Goal: Ask a question: Seek information or help from site administrators or community

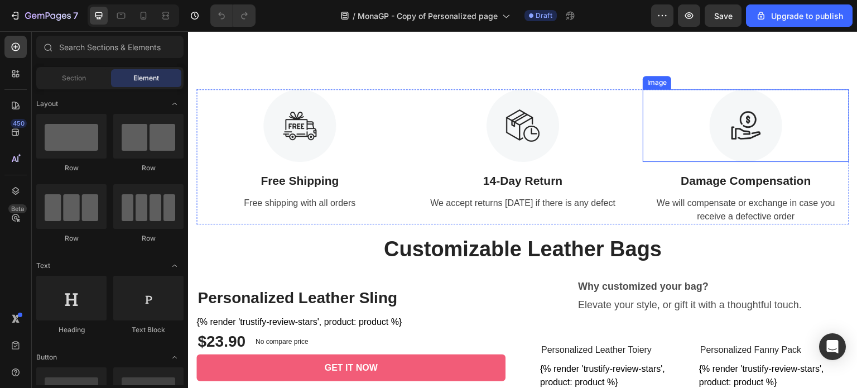
scroll to position [390, 0]
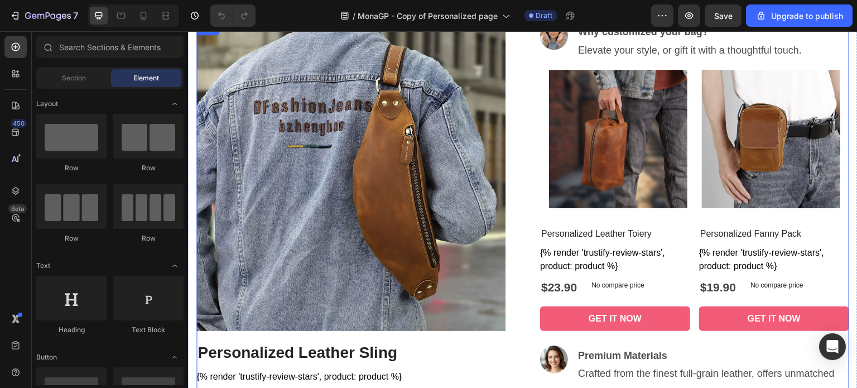
click at [810, 217] on div "Image Why customized your bag? Elevate your style, or gift it with a thoughtful…" at bounding box center [694, 229] width 309 height 414
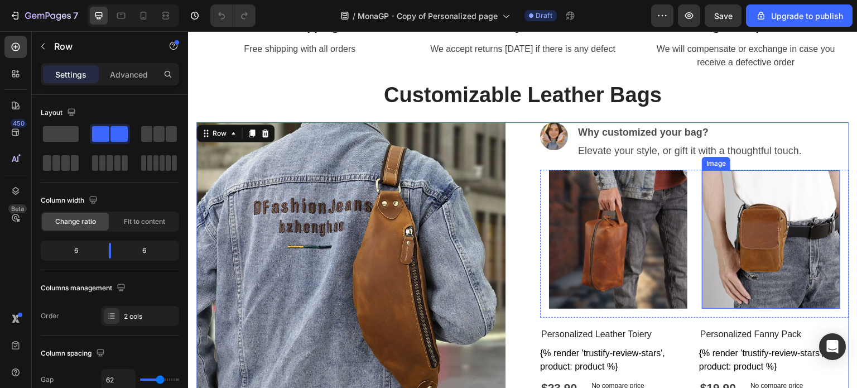
scroll to position [295, 0]
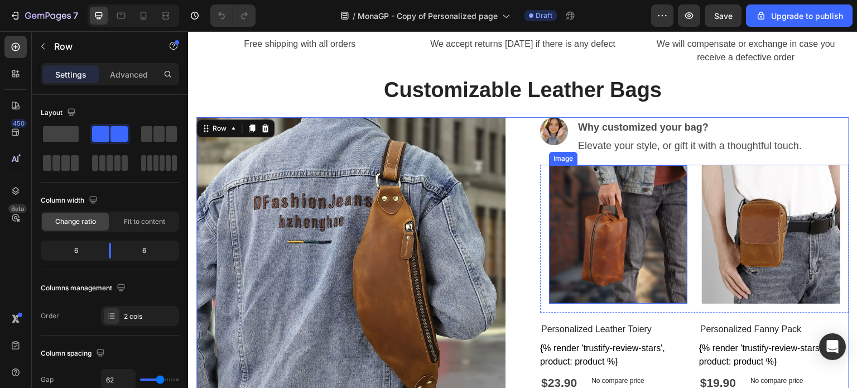
click at [661, 229] on img at bounding box center [618, 234] width 138 height 138
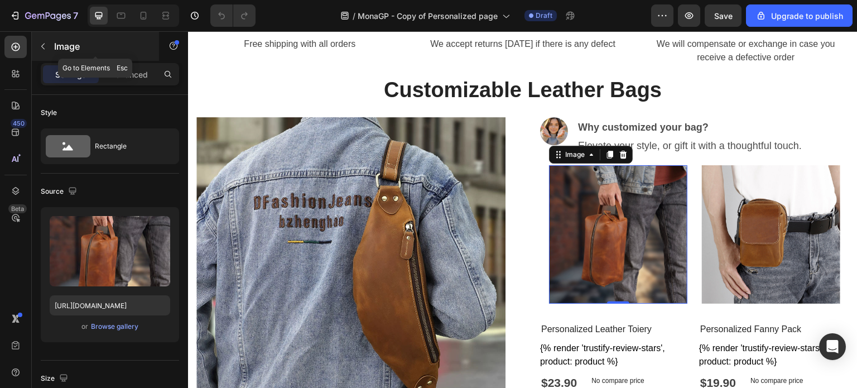
click at [41, 49] on icon "button" at bounding box center [42, 46] width 9 height 9
click at [577, 205] on img at bounding box center [618, 234] width 138 height 138
click at [584, 207] on img at bounding box center [618, 234] width 138 height 138
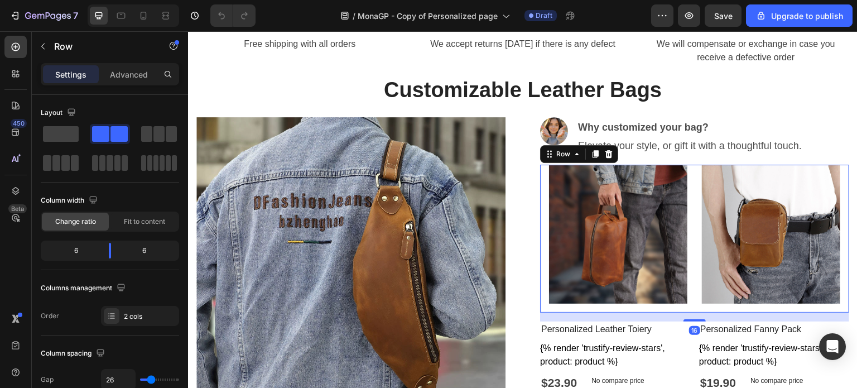
click at [688, 194] on div "Image Image Row 16" at bounding box center [694, 239] width 309 height 148
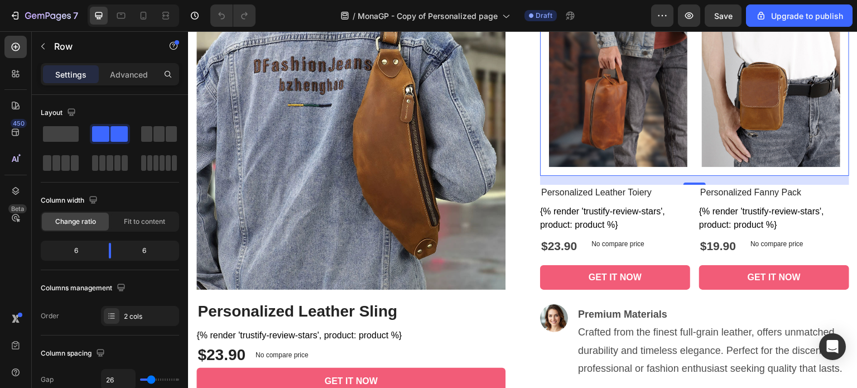
scroll to position [407, 0]
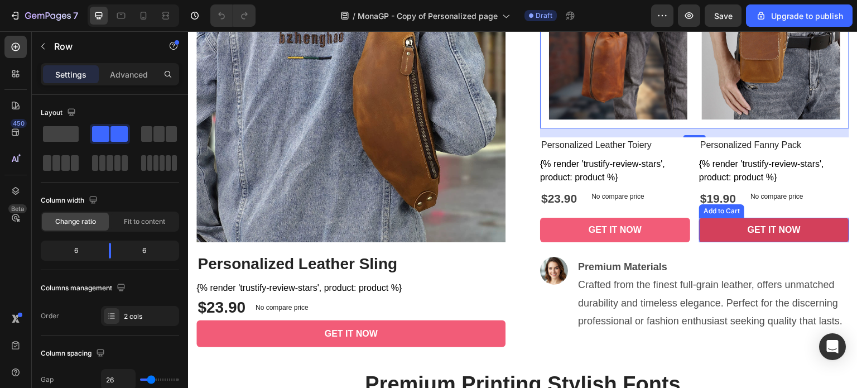
click at [690, 224] on button "GET IT NOW" at bounding box center [615, 229] width 150 height 25
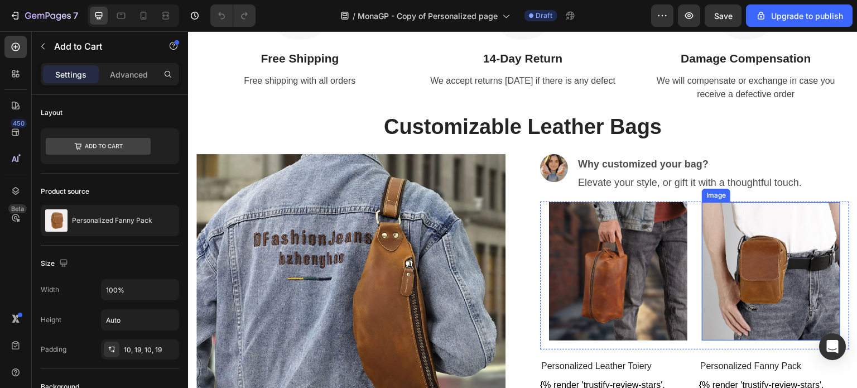
scroll to position [257, 0]
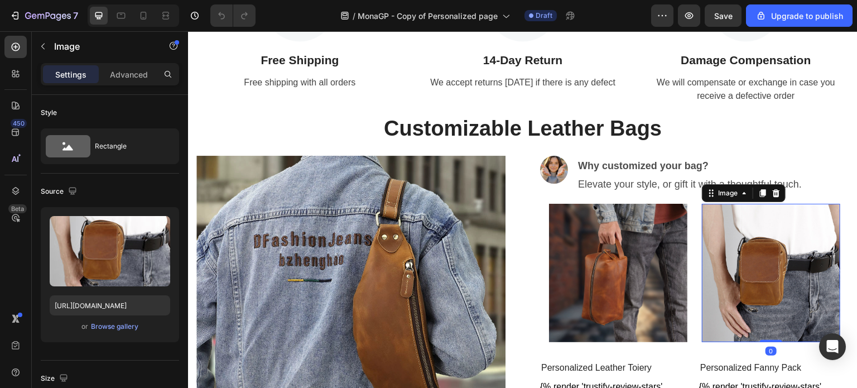
click at [787, 210] on img at bounding box center [771, 273] width 138 height 138
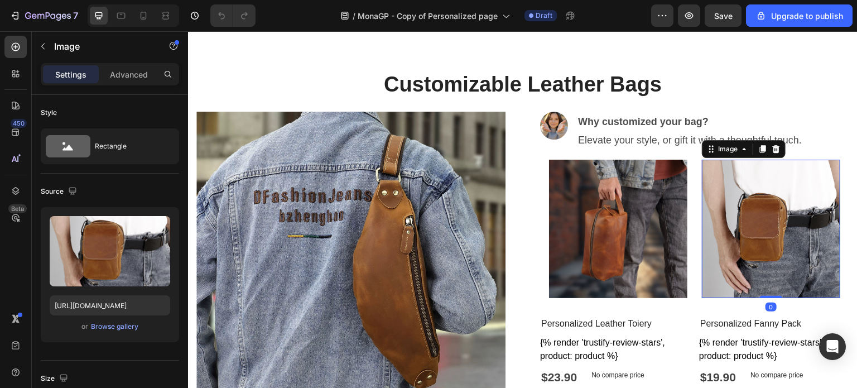
scroll to position [368, 0]
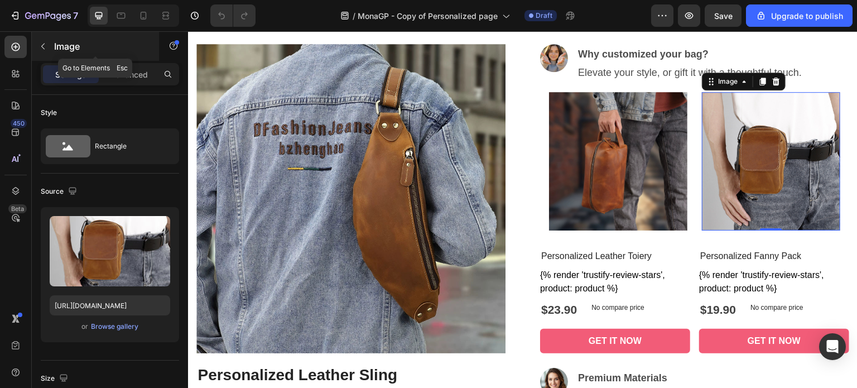
click at [44, 43] on icon "button" at bounding box center [42, 46] width 3 height 6
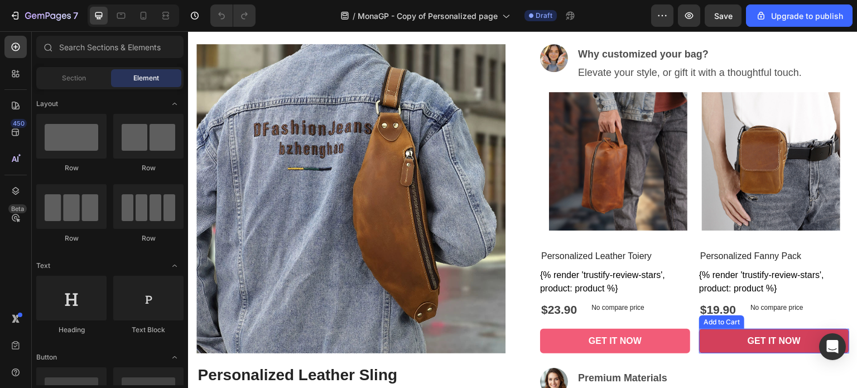
click at [690, 340] on button "GET IT NOW" at bounding box center [615, 340] width 150 height 25
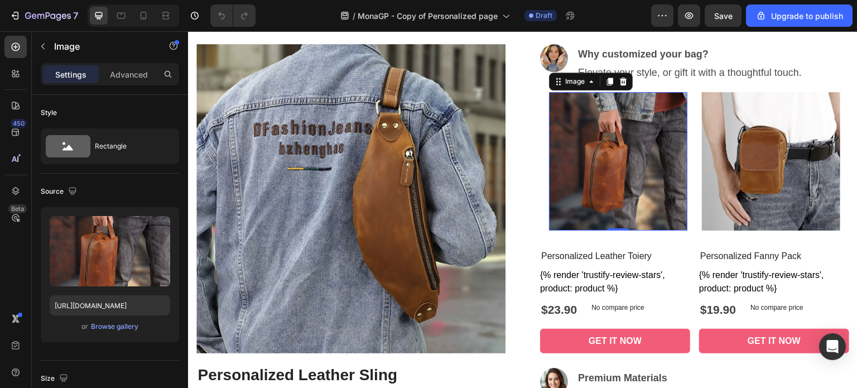
click at [623, 126] on img at bounding box center [618, 161] width 138 height 138
click at [554, 85] on icon at bounding box center [558, 81] width 9 height 9
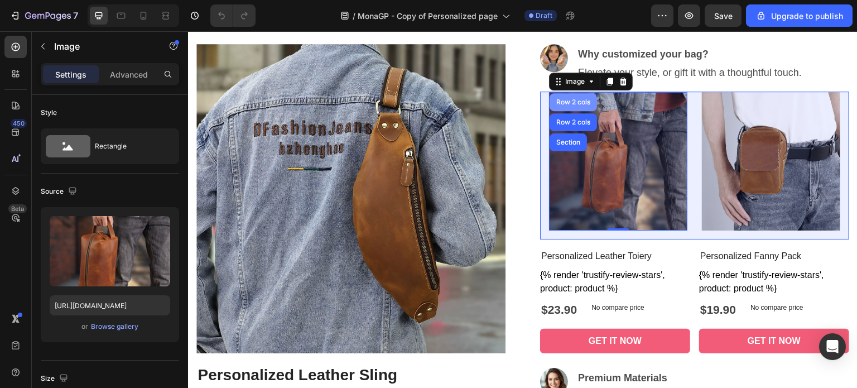
click at [560, 104] on div "Row 2 cols" at bounding box center [573, 102] width 38 height 7
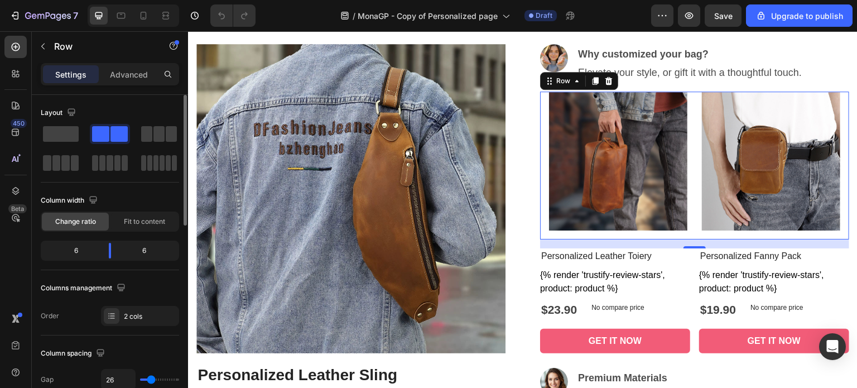
scroll to position [56, 0]
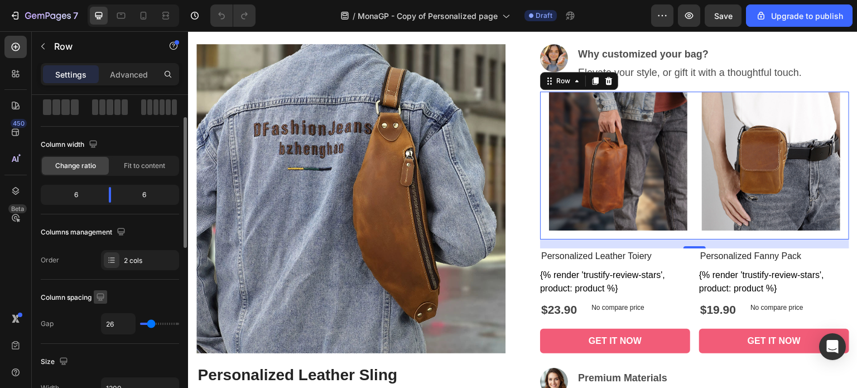
click at [98, 298] on icon "button" at bounding box center [100, 296] width 11 height 11
click at [110, 323] on input "26" at bounding box center [117, 323] width 33 height 20
type input "0"
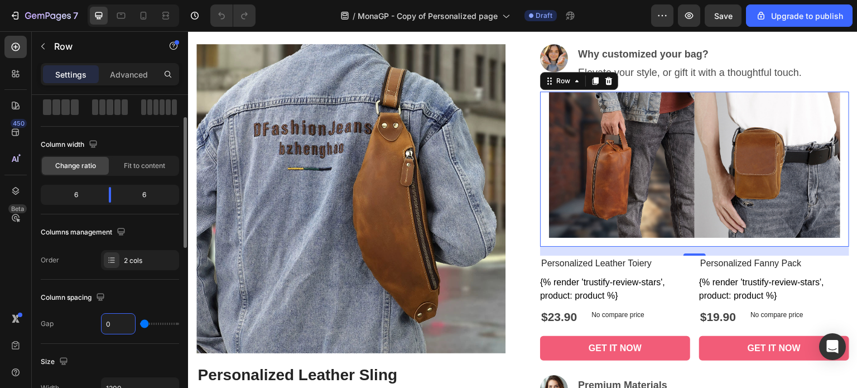
type input "02"
type input "2"
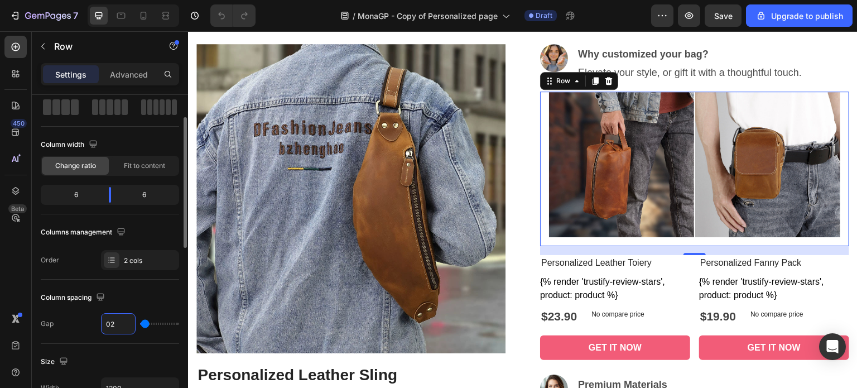
type input "020"
type input "20"
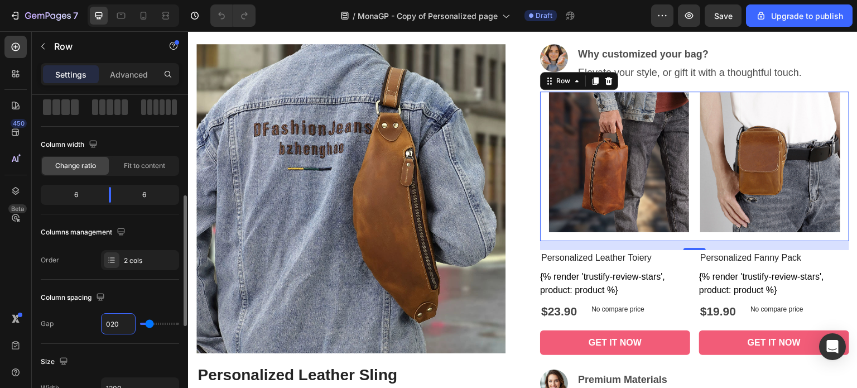
scroll to position [112, 0]
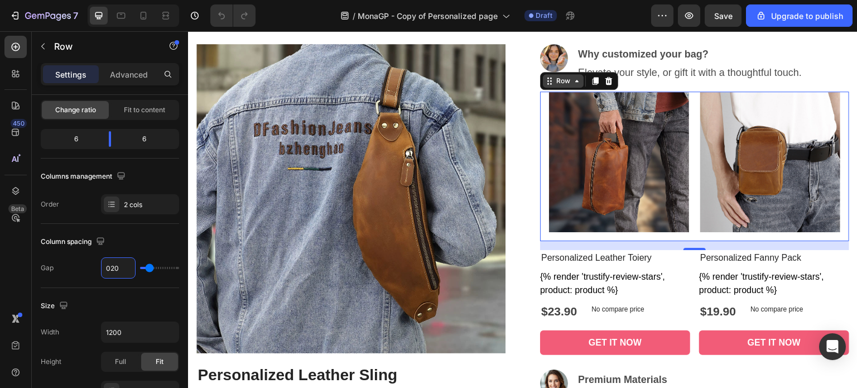
type input "20"
click at [560, 86] on div "Row" at bounding box center [563, 80] width 41 height 13
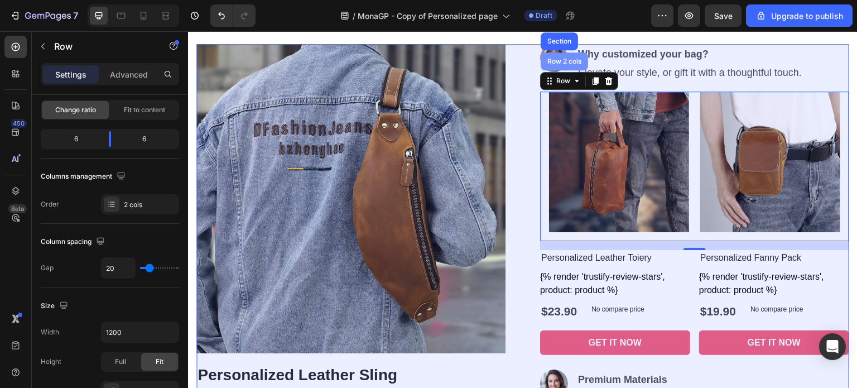
click at [554, 60] on div "Row 2 cols" at bounding box center [564, 61] width 38 height 7
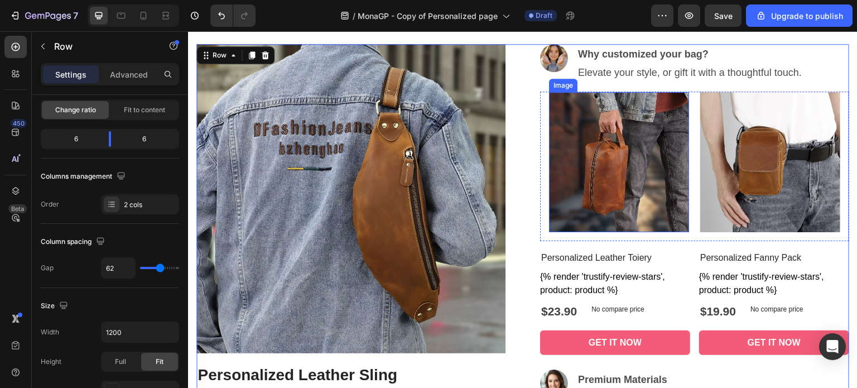
click at [628, 190] on img at bounding box center [619, 162] width 140 height 140
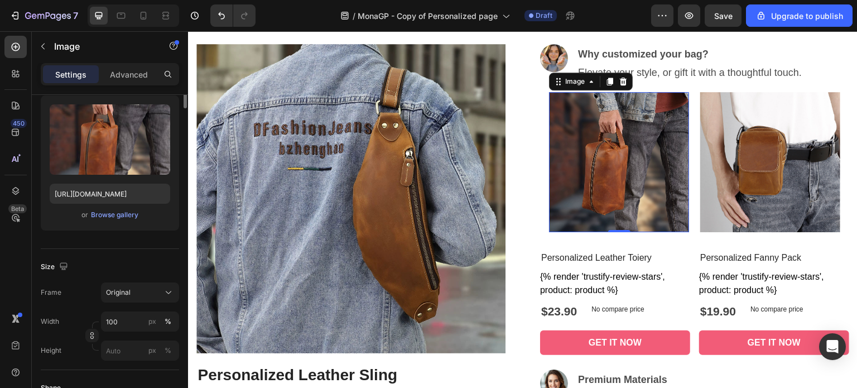
scroll to position [0, 0]
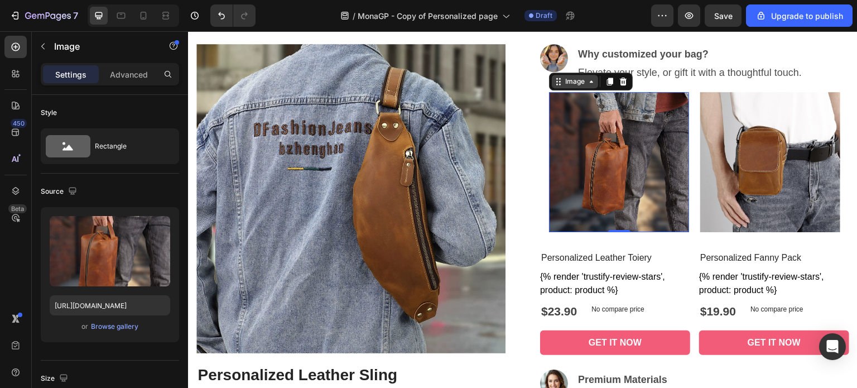
click at [556, 87] on div "Image" at bounding box center [575, 81] width 46 height 13
click at [572, 88] on div "Image Row 2 cols Row 2 cols Section" at bounding box center [591, 81] width 84 height 18
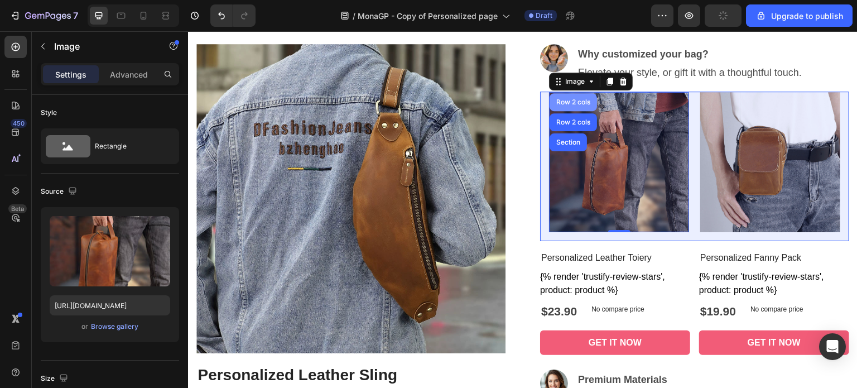
click at [561, 101] on div "Row 2 cols" at bounding box center [573, 102] width 38 height 7
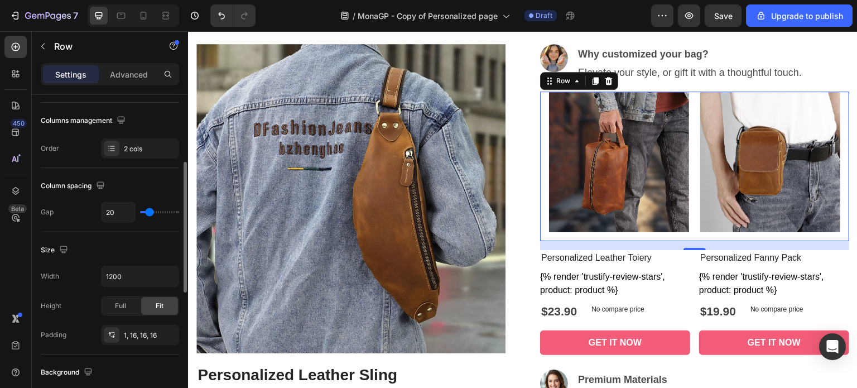
scroll to position [223, 0]
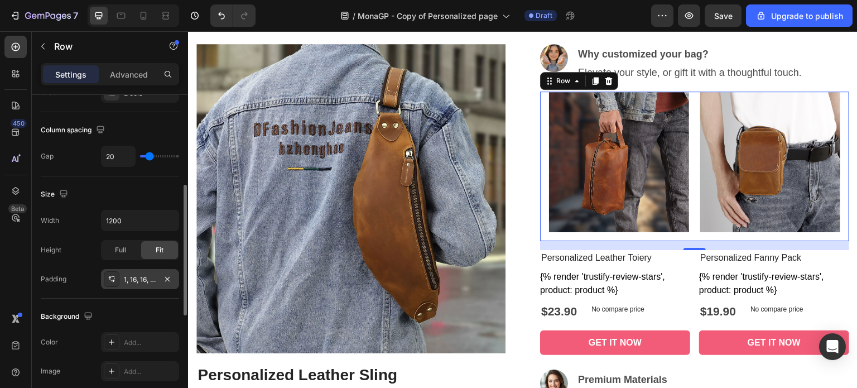
click at [132, 281] on div "1, 16, 16, 16" at bounding box center [140, 279] width 32 height 10
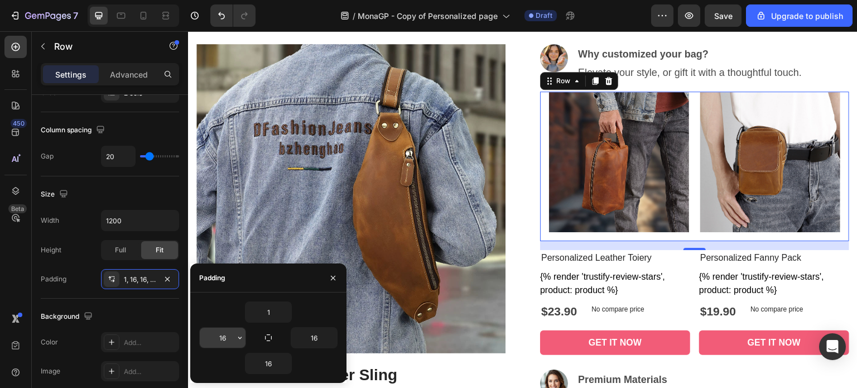
click at [218, 341] on input "16" at bounding box center [223, 337] width 46 height 20
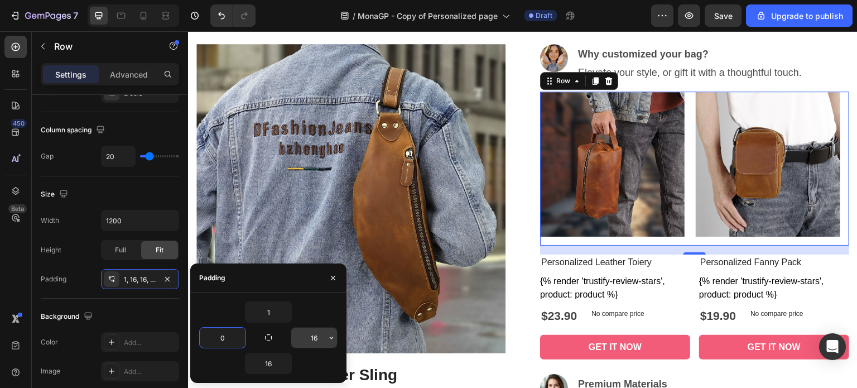
type input "0"
click at [311, 339] on input "16" at bounding box center [314, 337] width 46 height 20
type input "0"
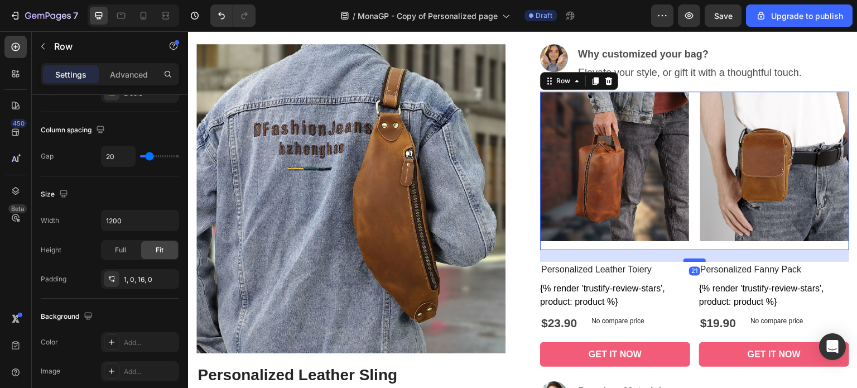
click at [684, 258] on div at bounding box center [694, 259] width 22 height 3
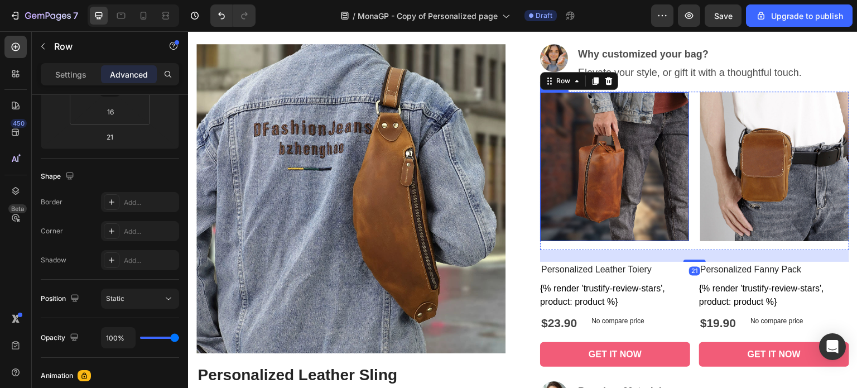
click at [579, 210] on img at bounding box center [614, 166] width 149 height 149
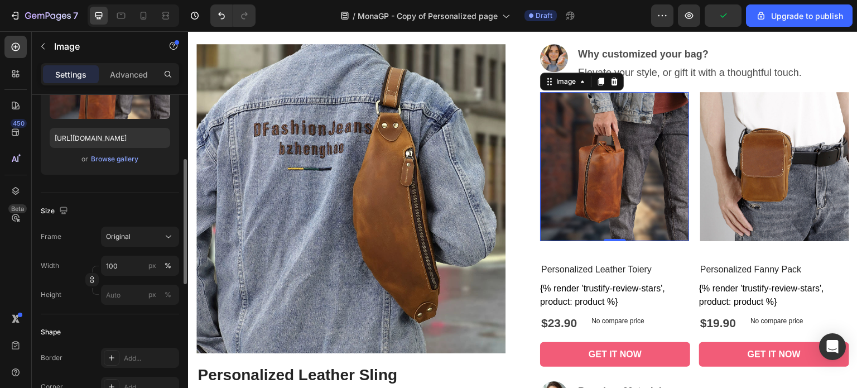
scroll to position [335, 0]
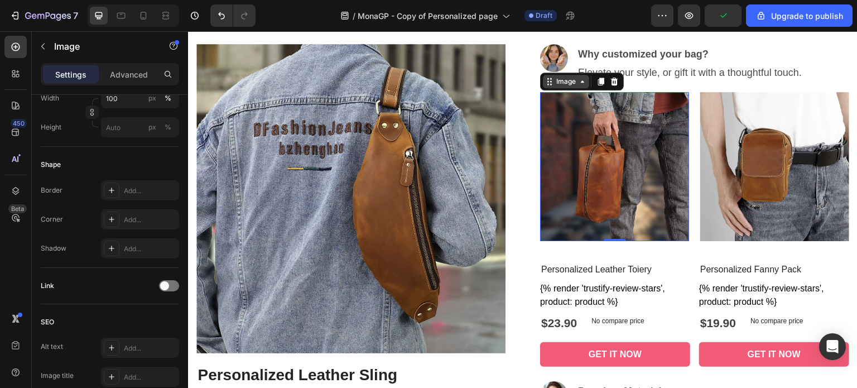
click at [554, 82] on div "Image" at bounding box center [566, 81] width 24 height 10
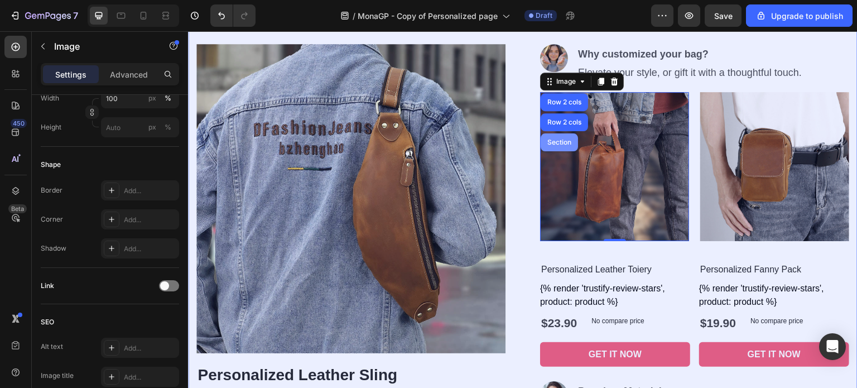
click at [550, 140] on div "Section" at bounding box center [559, 142] width 28 height 7
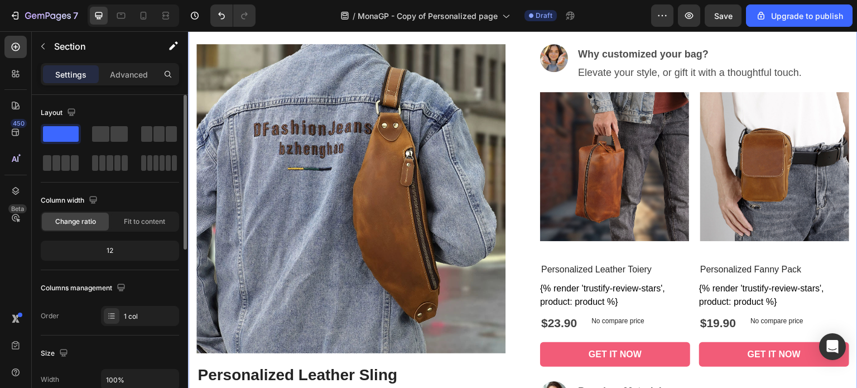
scroll to position [112, 0]
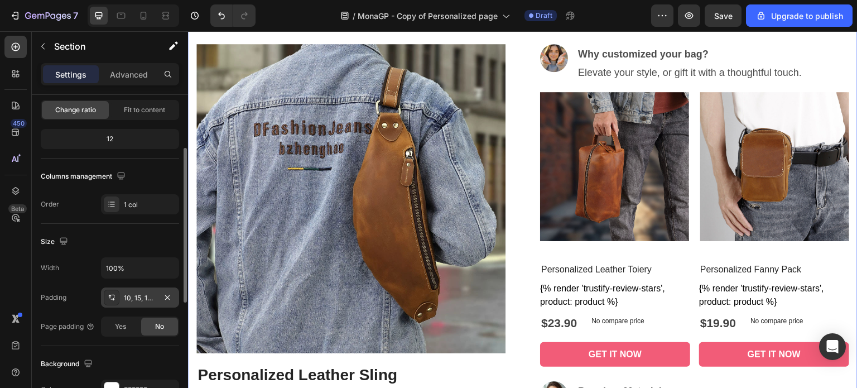
click at [129, 302] on div "10, 15, 10, 15" at bounding box center [140, 297] width 78 height 20
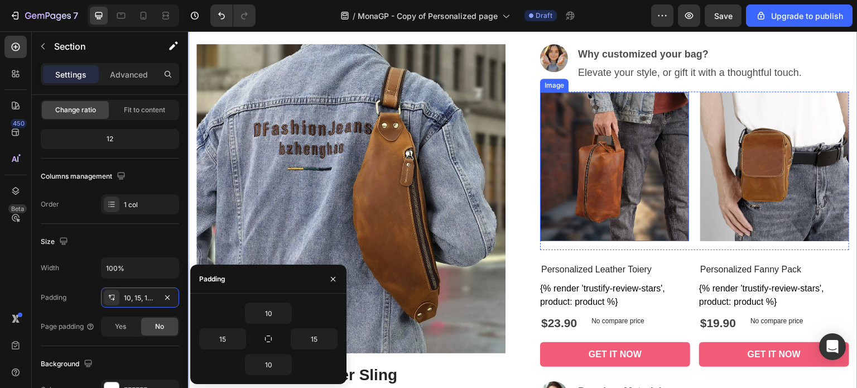
click at [626, 211] on img at bounding box center [614, 166] width 149 height 149
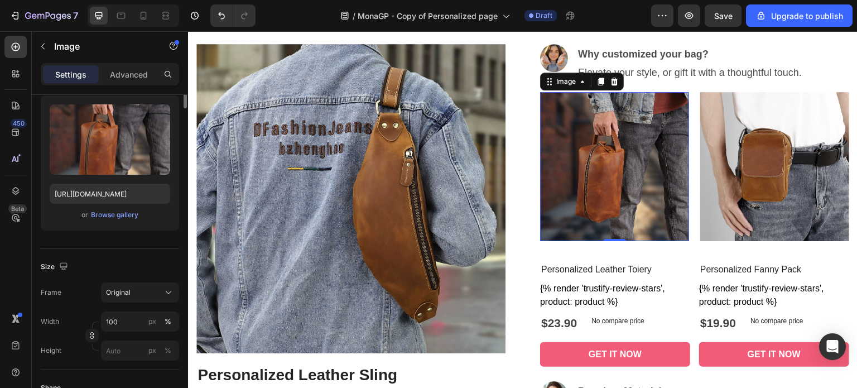
scroll to position [0, 0]
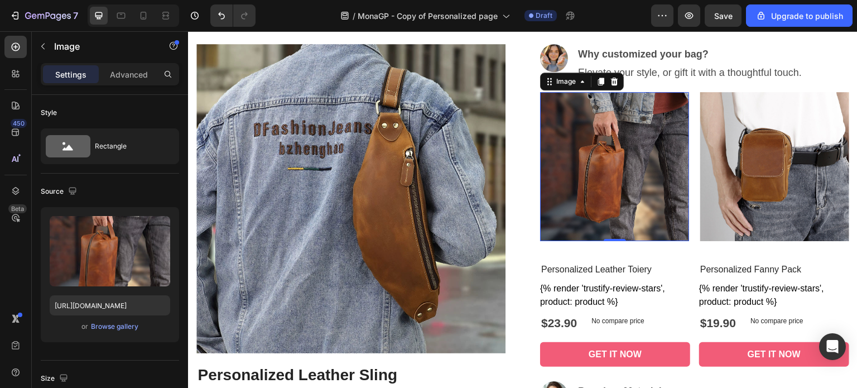
click at [649, 217] on img at bounding box center [614, 166] width 149 height 149
click at [681, 278] on div "Personalized Leather Toiery Product Title {% render 'trustify-review-stars', pr…" at bounding box center [615, 314] width 150 height 105
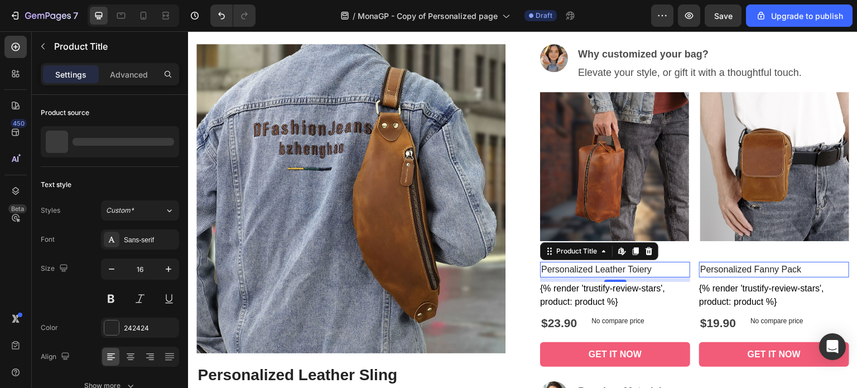
click at [677, 262] on h2 "Personalized Leather Toiery" at bounding box center [615, 270] width 150 height 16
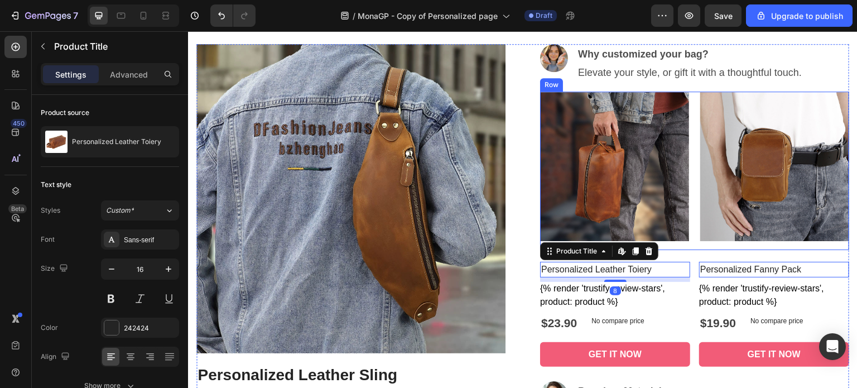
click at [683, 239] on div "Image Image Row" at bounding box center [694, 170] width 309 height 158
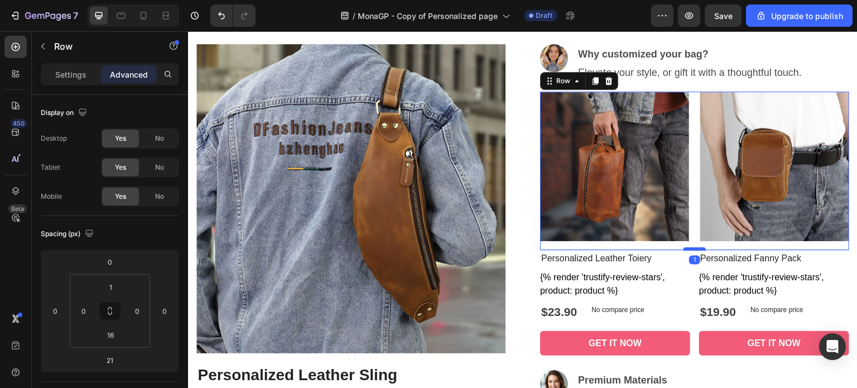
drag, startPoint x: 684, startPoint y: 259, endPoint x: 684, endPoint y: 248, distance: 11.2
click at [684, 248] on div at bounding box center [694, 248] width 22 height 3
type input "1"
click at [655, 278] on div "{% render 'trustify-review-stars', product: product %}" at bounding box center [615, 283] width 150 height 27
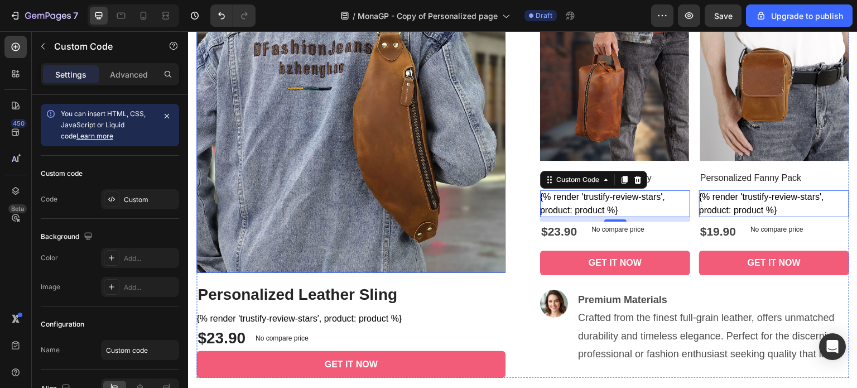
scroll to position [480, 0]
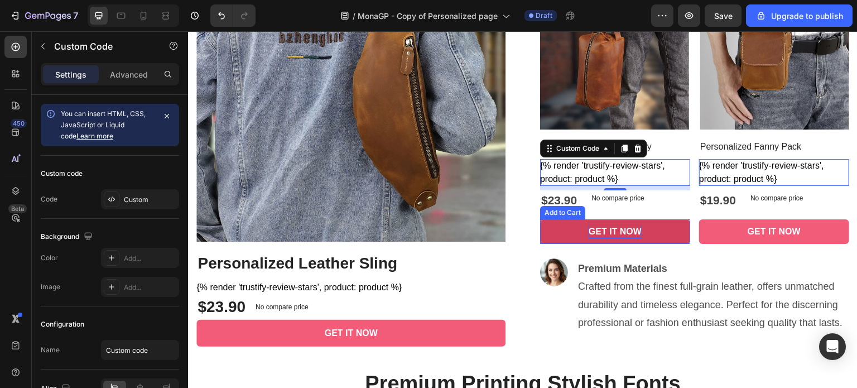
click at [606, 235] on div "GET IT NOW" at bounding box center [614, 231] width 53 height 13
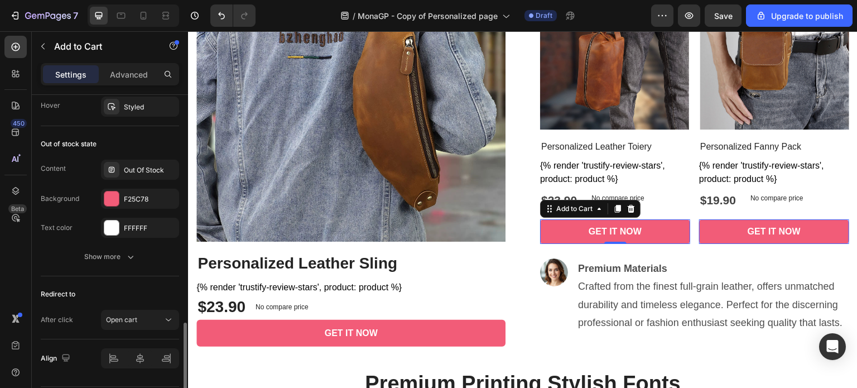
scroll to position [868, 0]
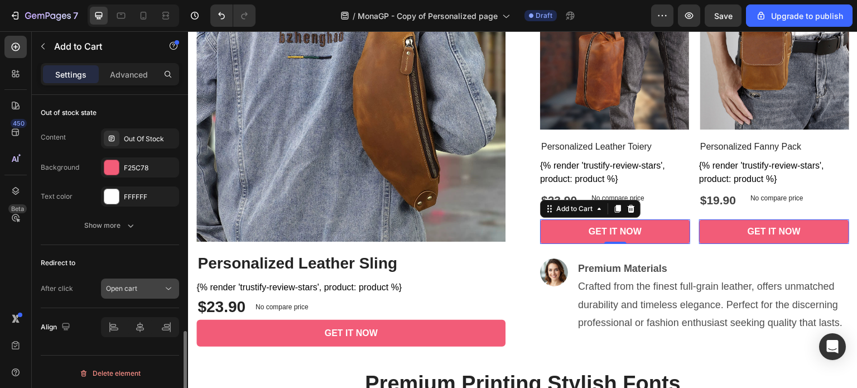
click at [154, 287] on div "Open cart" at bounding box center [134, 288] width 57 height 10
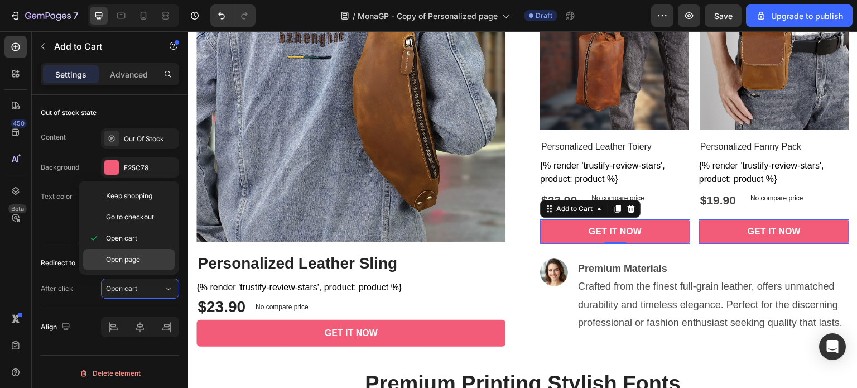
click at [143, 262] on p "Open page" at bounding box center [138, 259] width 64 height 10
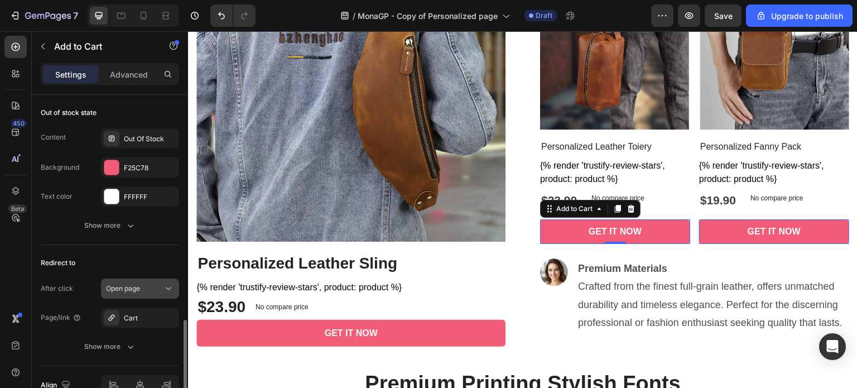
click at [165, 283] on icon at bounding box center [168, 288] width 11 height 11
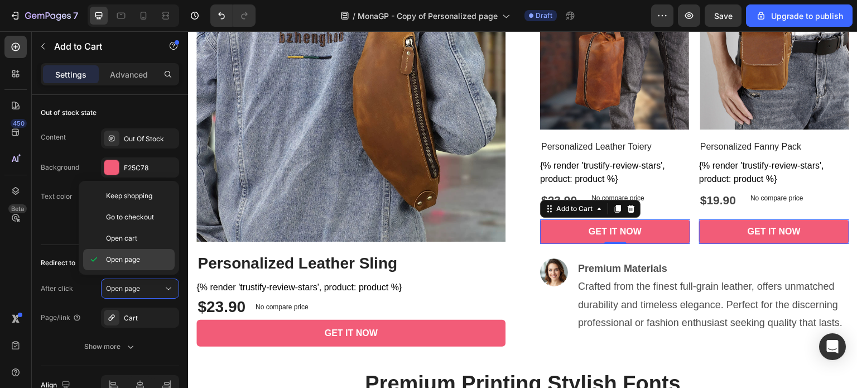
click at [141, 262] on p "Open page" at bounding box center [138, 259] width 64 height 10
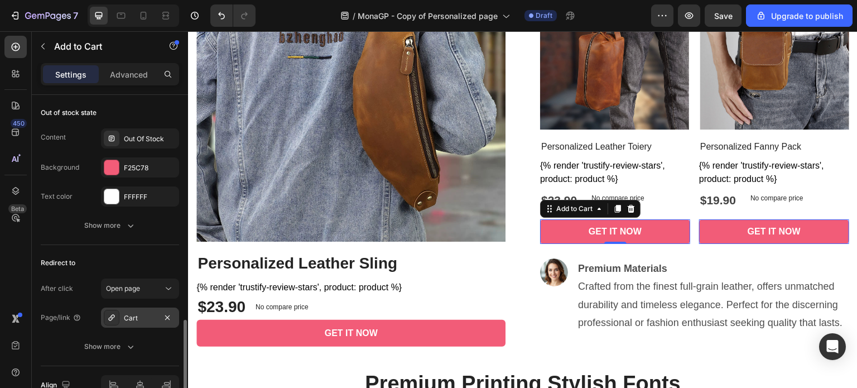
click at [144, 318] on div "Cart" at bounding box center [140, 318] width 32 height 10
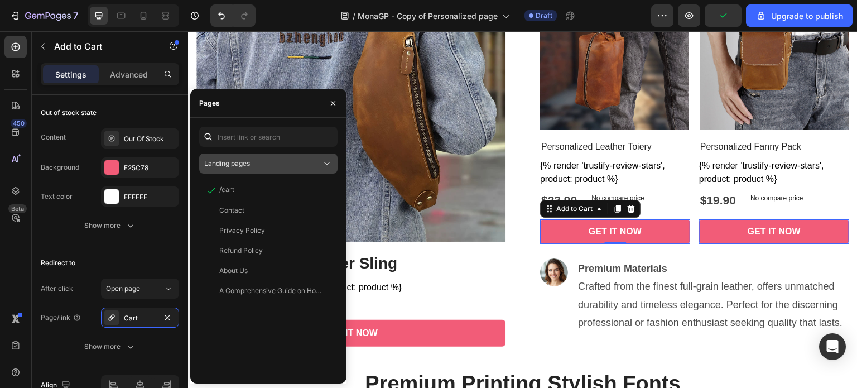
click at [279, 165] on div "Landing pages" at bounding box center [262, 163] width 117 height 10
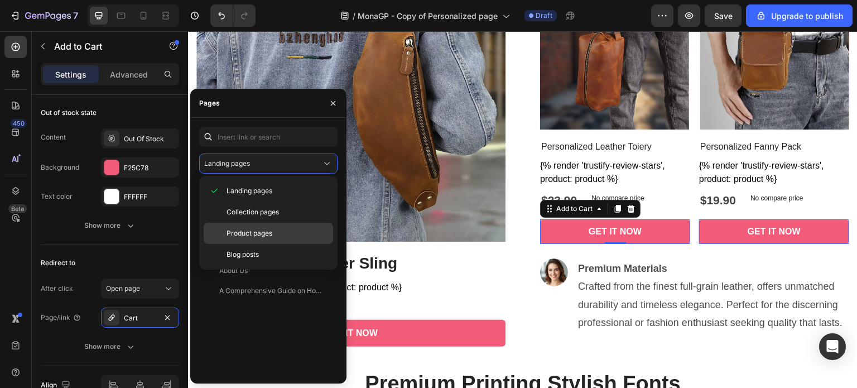
click at [257, 235] on span "Product pages" at bounding box center [249, 233] width 46 height 10
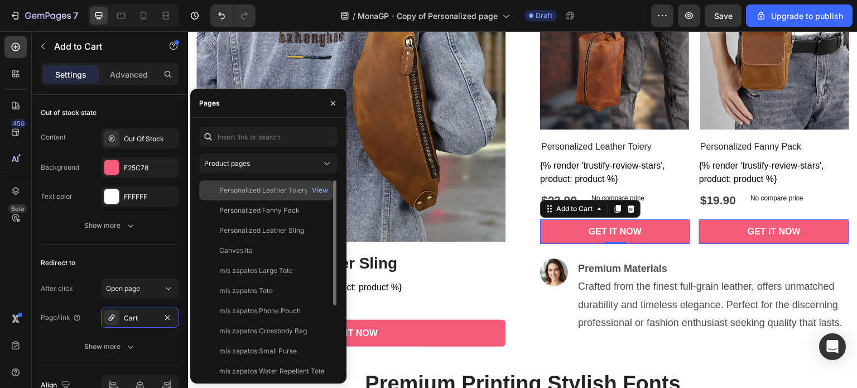
click at [286, 192] on div "Personalized Leather Toiery" at bounding box center [263, 190] width 89 height 10
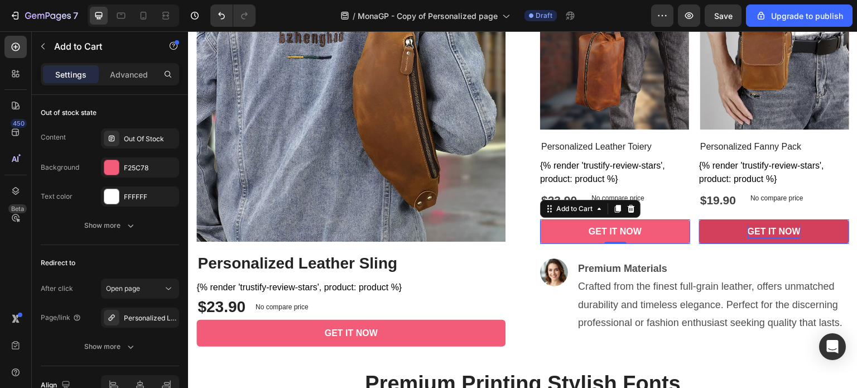
click at [641, 233] on div "GET IT NOW" at bounding box center [614, 231] width 53 height 13
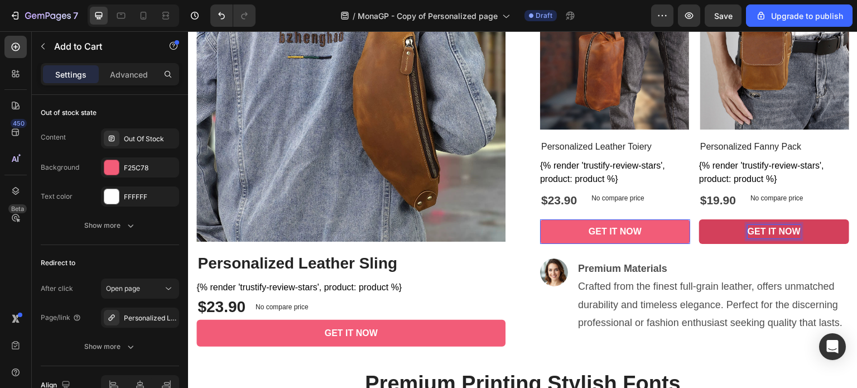
click at [750, 233] on p "GET IT NOW" at bounding box center [773, 231] width 53 height 13
click at [690, 230] on button "GET IT NOW" at bounding box center [615, 231] width 150 height 25
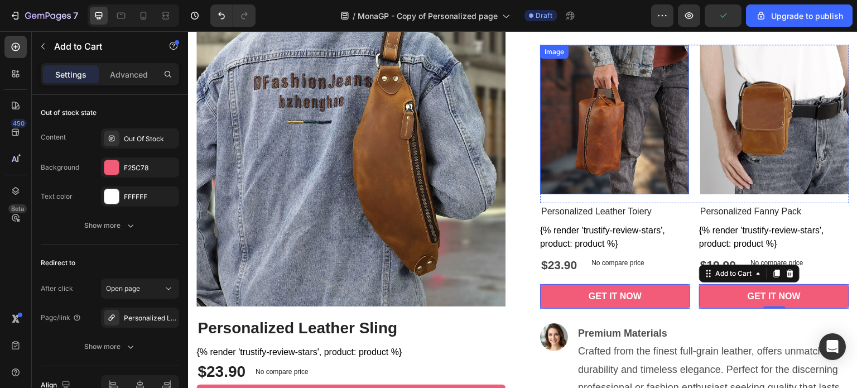
scroll to position [368, 0]
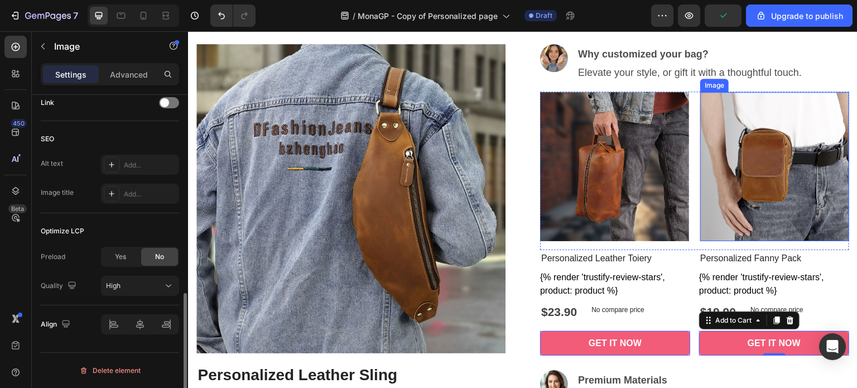
click at [734, 175] on img at bounding box center [774, 166] width 149 height 149
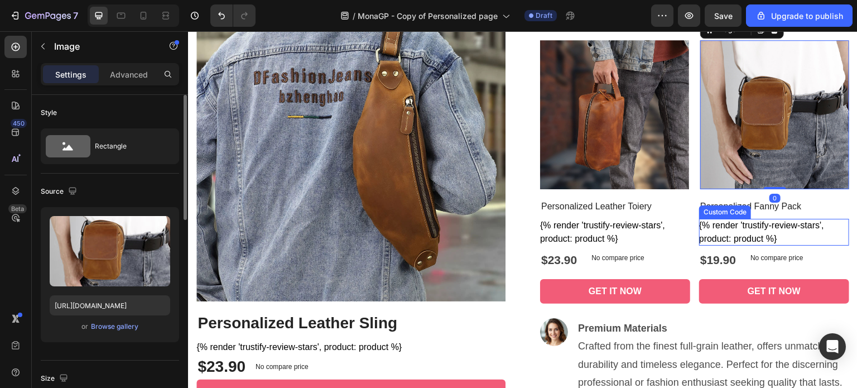
scroll to position [535, 0]
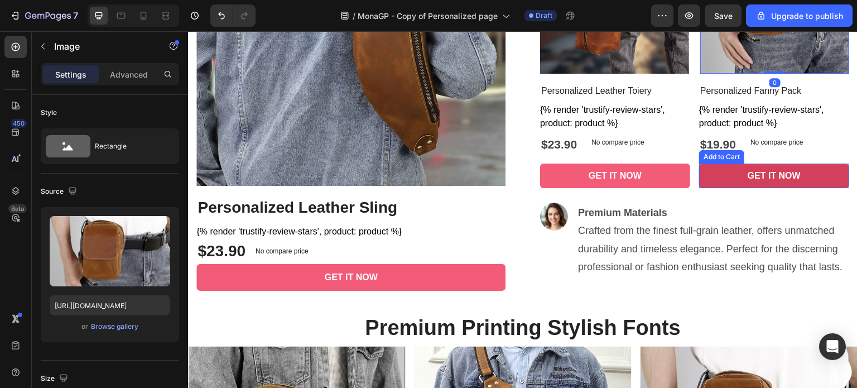
click at [690, 178] on button "GET IT NOW" at bounding box center [615, 175] width 150 height 25
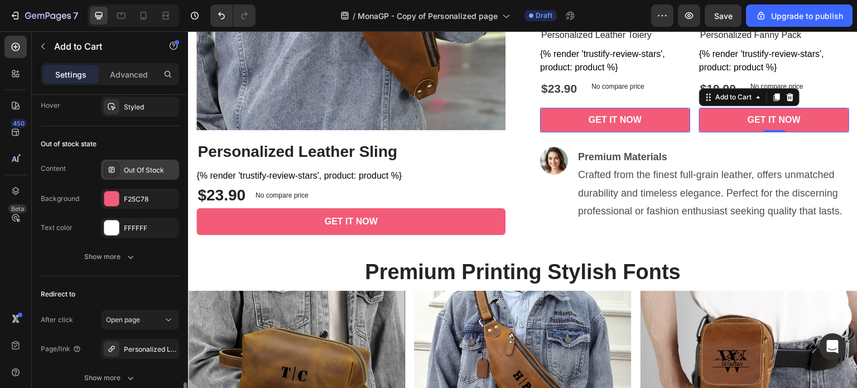
scroll to position [892, 0]
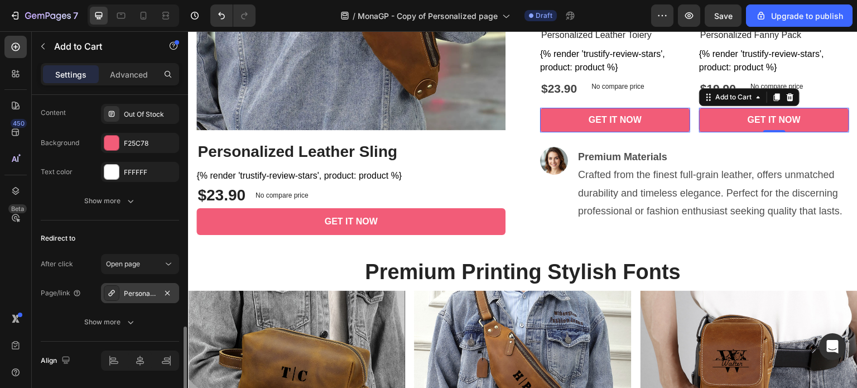
click at [148, 289] on div "Personalized Leather Toiery" at bounding box center [140, 293] width 32 height 10
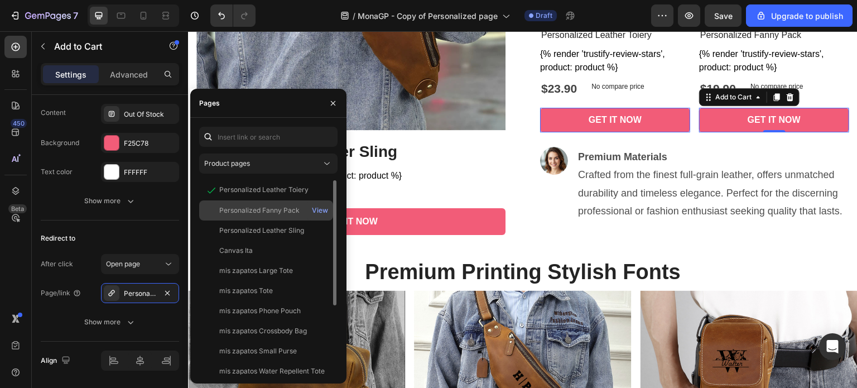
click at [293, 212] on div "Personalized Fanny Pack" at bounding box center [259, 210] width 80 height 10
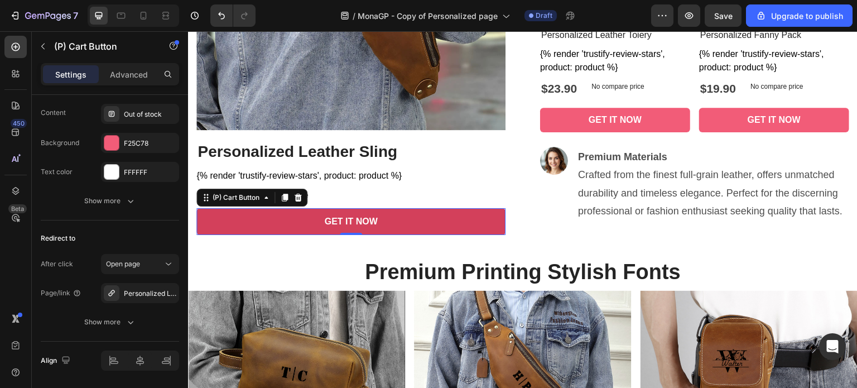
click at [418, 220] on button "GET IT NOW" at bounding box center [350, 221] width 309 height 27
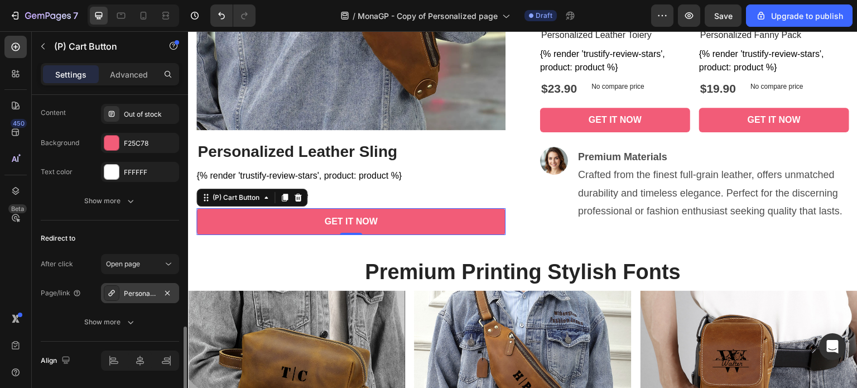
click at [150, 288] on div "Personalized Leather Sling" at bounding box center [140, 293] width 32 height 10
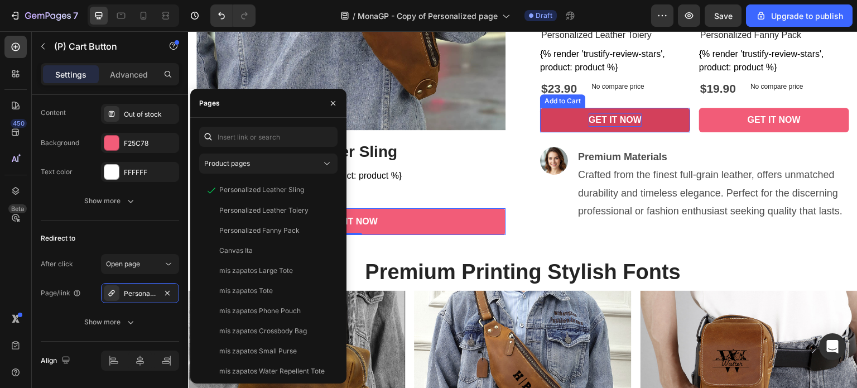
click at [624, 118] on div "GET IT NOW" at bounding box center [614, 119] width 53 height 13
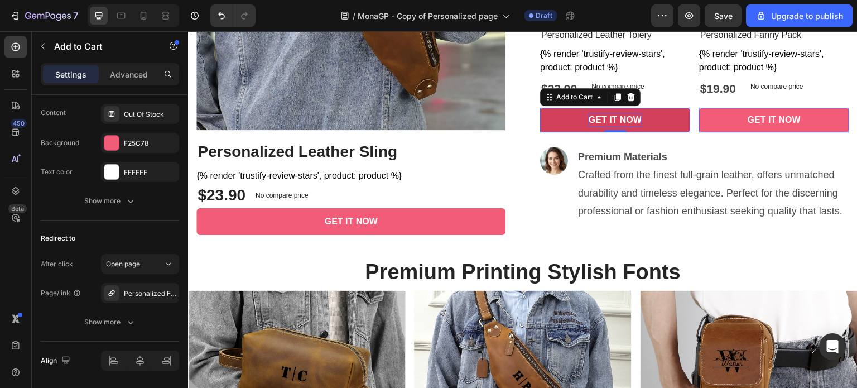
click at [618, 118] on div "GET IT NOW" at bounding box center [614, 119] width 53 height 13
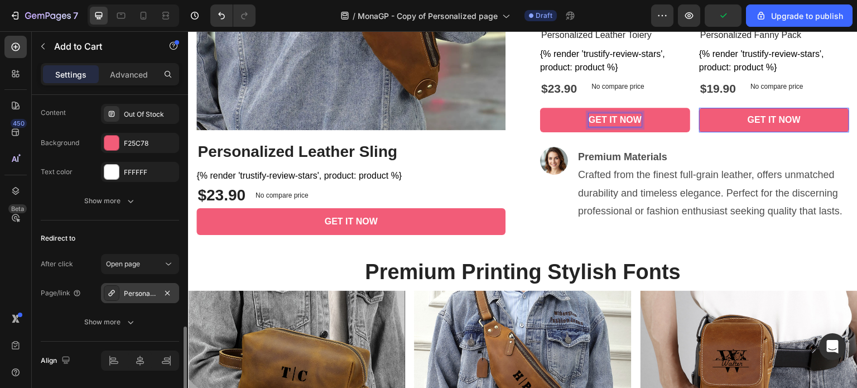
click at [138, 289] on div "Personalized Fanny Pack" at bounding box center [140, 293] width 32 height 10
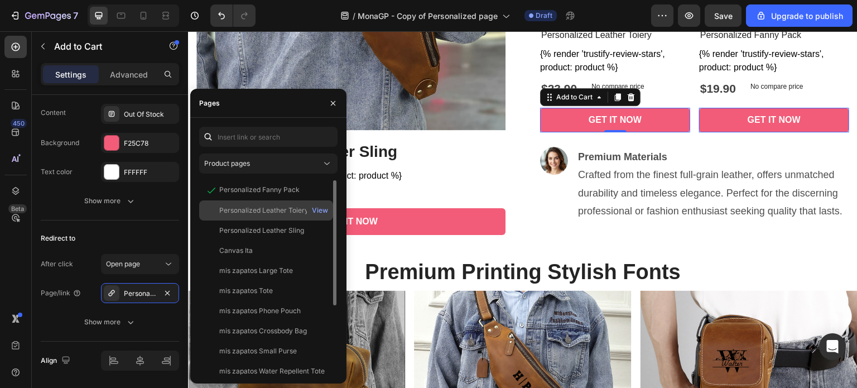
click at [288, 211] on div "Personalized Leather Toiery" at bounding box center [263, 210] width 89 height 10
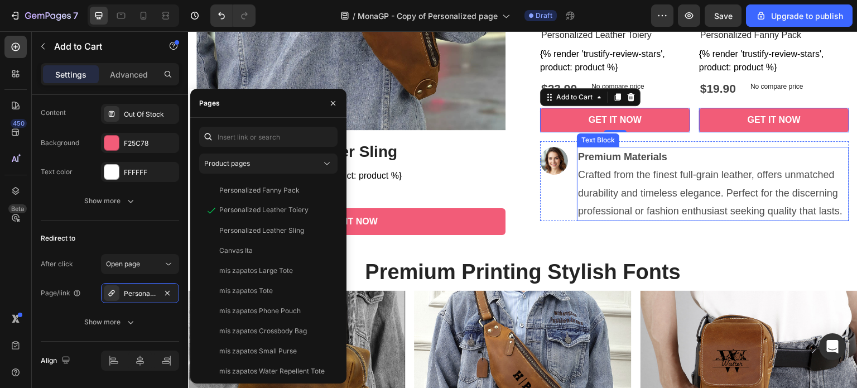
scroll to position [535, 0]
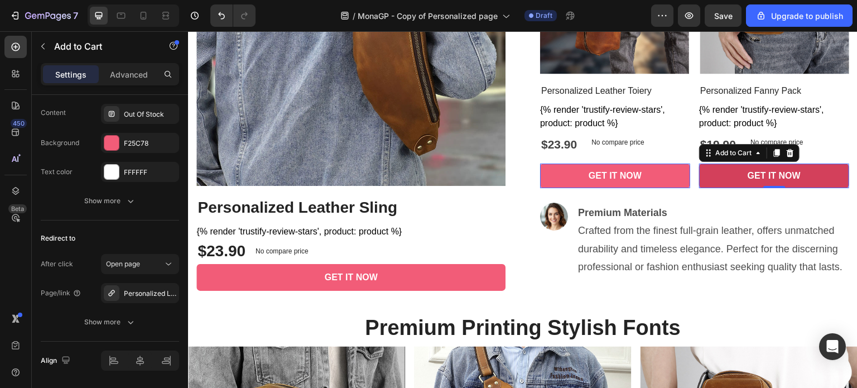
click at [690, 174] on button "GET IT NOW" at bounding box center [615, 175] width 150 height 25
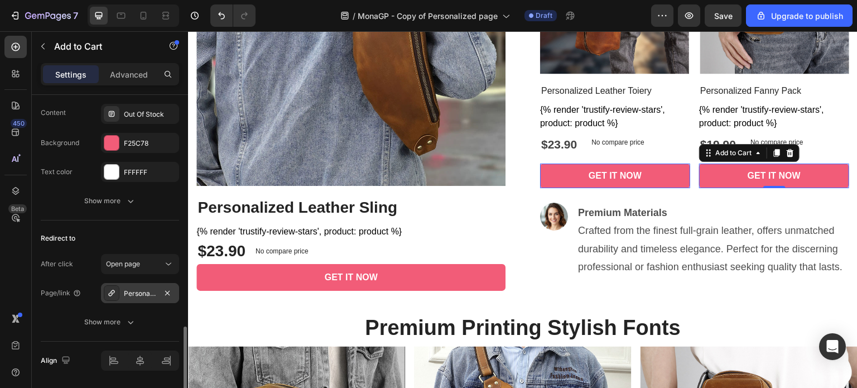
click at [137, 291] on div "Personalized Leather Toiery" at bounding box center [140, 293] width 32 height 10
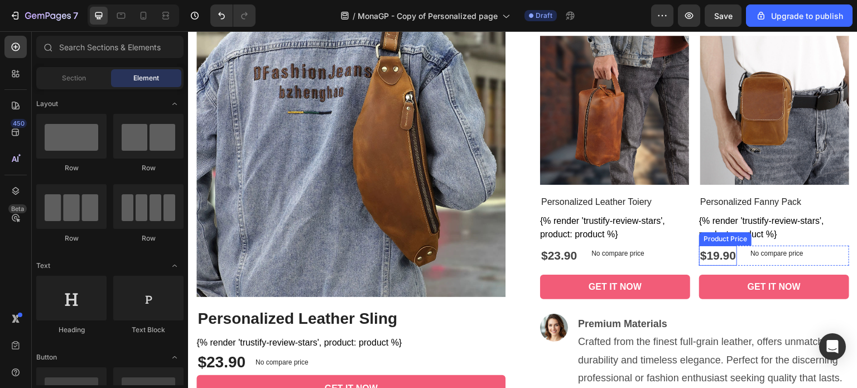
scroll to position [368, 0]
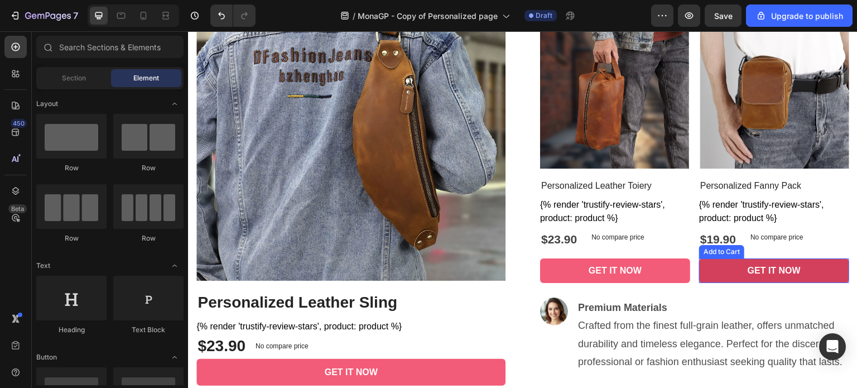
click at [690, 271] on button "GET IT NOW" at bounding box center [615, 270] width 150 height 25
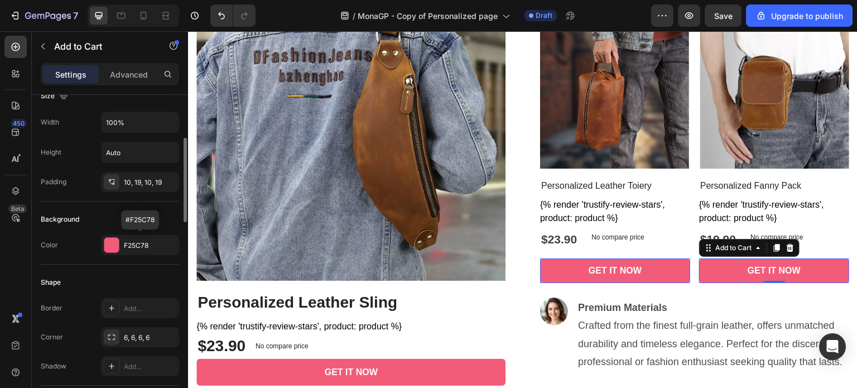
scroll to position [0, 0]
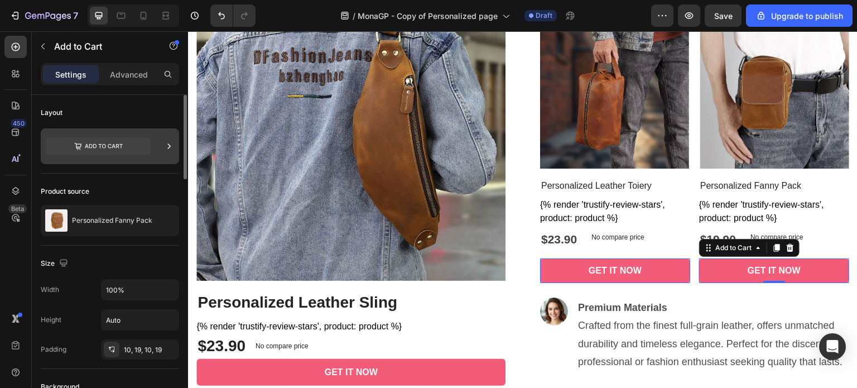
click at [103, 142] on icon at bounding box center [98, 146] width 105 height 17
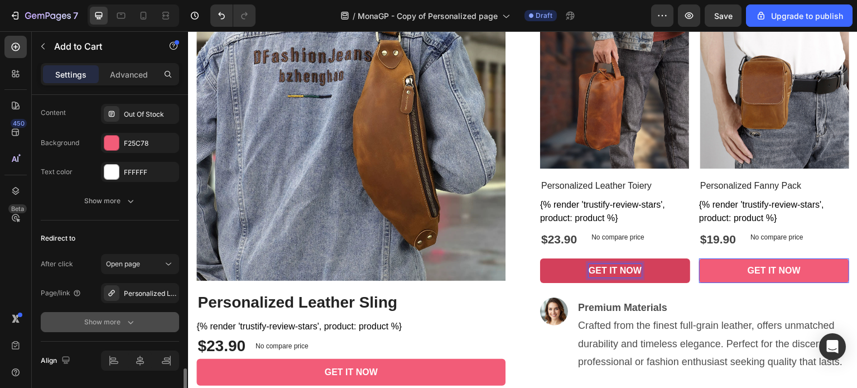
scroll to position [926, 0]
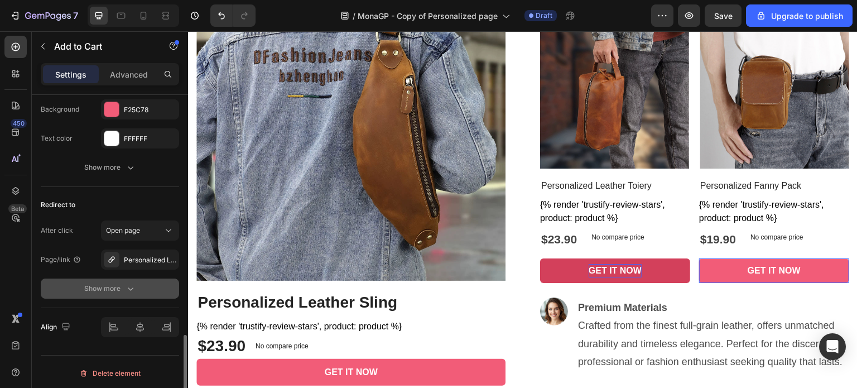
click at [130, 286] on icon "button" at bounding box center [130, 288] width 11 height 11
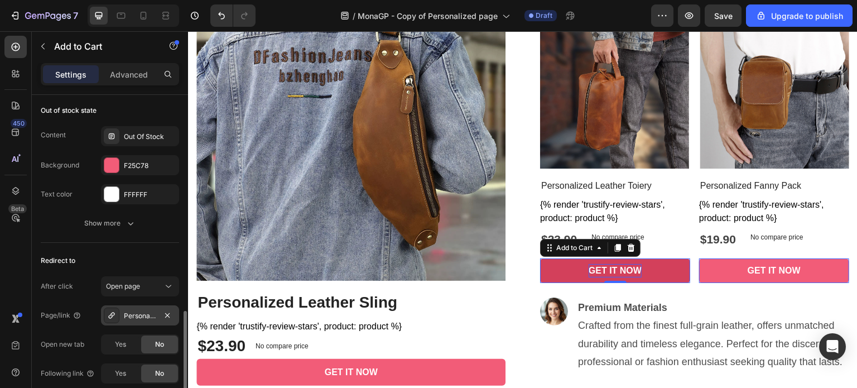
scroll to position [814, 0]
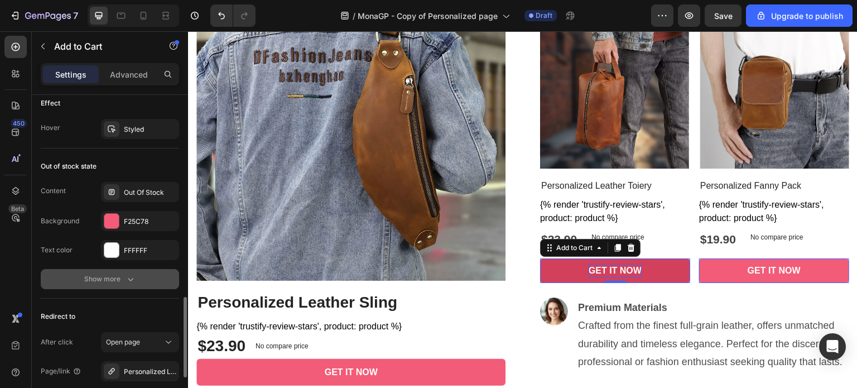
click at [125, 277] on icon "button" at bounding box center [130, 278] width 11 height 11
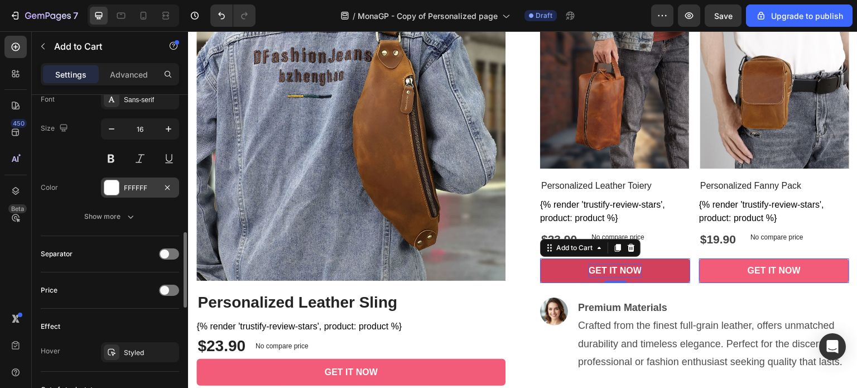
scroll to position [535, 0]
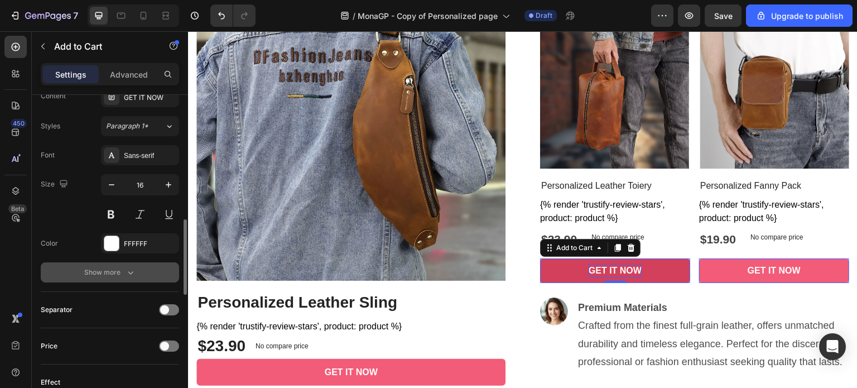
click at [125, 267] on icon "button" at bounding box center [130, 272] width 11 height 11
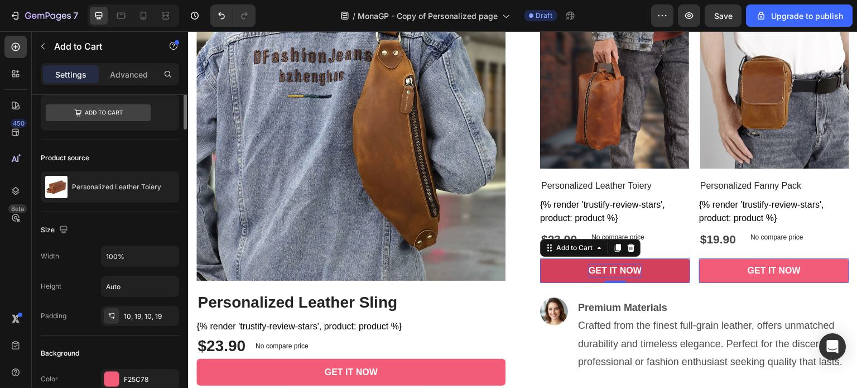
scroll to position [0, 0]
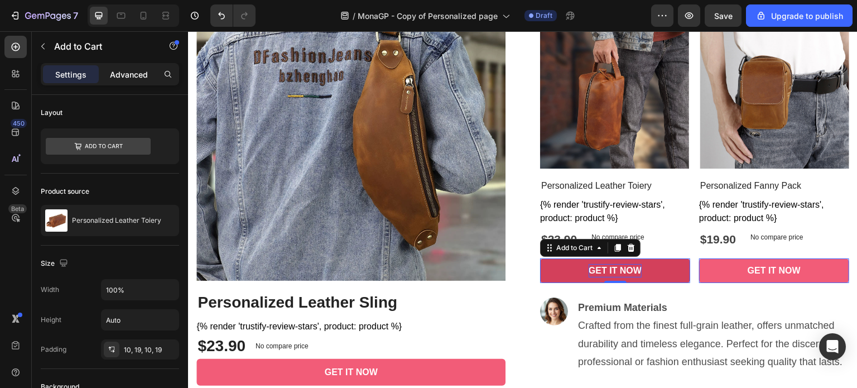
click at [129, 75] on p "Advanced" at bounding box center [129, 75] width 38 height 12
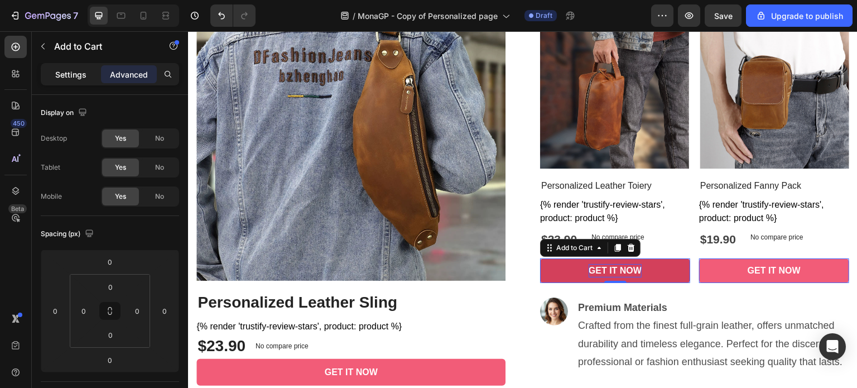
click at [73, 73] on p "Settings" at bounding box center [70, 75] width 31 height 12
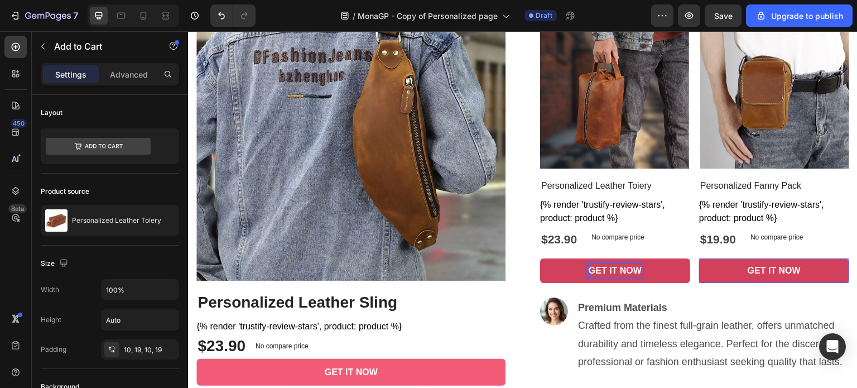
click at [690, 270] on button "GET IT NOW" at bounding box center [615, 270] width 150 height 25
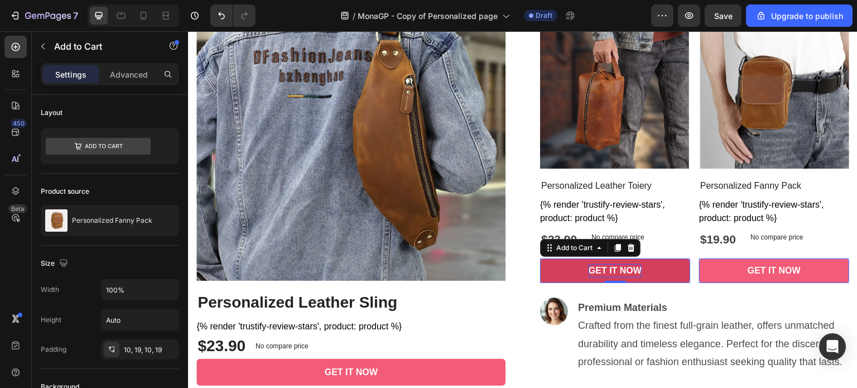
click at [664, 270] on button "GET IT NOW" at bounding box center [615, 270] width 150 height 25
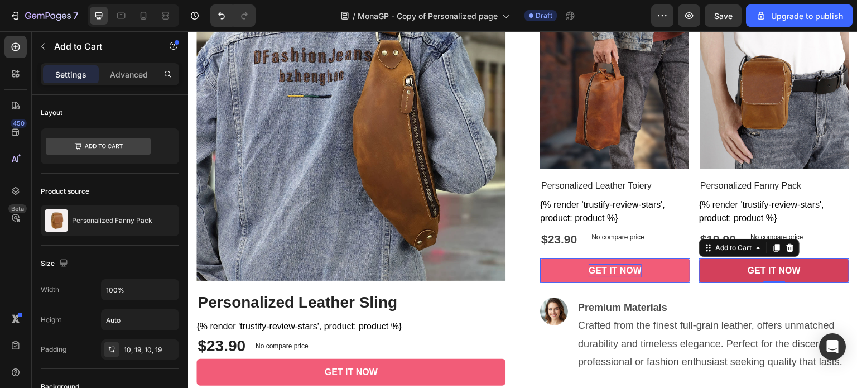
click at [690, 266] on button "GET IT NOW" at bounding box center [615, 270] width 150 height 25
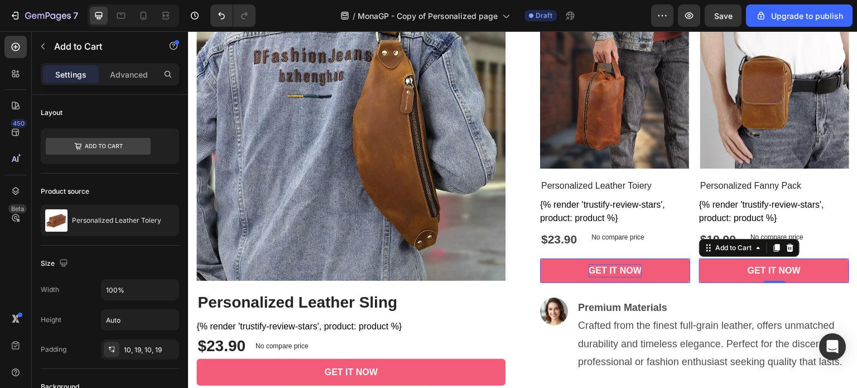
click at [601, 269] on p "GET IT NOW" at bounding box center [614, 270] width 53 height 13
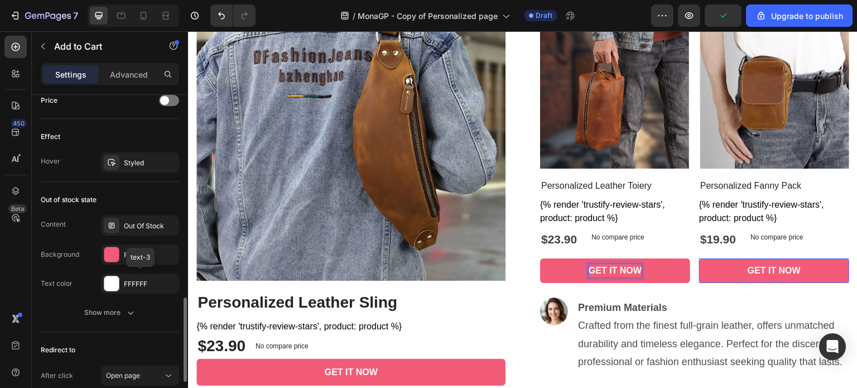
scroll to position [892, 0]
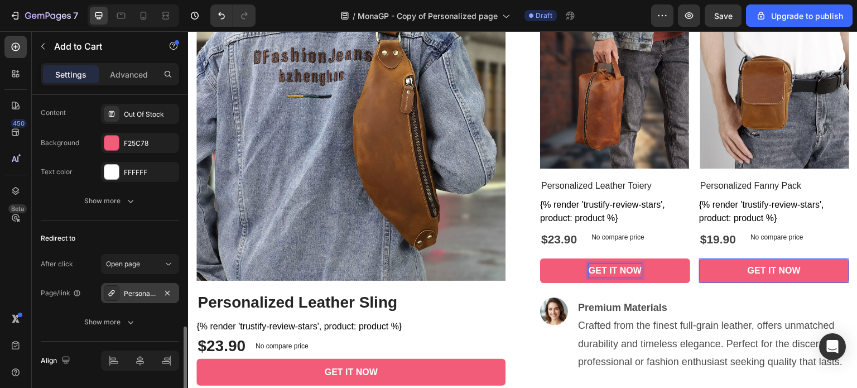
click at [149, 292] on div "Personalized Leather Toiery" at bounding box center [140, 293] width 32 height 10
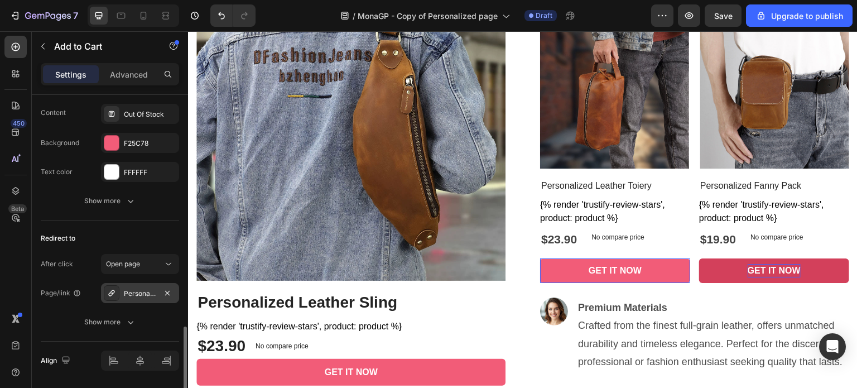
click at [152, 293] on div "Personalized Leather Toiery" at bounding box center [140, 293] width 32 height 10
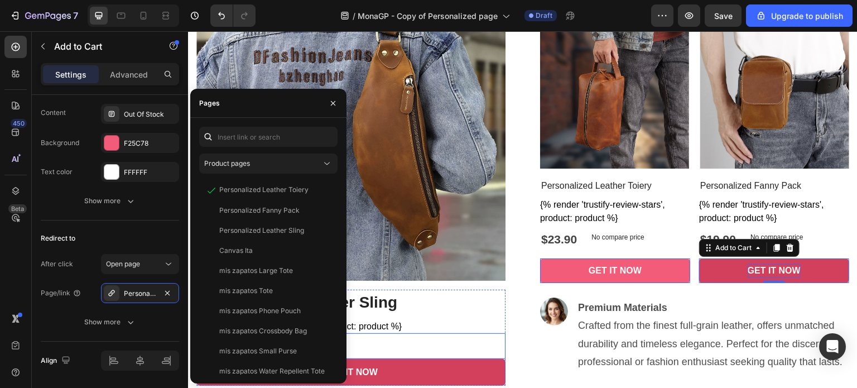
click at [422, 359] on button "GET IT NOW" at bounding box center [350, 372] width 309 height 27
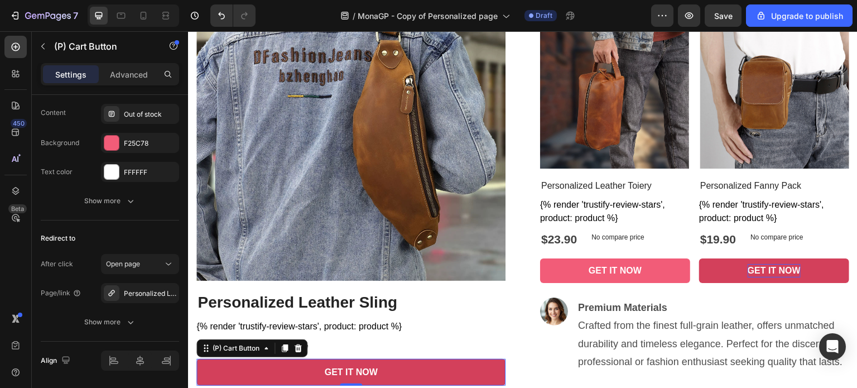
click at [409, 366] on button "GET IT NOW" at bounding box center [350, 372] width 309 height 27
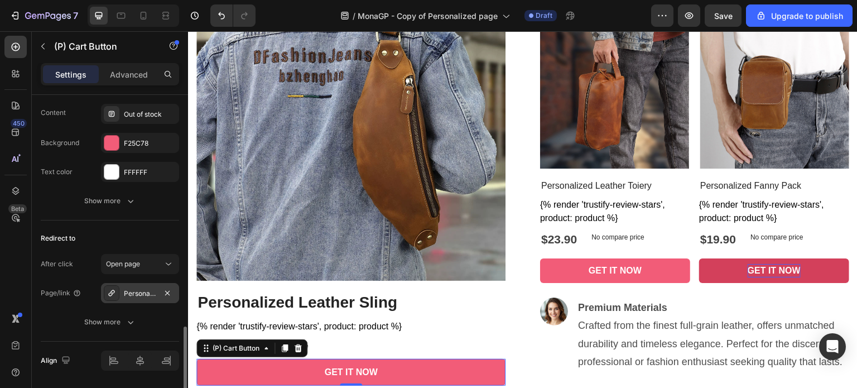
click at [123, 288] on div "Personalized Leather Sling" at bounding box center [140, 293] width 78 height 20
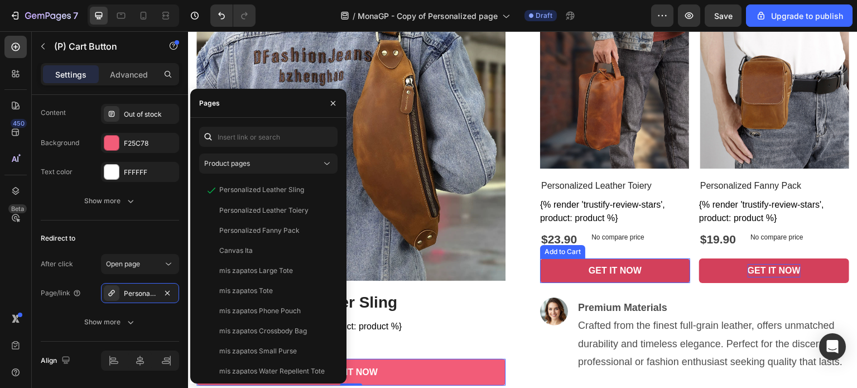
click at [557, 267] on button "GET IT NOW" at bounding box center [615, 270] width 150 height 25
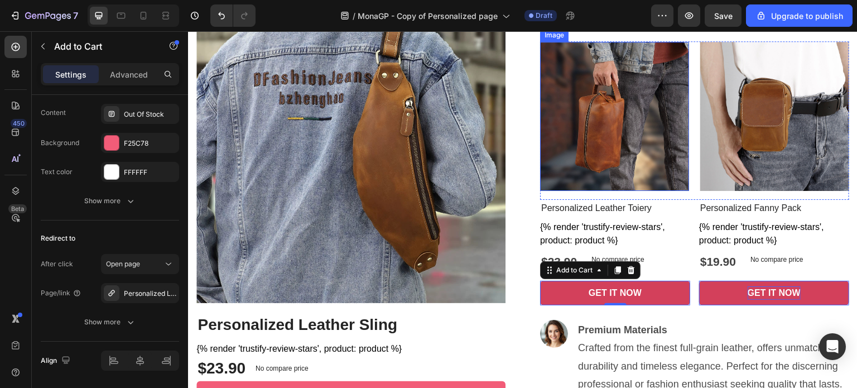
scroll to position [440, 0]
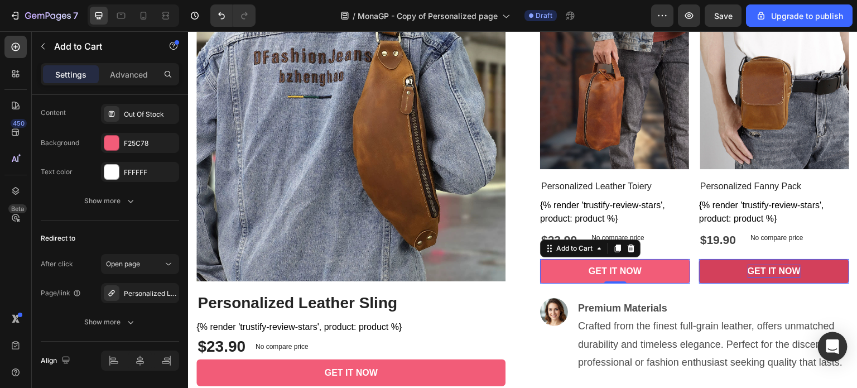
click at [833, 348] on icon "Open Intercom Messenger" at bounding box center [831, 346] width 13 height 14
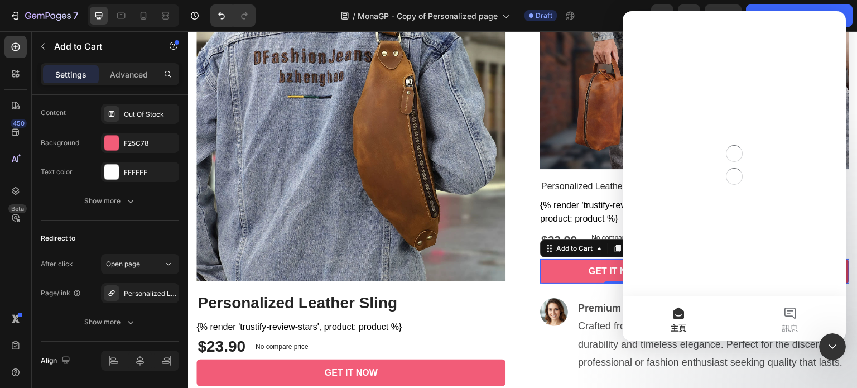
scroll to position [0, 0]
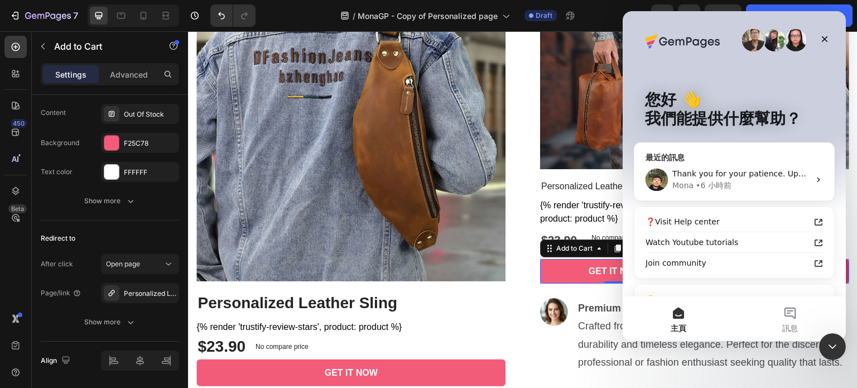
click at [725, 187] on div "• 6 小時前" at bounding box center [713, 186] width 36 height 12
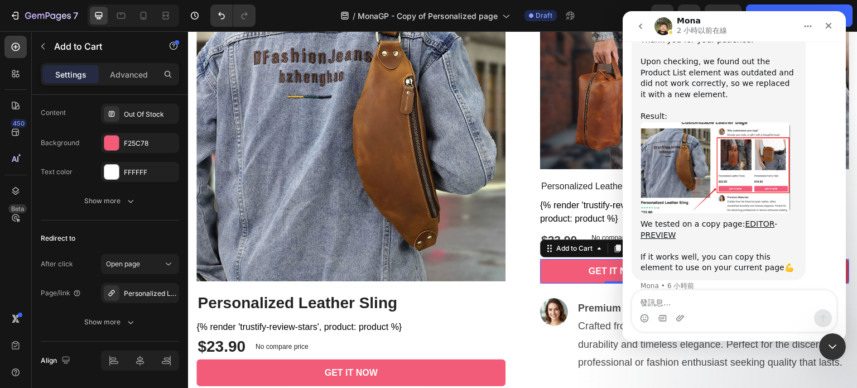
scroll to position [1455, 0]
click at [683, 302] on textarea "發訊息..." at bounding box center [734, 299] width 204 height 19
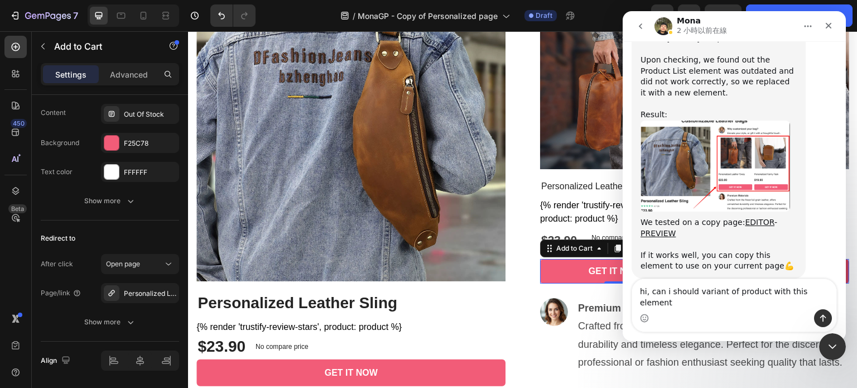
type textarea "hi, can i should variant of product with this element？"
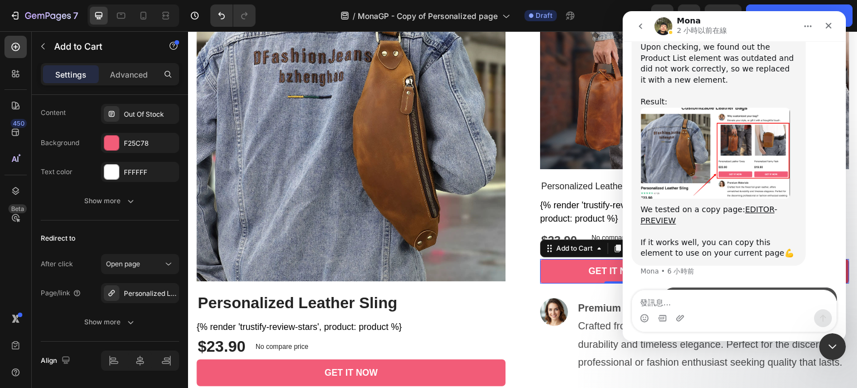
scroll to position [1499, 0]
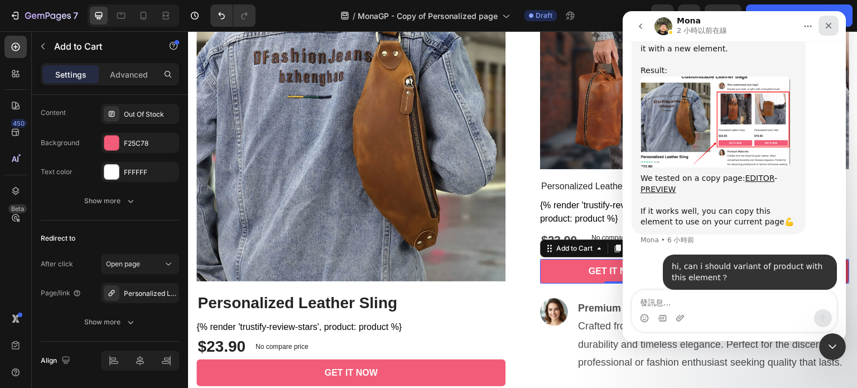
click at [828, 29] on icon "關閉" at bounding box center [828, 25] width 9 height 9
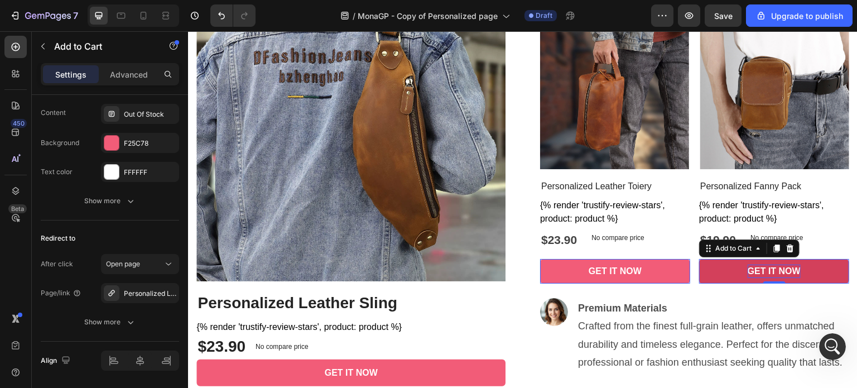
click at [690, 265] on button "GET IT NOW" at bounding box center [615, 271] width 150 height 25
click at [690, 263] on button "GET IT NOW" at bounding box center [615, 271] width 150 height 25
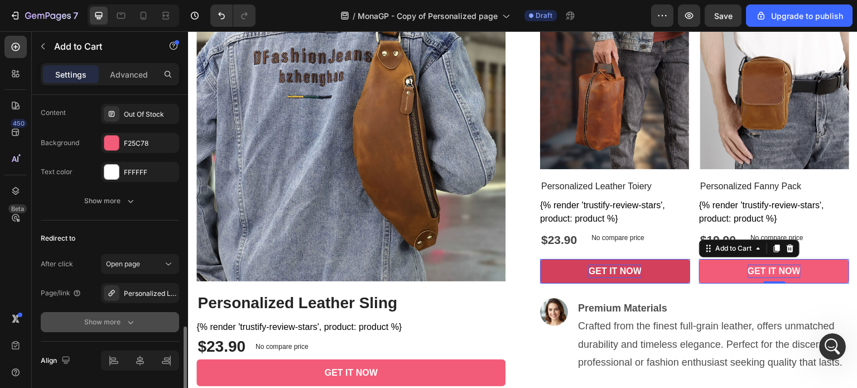
click at [133, 322] on icon "button" at bounding box center [130, 321] width 11 height 11
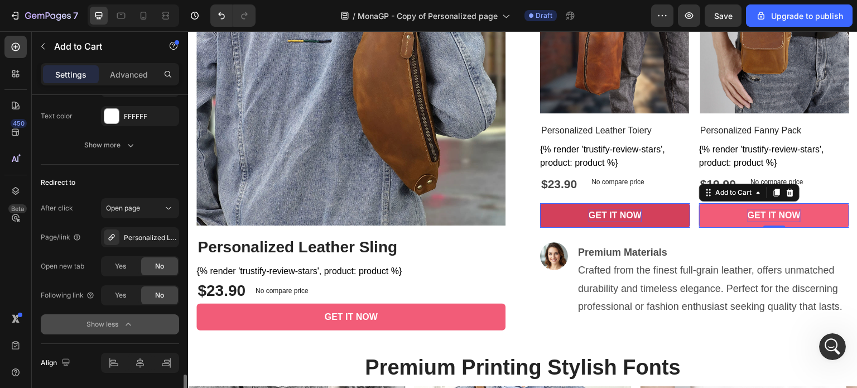
scroll to position [984, 0]
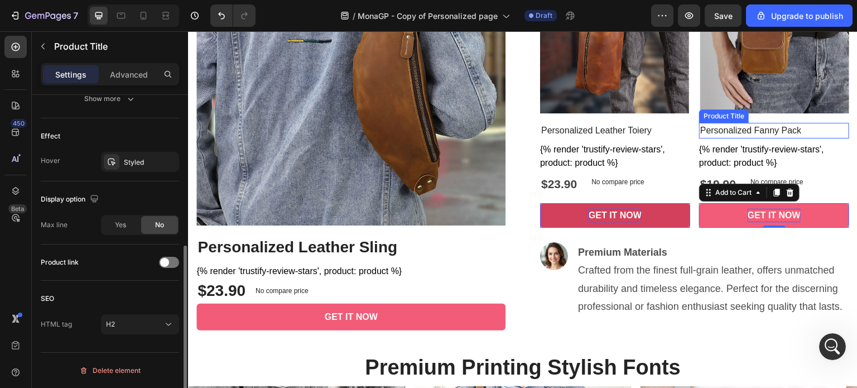
click at [690, 123] on h2 "Personalized Fanny Pack" at bounding box center [615, 131] width 150 height 16
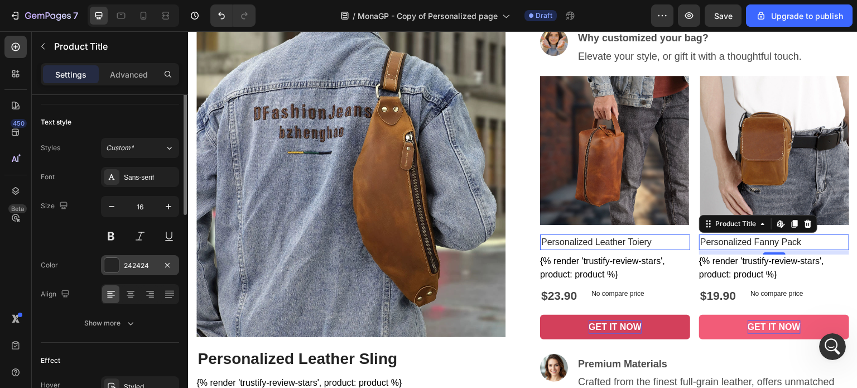
scroll to position [0, 0]
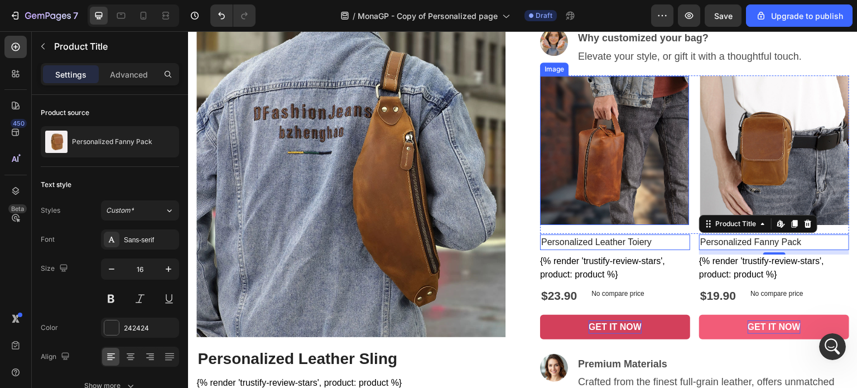
click at [608, 153] on img at bounding box center [614, 150] width 149 height 149
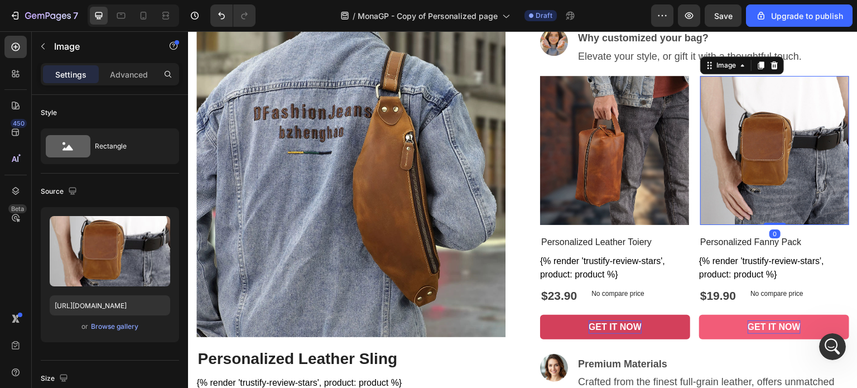
click at [748, 151] on img at bounding box center [774, 150] width 149 height 149
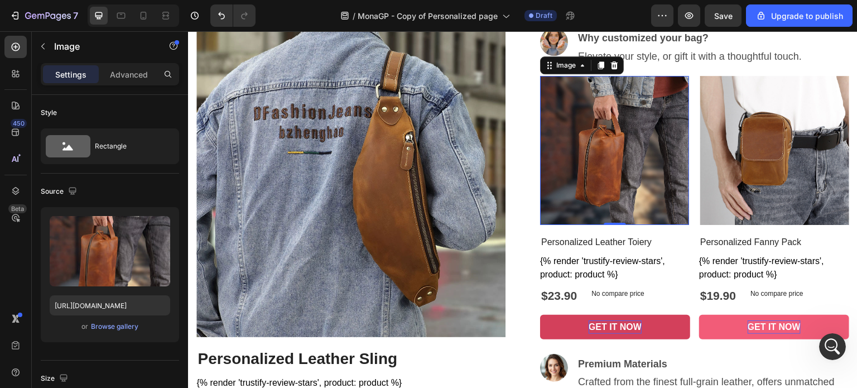
click at [629, 160] on img at bounding box center [614, 150] width 149 height 149
click at [825, 337] on div "開啟 Intercom Messenger" at bounding box center [830, 344] width 37 height 37
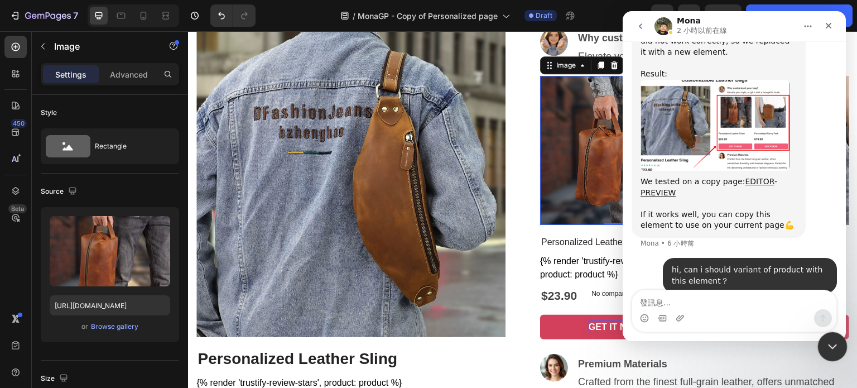
scroll to position [1499, 0]
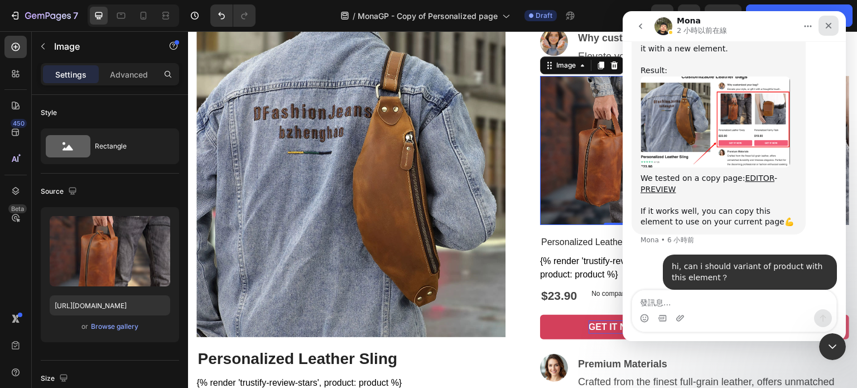
click at [825, 22] on icon "關閉" at bounding box center [828, 25] width 9 height 9
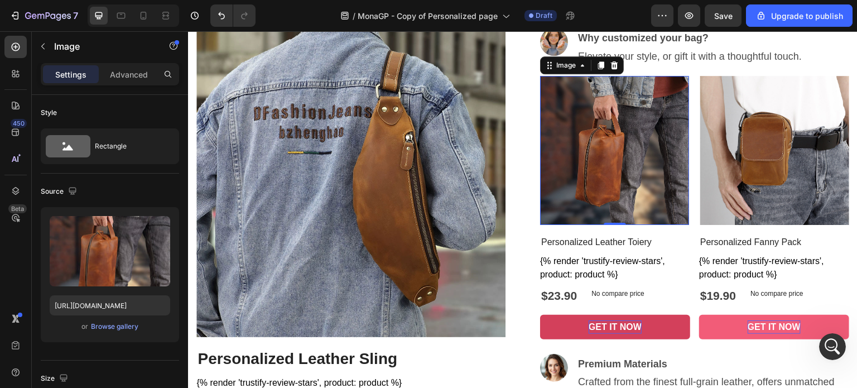
click at [660, 114] on img at bounding box center [614, 150] width 149 height 149
click at [727, 92] on img at bounding box center [774, 150] width 149 height 149
click at [618, 110] on img at bounding box center [614, 150] width 149 height 149
click at [38, 49] on button "button" at bounding box center [43, 46] width 18 height 18
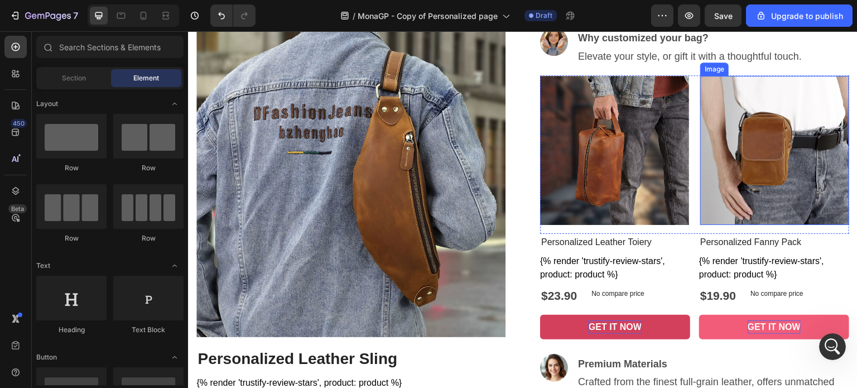
click at [722, 177] on img at bounding box center [774, 150] width 149 height 149
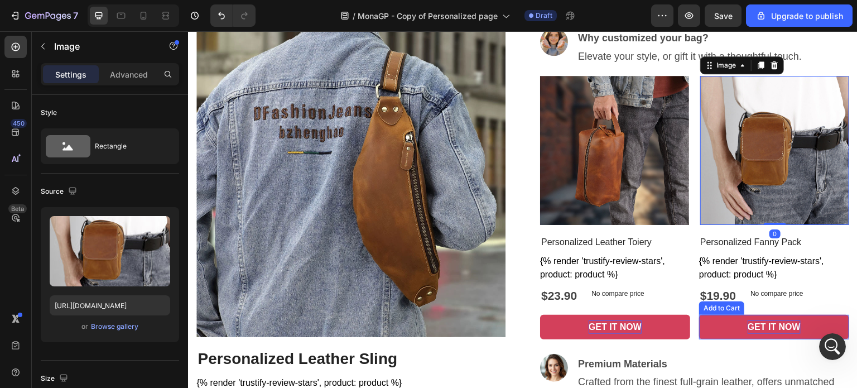
click at [690, 331] on button "GET IT NOW" at bounding box center [615, 327] width 150 height 25
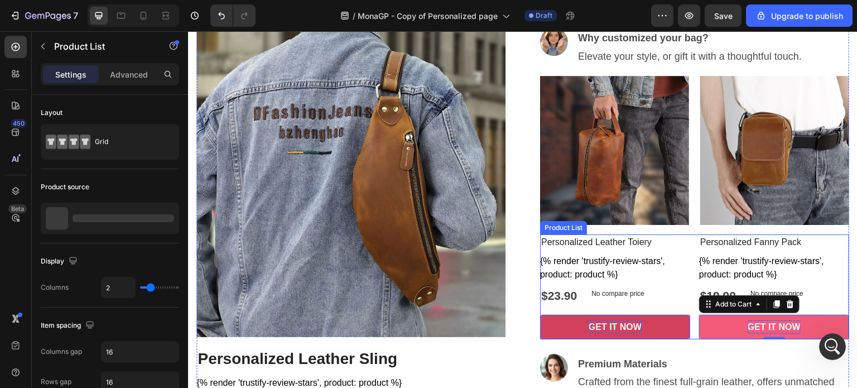
click at [691, 331] on div "Personalized Leather Toiery Product Title {% render 'trustify-review-stars', pr…" at bounding box center [694, 286] width 309 height 105
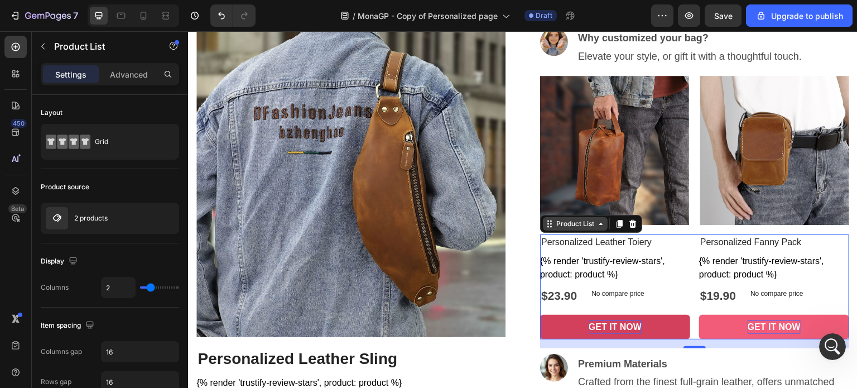
click at [579, 222] on div "Product List" at bounding box center [575, 224] width 42 height 10
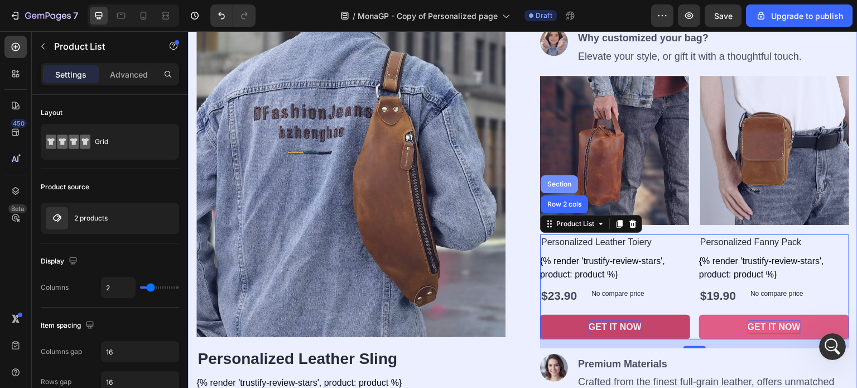
click at [555, 185] on div "Section" at bounding box center [559, 184] width 28 height 7
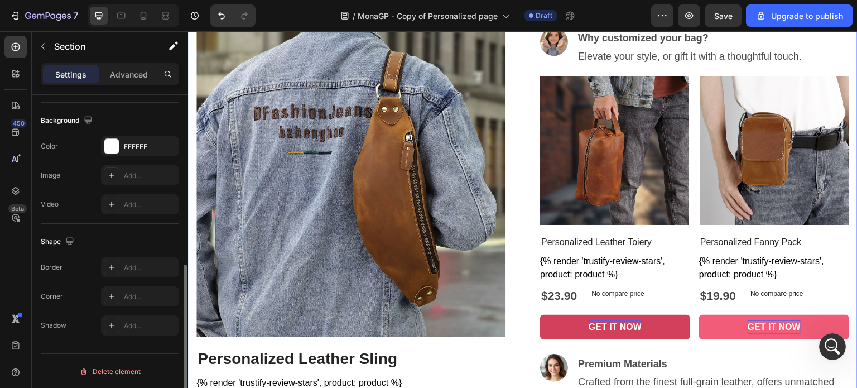
scroll to position [132, 0]
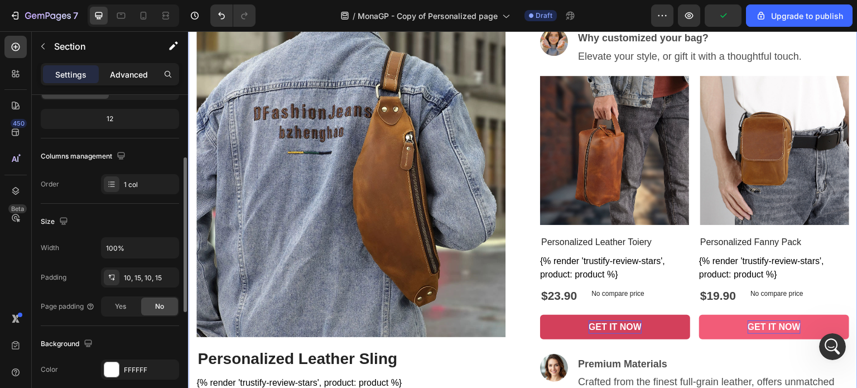
click at [146, 72] on p "Advanced" at bounding box center [129, 75] width 38 height 12
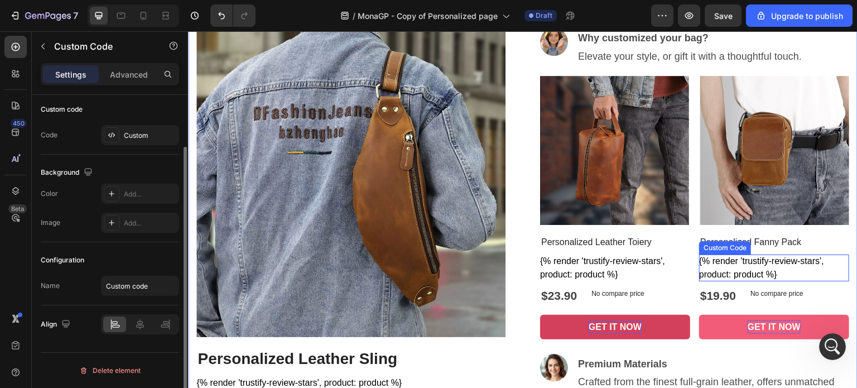
scroll to position [0, 0]
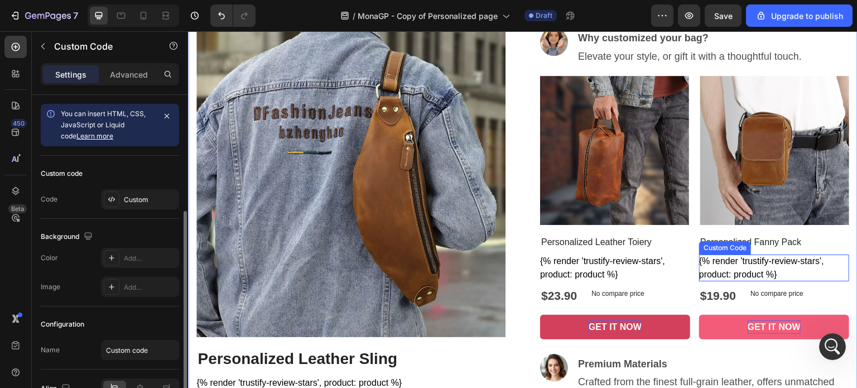
click at [690, 269] on div "{% render 'trustify-review-stars', product: product %}" at bounding box center [615, 267] width 150 height 27
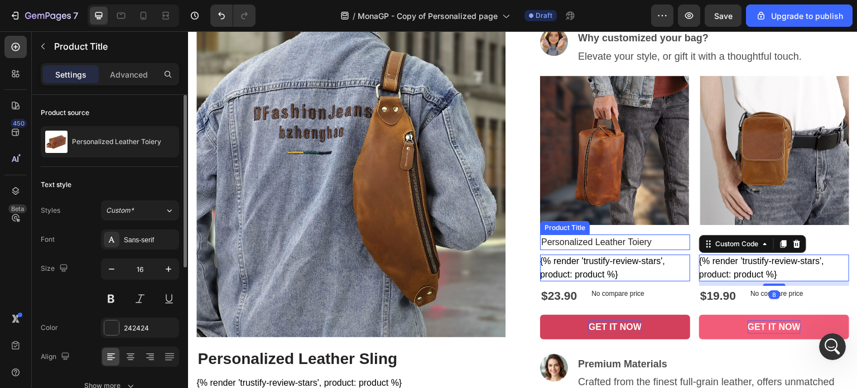
click at [667, 235] on h2 "Personalized Leather Toiery" at bounding box center [615, 242] width 150 height 16
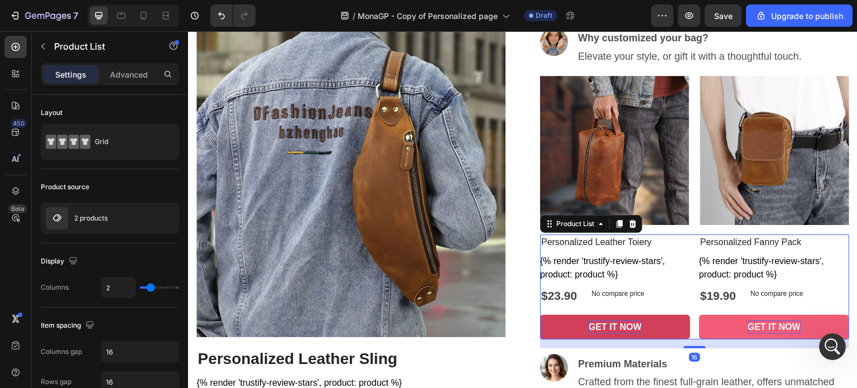
click at [685, 296] on div "Personalized Leather Toiery Product Title {% render 'trustify-review-stars', pr…" at bounding box center [694, 286] width 309 height 105
click at [548, 224] on icon at bounding box center [549, 223] width 9 height 9
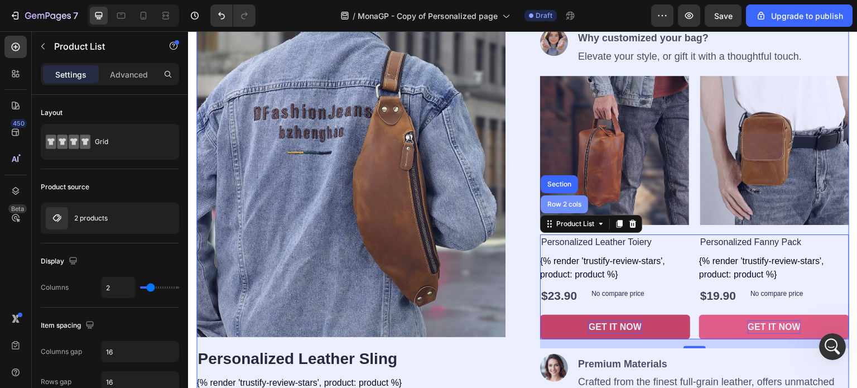
click at [550, 207] on div "Row 2 cols" at bounding box center [563, 204] width 47 height 18
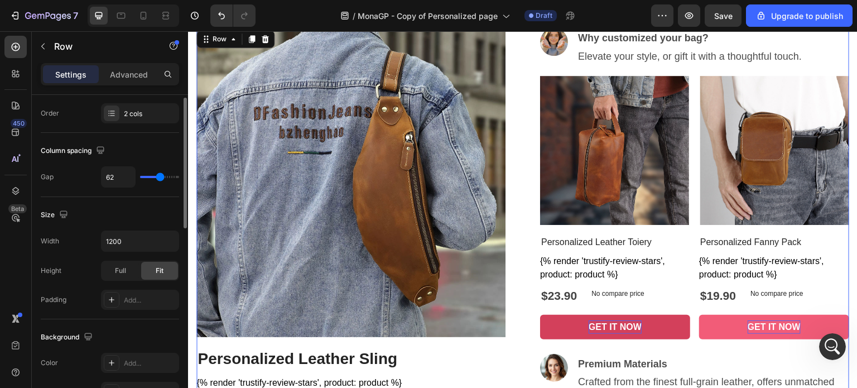
scroll to position [147, 0]
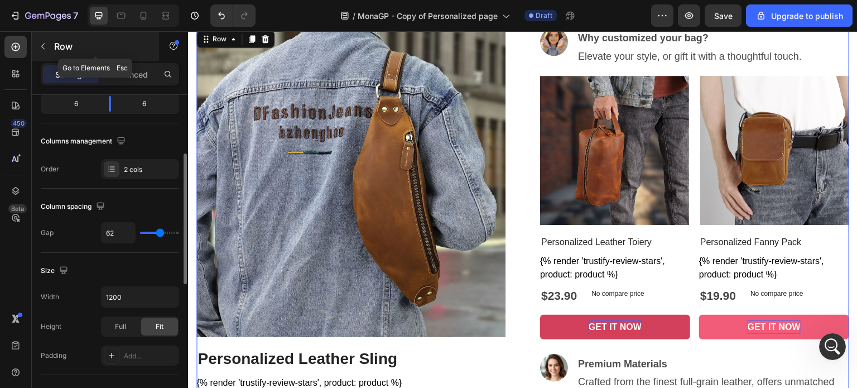
click at [40, 44] on icon "button" at bounding box center [42, 46] width 9 height 9
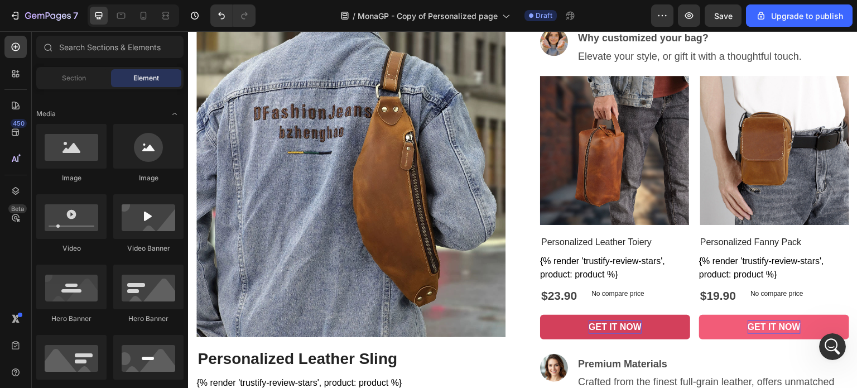
scroll to position [223, 0]
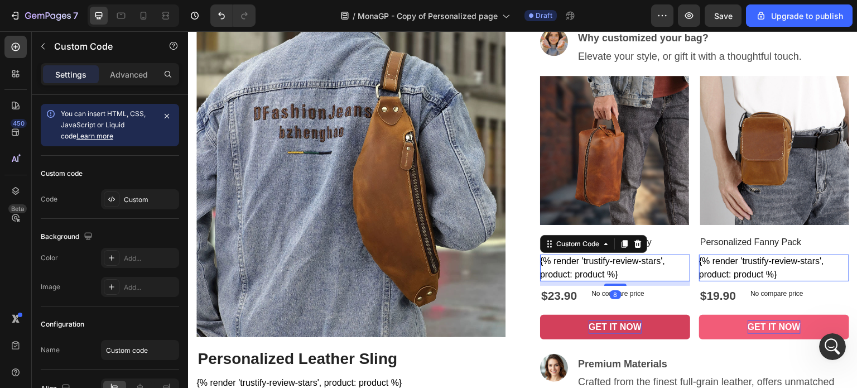
click at [682, 254] on div "{% render 'trustify-review-stars', product: product %}" at bounding box center [615, 267] width 150 height 27
click at [671, 245] on h2 "Personalized Leather Toiery" at bounding box center [615, 242] width 150 height 16
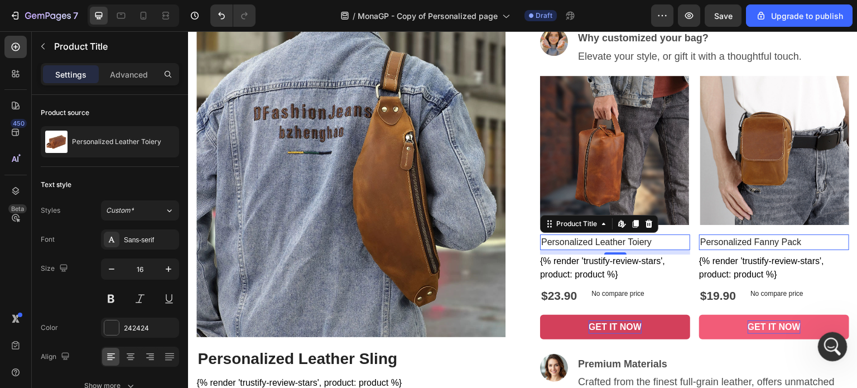
click at [826, 348] on icon "開啟 Intercom Messenger" at bounding box center [830, 345] width 18 height 18
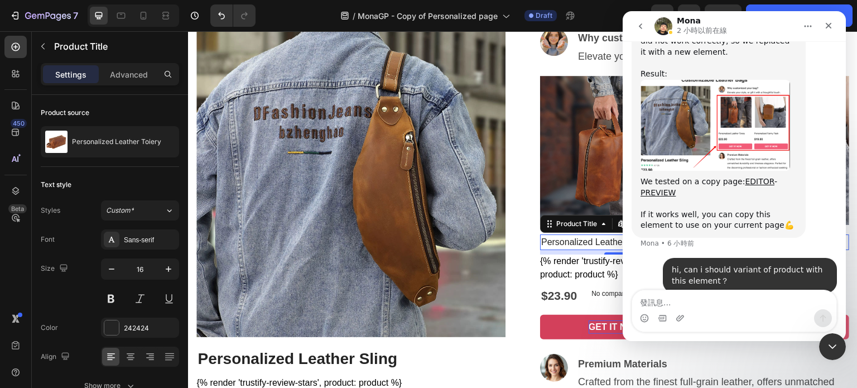
scroll to position [1499, 0]
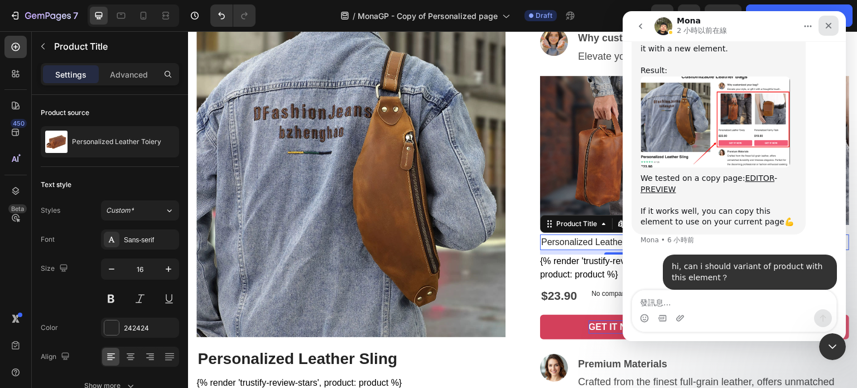
drag, startPoint x: 826, startPoint y: 24, endPoint x: 1443, endPoint y: 40, distance: 617.5
click at [826, 24] on icon "關閉" at bounding box center [828, 25] width 9 height 9
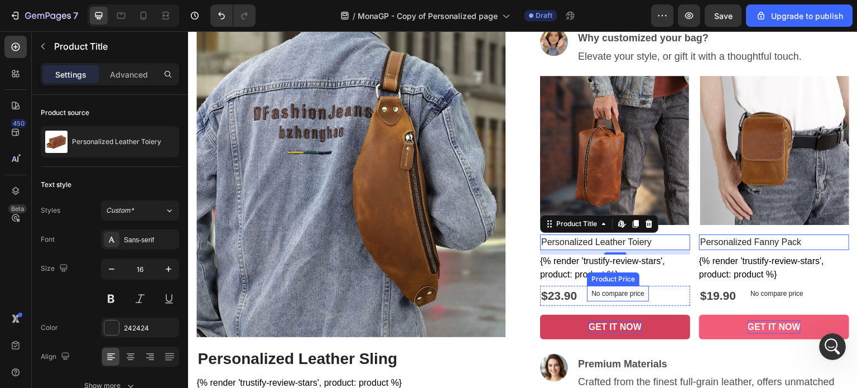
click at [611, 298] on div "No compare price Product Price" at bounding box center [618, 294] width 62 height 16
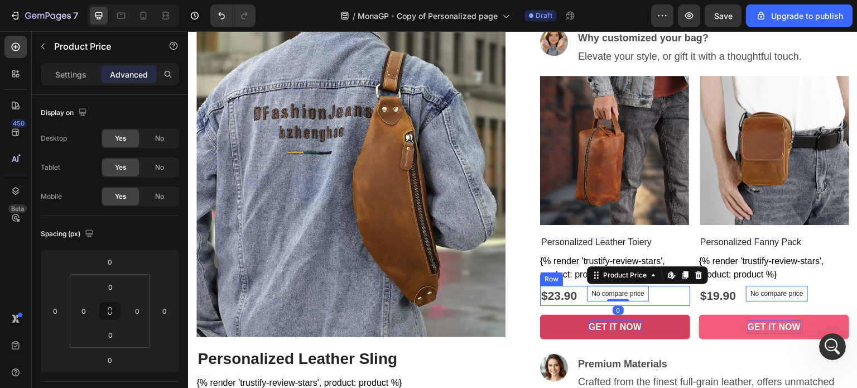
click at [601, 299] on div "No compare price Product Price Edit content in Shopify 0" at bounding box center [618, 296] width 62 height 20
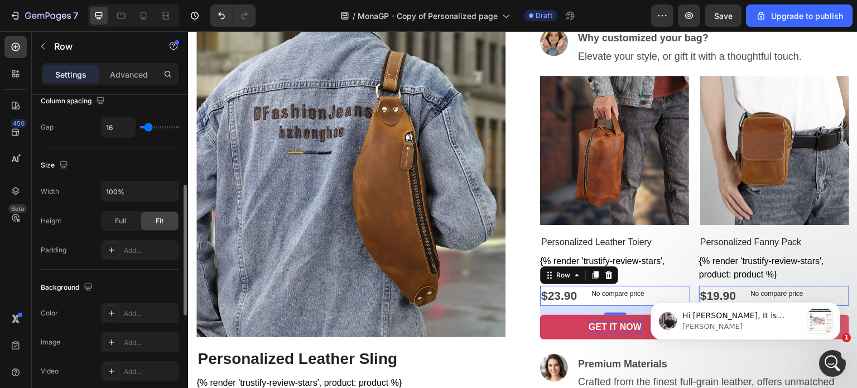
scroll to position [0, 0]
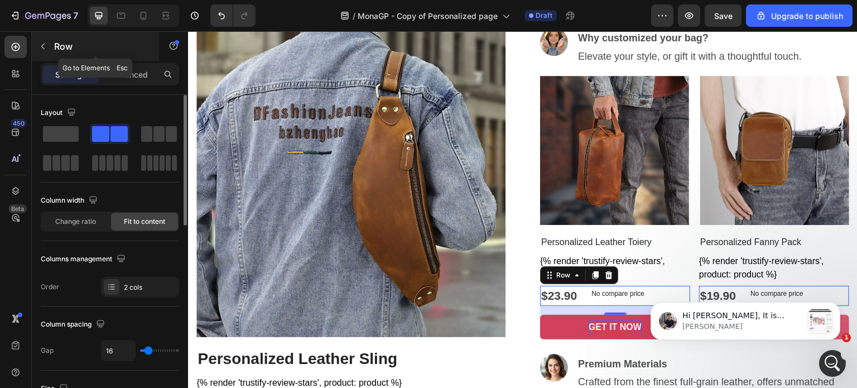
click at [42, 48] on icon "button" at bounding box center [42, 46] width 9 height 9
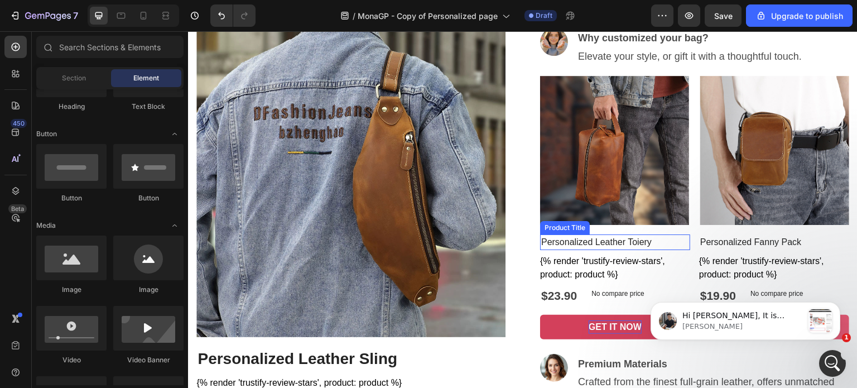
click at [656, 238] on h2 "Personalized Leather Toiery" at bounding box center [615, 242] width 150 height 16
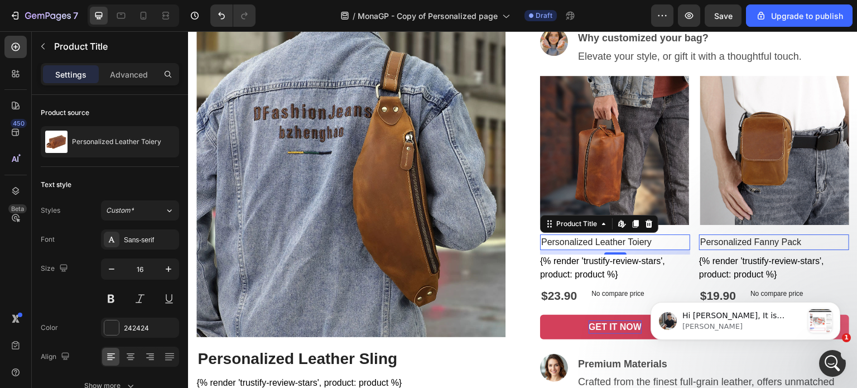
click at [666, 239] on h2 "Personalized Leather Toiery" at bounding box center [615, 242] width 150 height 16
click at [664, 245] on h2 "Personalized Leather Toiery" at bounding box center [615, 242] width 150 height 16
click at [130, 78] on p "Advanced" at bounding box center [129, 75] width 38 height 12
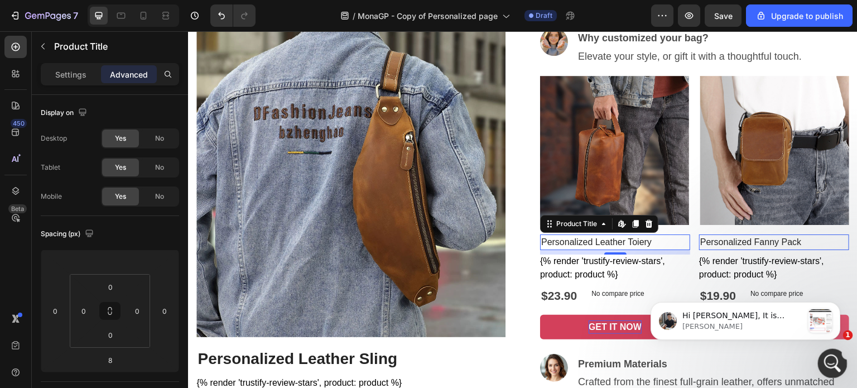
click at [833, 365] on icon "開啟 Intercom Messenger" at bounding box center [830, 361] width 18 height 18
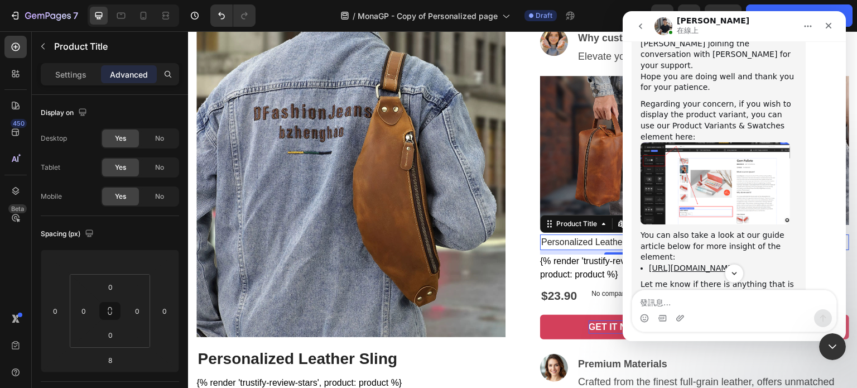
scroll to position [1809, 0]
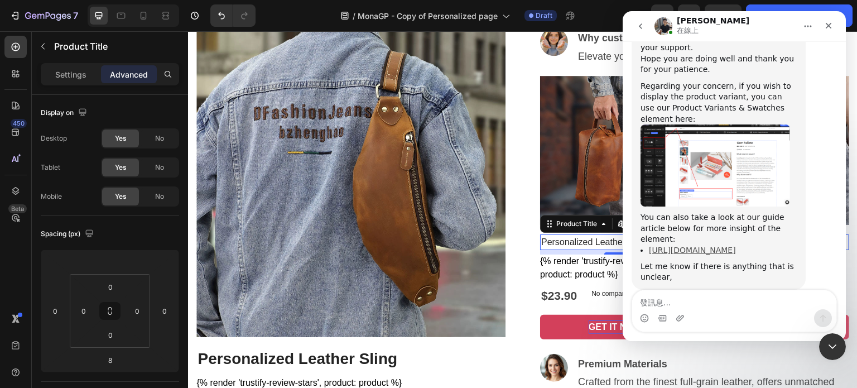
click at [717, 245] on link "[URL][DOMAIN_NAME]" at bounding box center [692, 249] width 87 height 9
click at [828, 27] on icon "關閉" at bounding box center [828, 25] width 9 height 9
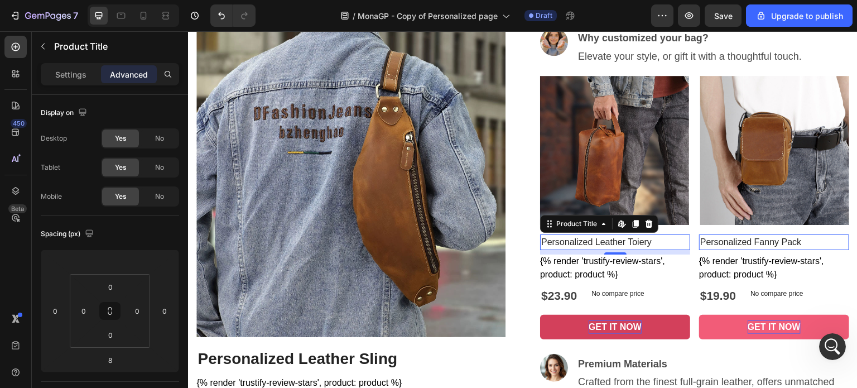
click at [671, 246] on h2 "Personalized Leather Toiery" at bounding box center [615, 242] width 150 height 16
click at [689, 275] on div "Personalized Leather Toiery Product Title Edit content in Shopify 8 {% render '…" at bounding box center [694, 286] width 309 height 105
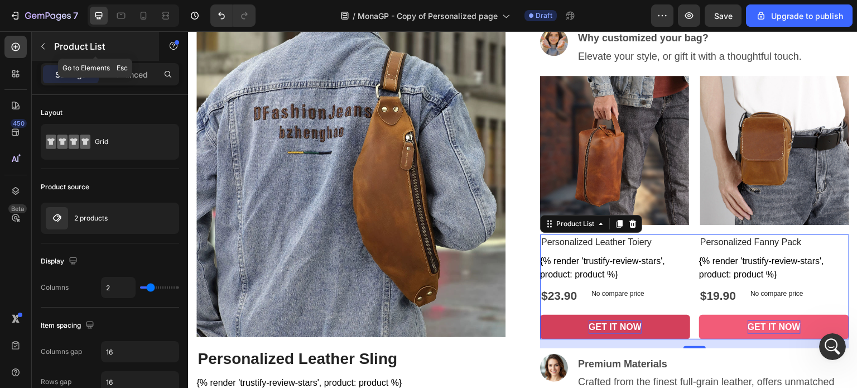
click at [40, 45] on icon "button" at bounding box center [42, 46] width 9 height 9
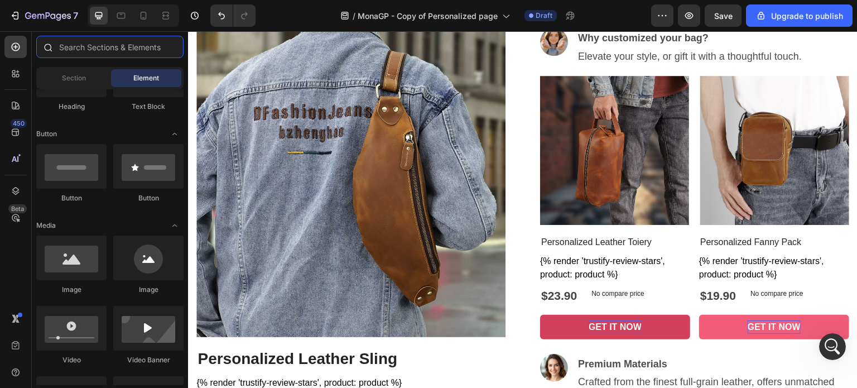
click at [86, 51] on input "text" at bounding box center [109, 47] width 147 height 22
paste input "Product Variant"
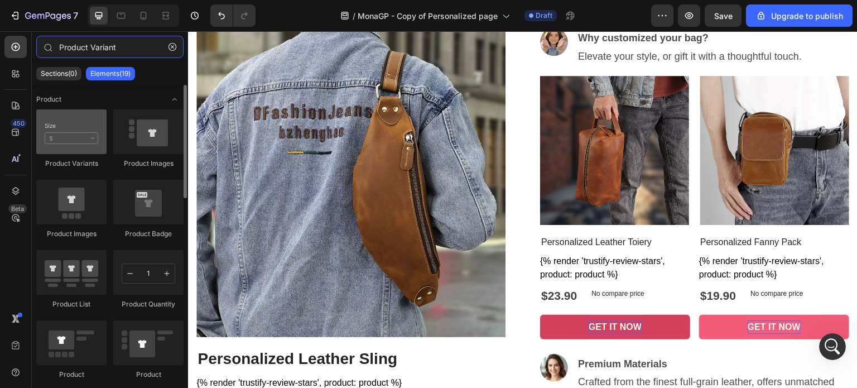
type input "Product Variant"
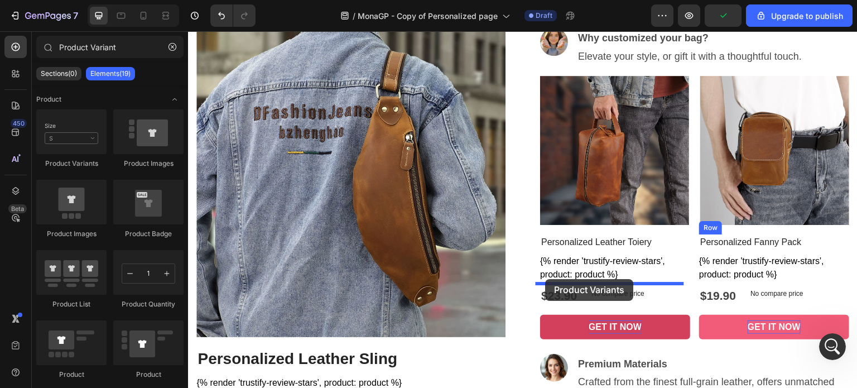
drag, startPoint x: 253, startPoint y: 173, endPoint x: 545, endPoint y: 279, distance: 310.6
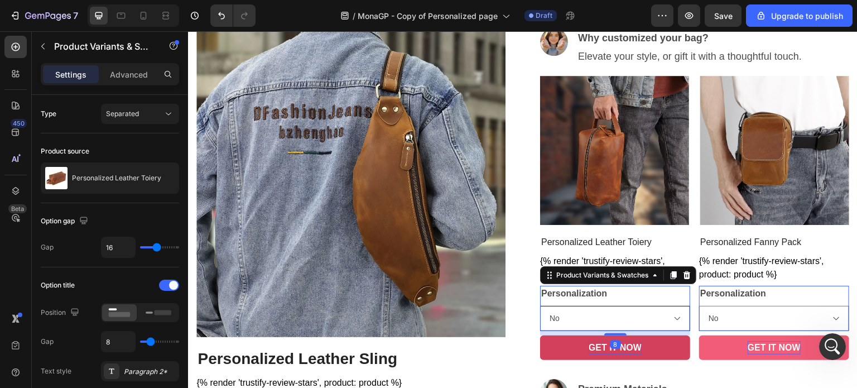
click at [669, 317] on select "No Yes (Leave note on checkout)" at bounding box center [615, 318] width 150 height 25
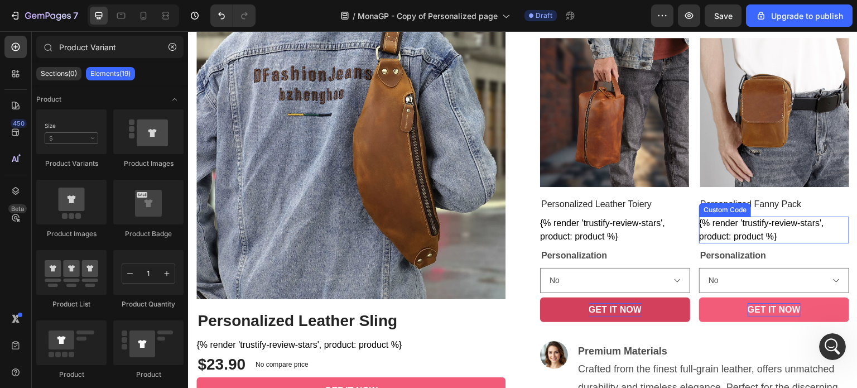
scroll to position [439, 0]
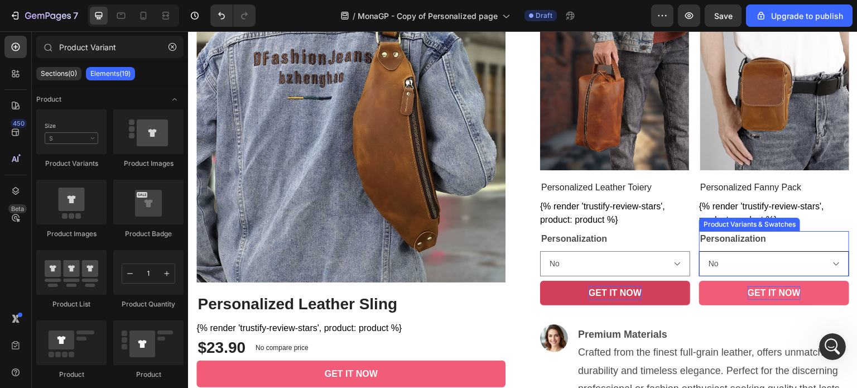
click at [690, 264] on select "No Yes (Leave note on checkout)" at bounding box center [615, 263] width 150 height 25
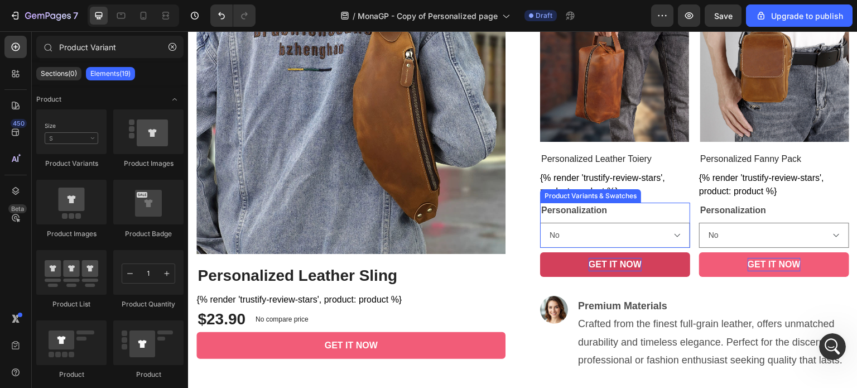
scroll to position [493, 0]
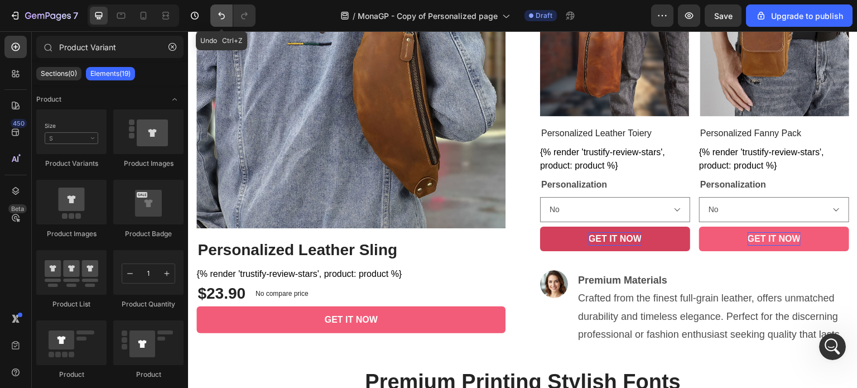
click at [222, 15] on icon "Undo/Redo" at bounding box center [221, 15] width 11 height 11
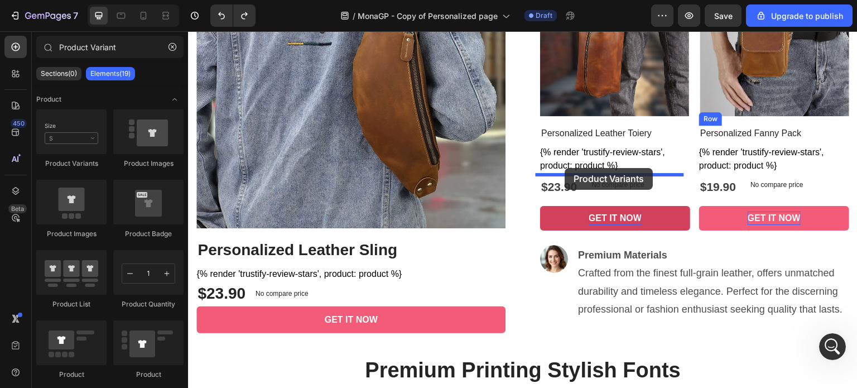
drag, startPoint x: 265, startPoint y: 162, endPoint x: 565, endPoint y: 168, distance: 299.5
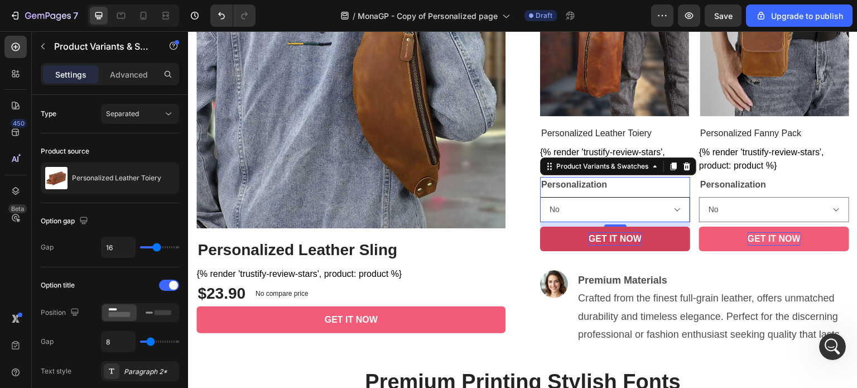
click at [670, 201] on select "No Yes (Leave note on checkout)" at bounding box center [615, 209] width 150 height 25
click at [540, 197] on select "No Yes (Leave note on checkout)" at bounding box center [615, 209] width 150 height 25
click at [671, 205] on select "No Yes (Leave note on checkout)" at bounding box center [615, 209] width 150 height 25
click at [540, 197] on select "No Yes (Leave note on checkout)" at bounding box center [615, 209] width 150 height 25
select select "Yes (Leave note on checkout)"
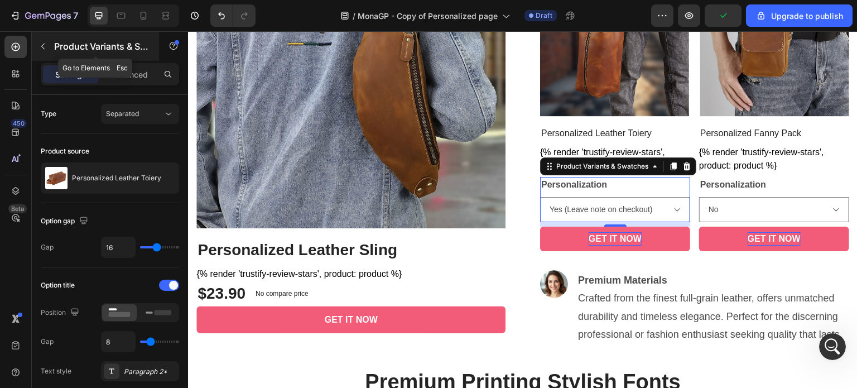
click at [37, 48] on button "button" at bounding box center [43, 46] width 18 height 18
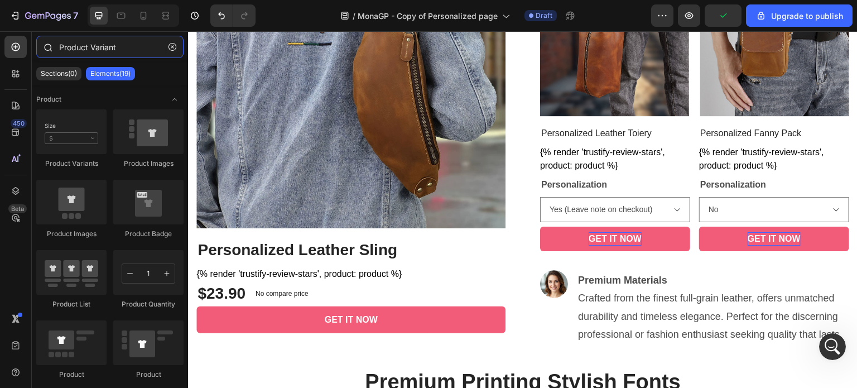
click at [87, 50] on input "Product Variant" at bounding box center [109, 47] width 147 height 22
drag, startPoint x: 127, startPoint y: 54, endPoint x: 46, endPoint y: 53, distance: 80.9
click at [46, 53] on div "Product Variant" at bounding box center [110, 49] width 156 height 27
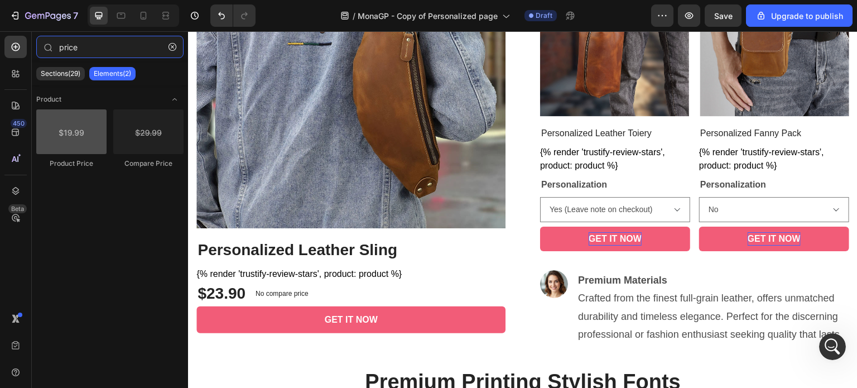
type input "price"
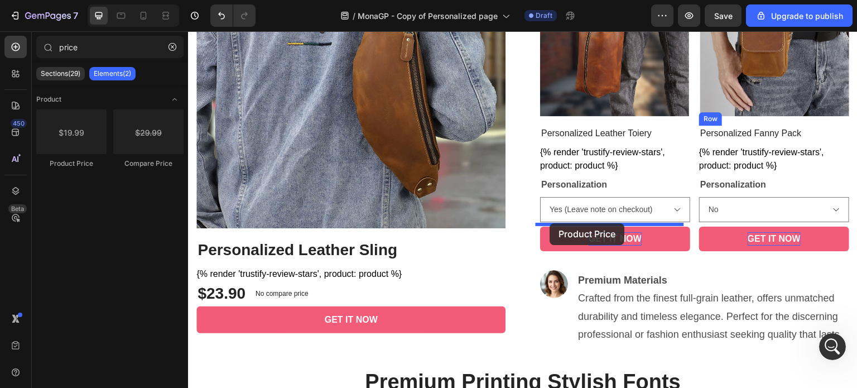
drag, startPoint x: 255, startPoint y: 168, endPoint x: 550, endPoint y: 223, distance: 300.1
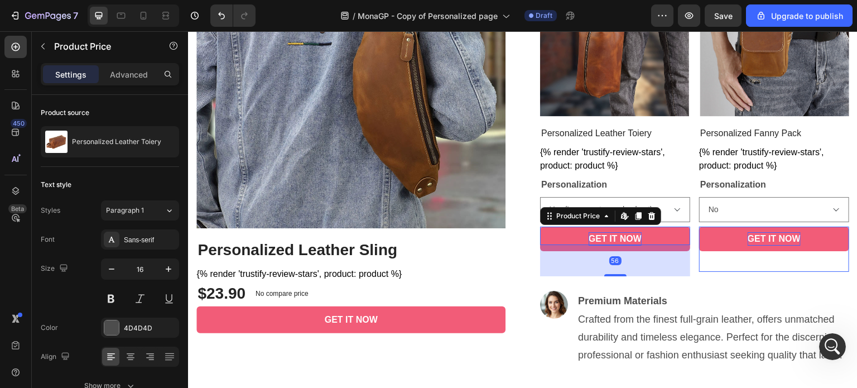
drag, startPoint x: 616, startPoint y: 250, endPoint x: 616, endPoint y: 278, distance: 27.9
click at [616, 278] on div "Image Why customized your bag? Elevate your style, or gift it with a thoughtful…" at bounding box center [694, 142] width 309 height 446
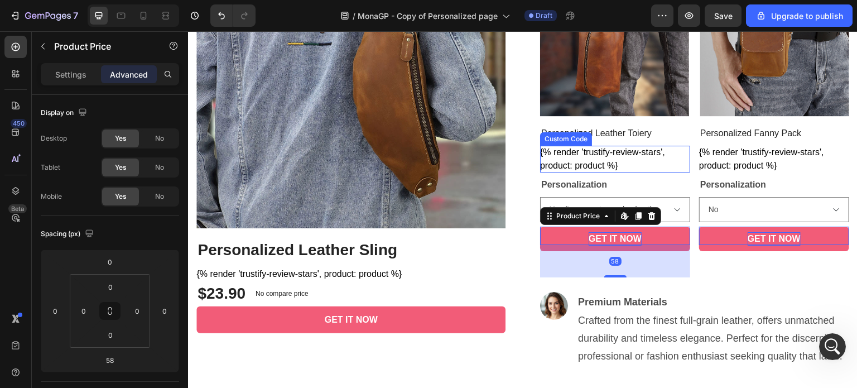
click at [667, 161] on div "{% render 'trustify-review-stars', product: product %}" at bounding box center [615, 159] width 150 height 27
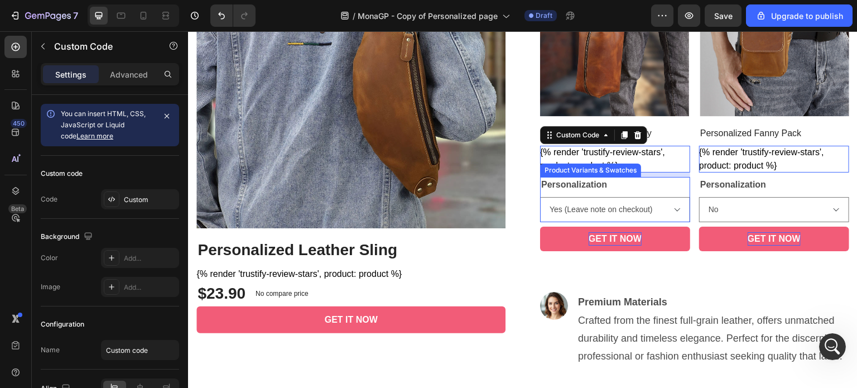
click at [570, 187] on legend "Personalization" at bounding box center [574, 185] width 68 height 16
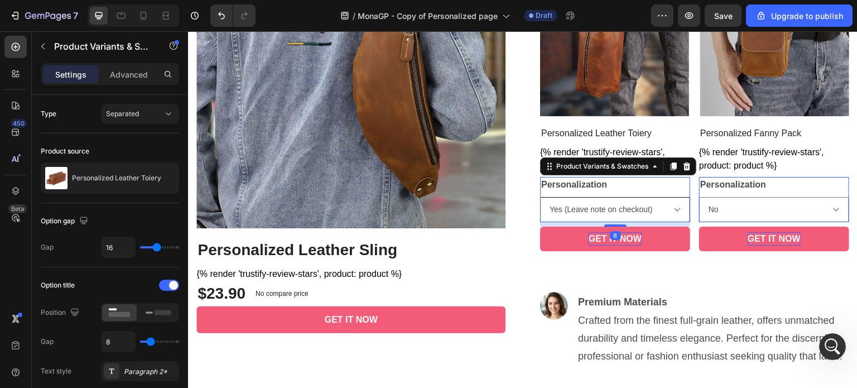
click at [583, 206] on select "No Yes (Leave note on checkout)" at bounding box center [615, 209] width 150 height 25
click at [40, 44] on icon "button" at bounding box center [42, 46] width 9 height 9
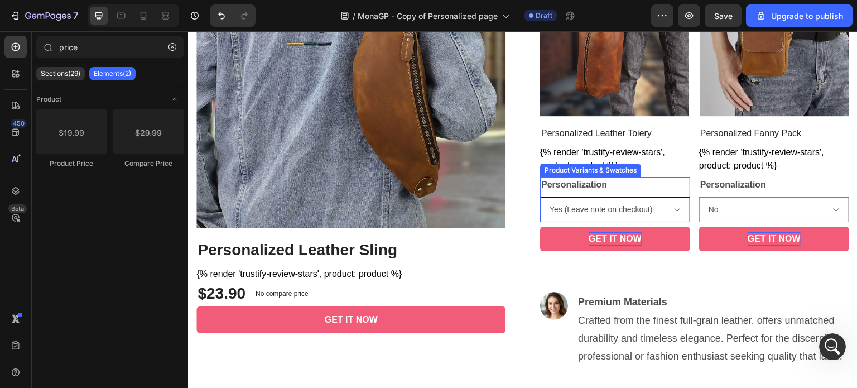
click at [669, 214] on select "No Yes (Leave note on checkout)" at bounding box center [615, 209] width 150 height 25
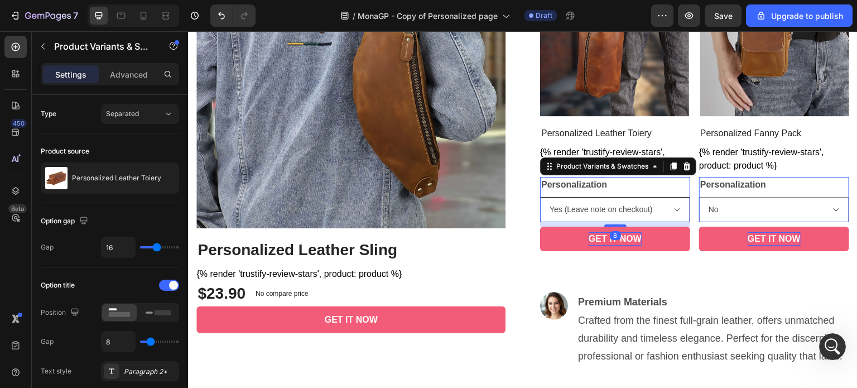
click at [540, 197] on select "No Yes (Leave note on checkout)" at bounding box center [615, 209] width 150 height 25
click at [40, 47] on icon "button" at bounding box center [42, 46] width 9 height 9
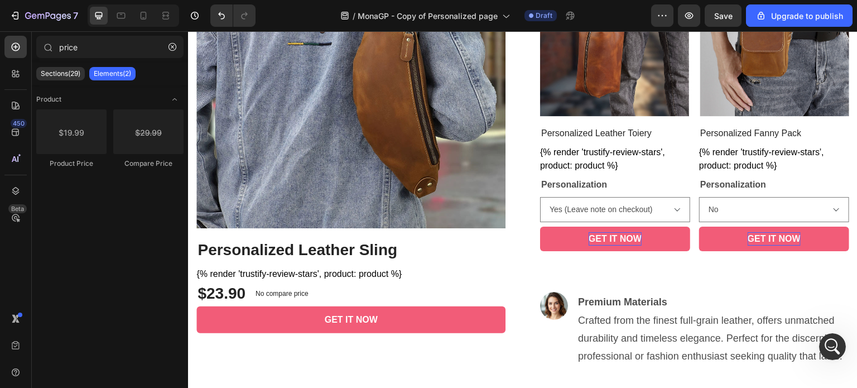
click at [61, 169] on div "Product Price Compare Price" at bounding box center [109, 143] width 147 height 69
click at [64, 163] on div "Product Price" at bounding box center [71, 163] width 70 height 10
drag, startPoint x: 65, startPoint y: 167, endPoint x: 110, endPoint y: 185, distance: 48.8
click at [110, 185] on div "Product Product Price Compare Price" at bounding box center [110, 138] width 156 height 107
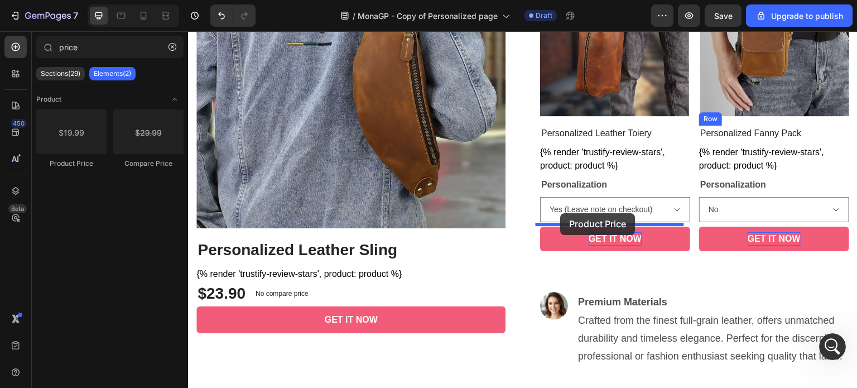
drag, startPoint x: 257, startPoint y: 194, endPoint x: 560, endPoint y: 213, distance: 304.0
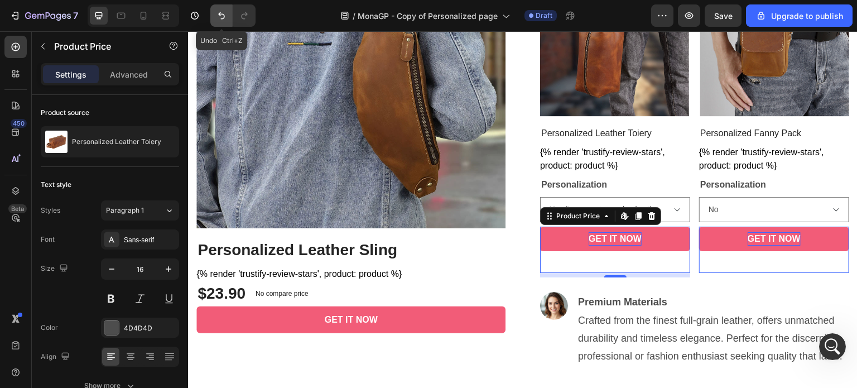
click at [221, 16] on icon "Undo/Redo" at bounding box center [221, 15] width 11 height 11
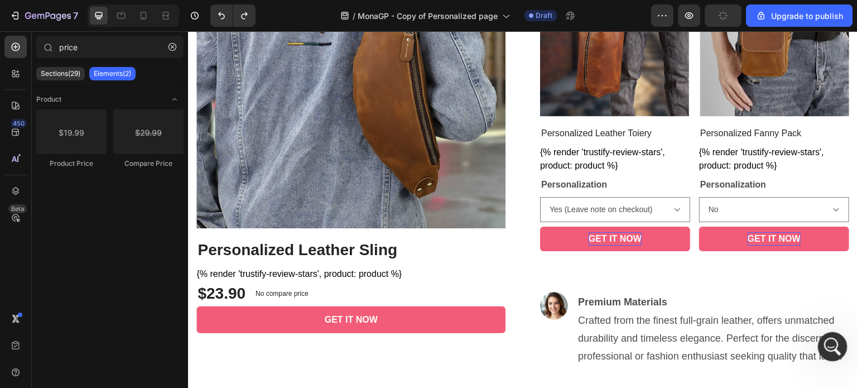
click at [833, 350] on icon "開啟 Intercom Messenger" at bounding box center [830, 345] width 18 height 18
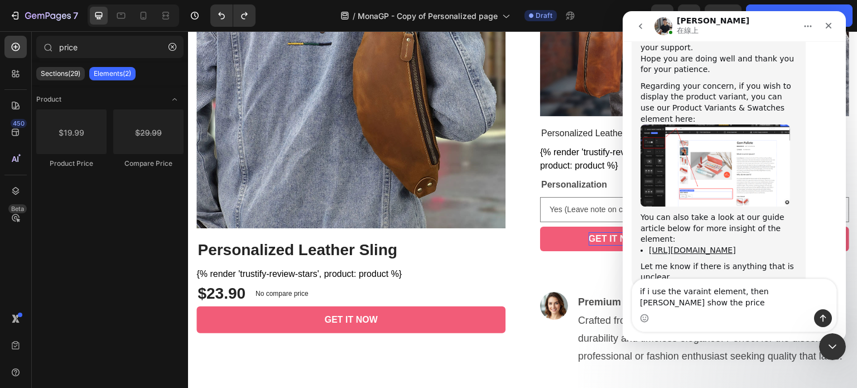
scroll to position [1820, 0]
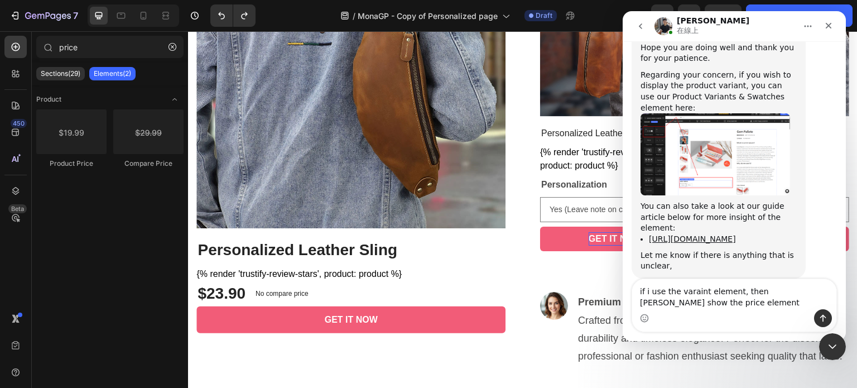
type textarea "if i use the varaint element, then [PERSON_NAME] show the price element?"
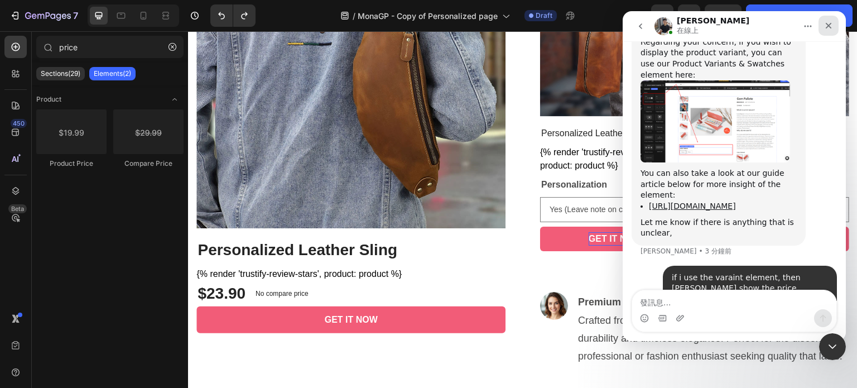
click at [826, 23] on icon "關閉" at bounding box center [828, 25] width 9 height 9
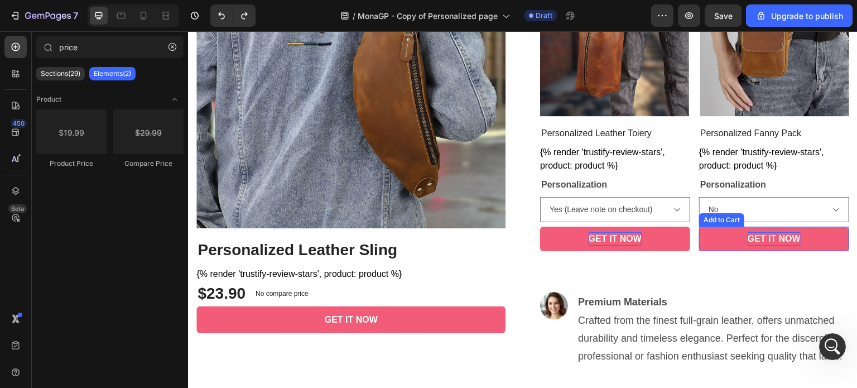
click at [641, 234] on p "GET IT NOW" at bounding box center [614, 238] width 53 height 13
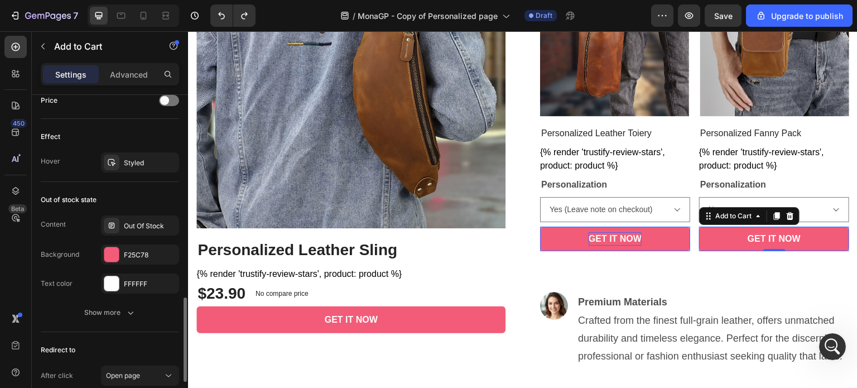
scroll to position [892, 0]
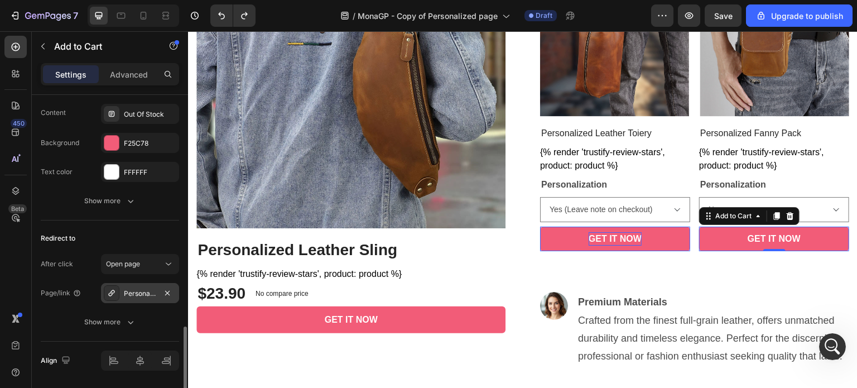
click at [130, 294] on div "Personalized Leather Toiery" at bounding box center [140, 293] width 32 height 10
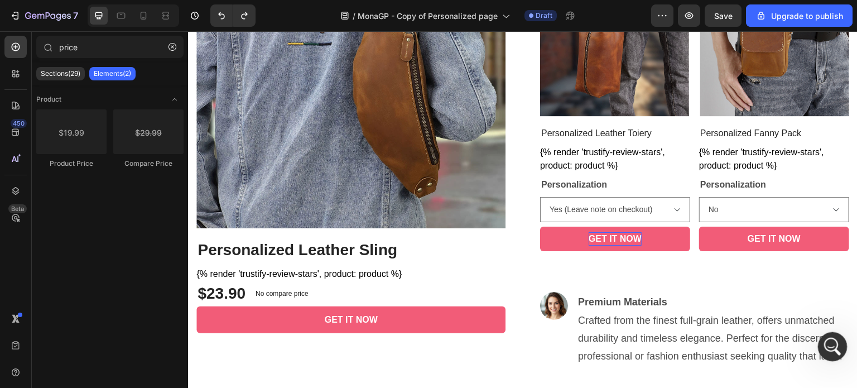
click at [825, 343] on icon "開啟 Intercom Messenger" at bounding box center [830, 345] width 18 height 18
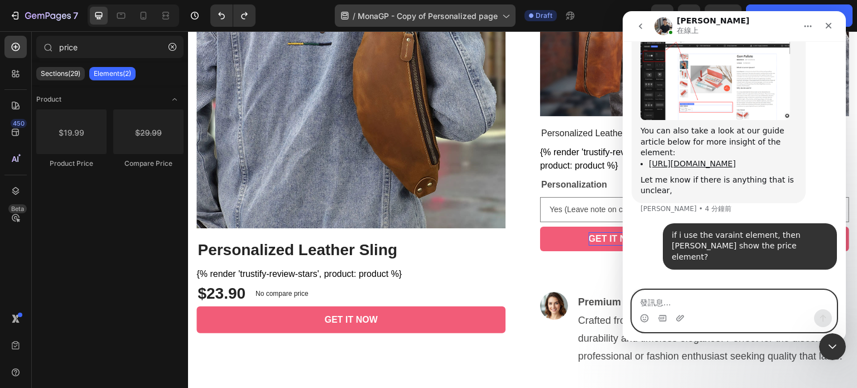
scroll to position [1896, 0]
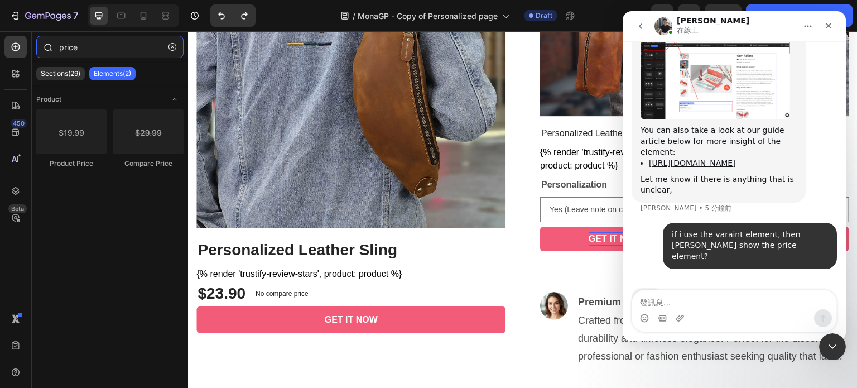
click at [90, 48] on input "price" at bounding box center [109, 47] width 147 height 22
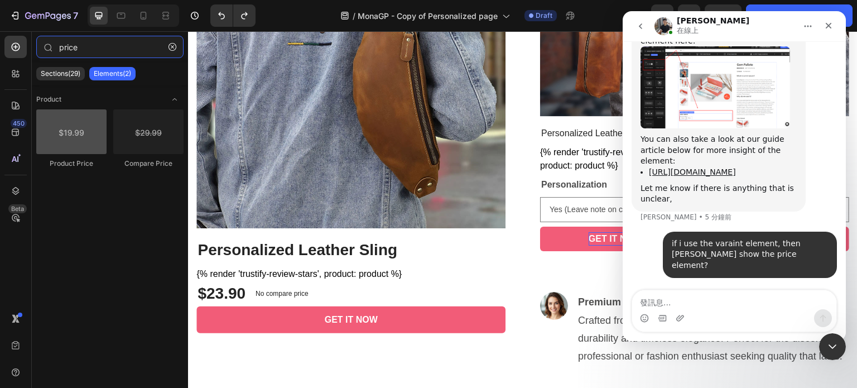
scroll to position [1853, 0]
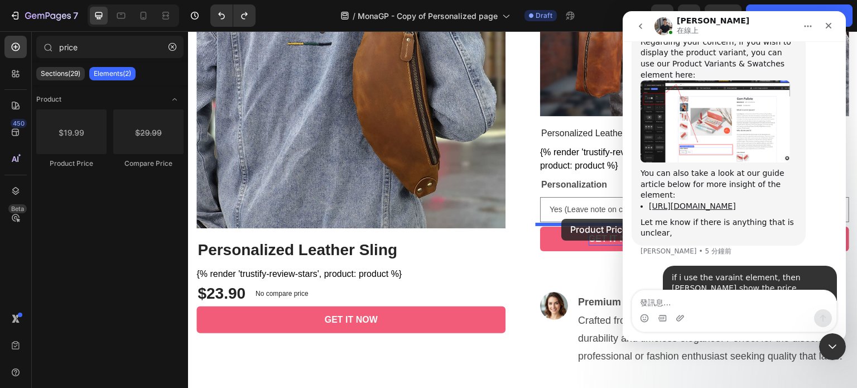
drag, startPoint x: 258, startPoint y: 177, endPoint x: 562, endPoint y: 219, distance: 306.8
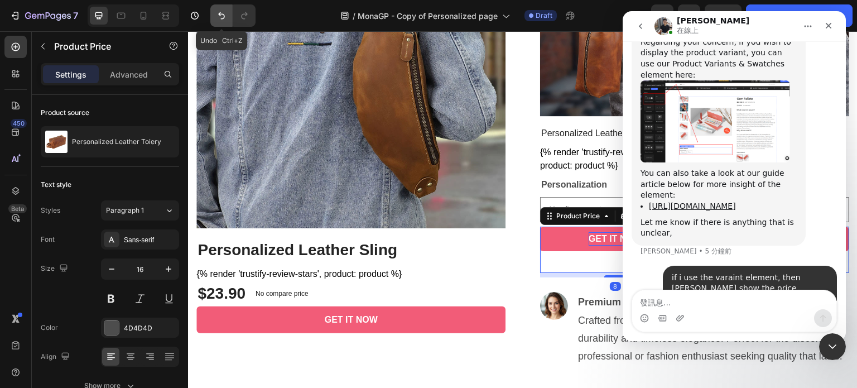
click at [220, 13] on icon "Undo/Redo" at bounding box center [221, 15] width 7 height 7
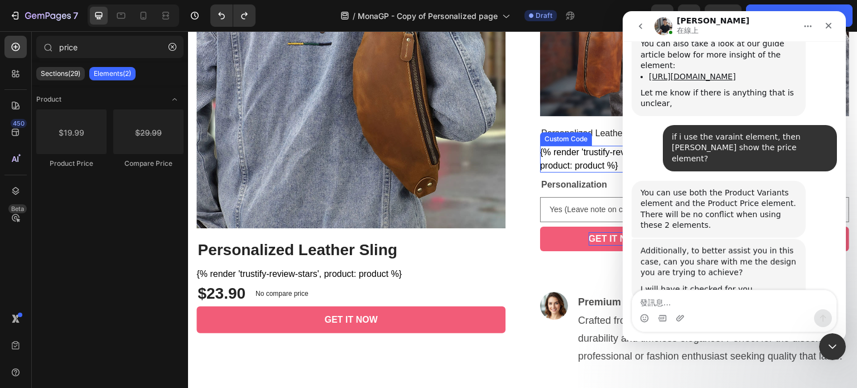
scroll to position [1983, 0]
click at [826, 29] on icon "關閉" at bounding box center [828, 25] width 9 height 9
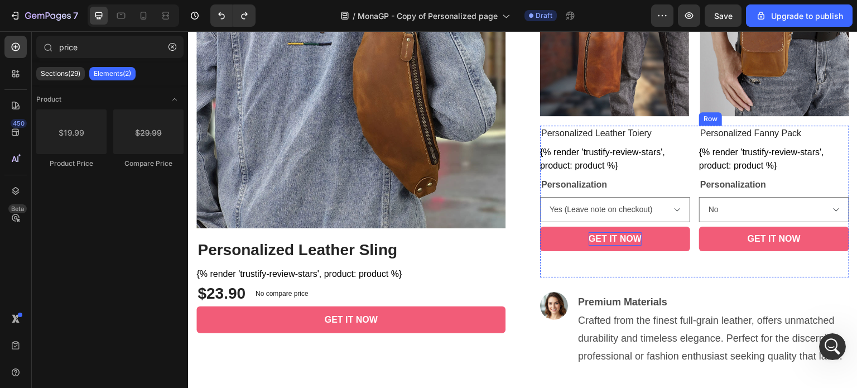
click at [690, 267] on div "GET IT NOW Add to Cart" at bounding box center [615, 251] width 150 height 51
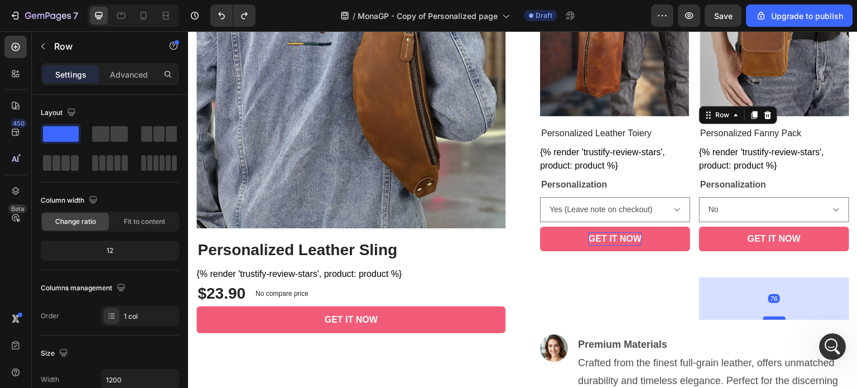
drag, startPoint x: 761, startPoint y: 273, endPoint x: 756, endPoint y: 318, distance: 44.8
click at [188, 31] on div at bounding box center [188, 31] width 0 height 0
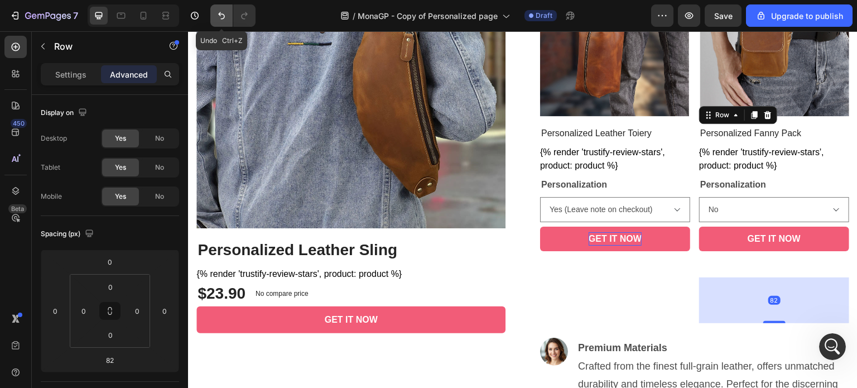
click at [216, 17] on icon "Undo/Redo" at bounding box center [221, 15] width 11 height 11
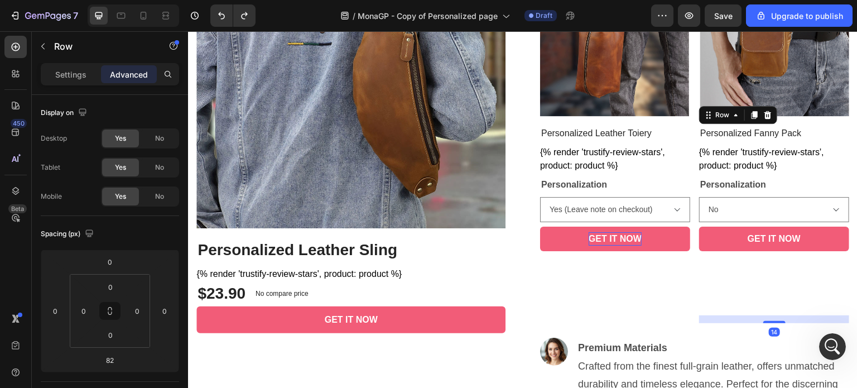
drag, startPoint x: 769, startPoint y: 318, endPoint x: 758, endPoint y: 269, distance: 50.8
click at [690, 269] on div "Personalized Fanny Pack Product Title {% render 'trustify-review-stars', produc…" at bounding box center [615, 201] width 150 height 152
type input "0"
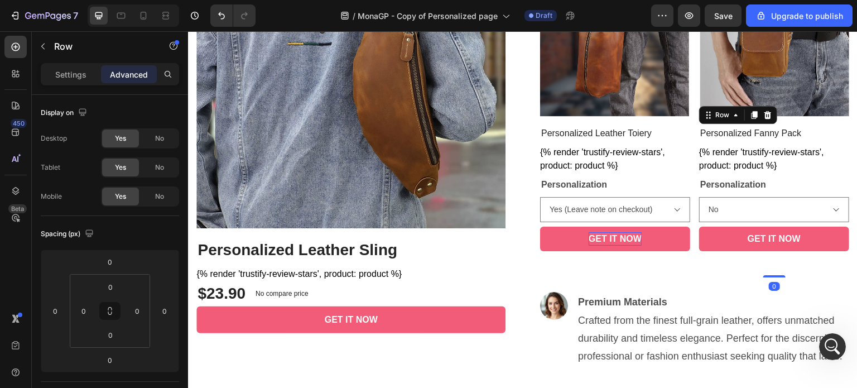
drag, startPoint x: 767, startPoint y: 272, endPoint x: 767, endPoint y: 251, distance: 21.2
click at [690, 251] on div "Personalized Fanny Pack Product Title {% render 'trustify-review-stars', produc…" at bounding box center [615, 201] width 150 height 152
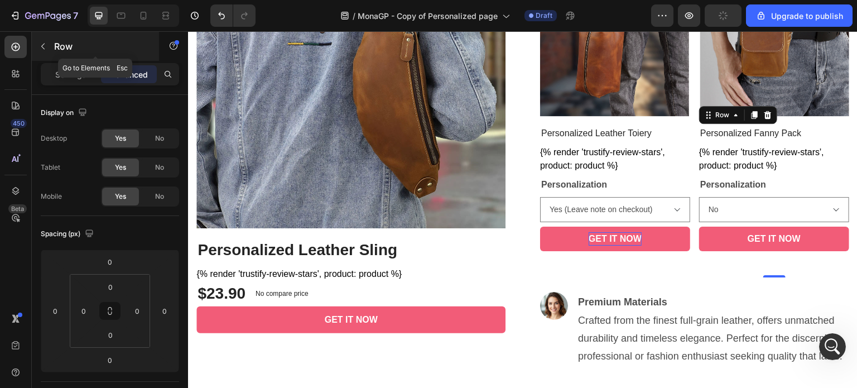
click at [40, 45] on icon "button" at bounding box center [42, 46] width 9 height 9
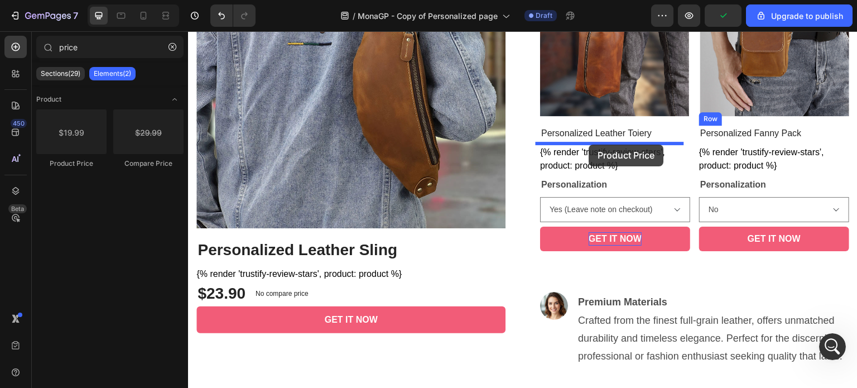
drag, startPoint x: 266, startPoint y: 166, endPoint x: 589, endPoint y: 144, distance: 323.6
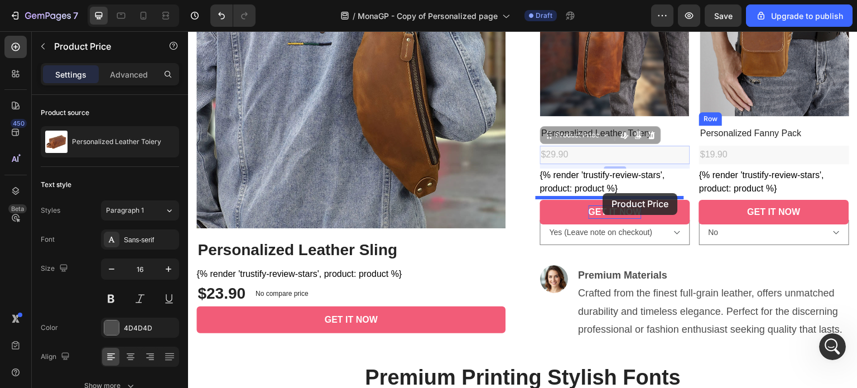
drag, startPoint x: 610, startPoint y: 151, endPoint x: 603, endPoint y: 193, distance: 43.0
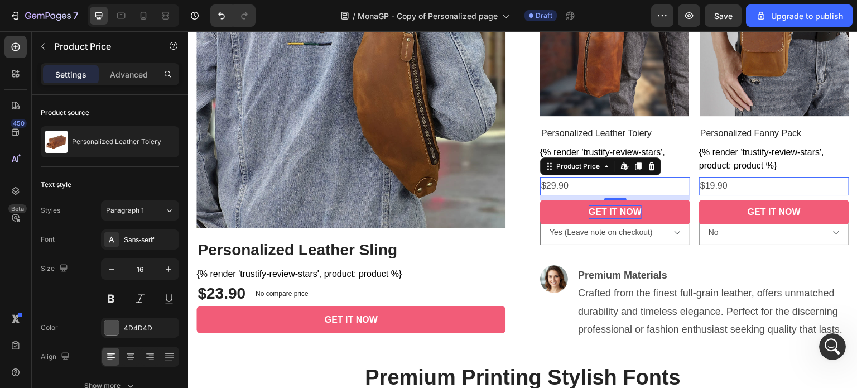
click at [660, 185] on div "$29.90" at bounding box center [615, 186] width 150 height 18
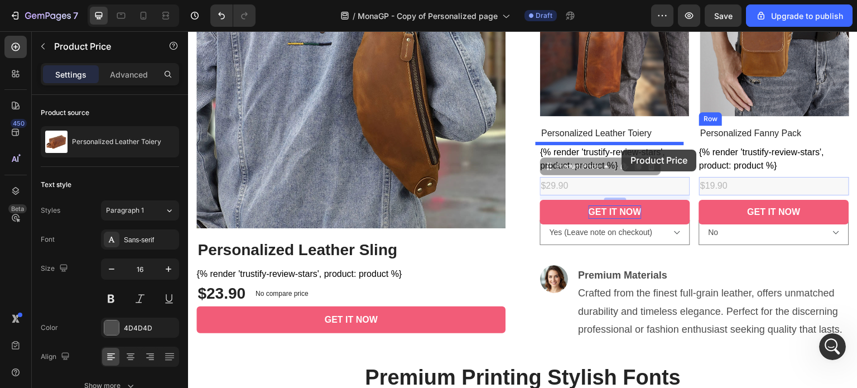
drag, startPoint x: 624, startPoint y: 183, endPoint x: 622, endPoint y: 149, distance: 33.5
click at [622, 149] on div "Header Customizable Leather Bags Heading Row Image Personalized Leather Sling (…" at bounding box center [522, 181] width 669 height 1287
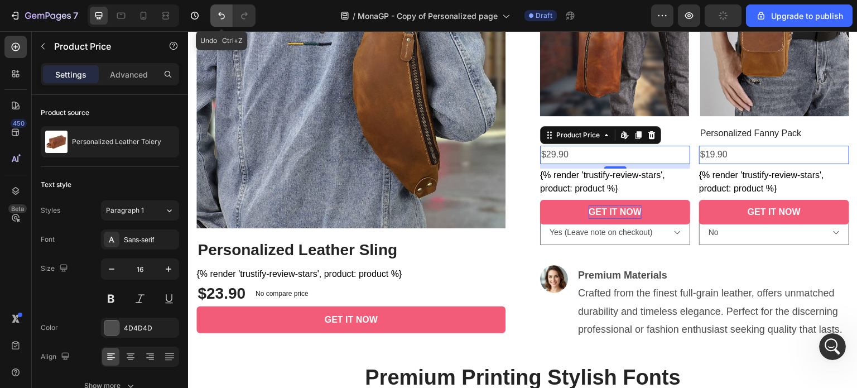
click at [222, 20] on icon "Undo/Redo" at bounding box center [221, 15] width 11 height 11
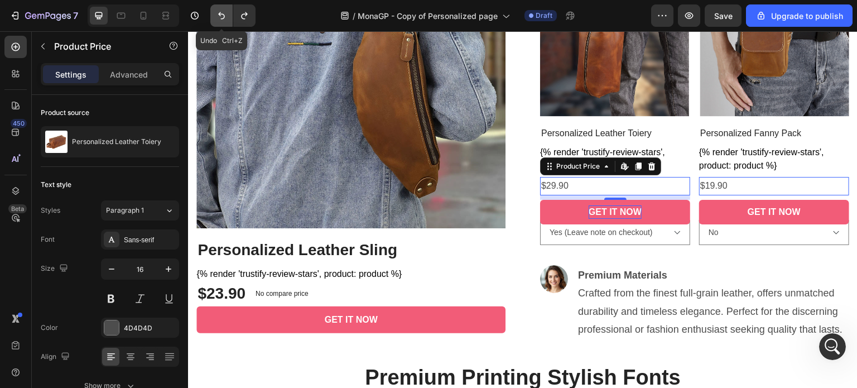
click at [222, 20] on icon "Undo/Redo" at bounding box center [221, 15] width 11 height 11
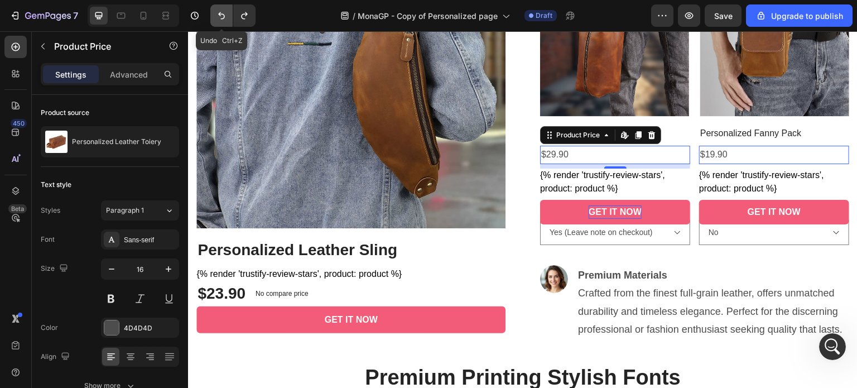
click at [222, 20] on icon "Undo/Redo" at bounding box center [221, 15] width 11 height 11
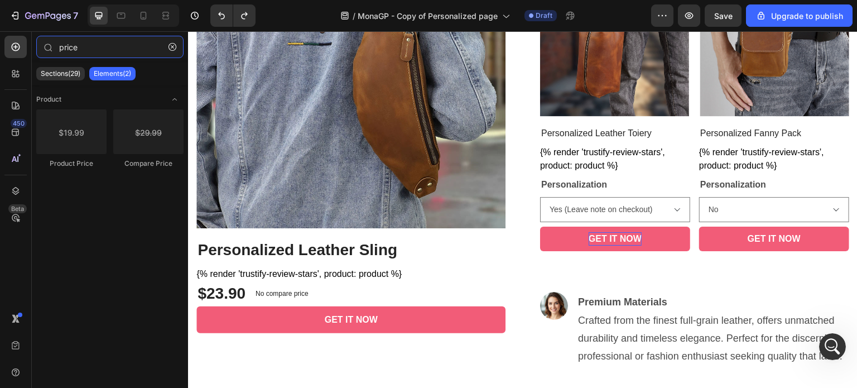
drag, startPoint x: 80, startPoint y: 47, endPoint x: 29, endPoint y: 46, distance: 51.3
click at [29, 46] on div "450 Beta price Sections(29) Elements(2) Product Product Price Compare Price Set…" at bounding box center [94, 209] width 188 height 356
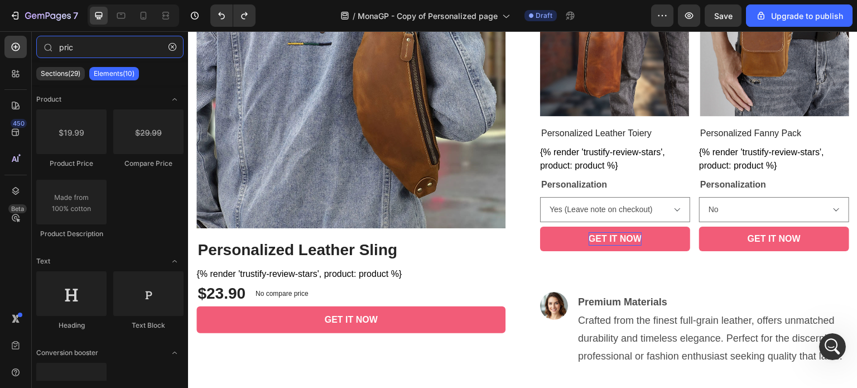
type input "price"
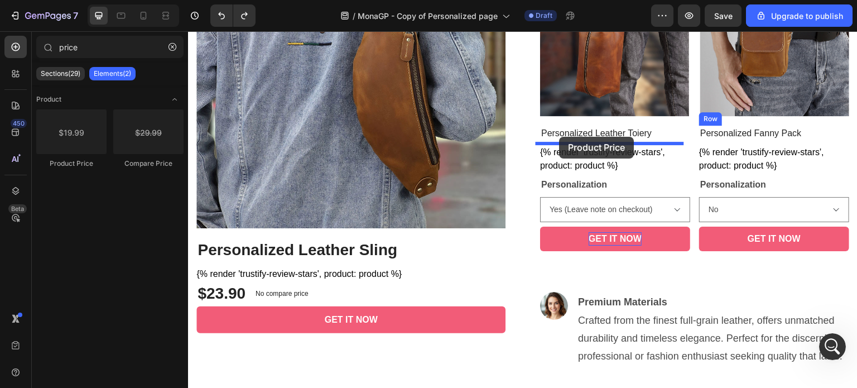
drag, startPoint x: 258, startPoint y: 166, endPoint x: 559, endPoint y: 137, distance: 302.6
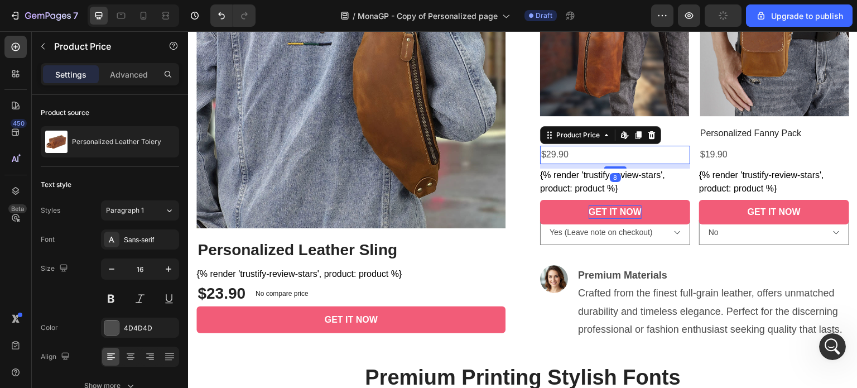
click at [588, 159] on div "$29.90" at bounding box center [615, 155] width 150 height 18
click at [592, 154] on div "$29.90" at bounding box center [615, 155] width 150 height 18
click at [223, 13] on icon "Undo/Redo" at bounding box center [221, 15] width 11 height 11
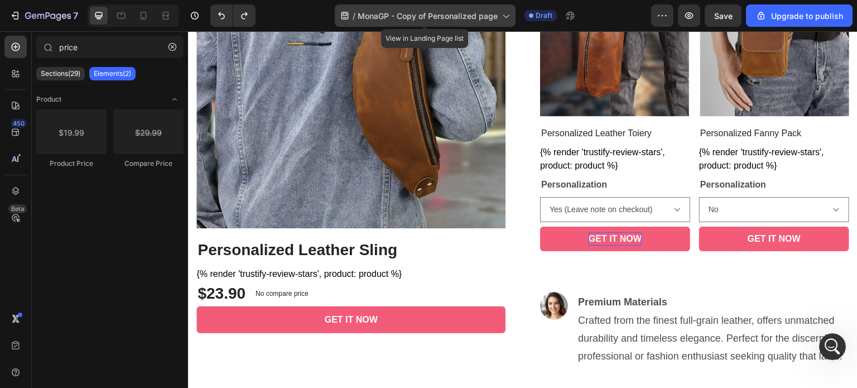
click at [424, 22] on div "/ MonaGP - Copy of Personalized page" at bounding box center [425, 15] width 181 height 22
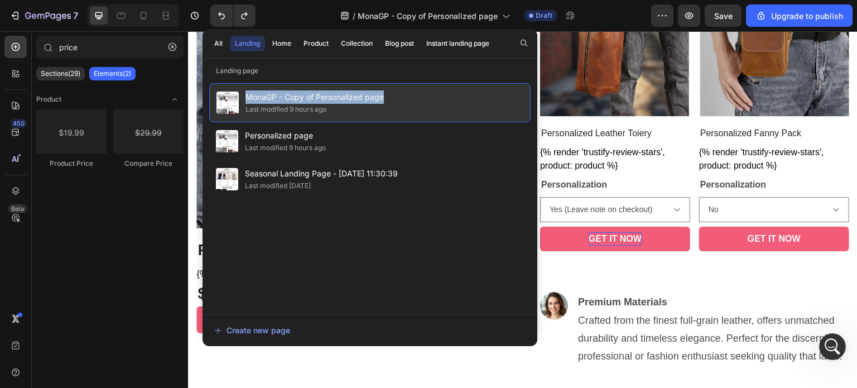
drag, startPoint x: 392, startPoint y: 97, endPoint x: 246, endPoint y: 100, distance: 145.6
click at [246, 100] on div "MonaGP - Copy of Personalized page Last modified 9 hours ago" at bounding box center [369, 102] width 321 height 39
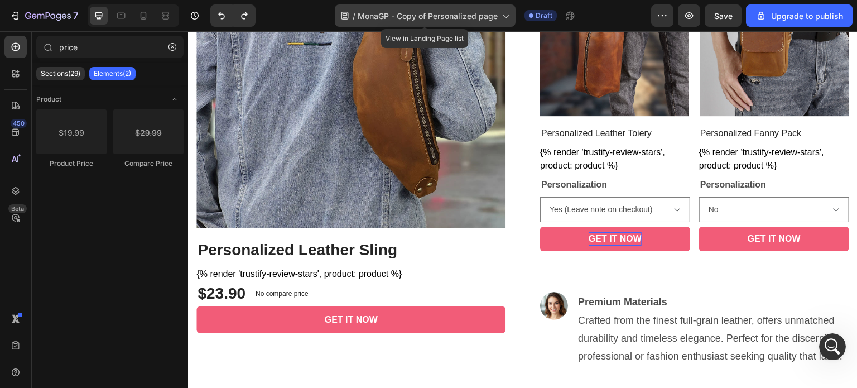
drag, startPoint x: 359, startPoint y: 14, endPoint x: 486, endPoint y: 13, distance: 127.2
click at [482, 12] on span "MonaGP - Copy of Personalized page" at bounding box center [427, 16] width 140 height 12
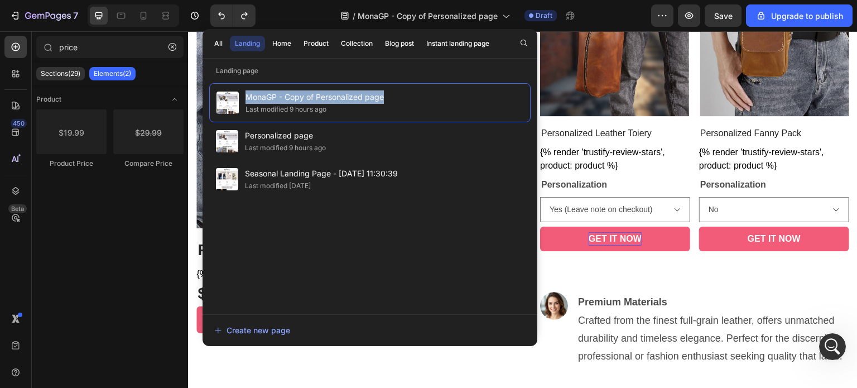
copy span "MonaGP - Copy of Personalized page"
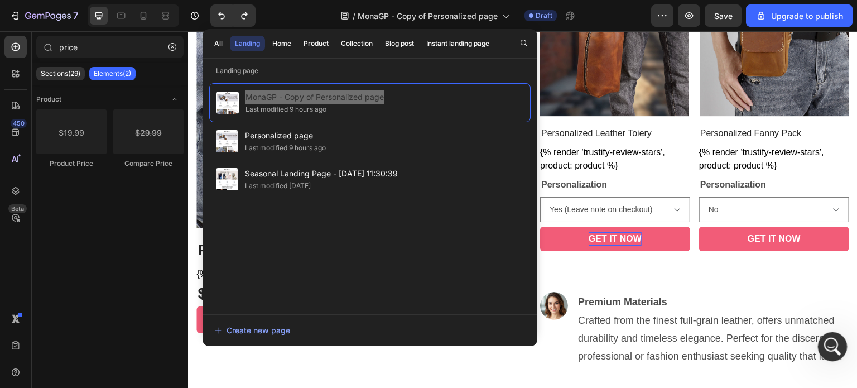
click at [822, 350] on div "開啟 Intercom Messenger" at bounding box center [830, 344] width 37 height 37
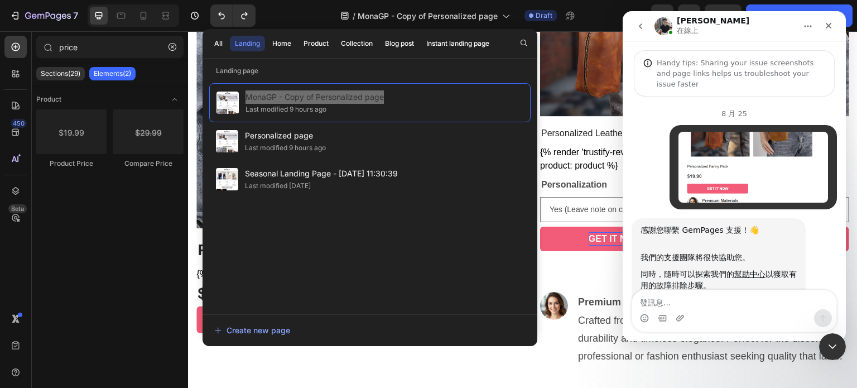
click at [665, 298] on textarea "發訊息..." at bounding box center [734, 299] width 204 height 19
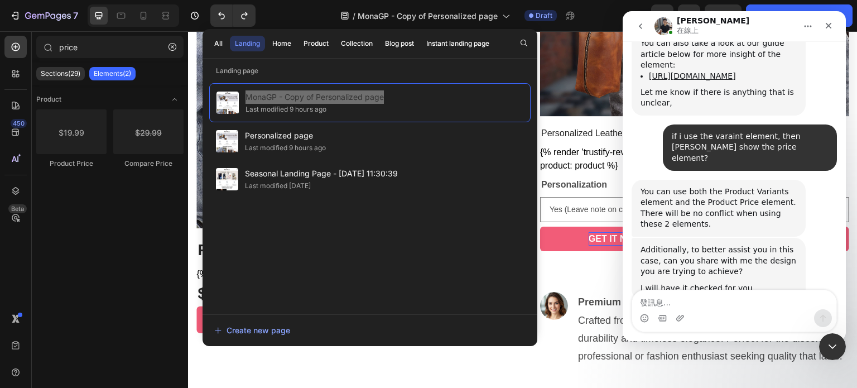
type textarea "MonaGP - Copy of Personalized page"
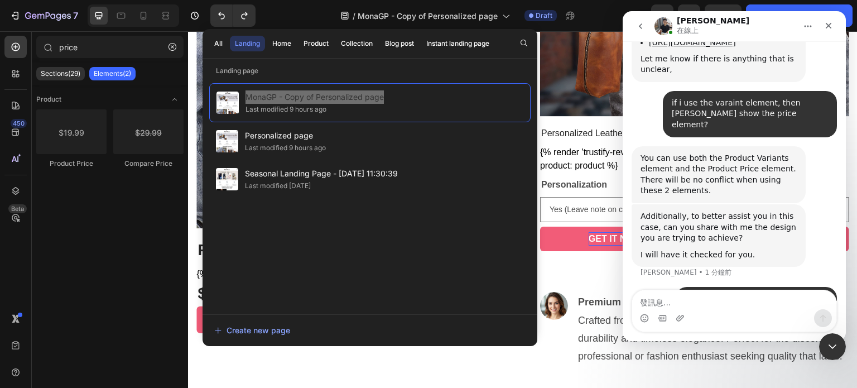
drag, startPoint x: 640, startPoint y: 28, endPoint x: 1080, endPoint y: 133, distance: 452.9
click at [640, 28] on icon "go back" at bounding box center [640, 26] width 9 height 9
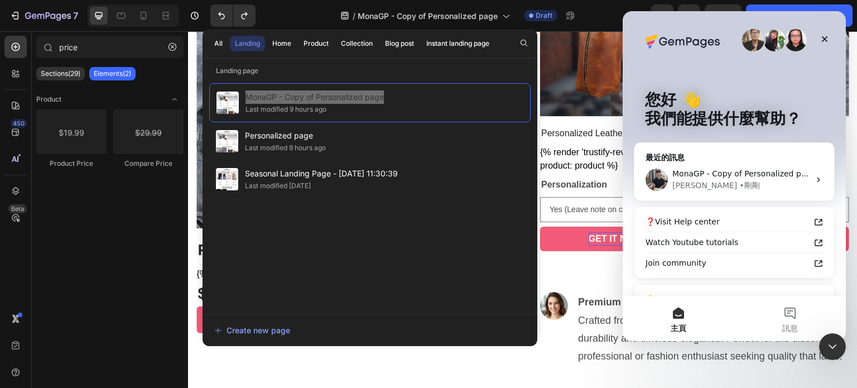
scroll to position [0, 0]
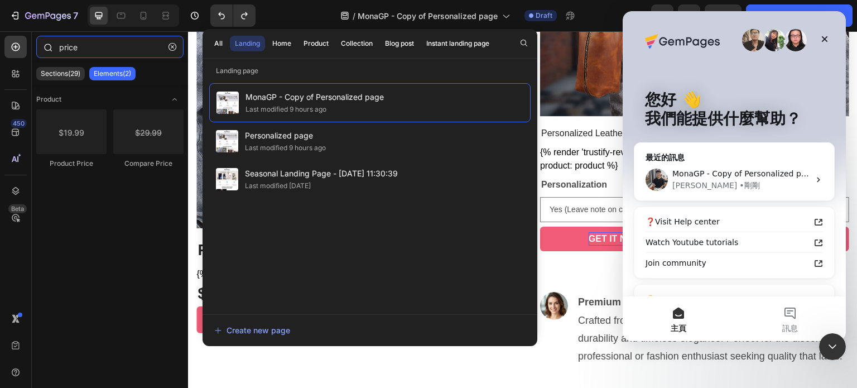
click at [100, 46] on input "price" at bounding box center [109, 47] width 147 height 22
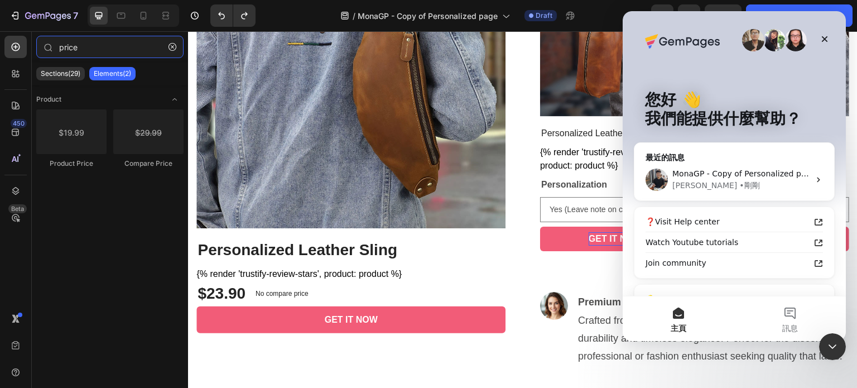
drag, startPoint x: 100, startPoint y: 46, endPoint x: 0, endPoint y: 53, distance: 100.6
click at [0, 53] on div "450 Beta price Sections(29) Elements(2) Product Product Price Compare Price Set…" at bounding box center [94, 209] width 188 height 356
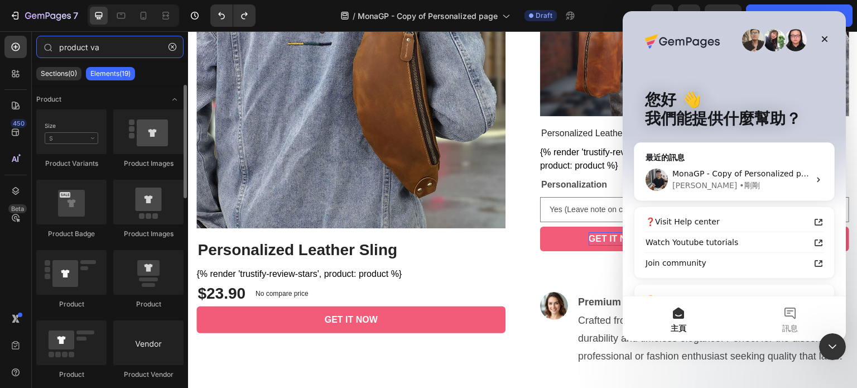
type input "product va"
click at [85, 157] on div "Product Variants" at bounding box center [71, 138] width 70 height 59
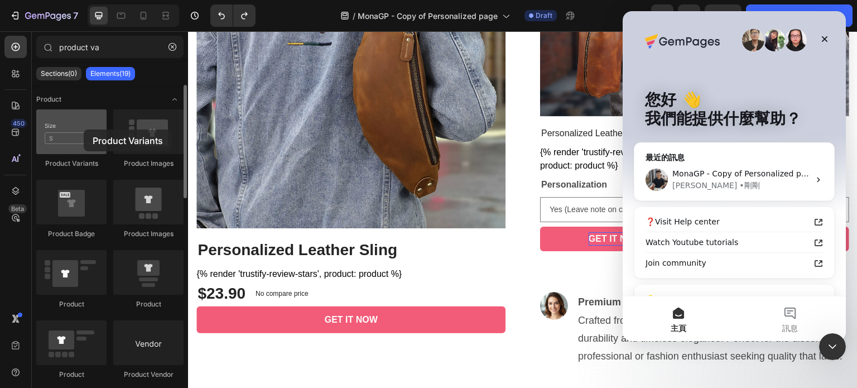
click at [84, 129] on div at bounding box center [71, 131] width 70 height 45
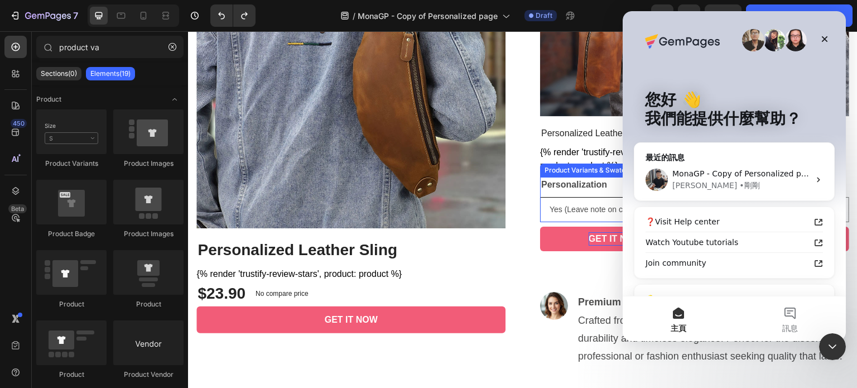
click at [572, 201] on select "No Yes (Leave note on checkout)" at bounding box center [615, 209] width 150 height 25
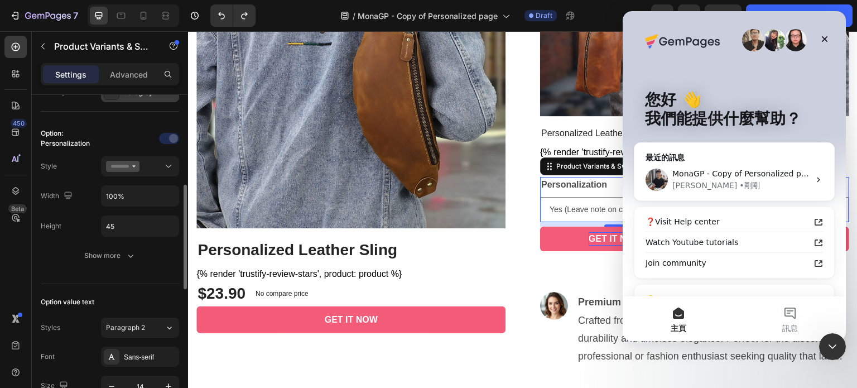
scroll to position [223, 0]
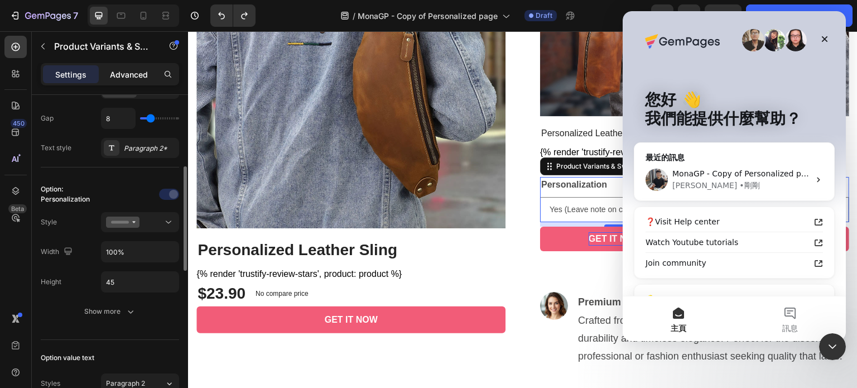
click at [136, 78] on p "Advanced" at bounding box center [129, 75] width 38 height 12
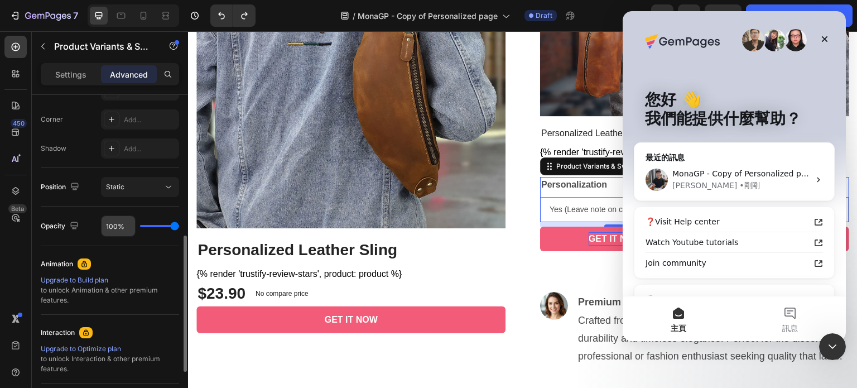
scroll to position [446, 0]
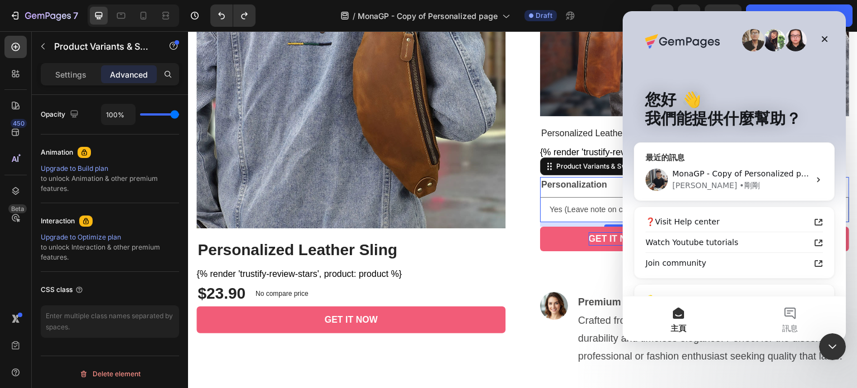
click at [750, 182] on div "Tony • 剛剛" at bounding box center [740, 186] width 137 height 12
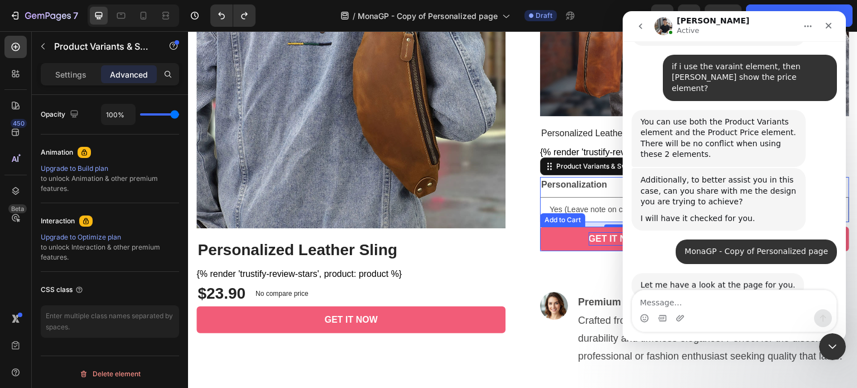
scroll to position [2093, 0]
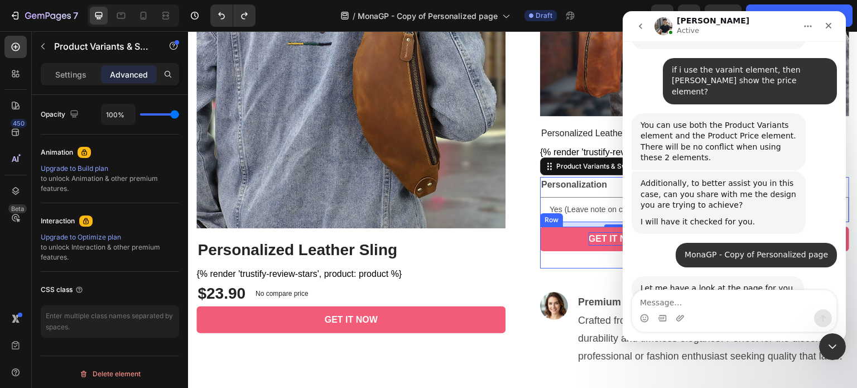
click at [540, 253] on div "$29.90 Product Price Product Price" at bounding box center [559, 247] width 38 height 42
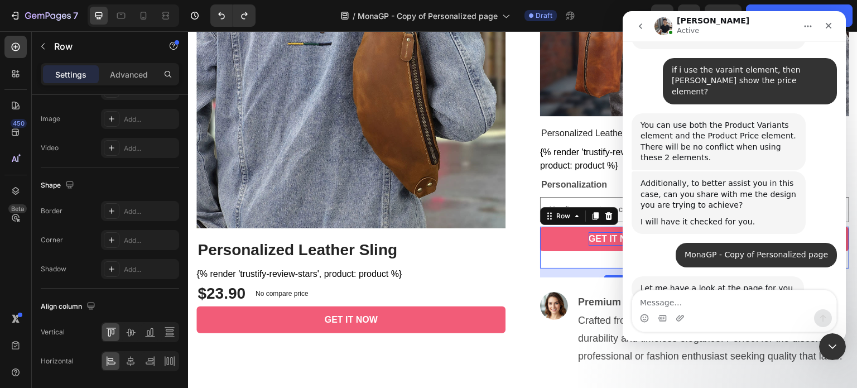
scroll to position [0, 0]
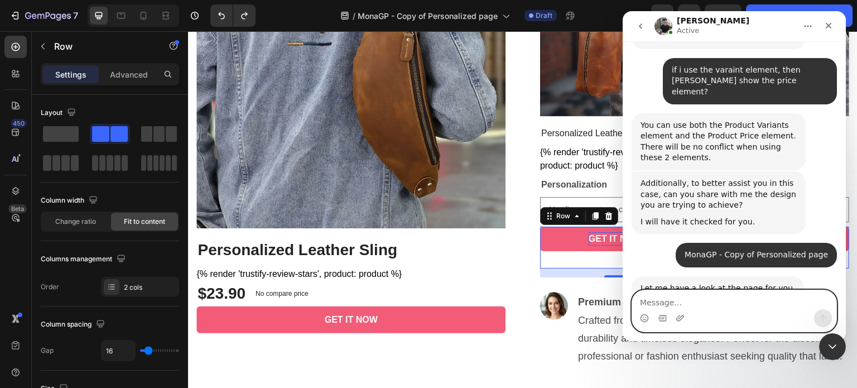
click at [718, 302] on textarea "Message…" at bounding box center [734, 299] width 204 height 19
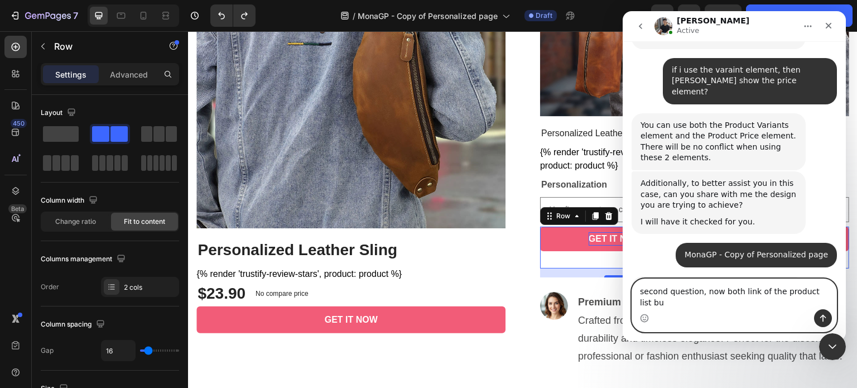
scroll to position [2105, 0]
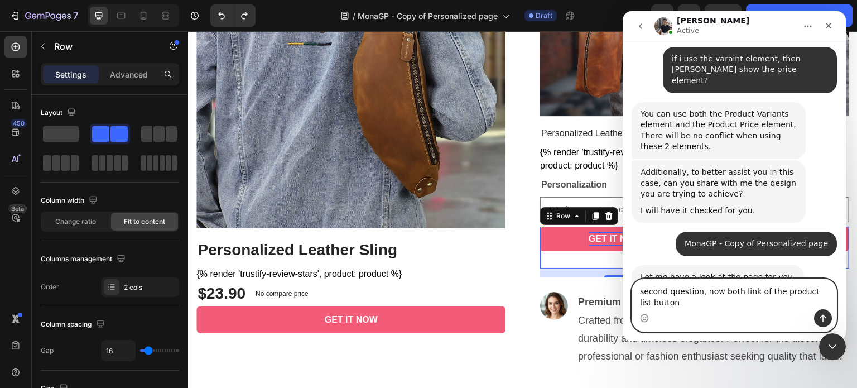
click at [639, 304] on textarea "second question, now both link of the product list button" at bounding box center [734, 294] width 204 height 30
click at [676, 300] on textarea "second question, now both link of the product list button" at bounding box center [734, 294] width 204 height 30
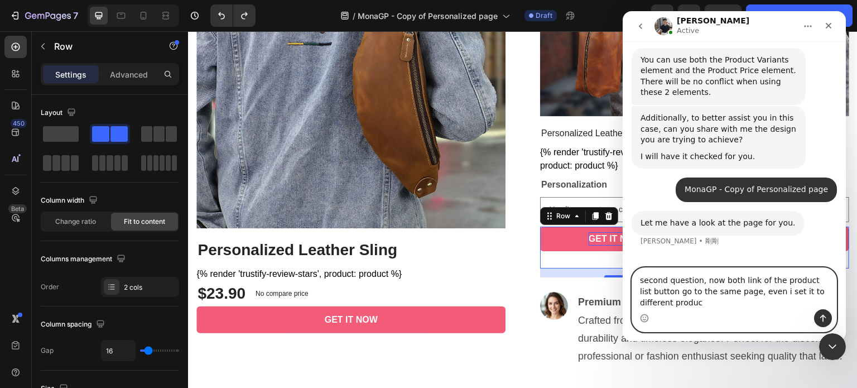
type textarea "second question, now both link of the product list button go to the same page, …"
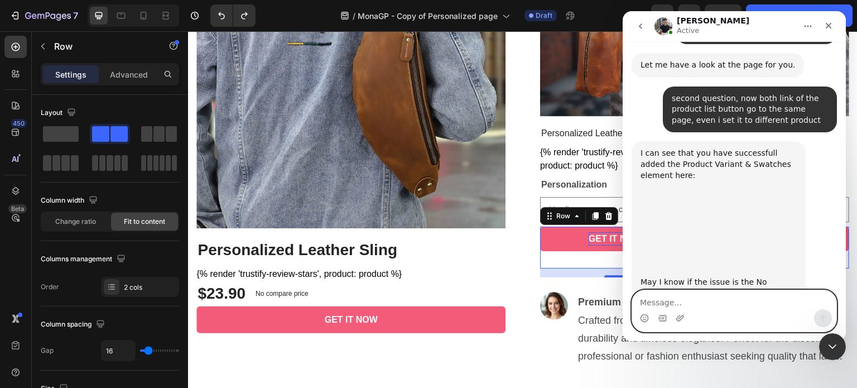
scroll to position [2322, 0]
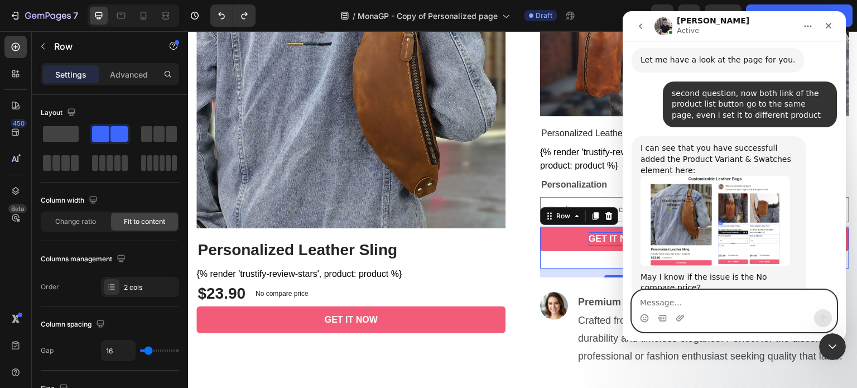
click at [707, 297] on textarea "Message…" at bounding box center [734, 299] width 204 height 19
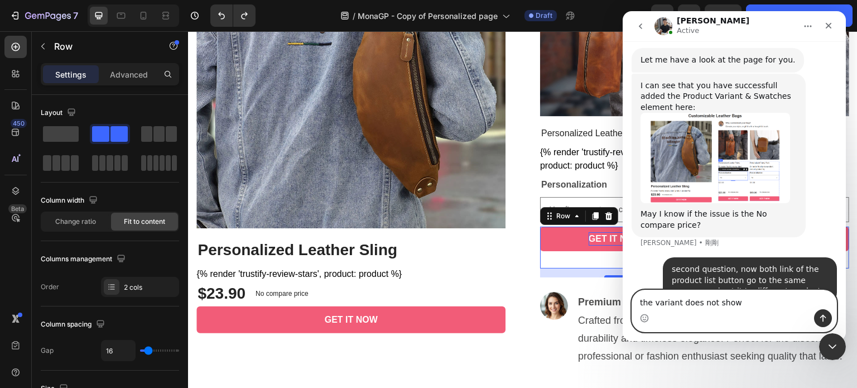
scroll to position [2313, 0]
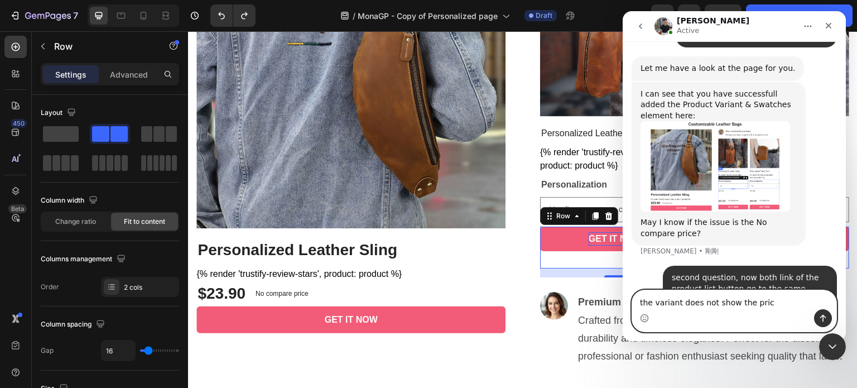
type textarea "the variant does not show the price"
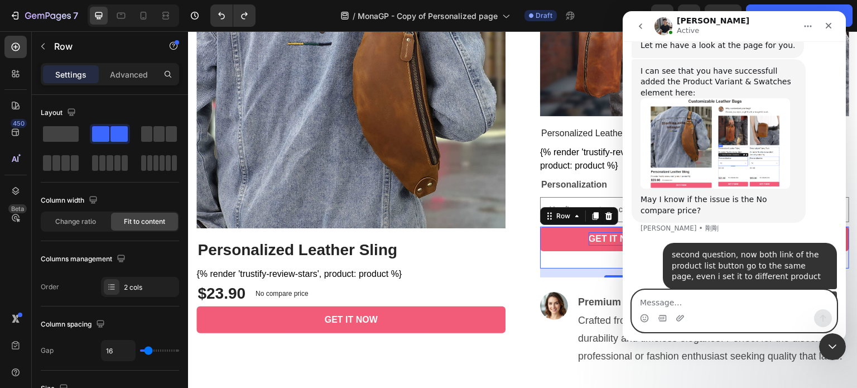
scroll to position [2339, 0]
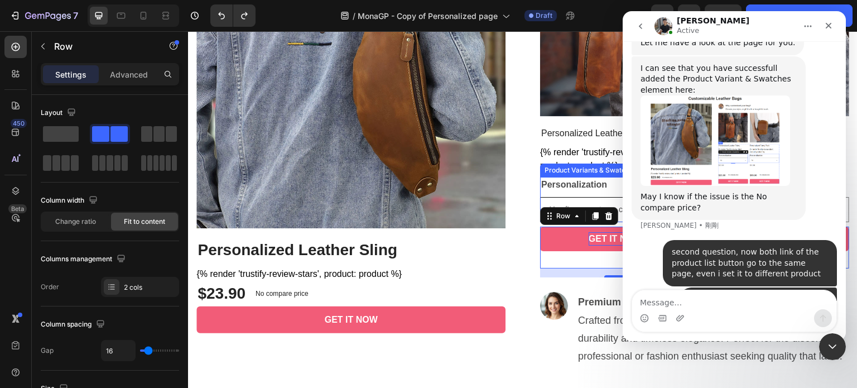
click at [616, 207] on select "No Yes (Leave note on checkout)" at bounding box center [615, 209] width 150 height 25
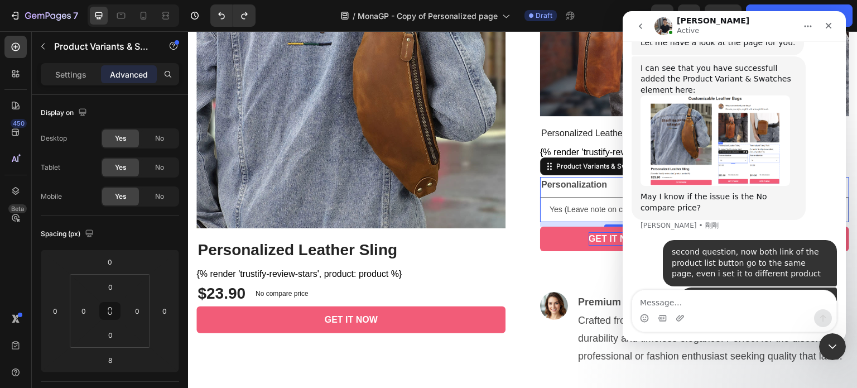
click at [675, 133] on img "Tony 說…" at bounding box center [714, 140] width 149 height 90
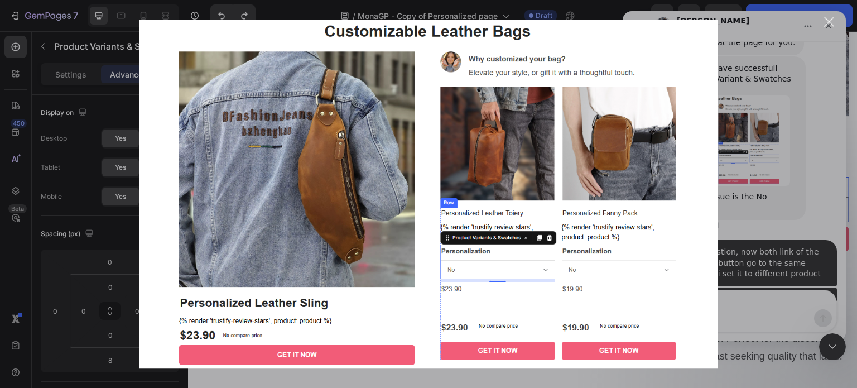
scroll to position [0, 0]
click at [856, 204] on div "Intercom Messenger" at bounding box center [428, 194] width 857 height 388
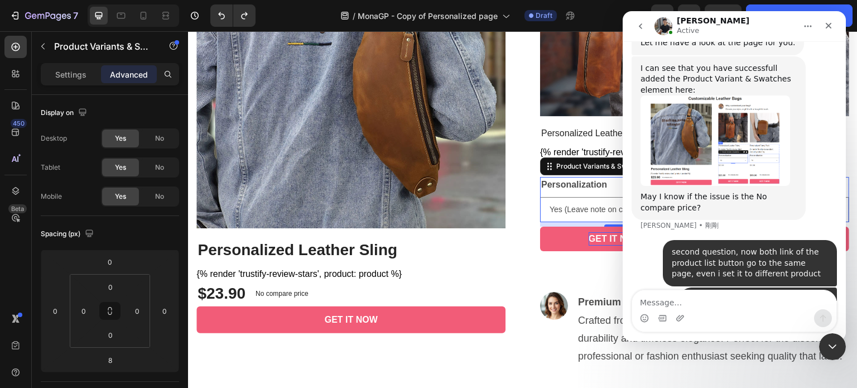
click at [806, 25] on icon "主頁" at bounding box center [807, 26] width 9 height 9
click at [834, 24] on div "關閉" at bounding box center [828, 26] width 20 height 20
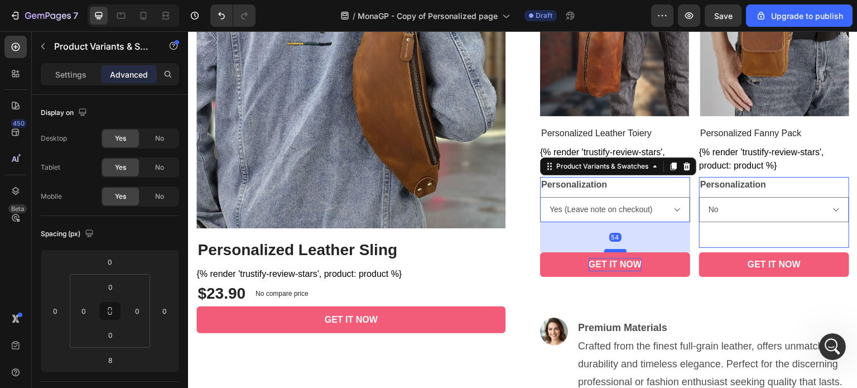
drag, startPoint x: 608, startPoint y: 222, endPoint x: 610, endPoint y: 253, distance: 30.8
click at [610, 252] on div at bounding box center [615, 250] width 22 height 3
type input "63"
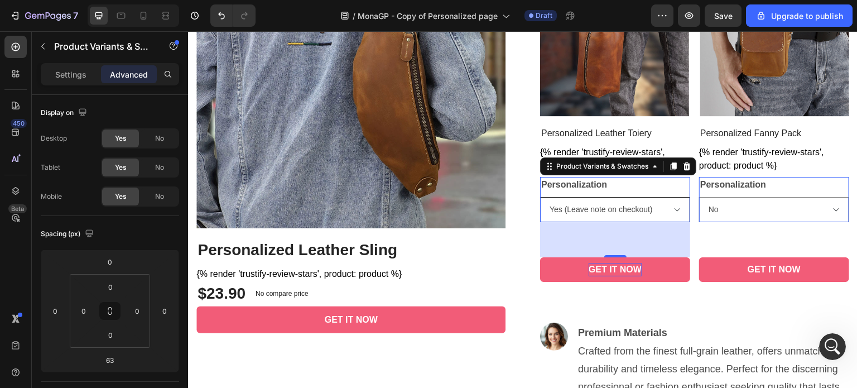
click at [648, 207] on select "No Yes (Leave note on checkout)" at bounding box center [615, 209] width 150 height 25
click at [823, 338] on div "開啟 Intercom Messenger" at bounding box center [830, 344] width 37 height 37
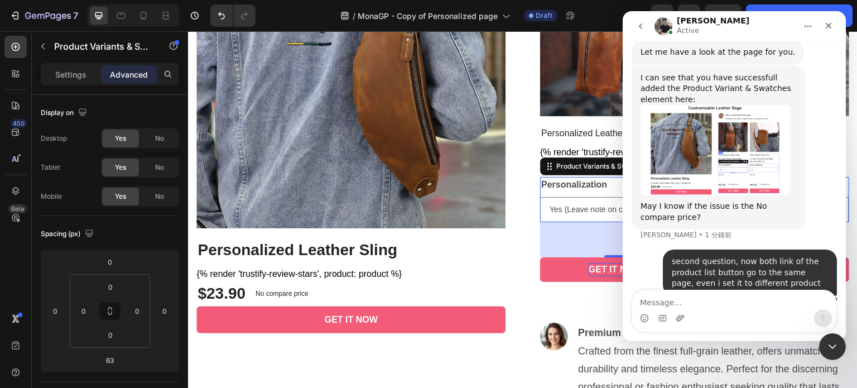
scroll to position [2339, 0]
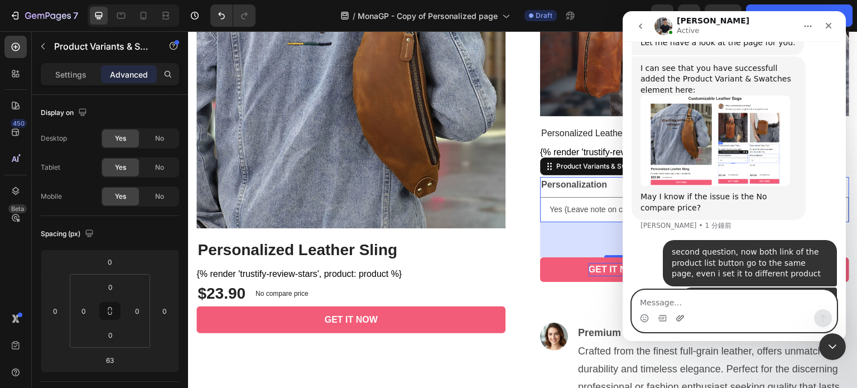
click at [682, 319] on icon "上載附件" at bounding box center [679, 317] width 9 height 9
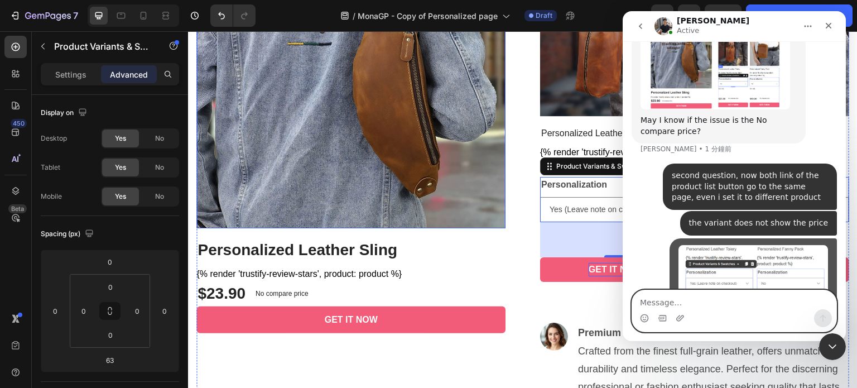
scroll to position [2428, 0]
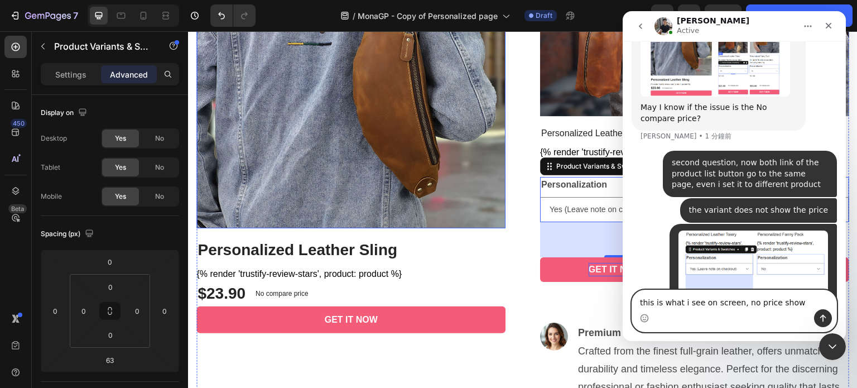
type textarea "this is what i see on screen, no price shown"
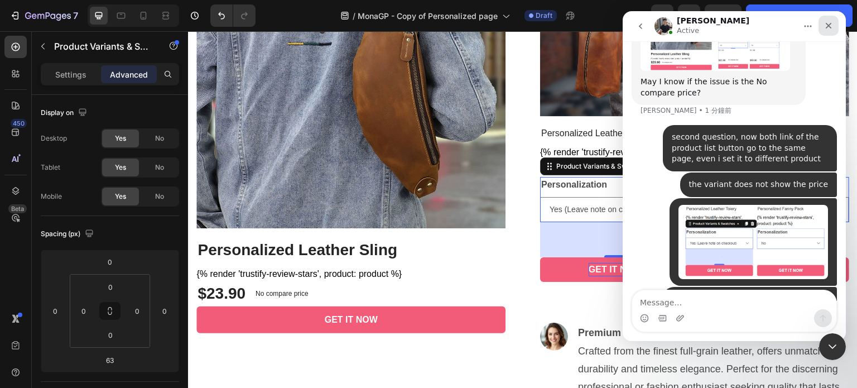
click at [826, 29] on icon "關閉" at bounding box center [828, 25] width 9 height 9
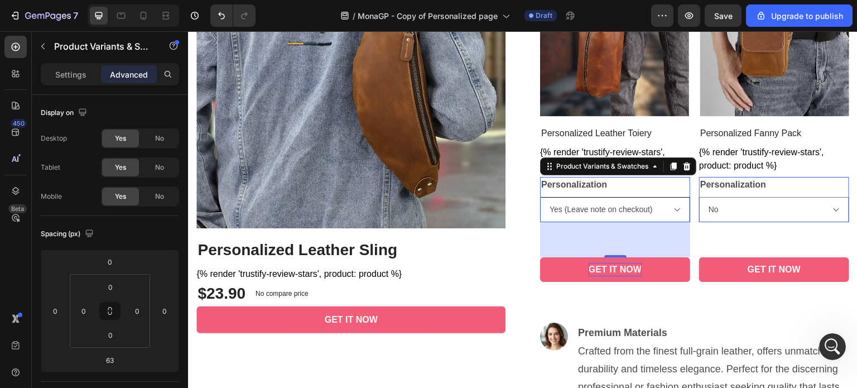
click at [623, 210] on select "No Yes (Leave note on checkout)" at bounding box center [615, 209] width 150 height 25
click at [831, 341] on icon "開啟 Intercom Messenger" at bounding box center [830, 345] width 18 height 18
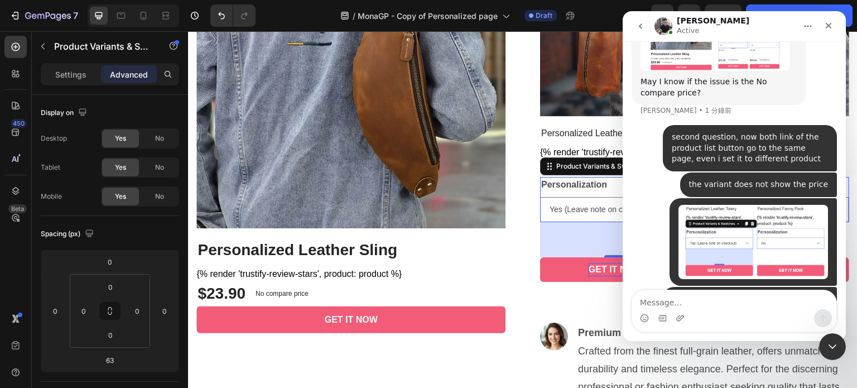
scroll to position [2342, 0]
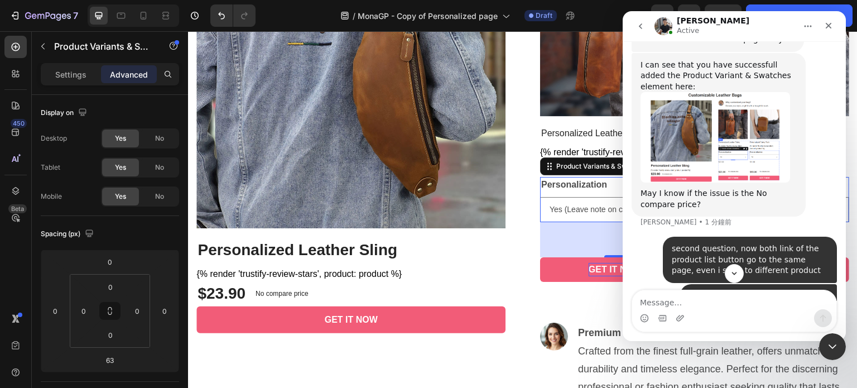
click at [681, 132] on img "Tony 說…" at bounding box center [714, 137] width 149 height 90
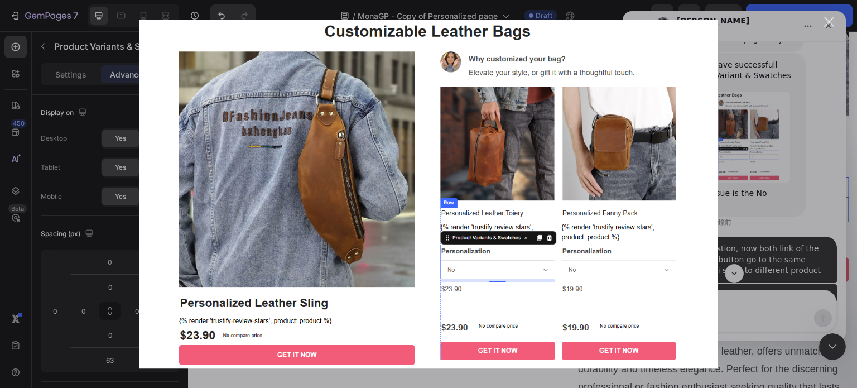
click at [832, 161] on div "Intercom Messenger" at bounding box center [428, 194] width 857 height 388
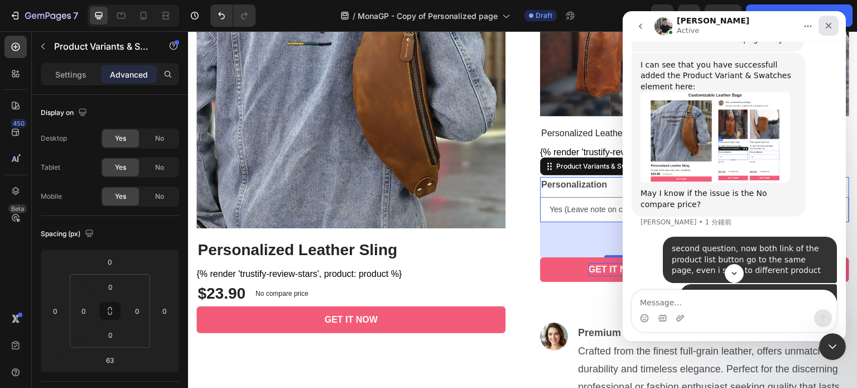
drag, startPoint x: 829, startPoint y: 26, endPoint x: 1166, endPoint y: 87, distance: 342.3
click at [829, 26] on icon "關閉" at bounding box center [828, 26] width 6 height 6
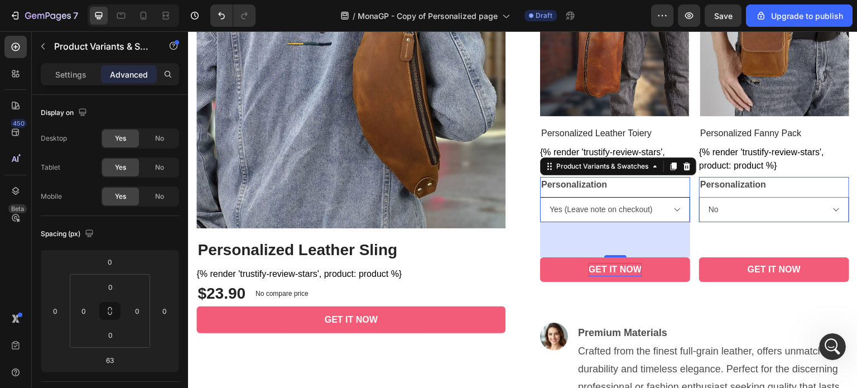
click at [667, 206] on select "No Yes (Leave note on checkout)" at bounding box center [615, 209] width 150 height 25
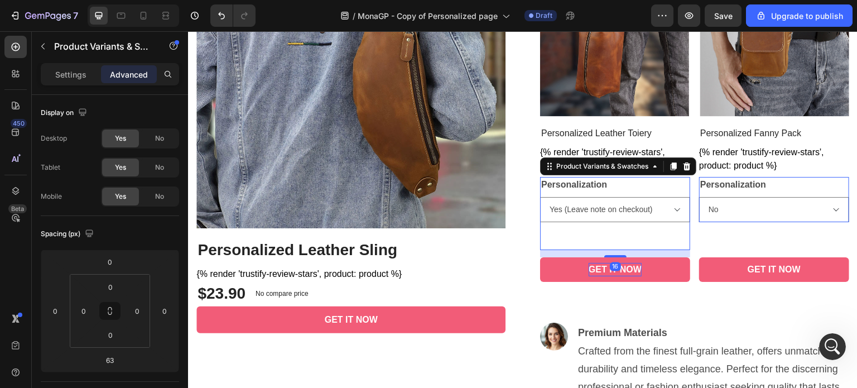
drag, startPoint x: 611, startPoint y: 253, endPoint x: 613, endPoint y: 221, distance: 31.9
click at [613, 221] on div "Personalization No Yes (Leave note on checkout) Product Variants & Swatches 16" at bounding box center [615, 213] width 150 height 73
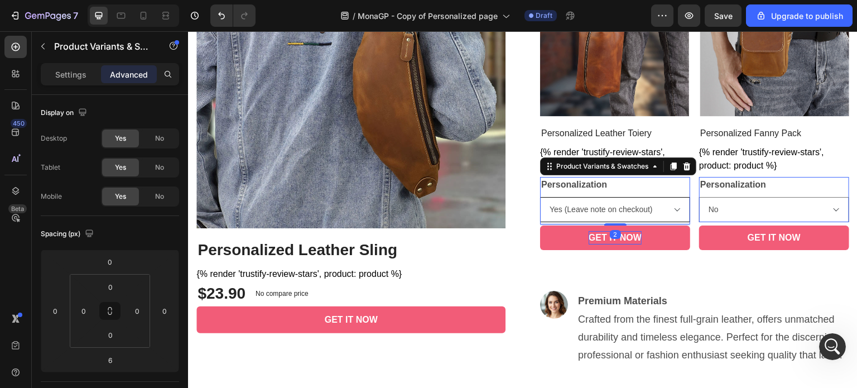
click at [611, 216] on div "Personalization No Yes (Leave note on checkout) Product Variants & Swatches 2" at bounding box center [615, 200] width 150 height 47
type input "0"
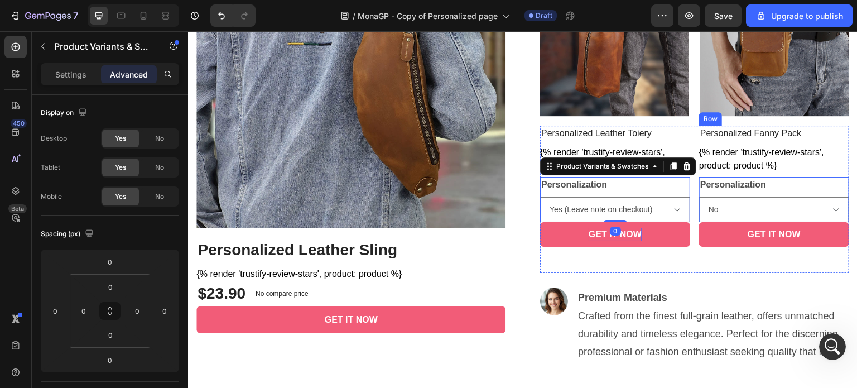
click at [690, 265] on div "GET IT NOW Add to Cart" at bounding box center [615, 247] width 150 height 51
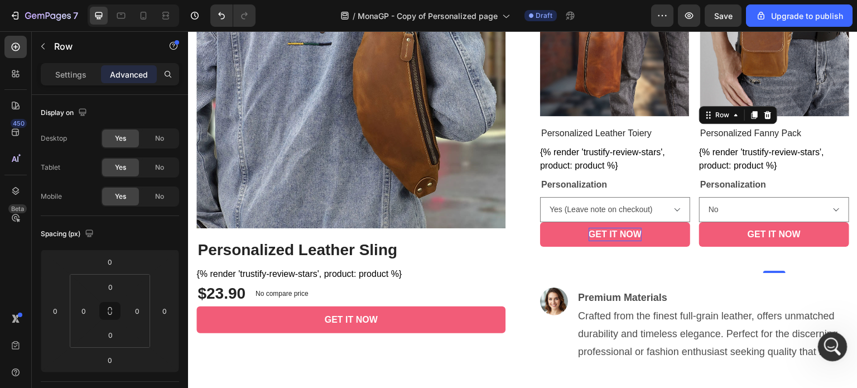
click at [829, 333] on div "開啟 Intercom Messenger" at bounding box center [830, 344] width 37 height 37
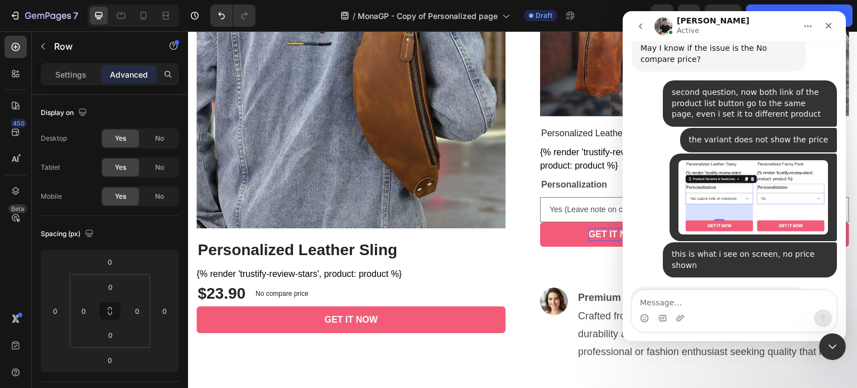
click at [565, 263] on div "GET IT NOW Add to Cart" at bounding box center [615, 247] width 150 height 51
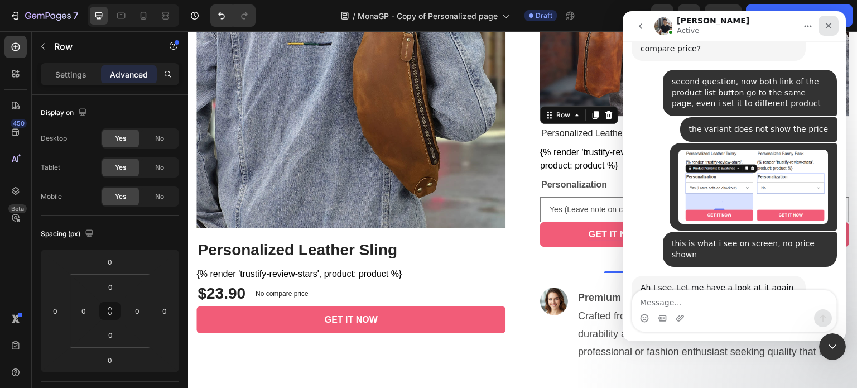
click at [828, 26] on icon "關閉" at bounding box center [828, 26] width 6 height 6
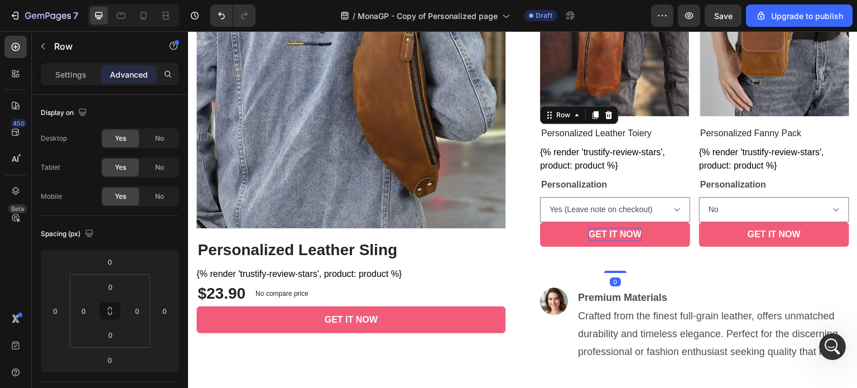
drag, startPoint x: 611, startPoint y: 268, endPoint x: 616, endPoint y: 254, distance: 14.3
click at [616, 254] on div "Personalized Leather Toiery Product Title {% render 'trustify-review-stars', pr…" at bounding box center [615, 198] width 150 height 147
click at [578, 259] on div "$19.90 Product Price Product Price" at bounding box center [559, 243] width 38 height 42
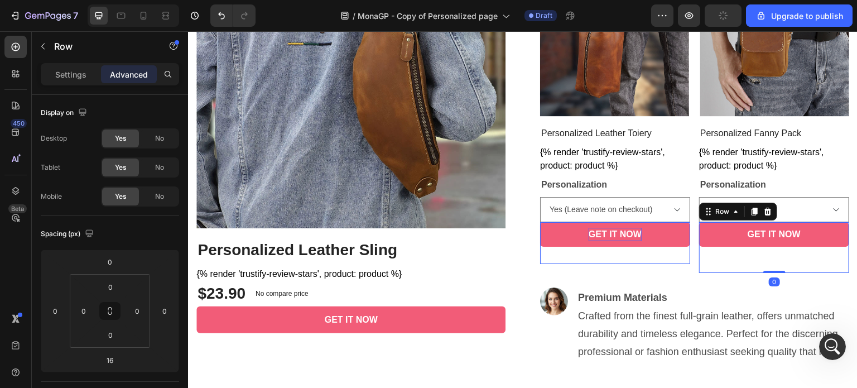
drag, startPoint x: 771, startPoint y: 269, endPoint x: 772, endPoint y: 255, distance: 14.0
click at [690, 252] on div "$19.90 Product Price Product Price No compare price Product Price Row 0" at bounding box center [615, 243] width 150 height 42
type input "0"
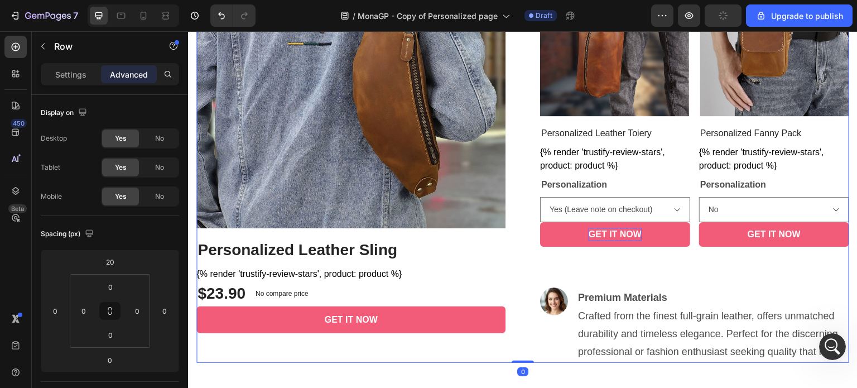
click at [767, 270] on div "Image Why customized your bag? Elevate your style, or gift it with a thoughtful…" at bounding box center [694, 140] width 309 height 443
click at [649, 259] on div "No compare price Product Price" at bounding box center [618, 247] width 62 height 51
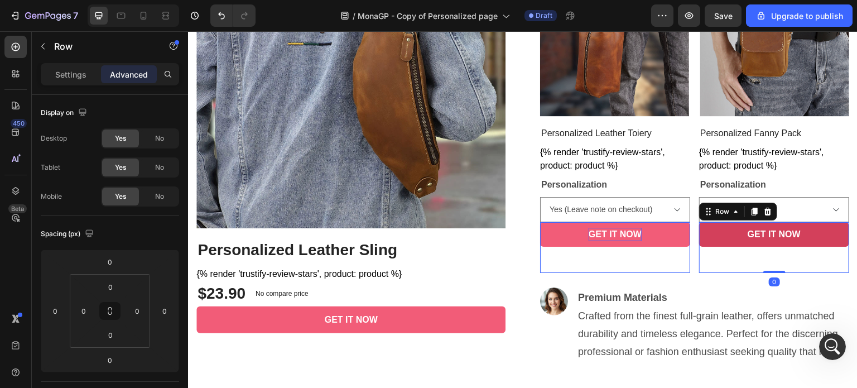
drag, startPoint x: 767, startPoint y: 268, endPoint x: 772, endPoint y: 239, distance: 30.0
click at [188, 31] on div "Personalized Fanny Pack Product Title {% render 'trustify-review-stars', produc…" at bounding box center [188, 31] width 0 height 0
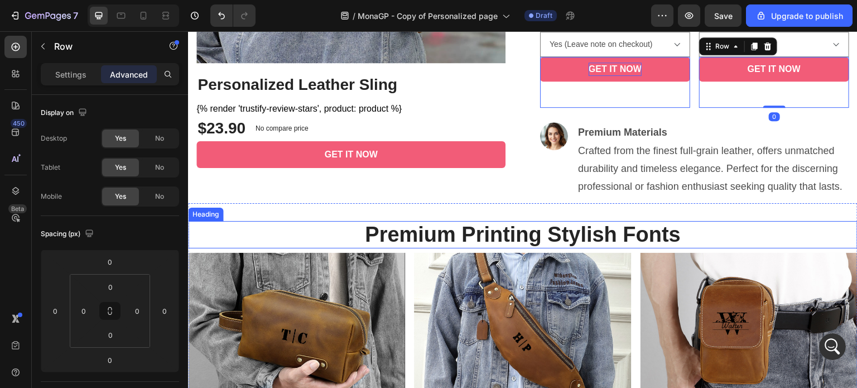
scroll to position [660, 0]
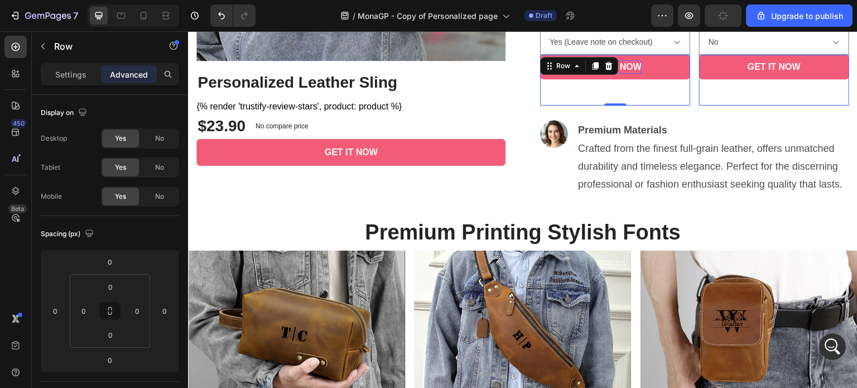
click at [669, 89] on div "$29.90 Product Price Product Price No compare price Product Price Row 0" at bounding box center [615, 80] width 150 height 51
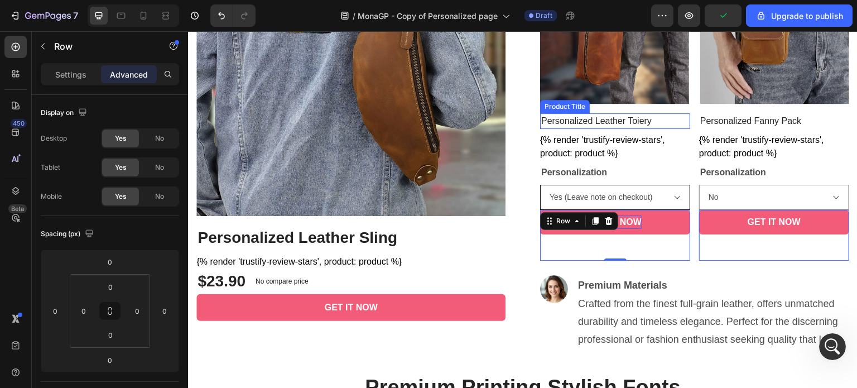
scroll to position [493, 0]
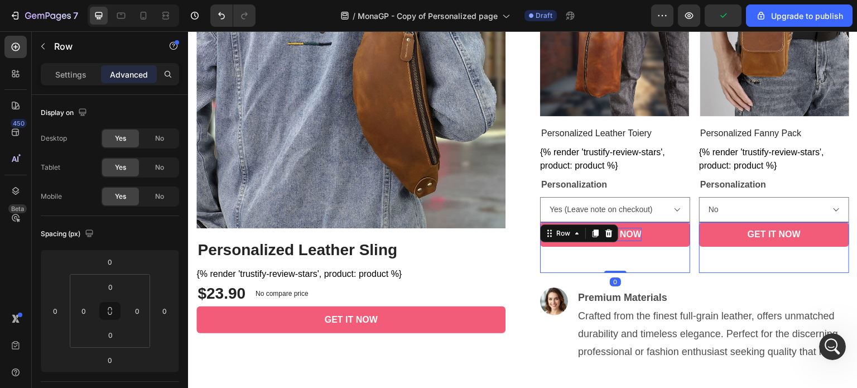
drag, startPoint x: 603, startPoint y: 268, endPoint x: 615, endPoint y: 236, distance: 33.4
click at [188, 31] on div "Personalized Leather Toiery Product Title {% render 'trustify-review-stars', pr…" at bounding box center [188, 31] width 0 height 0
drag, startPoint x: 606, startPoint y: 269, endPoint x: 611, endPoint y: 249, distance: 20.3
click at [611, 249] on div "$29.90 Product Price Product Price No compare price Product Price Row 0" at bounding box center [615, 247] width 150 height 51
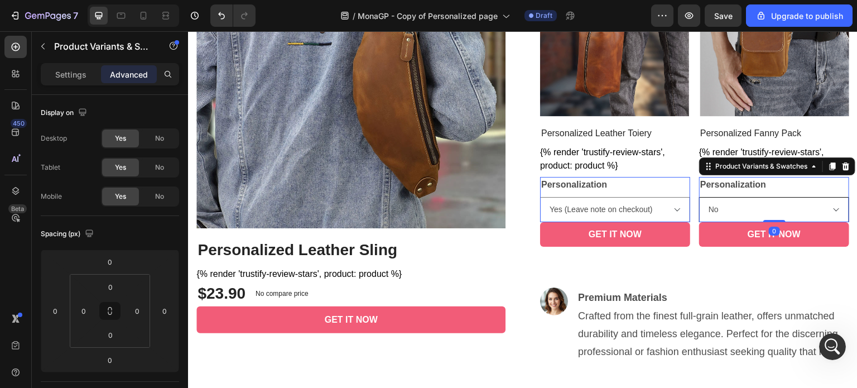
click at [690, 210] on select "No Yes (Leave note on checkout)" at bounding box center [615, 209] width 150 height 25
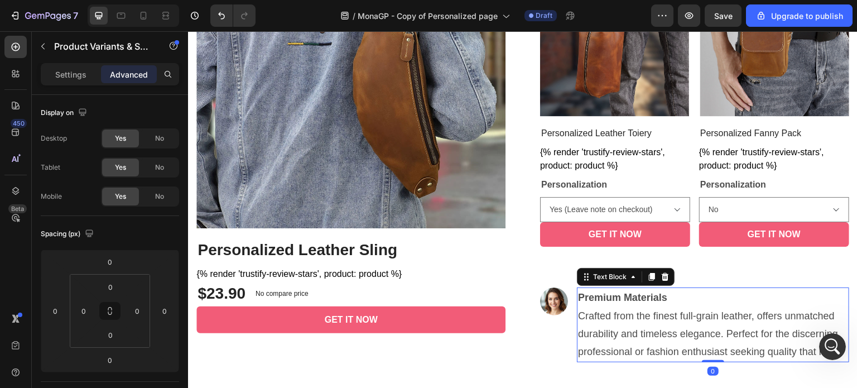
click at [686, 290] on p "Premium Materials" at bounding box center [713, 297] width 270 height 18
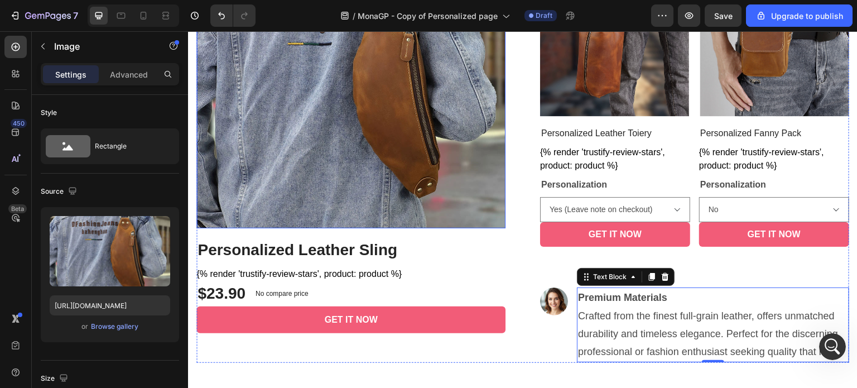
click at [295, 163] on img at bounding box center [350, 73] width 309 height 309
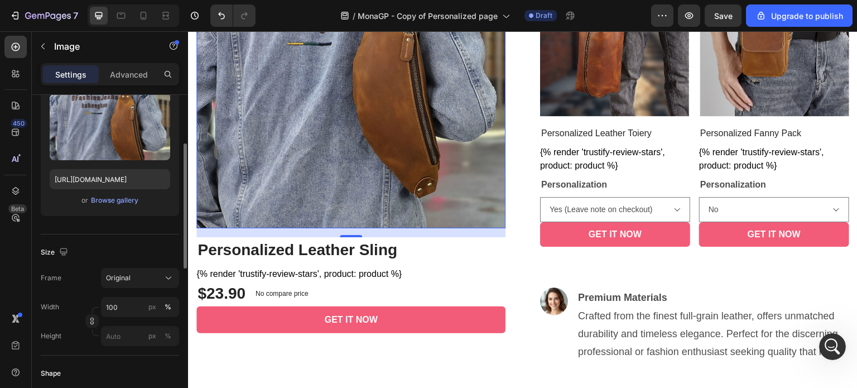
scroll to position [14, 0]
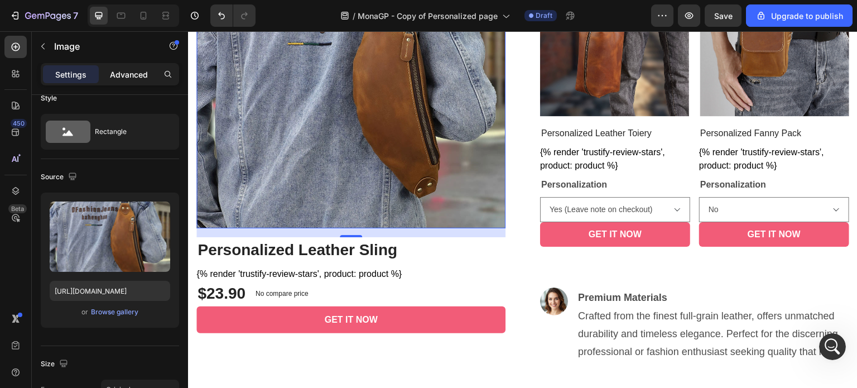
click at [125, 65] on div "Advanced" at bounding box center [129, 74] width 56 height 18
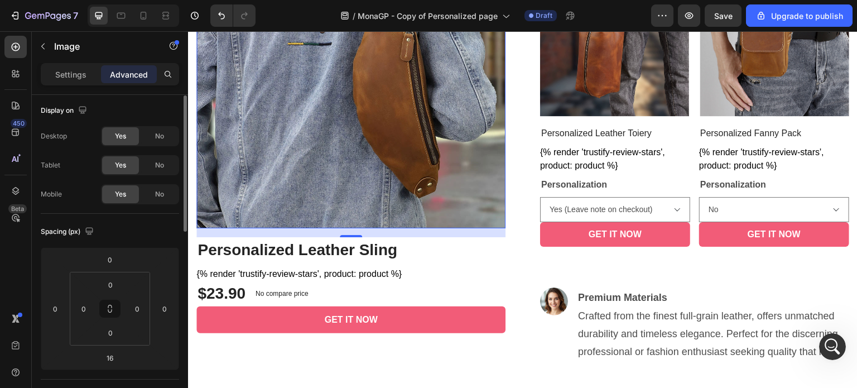
scroll to position [0, 0]
click at [52, 70] on div "Settings" at bounding box center [71, 74] width 56 height 18
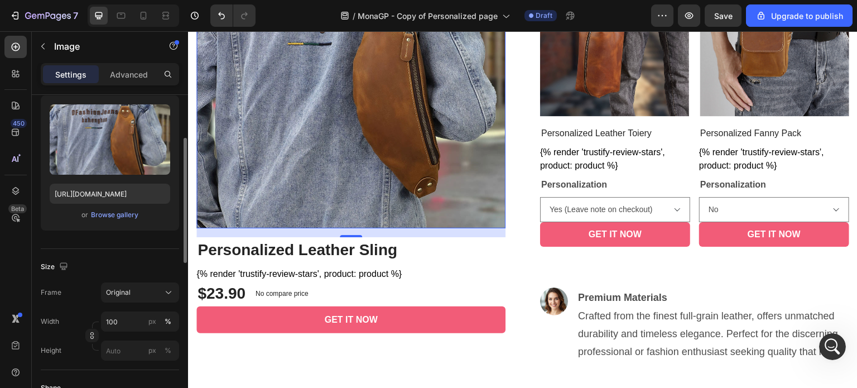
scroll to position [223, 0]
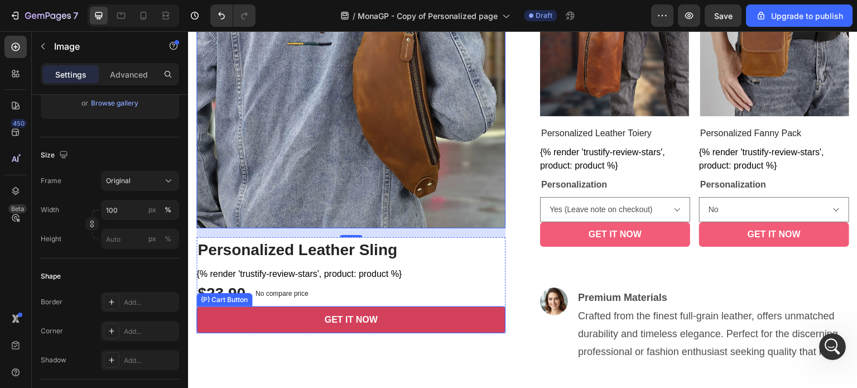
click at [375, 317] on button "GET IT NOW" at bounding box center [350, 319] width 309 height 27
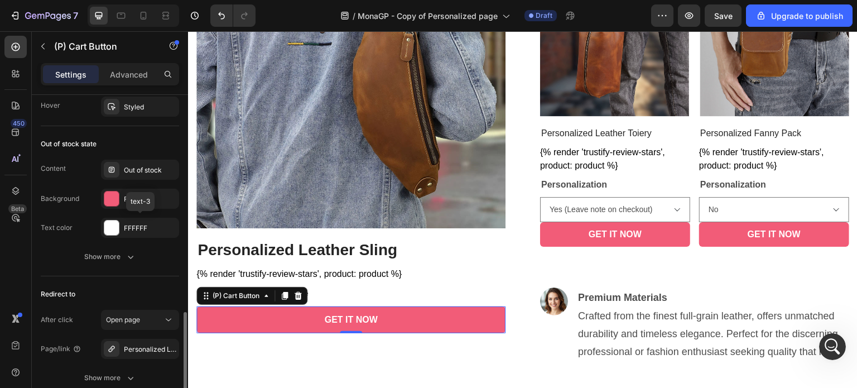
scroll to position [926, 0]
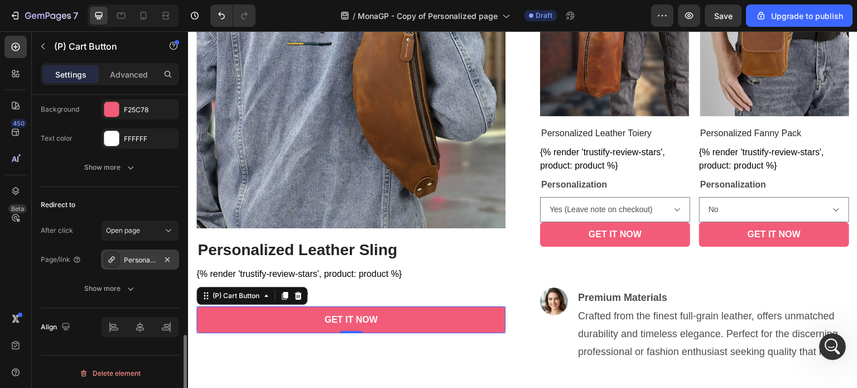
click at [152, 258] on div "Personalized Leather Sling" at bounding box center [140, 260] width 32 height 10
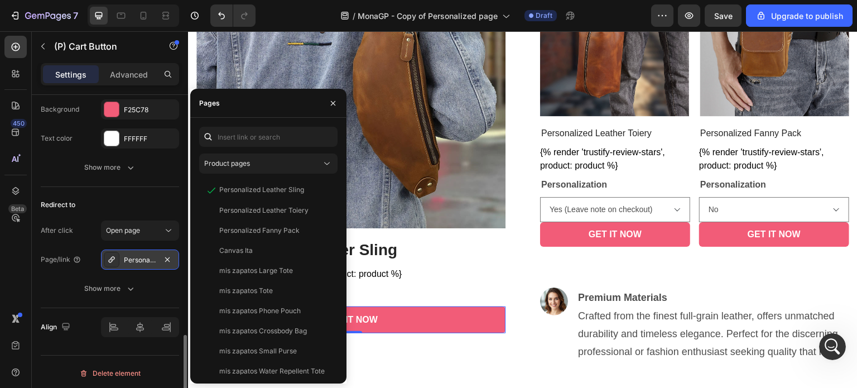
click at [152, 258] on div "Personalized Leather Sling" at bounding box center [140, 260] width 32 height 10
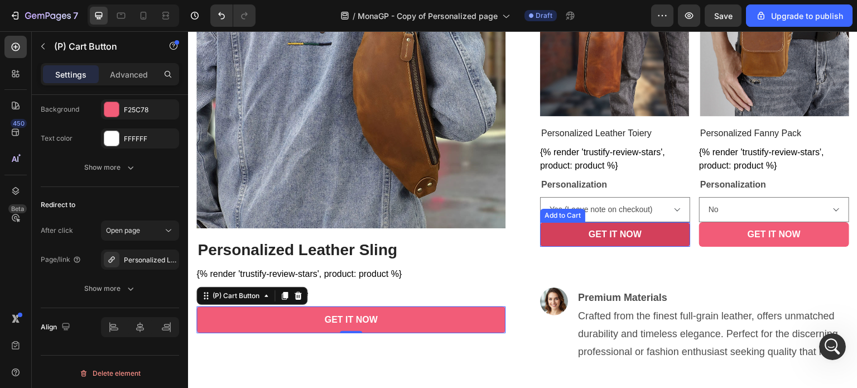
click at [577, 232] on button "GET IT NOW" at bounding box center [615, 234] width 150 height 25
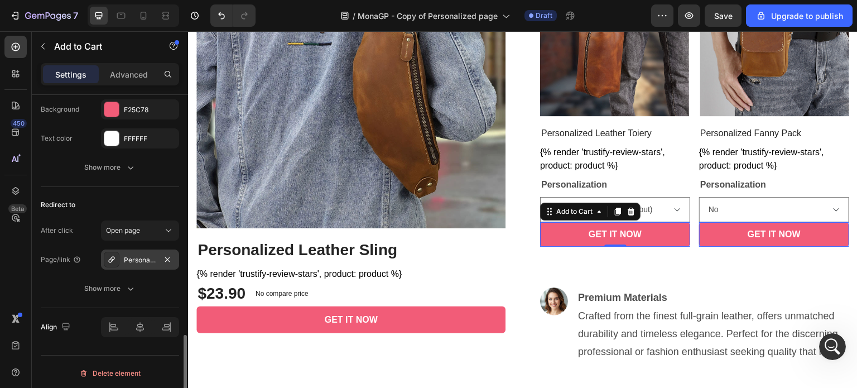
click at [144, 260] on div "Personalized Leather Toiery" at bounding box center [140, 260] width 32 height 10
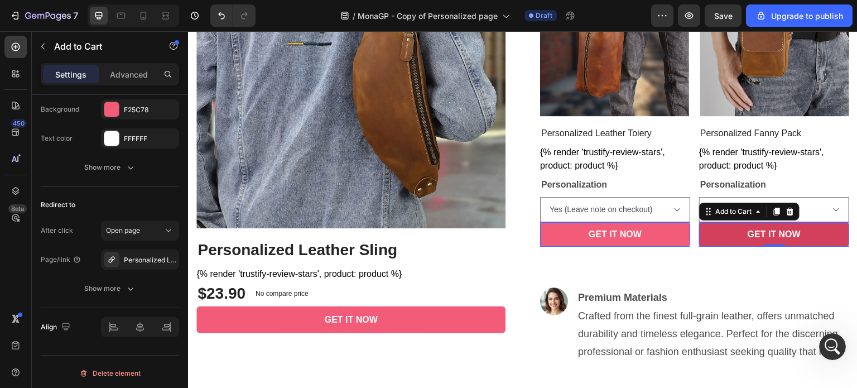
click at [690, 233] on button "GET IT NOW" at bounding box center [615, 234] width 150 height 25
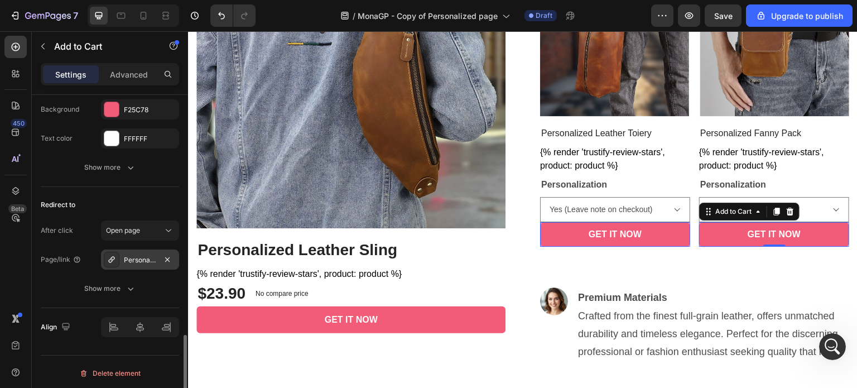
click at [142, 257] on div "Personalized Leather Toiery" at bounding box center [140, 260] width 32 height 10
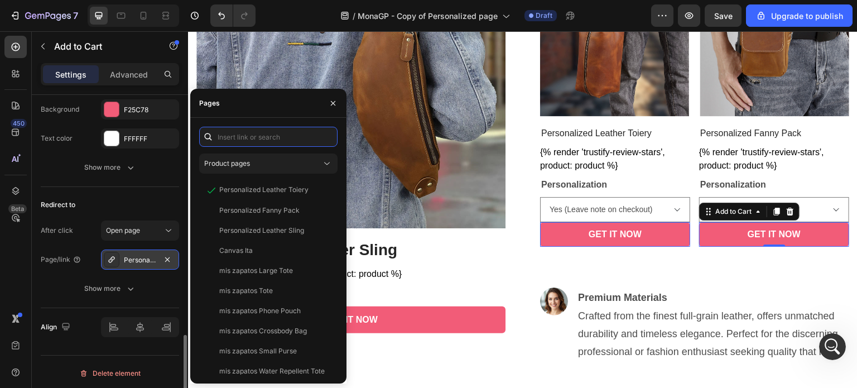
scroll to position [2540, 0]
click at [409, 181] on img at bounding box center [350, 73] width 309 height 309
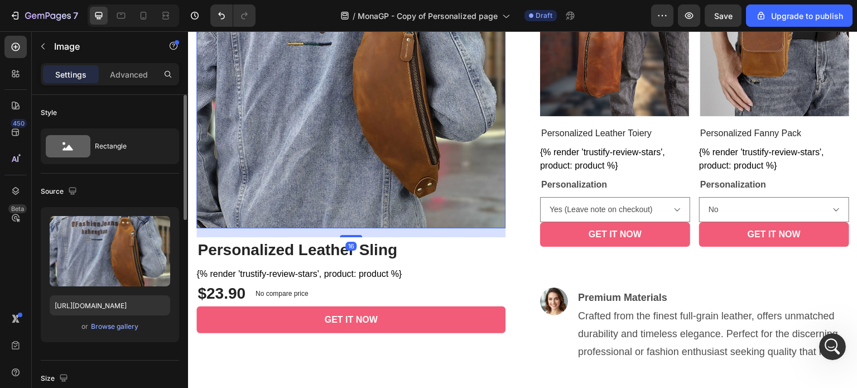
scroll to position [223, 0]
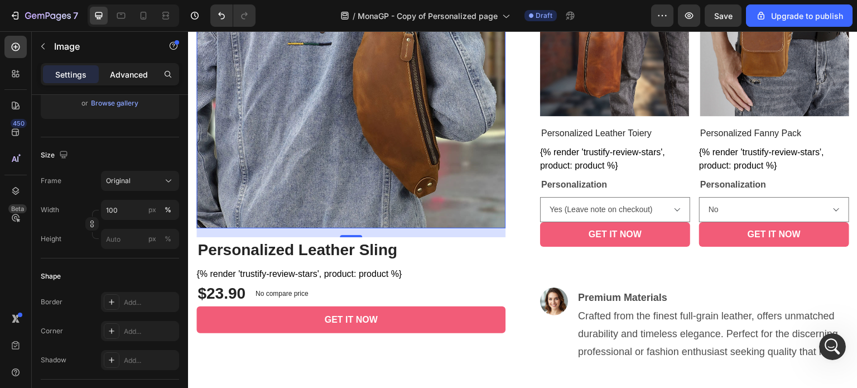
click at [138, 79] on p "Advanced" at bounding box center [129, 75] width 38 height 12
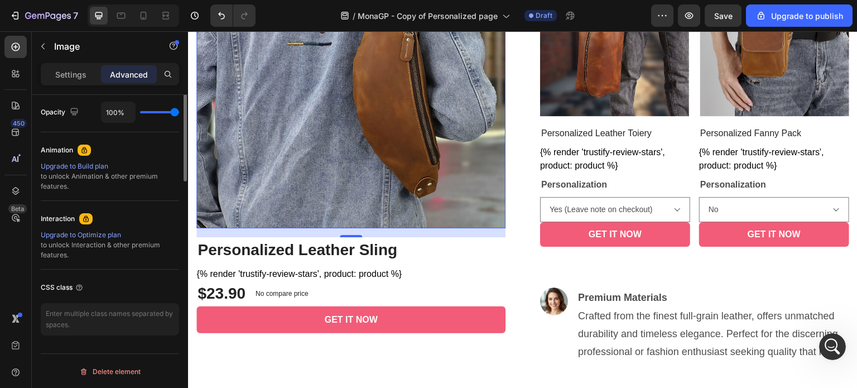
scroll to position [170, 0]
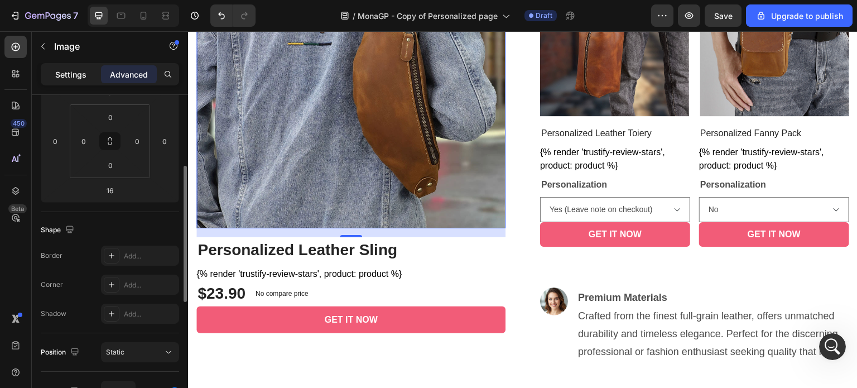
click at [72, 80] on p "Settings" at bounding box center [70, 75] width 31 height 12
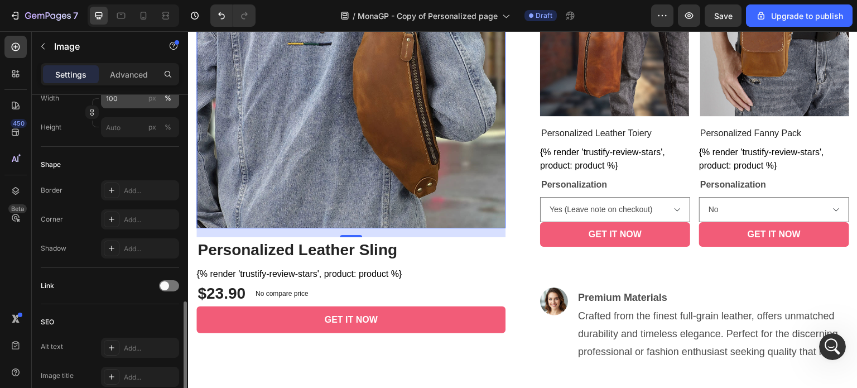
scroll to position [516, 0]
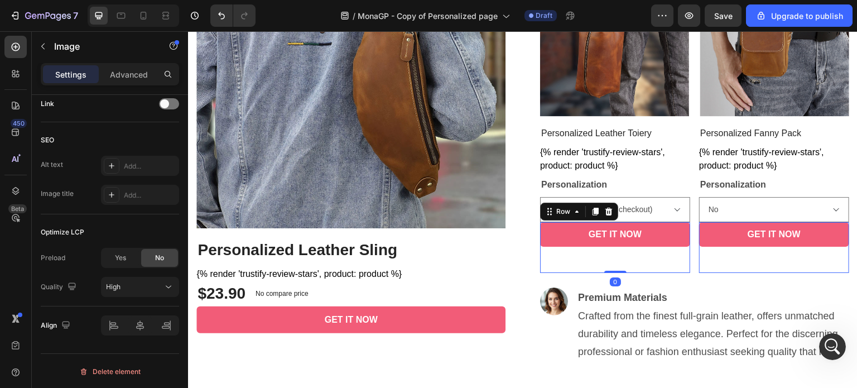
click at [592, 257] on div "No compare price Product Price" at bounding box center [618, 247] width 62 height 51
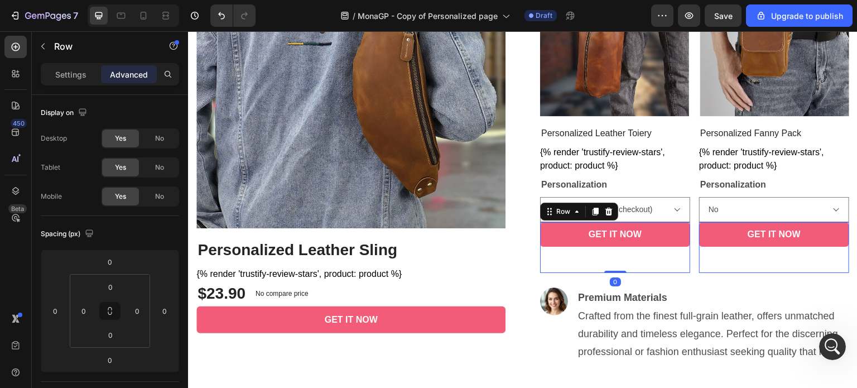
drag, startPoint x: 611, startPoint y: 269, endPoint x: 611, endPoint y: 249, distance: 20.1
click at [611, 249] on div "$29.90 Product Price Product Price No compare price Product Price Row 0" at bounding box center [615, 247] width 150 height 51
click at [550, 208] on icon at bounding box center [551, 209] width 2 height 2
drag, startPoint x: 611, startPoint y: 268, endPoint x: 612, endPoint y: 259, distance: 8.4
click at [612, 259] on div "$29.90 Product Price Product Price No compare price Product Price Row Row 1 col…" at bounding box center [615, 247] width 150 height 51
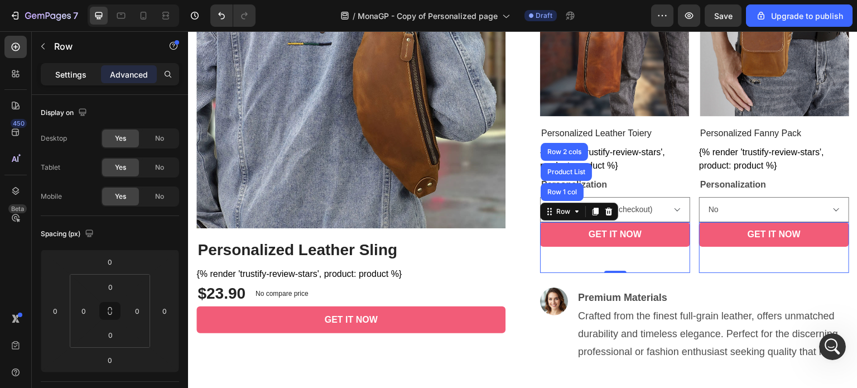
click at [57, 67] on div "Settings" at bounding box center [71, 74] width 56 height 18
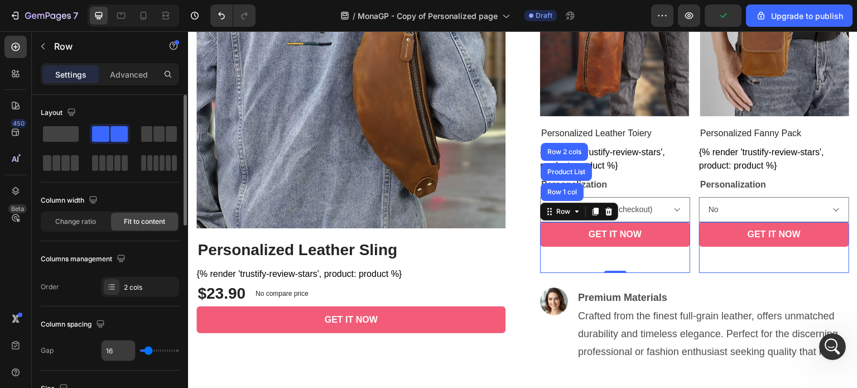
click at [110, 352] on input "16" at bounding box center [117, 350] width 33 height 20
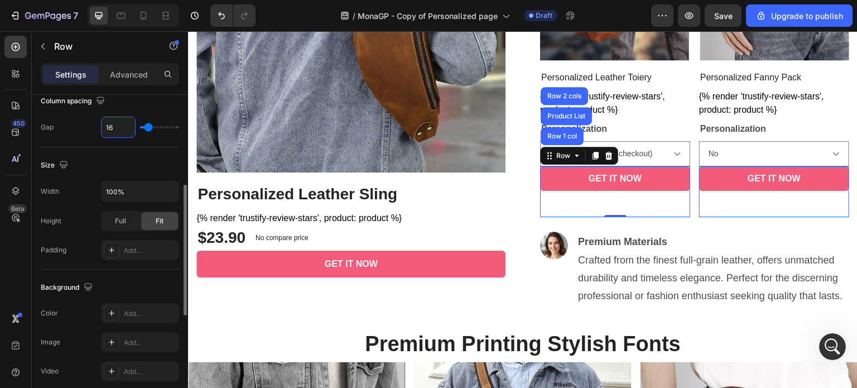
scroll to position [279, 0]
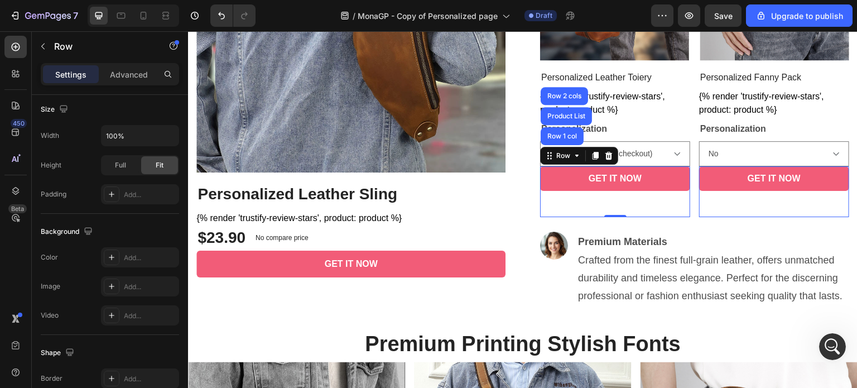
click at [607, 202] on div "No compare price Product Price" at bounding box center [618, 191] width 62 height 51
drag, startPoint x: 608, startPoint y: 213, endPoint x: 615, endPoint y: 199, distance: 15.7
click at [615, 199] on div "$29.90 Product Price Product Price No compare price Product Price Row Row 1 col…" at bounding box center [615, 191] width 150 height 51
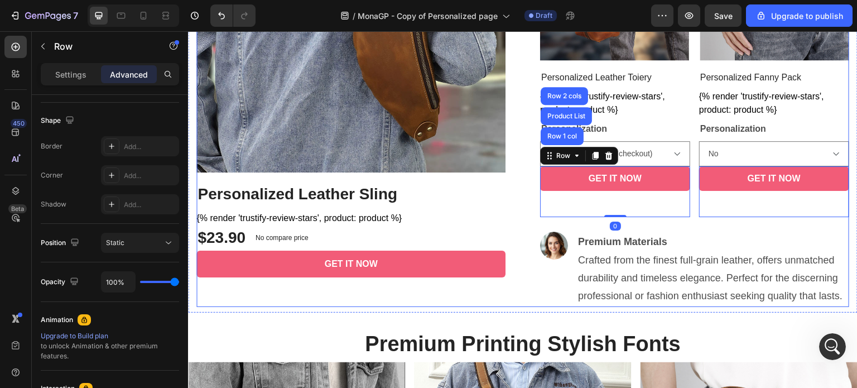
click at [528, 143] on div "Image Personalized Leather Sling (P) Title {% render 'trustify-review-stars', p…" at bounding box center [522, 84] width 652 height 443
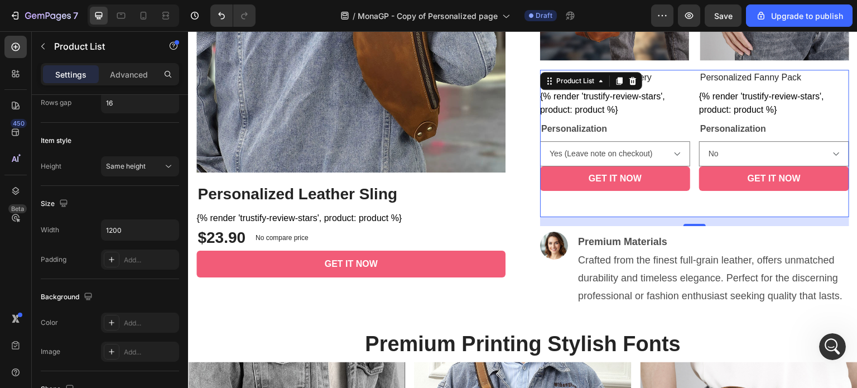
click at [686, 115] on div "Personalized Leather Toiery Product Title {% render 'trustify-review-stars', pr…" at bounding box center [694, 143] width 309 height 147
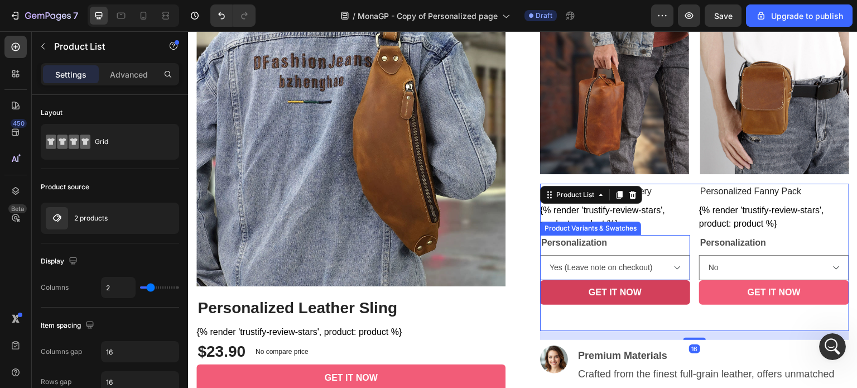
scroll to position [493, 0]
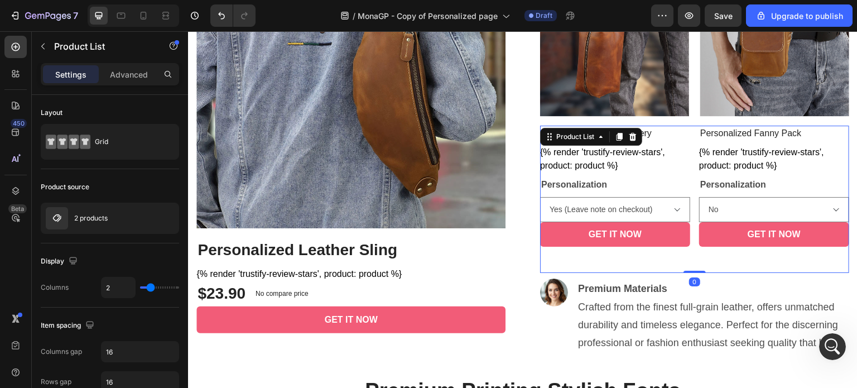
drag, startPoint x: 689, startPoint y: 277, endPoint x: 691, endPoint y: 246, distance: 31.3
click at [691, 246] on div "Personalized Leather Toiery Product Title {% render 'trustify-review-stars', pr…" at bounding box center [694, 198] width 309 height 147
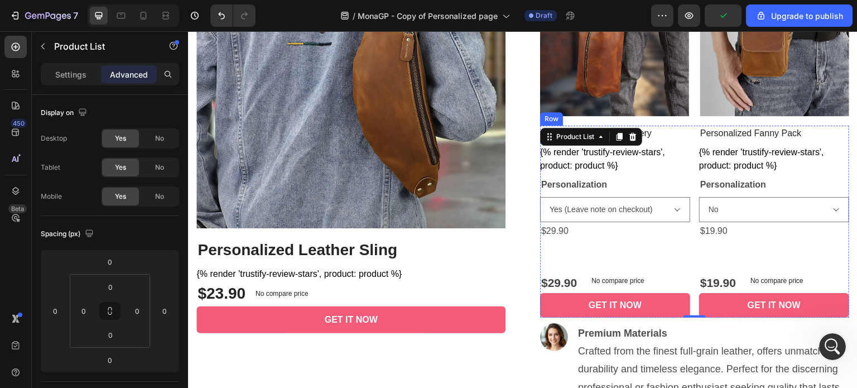
click at [603, 265] on div "Personalized Leather Toiery Product Title {% render 'trustify-review-stars', pr…" at bounding box center [615, 220] width 150 height 191
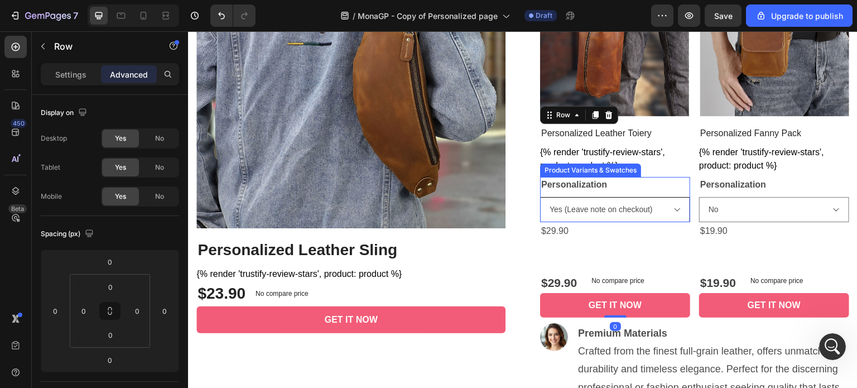
click at [670, 206] on select "No Yes (Leave note on checkout)" at bounding box center [615, 209] width 150 height 25
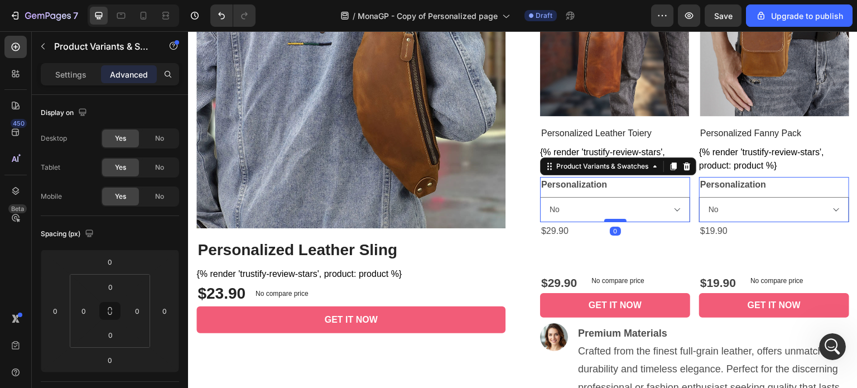
click at [540, 197] on select "No Yes (Leave note on checkout)" at bounding box center [615, 209] width 150 height 25
select select "No"
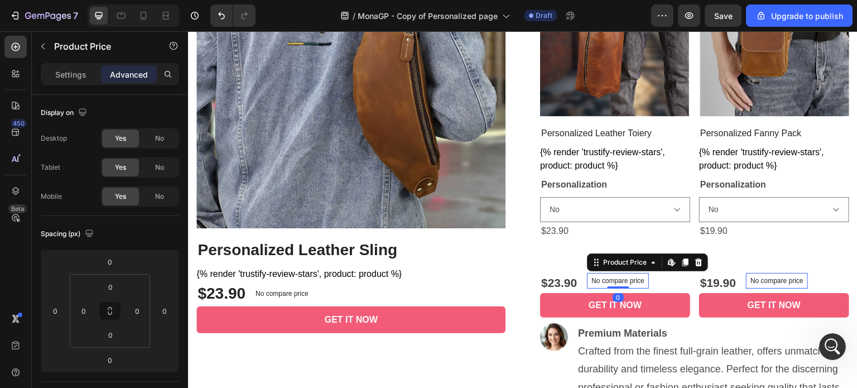
click at [625, 279] on p "No compare price" at bounding box center [617, 280] width 53 height 7
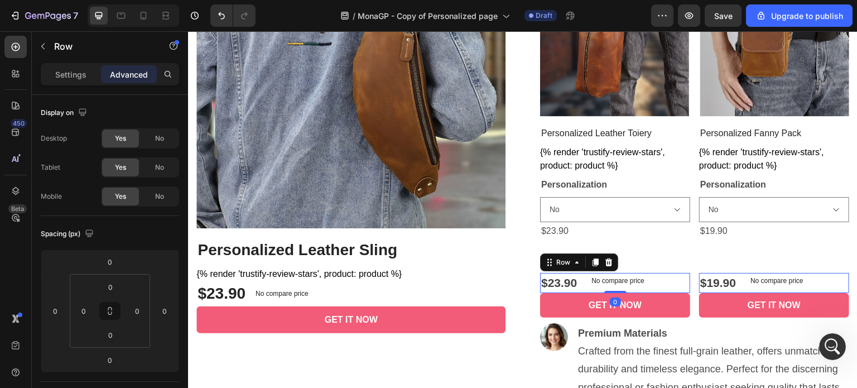
click at [673, 280] on div "$23.90 Product Price Product Price No compare price Product Price Row 0" at bounding box center [615, 283] width 150 height 20
click at [604, 259] on icon at bounding box center [608, 262] width 9 height 9
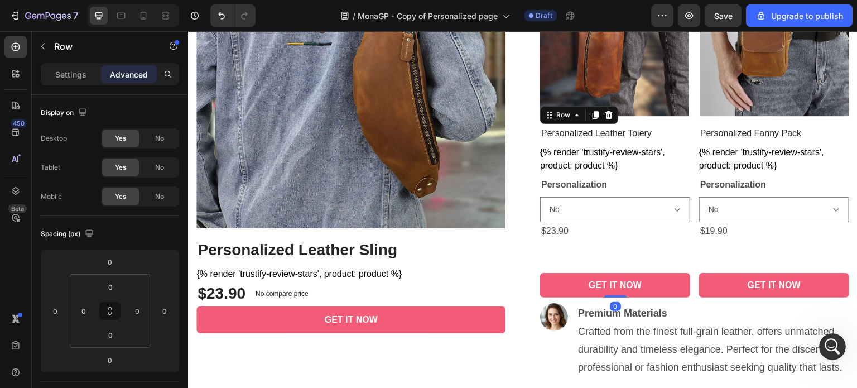
click at [656, 253] on div "Personalized Leather Toiery Product Title {% render 'trustify-review-stars', pr…" at bounding box center [615, 211] width 150 height 172
click at [647, 228] on div "$23.90" at bounding box center [615, 231] width 150 height 18
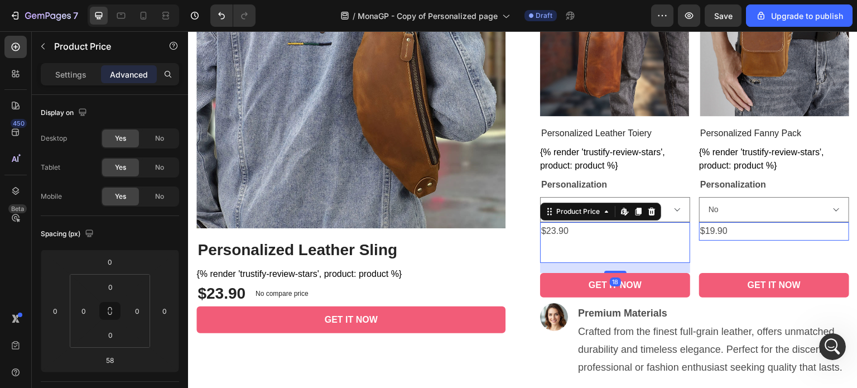
drag, startPoint x: 612, startPoint y: 269, endPoint x: 613, endPoint y: 246, distance: 23.5
click at [613, 246] on div "$23.90 Product Price Edit content in Shopify 18 Product Price Edit content in S…" at bounding box center [615, 242] width 150 height 41
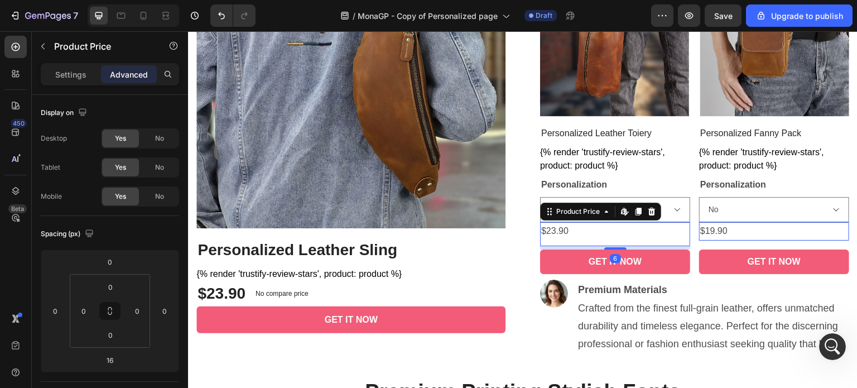
drag, startPoint x: 611, startPoint y: 244, endPoint x: 612, endPoint y: 239, distance: 5.8
click at [612, 239] on div "$23.90 Product Price Edit content in Shopify 6 Product Price Edit content in Sh…" at bounding box center [615, 234] width 150 height 24
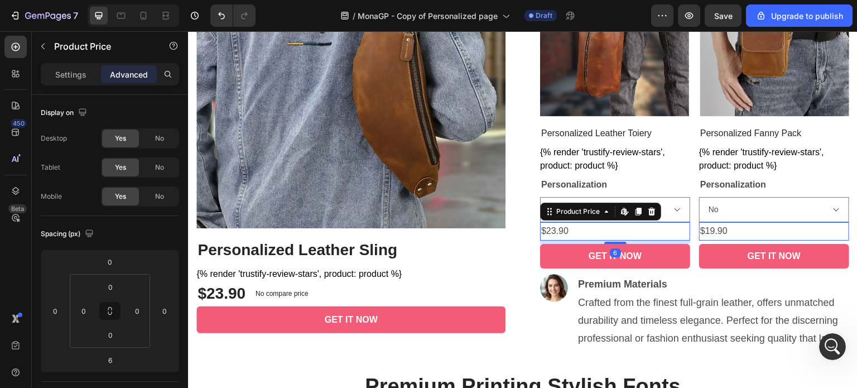
drag, startPoint x: 617, startPoint y: 239, endPoint x: 617, endPoint y: 230, distance: 8.4
click at [617, 231] on div "$23.90 Product Price Edit content in Shopify 6 Product Price Edit content in Sh…" at bounding box center [615, 231] width 150 height 18
type input "0"
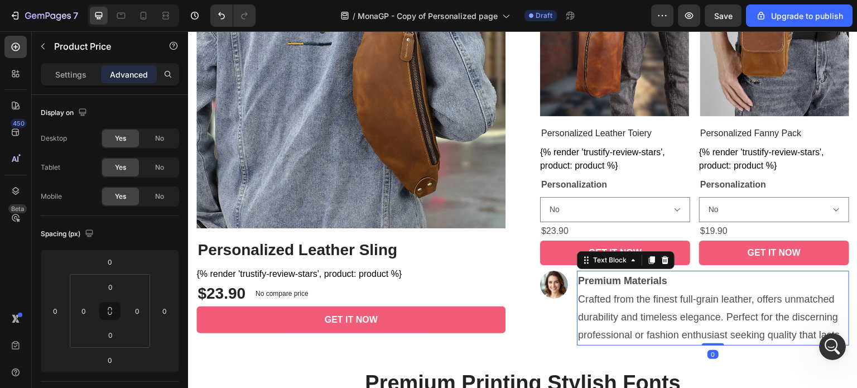
click at [664, 298] on p "Crafted from the finest full-grain leather, offers unmatched durability and tim…" at bounding box center [713, 317] width 270 height 54
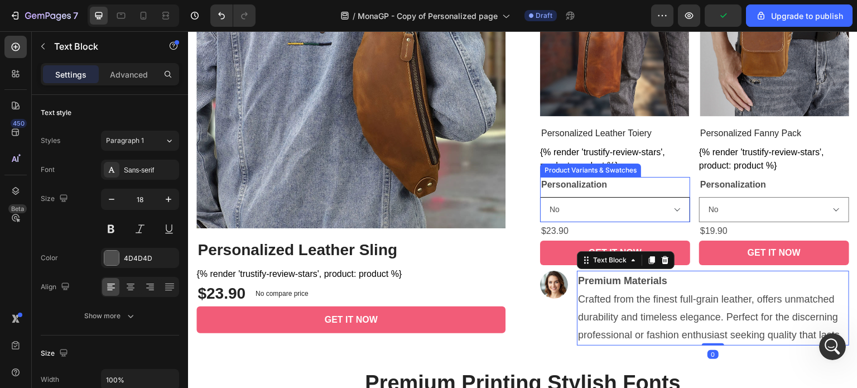
click at [673, 205] on select "No Yes (Leave note on checkout)" at bounding box center [615, 209] width 150 height 25
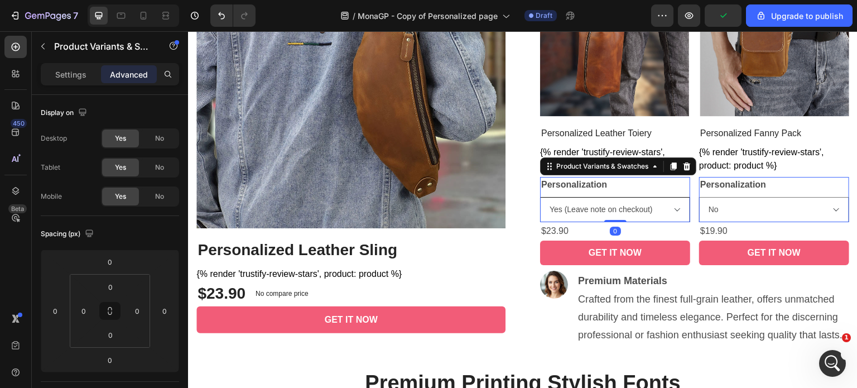
click at [540, 197] on select "No Yes (Leave note on checkout)" at bounding box center [615, 209] width 150 height 25
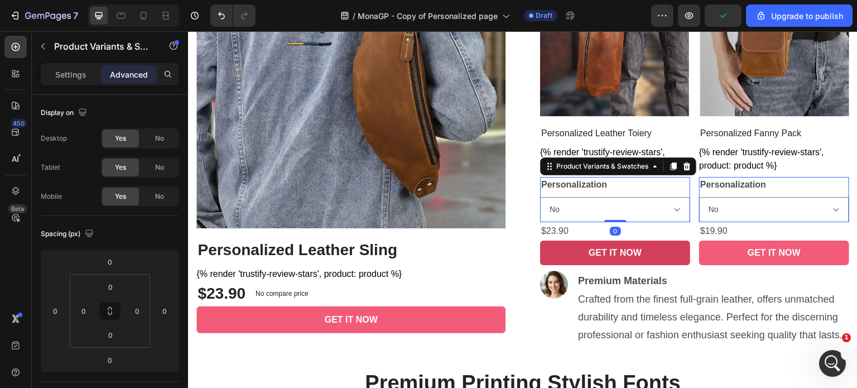
select select "Yes (Leave note on checkout)"
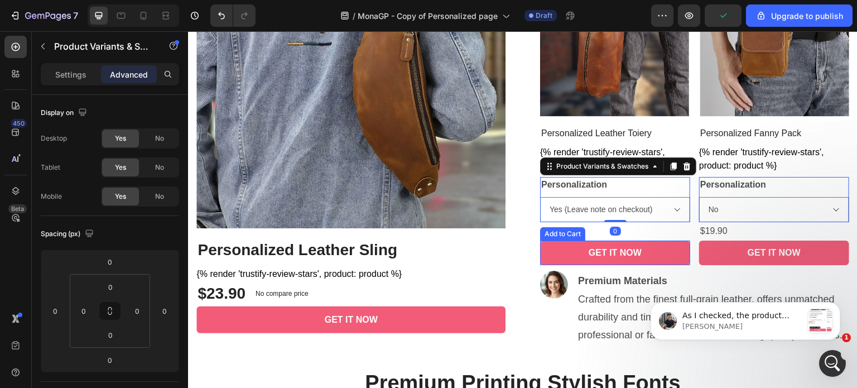
scroll to position [2642, 0]
click at [770, 327] on p "Tony • 剛剛" at bounding box center [742, 326] width 120 height 10
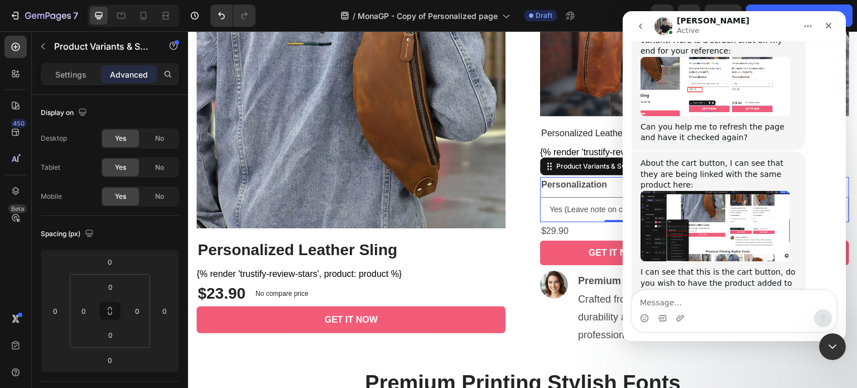
scroll to position [2827, 0]
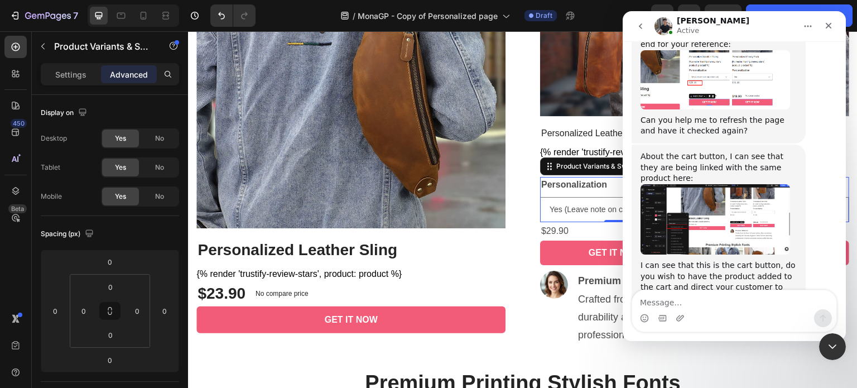
click at [678, 184] on img "Tony 說…" at bounding box center [714, 219] width 149 height 70
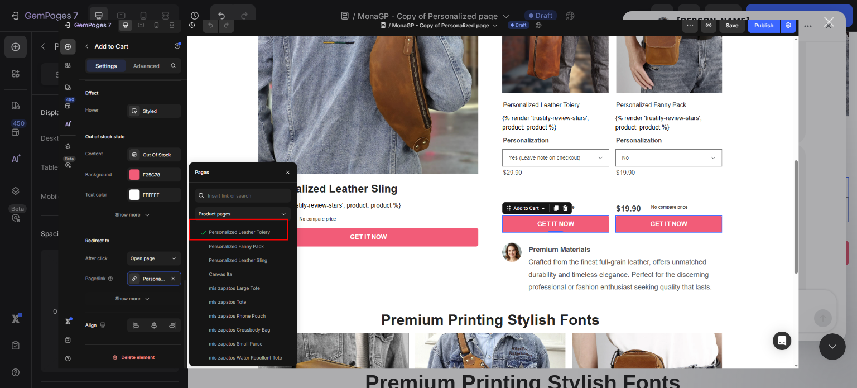
scroll to position [0, 0]
click at [821, 272] on div "Intercom Messenger" at bounding box center [428, 194] width 857 height 388
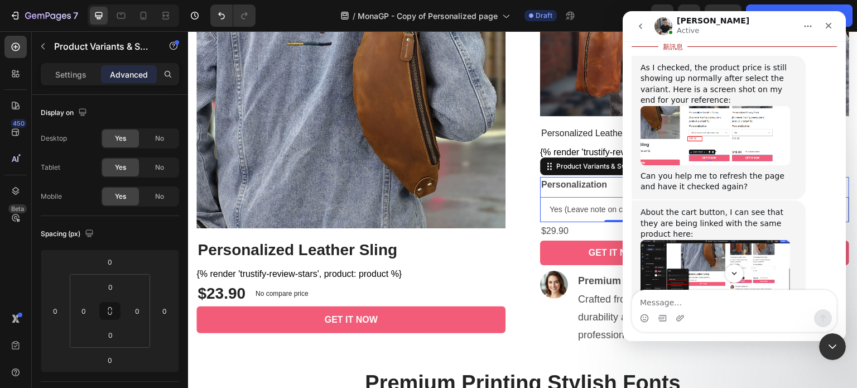
scroll to position [2827, 0]
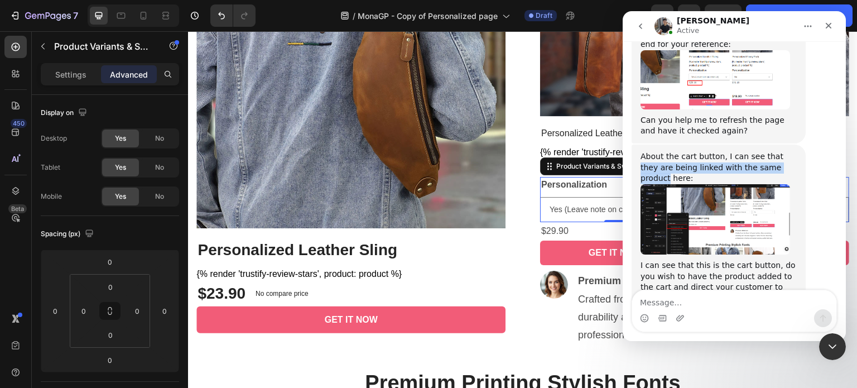
drag, startPoint x: 772, startPoint y: 109, endPoint x: 785, endPoint y: 125, distance: 21.0
click at [785, 151] on div "About the cart button, I can see that they are being linked with the same produ…" at bounding box center [718, 167] width 156 height 33
copy div "they are being linked with the same product"
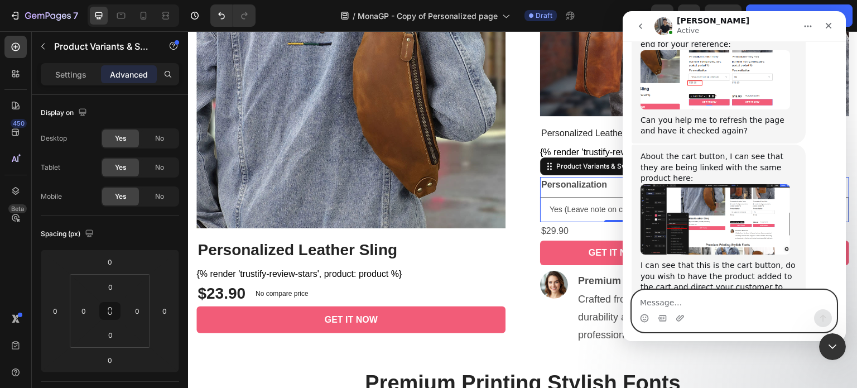
click at [674, 303] on textarea "Message…" at bounding box center [734, 299] width 204 height 19
paste textarea "they are being linked with the same product"
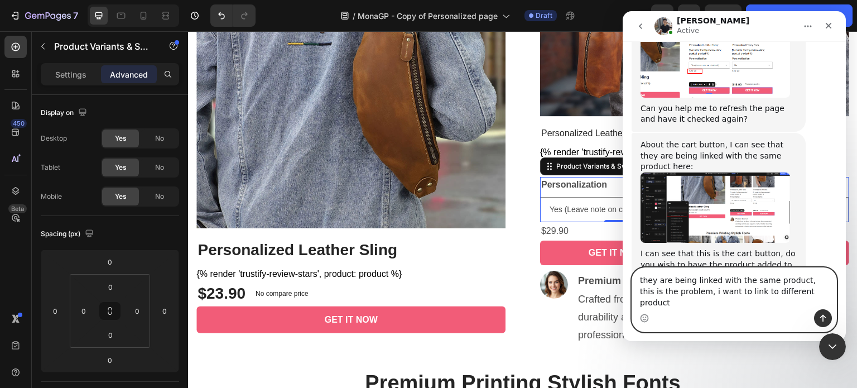
type textarea "they are being linked with the same product, this is the problem, i want to lin…"
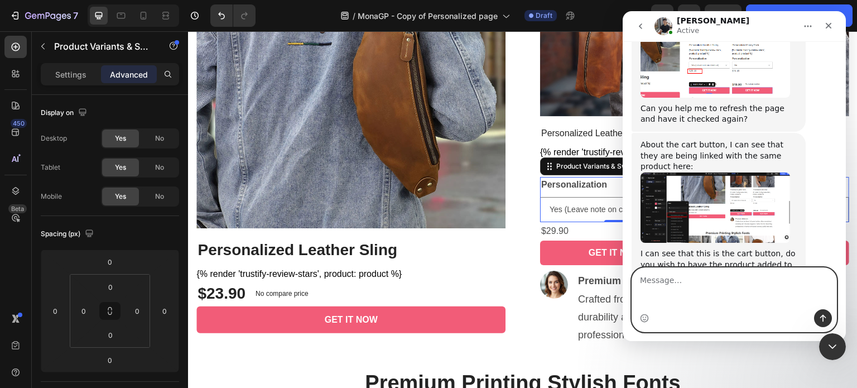
scroll to position [2864, 0]
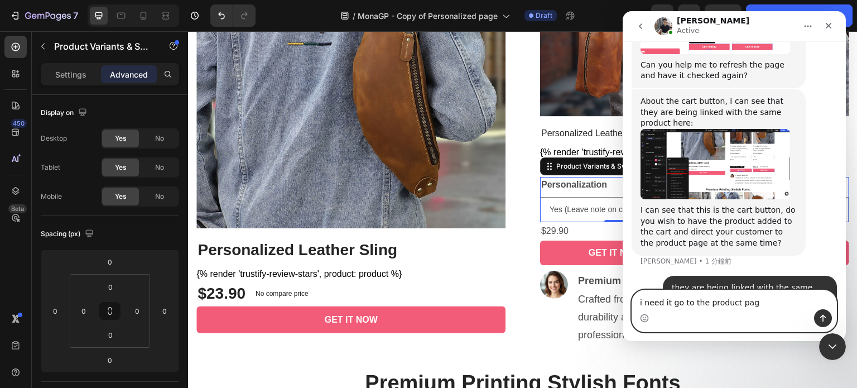
type textarea "i need it go to the product page"
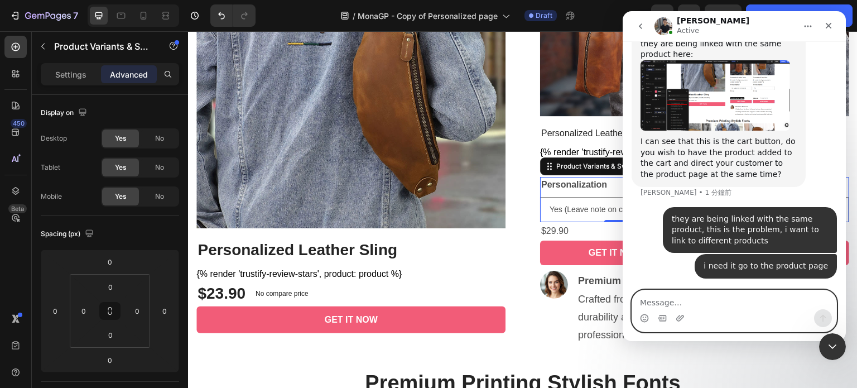
scroll to position [2956, 0]
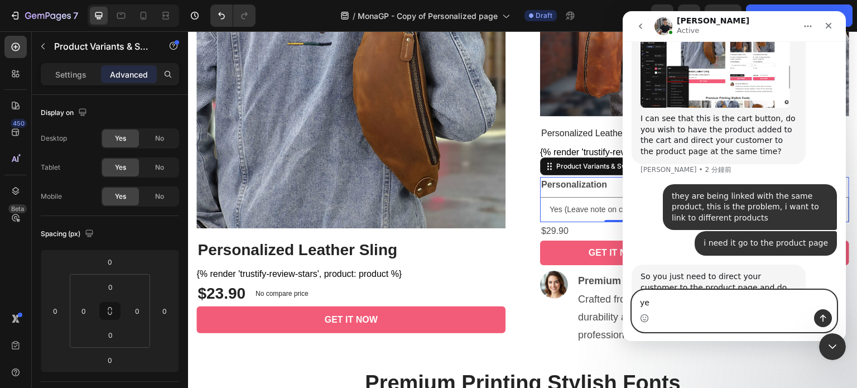
type textarea "yes"
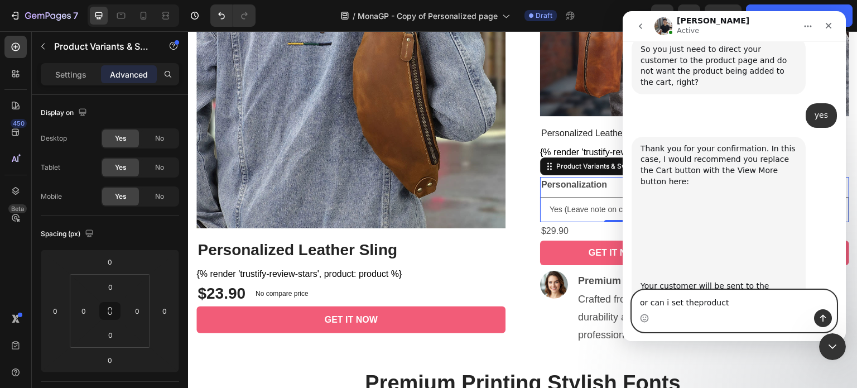
scroll to position [3193, 0]
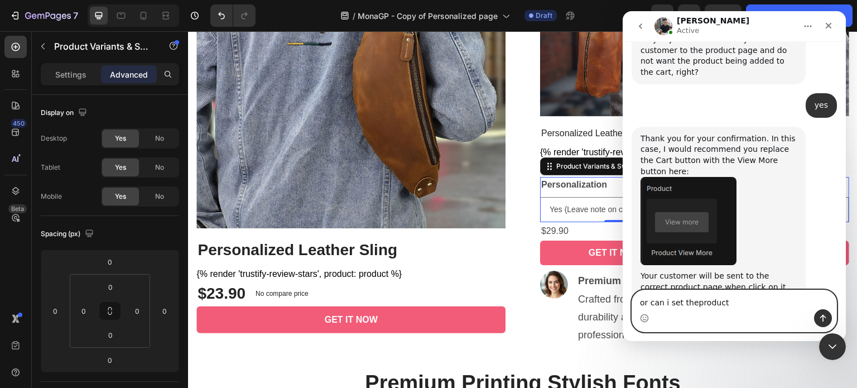
type textarea "or can i set theproduct"
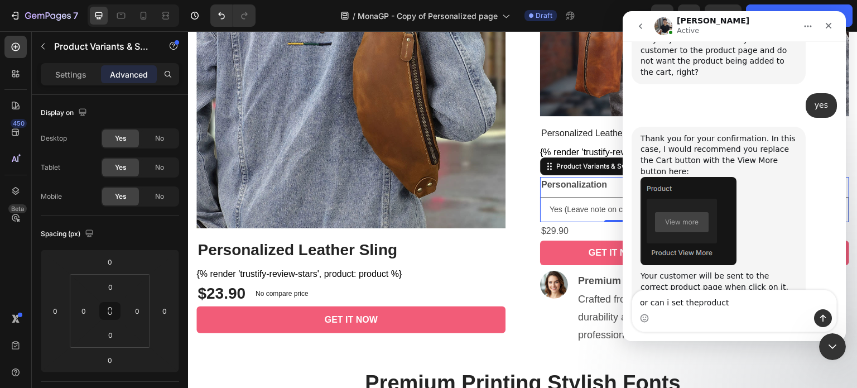
click at [703, 186] on img "Tony 說…" at bounding box center [688, 221] width 96 height 88
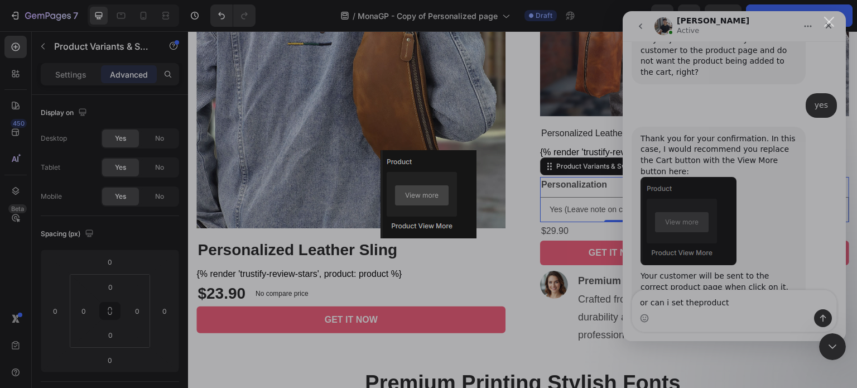
scroll to position [0, 0]
click at [791, 167] on div "Intercom Messenger" at bounding box center [428, 194] width 857 height 388
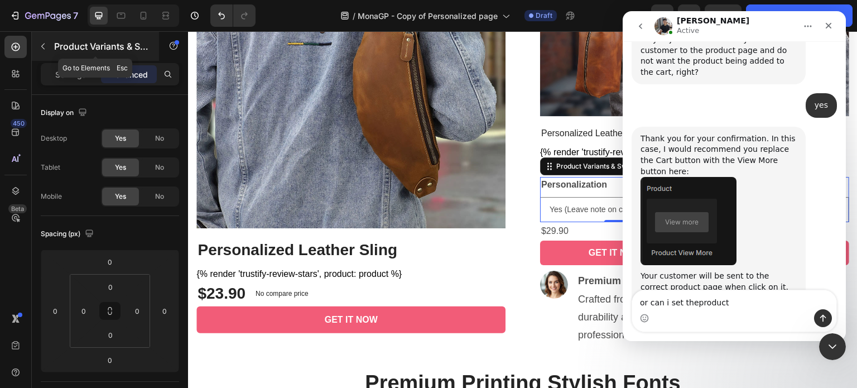
click at [40, 44] on icon "button" at bounding box center [42, 46] width 9 height 9
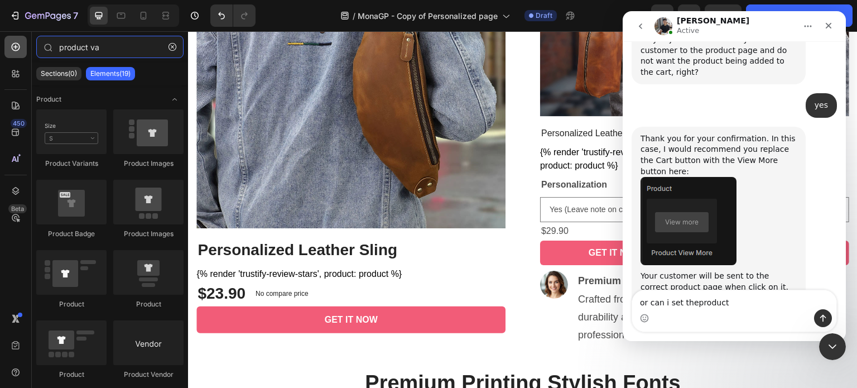
drag, startPoint x: 105, startPoint y: 50, endPoint x: 17, endPoint y: 50, distance: 87.6
click at [17, 50] on div "450 Beta product va Sections(0) Elements(19) We couldn’t find any matches for “…" at bounding box center [94, 209] width 188 height 356
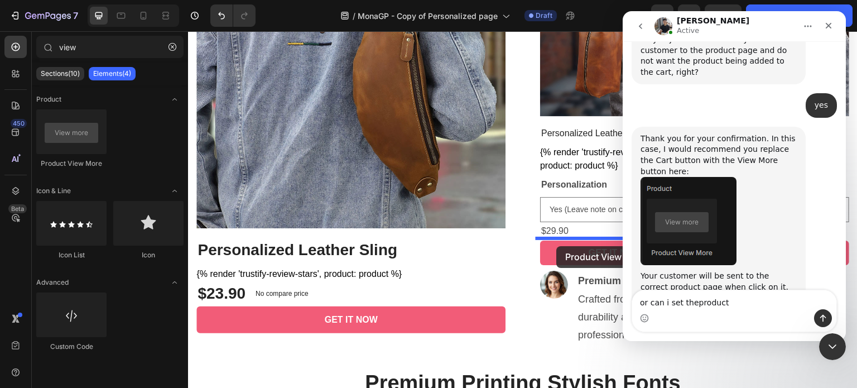
drag, startPoint x: 269, startPoint y: 166, endPoint x: 557, endPoint y: 246, distance: 298.1
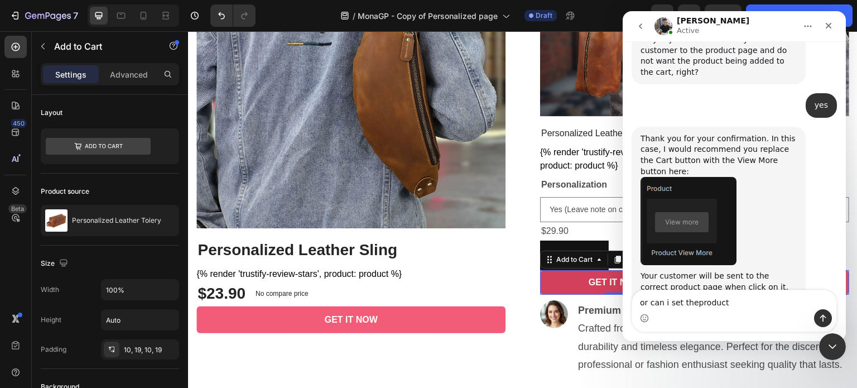
click at [558, 277] on button "GET IT NOW" at bounding box center [615, 282] width 150 height 25
click at [825, 28] on icon "關閉" at bounding box center [828, 25] width 9 height 9
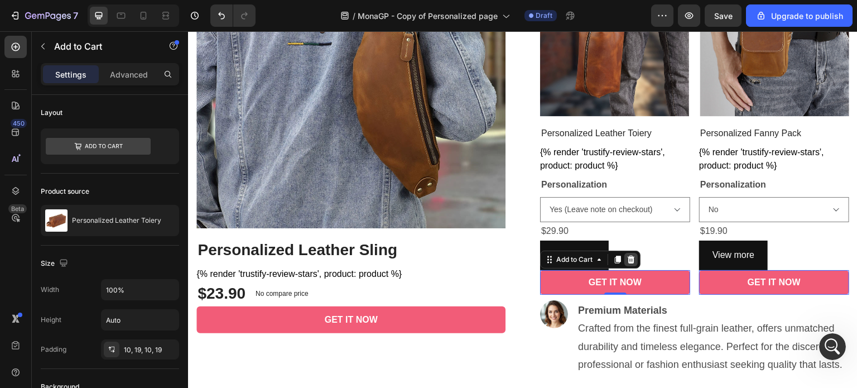
click at [627, 259] on icon at bounding box center [630, 259] width 7 height 8
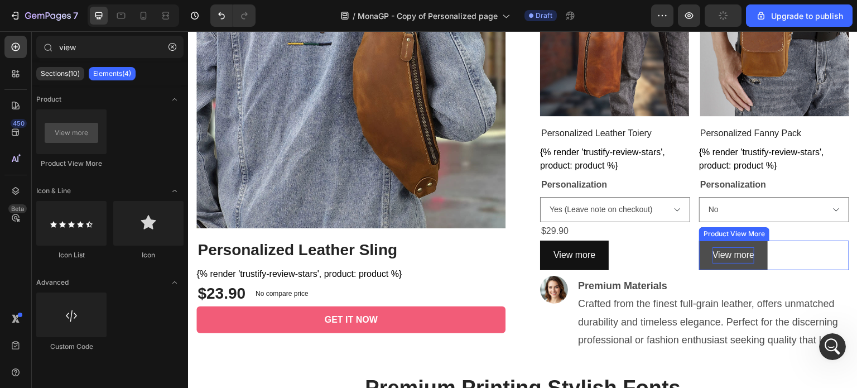
click at [595, 253] on p "View more" at bounding box center [574, 255] width 42 height 16
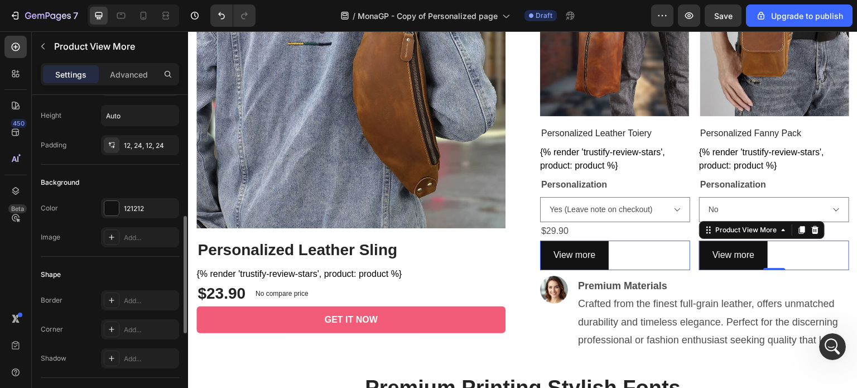
scroll to position [70, 0]
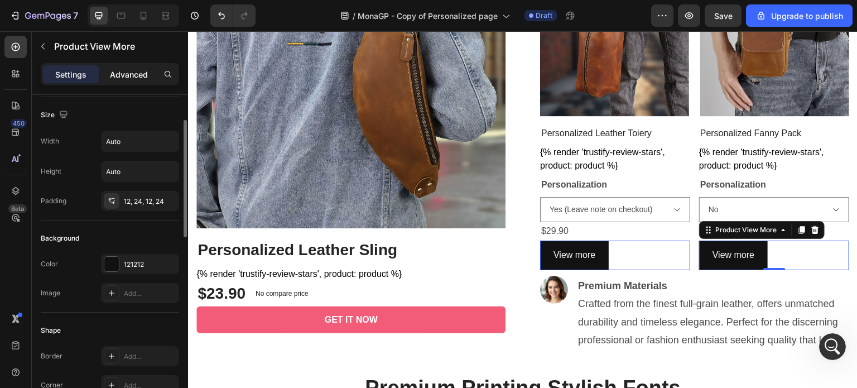
click at [130, 74] on p "Advanced" at bounding box center [129, 75] width 38 height 12
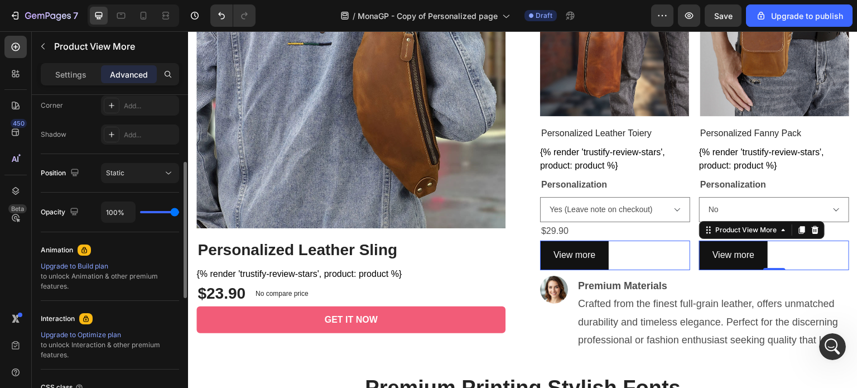
scroll to position [293, 0]
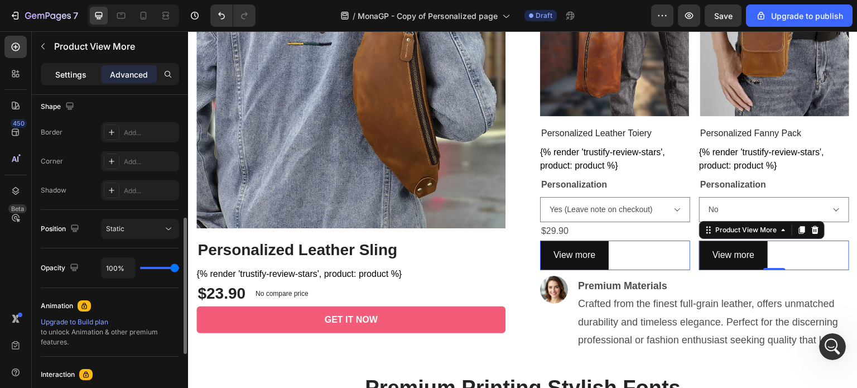
click at [67, 75] on p "Settings" at bounding box center [70, 75] width 31 height 12
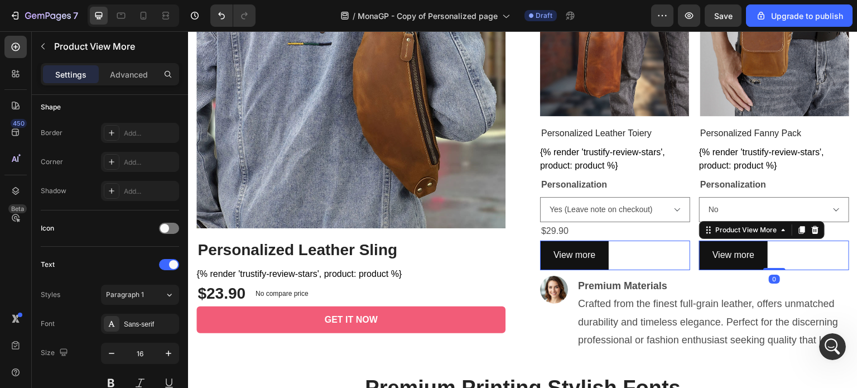
click at [609, 252] on div "View more" at bounding box center [615, 255] width 150 height 30
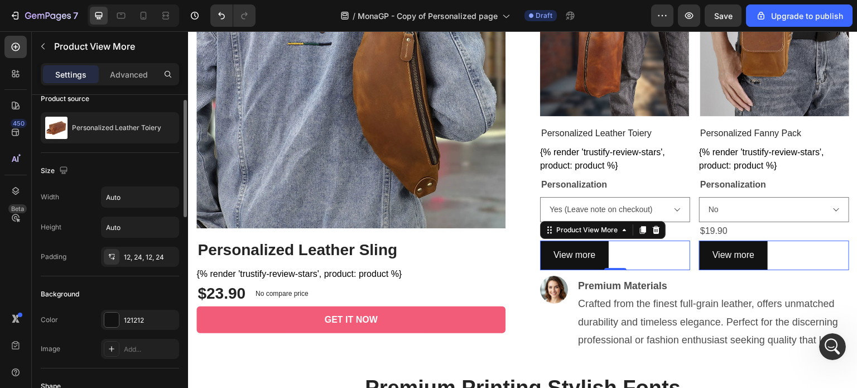
scroll to position [0, 0]
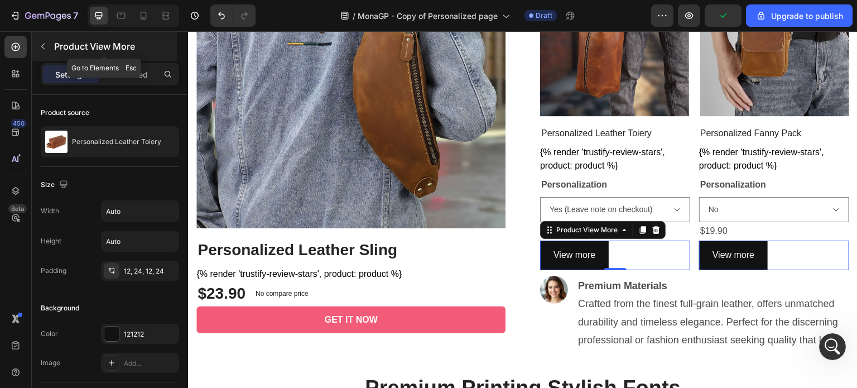
click at [41, 45] on icon "button" at bounding box center [42, 46] width 9 height 9
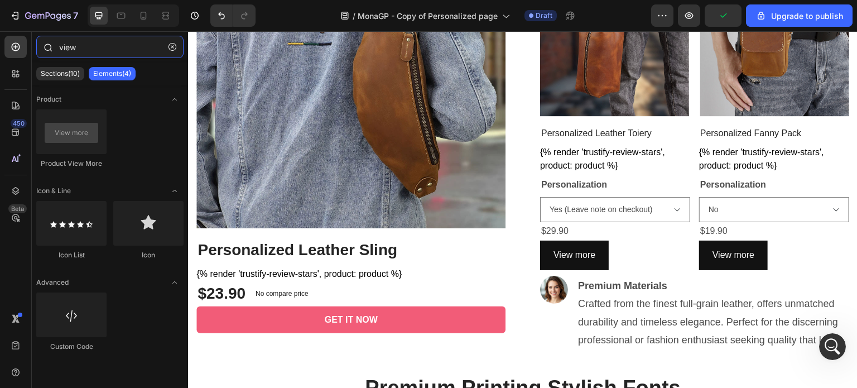
click at [87, 45] on input "view" at bounding box center [109, 47] width 147 height 22
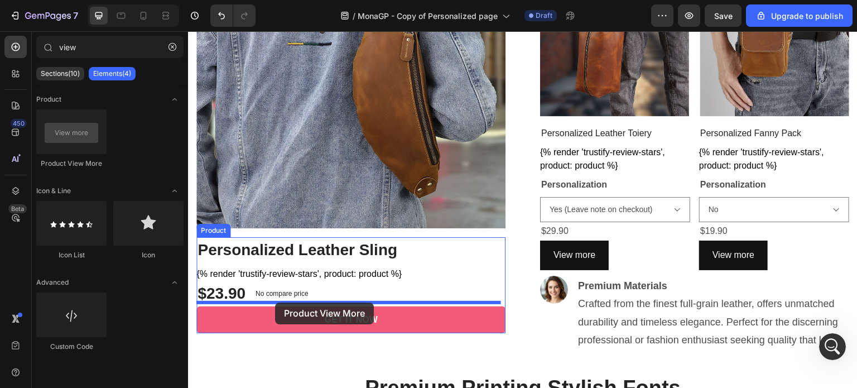
drag, startPoint x: 255, startPoint y: 162, endPoint x: 275, endPoint y: 302, distance: 141.4
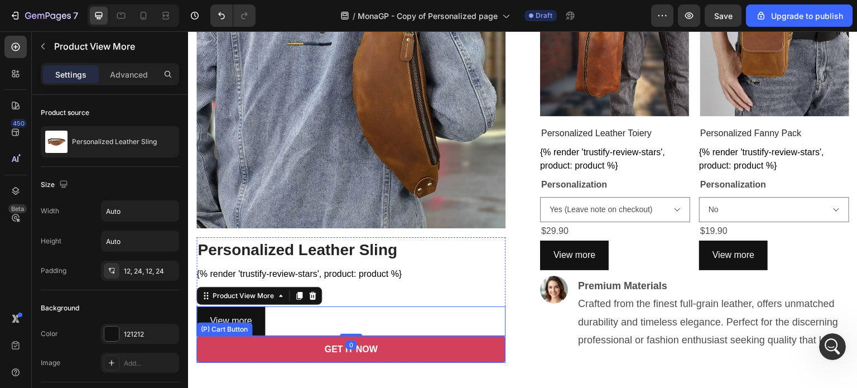
click at [270, 342] on button "GET IT NOW" at bounding box center [350, 349] width 309 height 27
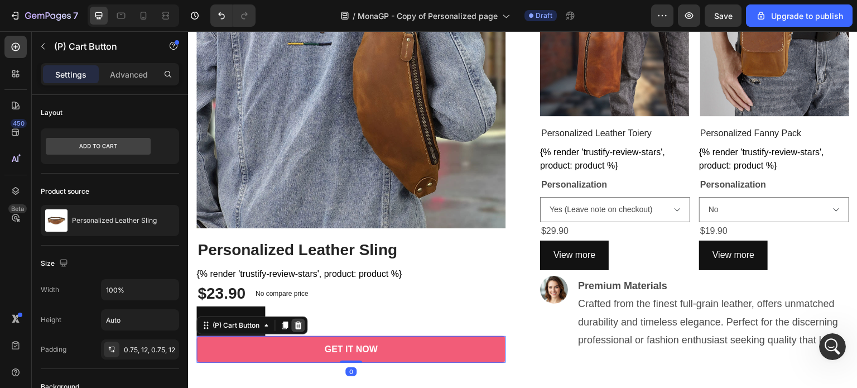
click at [297, 321] on icon at bounding box center [297, 325] width 7 height 8
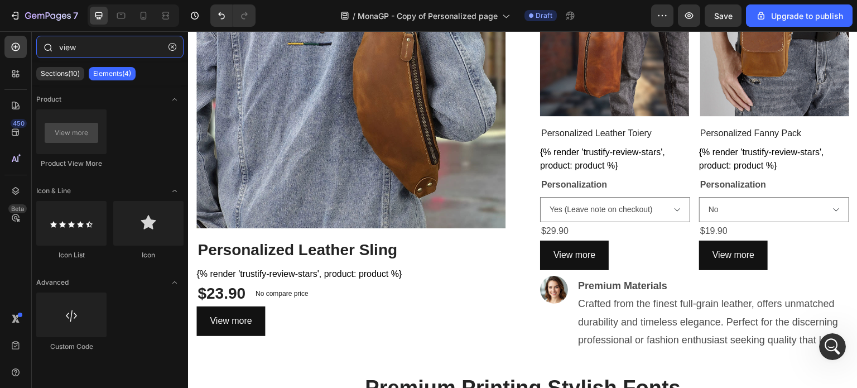
drag, startPoint x: 88, startPoint y: 45, endPoint x: 33, endPoint y: 46, distance: 55.2
click at [33, 46] on div "view" at bounding box center [110, 49] width 156 height 27
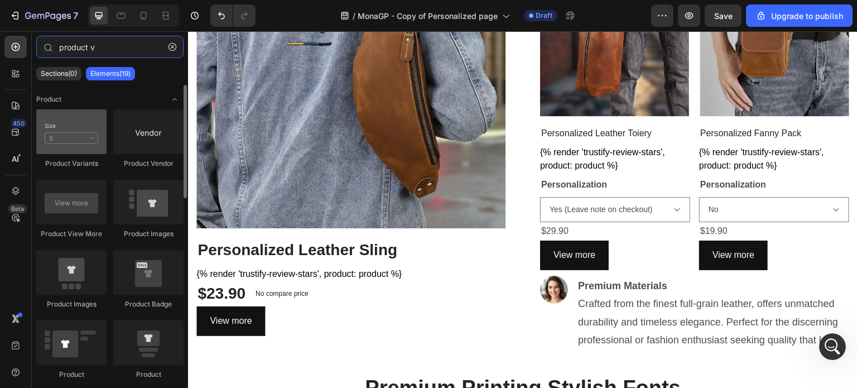
type input "product v"
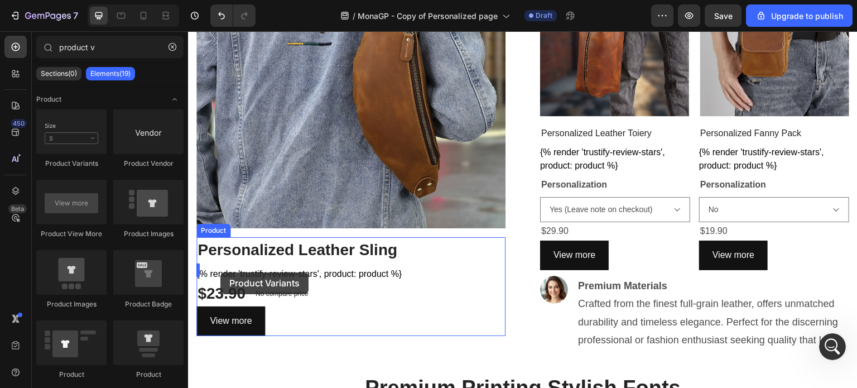
drag, startPoint x: 274, startPoint y: 168, endPoint x: 220, endPoint y: 272, distance: 117.0
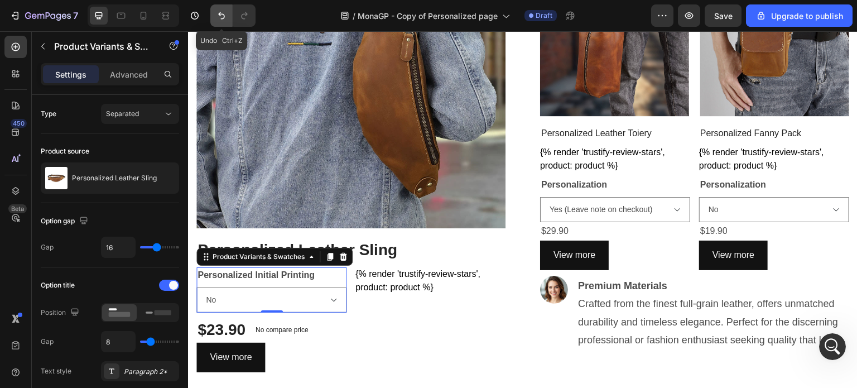
click at [221, 14] on icon "Undo/Redo" at bounding box center [221, 15] width 7 height 7
click at [225, 17] on icon "Undo/Redo" at bounding box center [221, 15] width 11 height 11
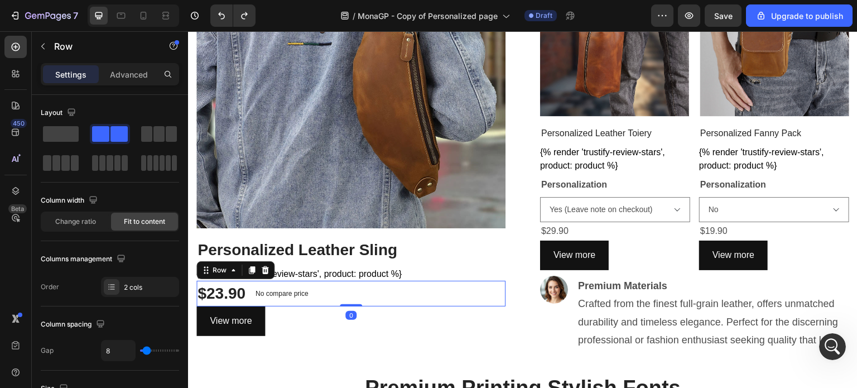
click at [360, 291] on div "$23.90 (P) Price (P) Price No compare price (P) Price Row 0" at bounding box center [350, 294] width 309 height 26
click at [268, 265] on icon at bounding box center [264, 269] width 9 height 9
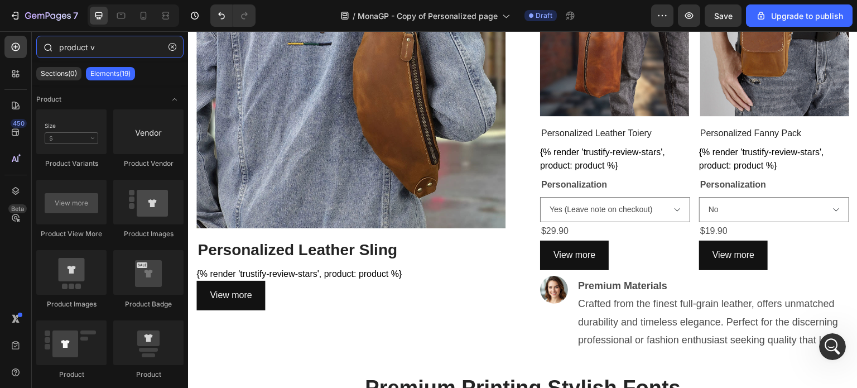
click at [107, 49] on input "product v" at bounding box center [109, 47] width 147 height 22
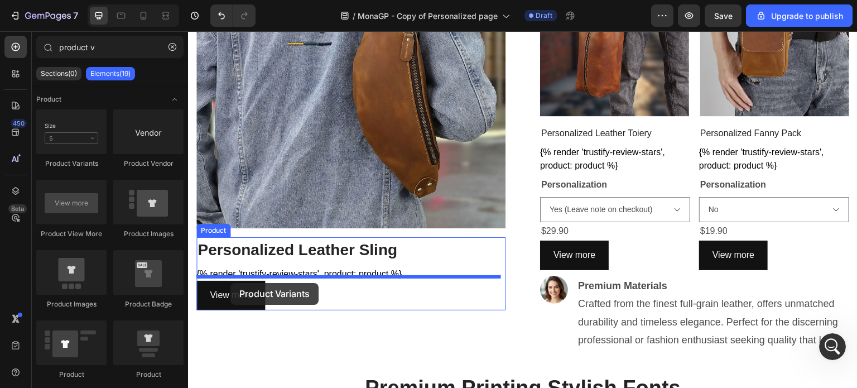
drag, startPoint x: 277, startPoint y: 190, endPoint x: 230, endPoint y: 283, distance: 103.7
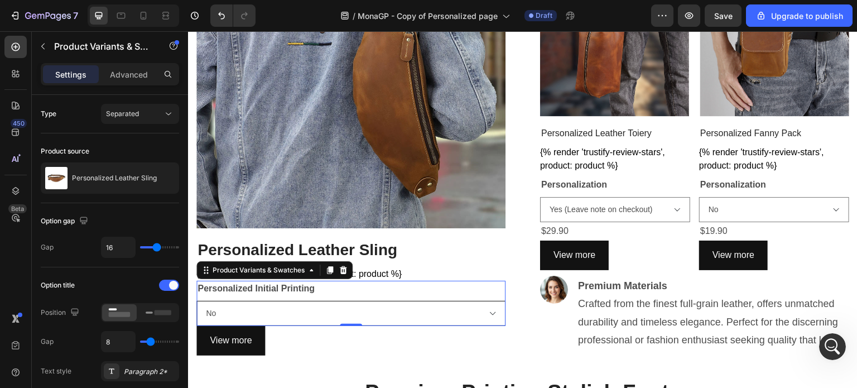
click at [487, 308] on select "No Yes (Leave note on checkout)" at bounding box center [350, 313] width 309 height 25
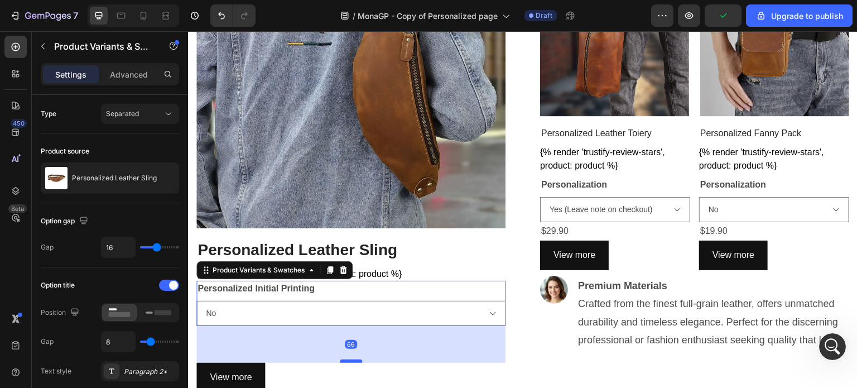
drag, startPoint x: 351, startPoint y: 319, endPoint x: 344, endPoint y: 355, distance: 36.9
click at [344, 359] on div at bounding box center [351, 360] width 22 height 3
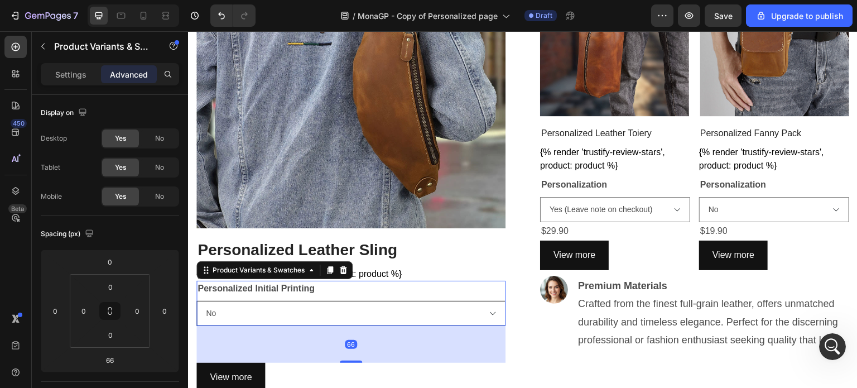
click at [485, 304] on select "No Yes (Leave note on checkout)" at bounding box center [350, 313] width 309 height 25
click at [482, 306] on select "No Yes (Leave note on checkout)" at bounding box center [350, 313] width 309 height 25
click at [196, 301] on select "No Yes (Leave note on checkout)" at bounding box center [350, 313] width 309 height 25
click at [486, 307] on select "No Yes (Leave note on checkout)" at bounding box center [350, 313] width 309 height 25
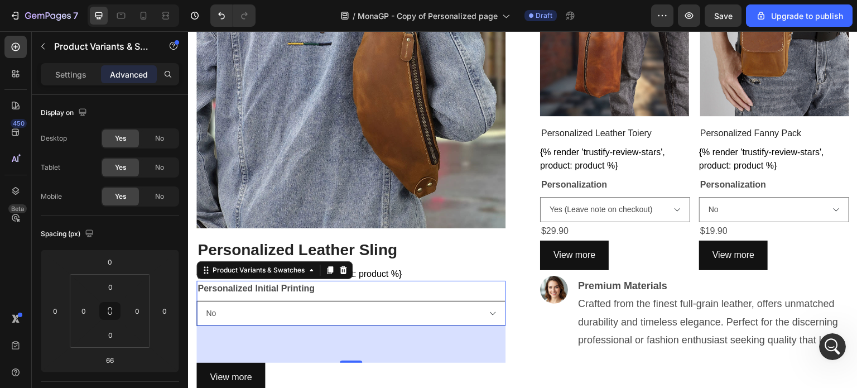
click at [196, 301] on select "No Yes (Leave note on checkout)" at bounding box center [350, 313] width 309 height 25
click at [481, 308] on select "No Yes (Leave note on checkout)" at bounding box center [350, 313] width 309 height 25
click at [196, 301] on select "No Yes (Leave note on checkout)" at bounding box center [350, 313] width 309 height 25
select select "Yes (Leave note on checkout)"
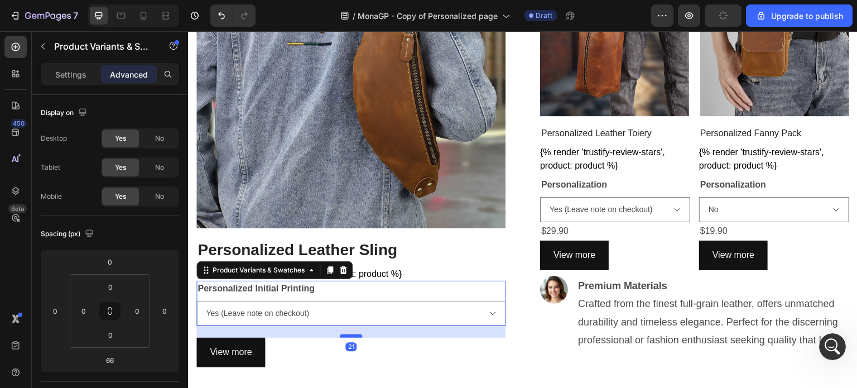
drag, startPoint x: 343, startPoint y: 357, endPoint x: 350, endPoint y: 332, distance: 26.0
click at [350, 334] on div at bounding box center [351, 335] width 22 height 3
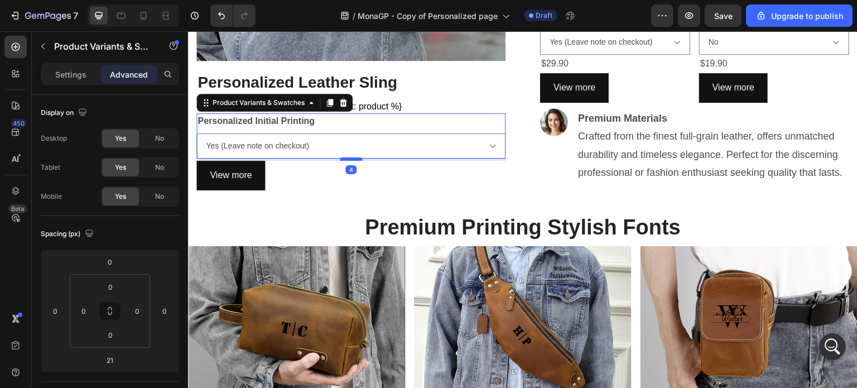
drag, startPoint x: 349, startPoint y: 164, endPoint x: 353, endPoint y: 154, distance: 10.8
click at [353, 157] on div at bounding box center [351, 158] width 22 height 3
type input "3"
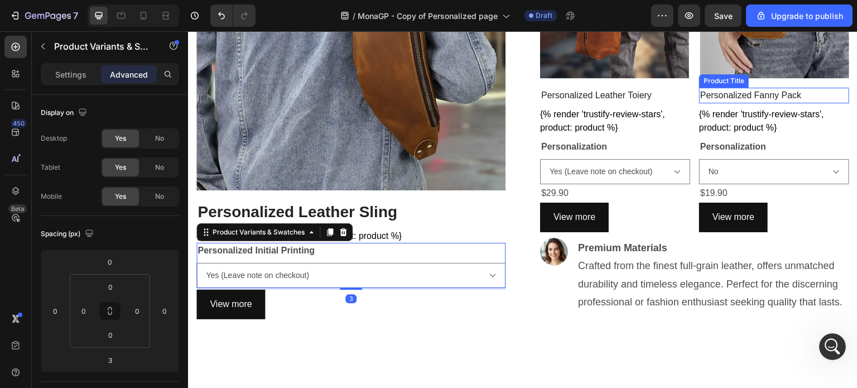
scroll to position [437, 0]
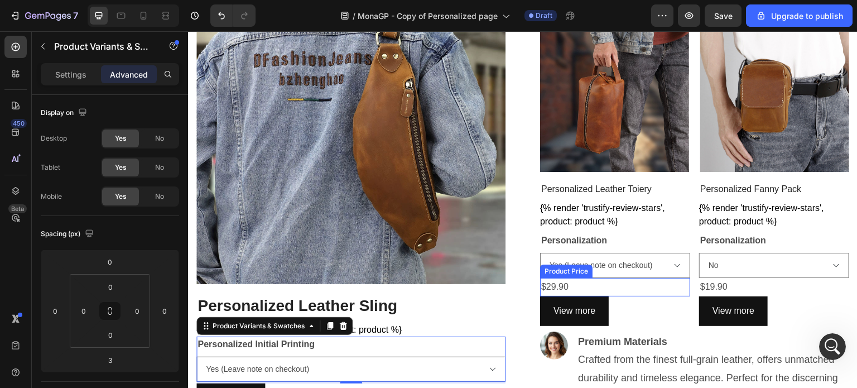
click at [591, 282] on div "$29.90" at bounding box center [615, 287] width 150 height 18
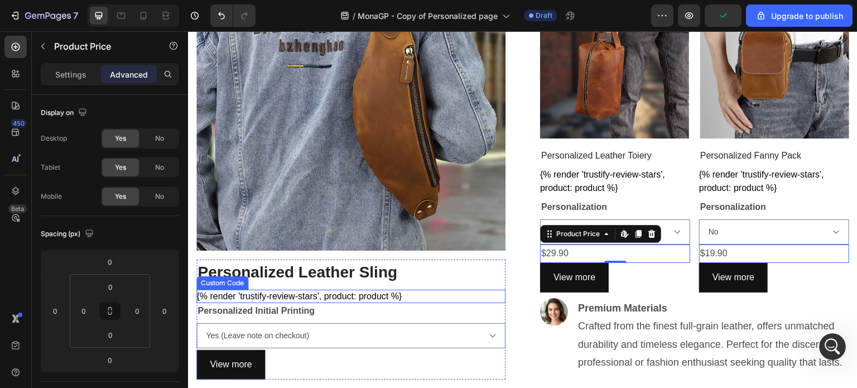
scroll to position [549, 0]
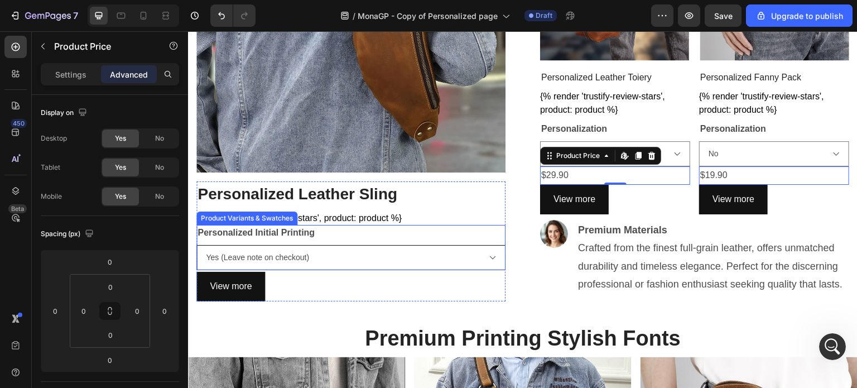
click at [402, 252] on select "No Yes (Leave note on checkout)" at bounding box center [350, 257] width 309 height 25
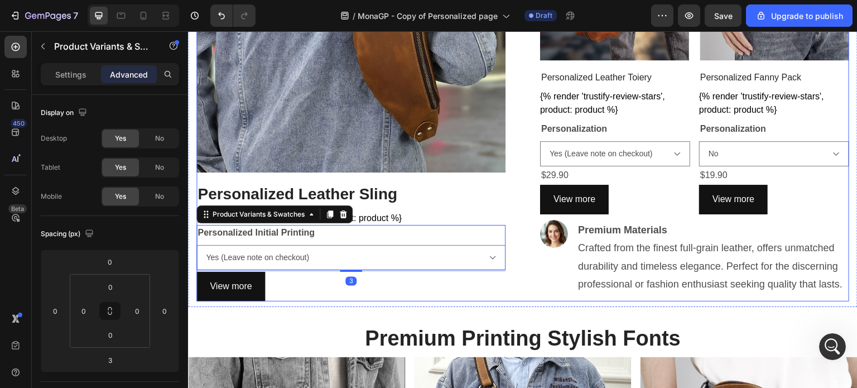
click at [511, 281] on div "Image Personalized Leather Sling (P) Title {% render 'trustify-review-stars', p…" at bounding box center [522, 82] width 652 height 438
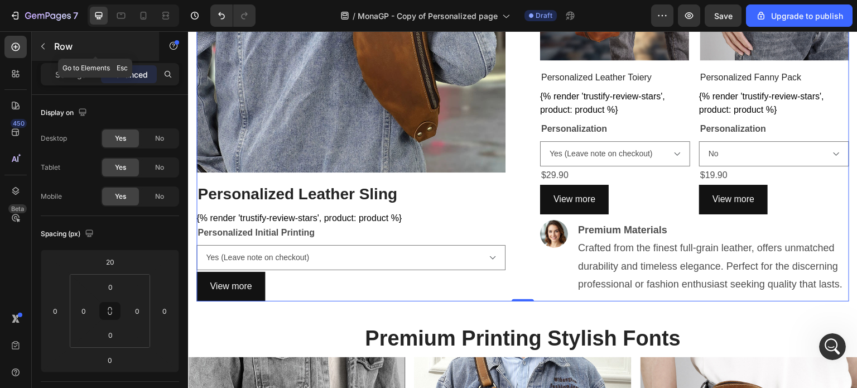
click at [41, 42] on icon "button" at bounding box center [42, 46] width 9 height 9
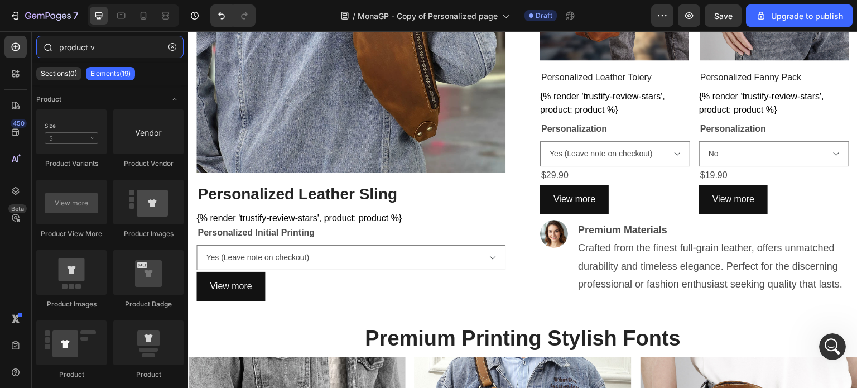
click at [97, 49] on input "product v" at bounding box center [109, 47] width 147 height 22
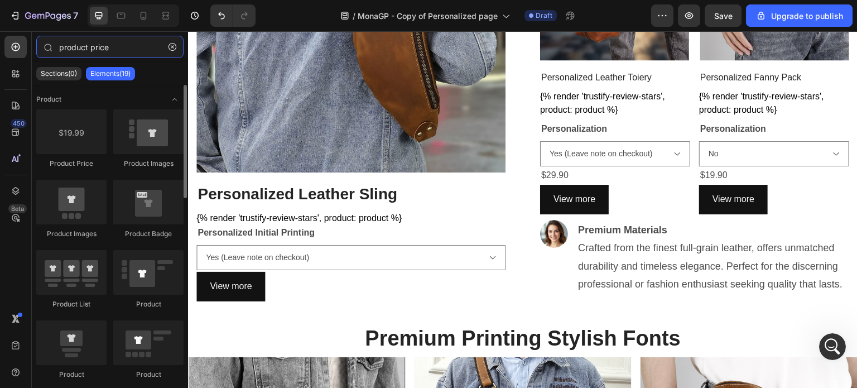
type input "product price"
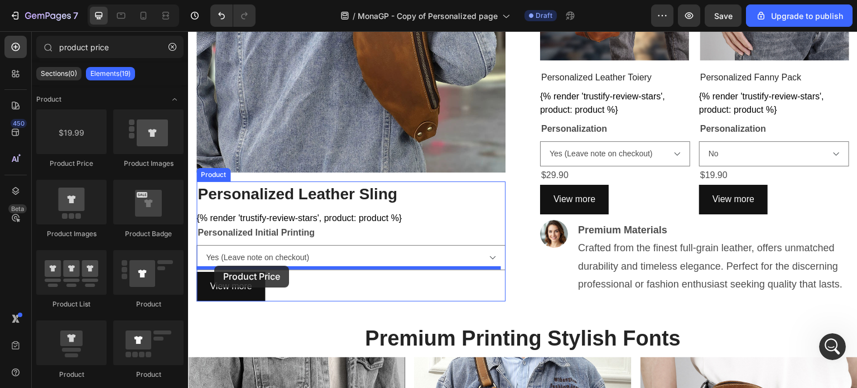
drag, startPoint x: 272, startPoint y: 198, endPoint x: 214, endPoint y: 265, distance: 89.0
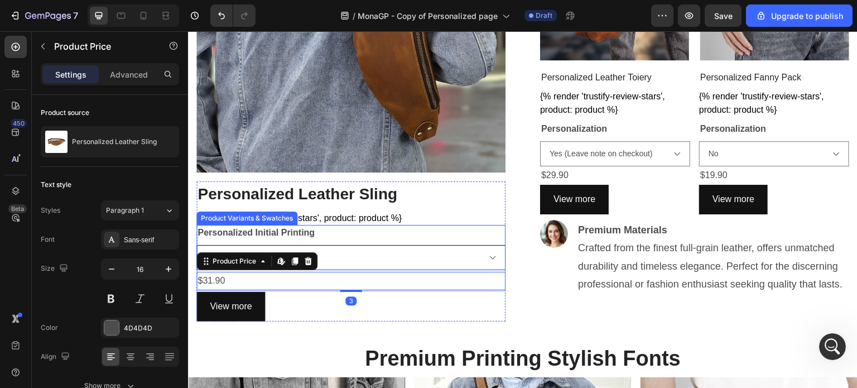
click at [474, 248] on select "No Yes (Leave note on checkout)" at bounding box center [350, 257] width 309 height 25
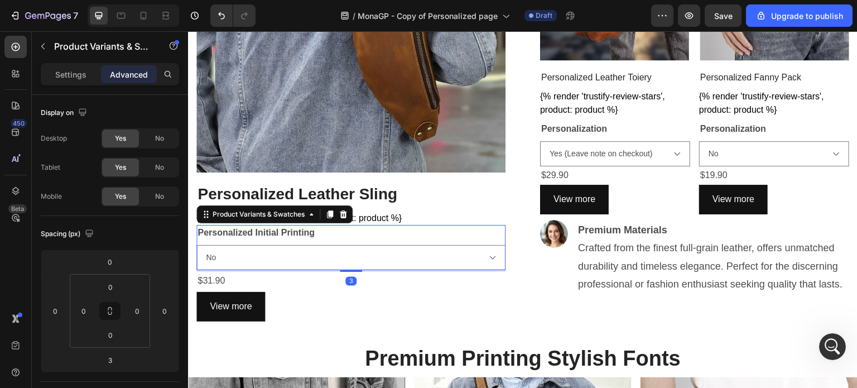
click at [196, 245] on select "No Yes (Leave note on checkout)" at bounding box center [350, 257] width 309 height 25
click at [487, 252] on select "No Yes (Leave note on checkout)" at bounding box center [350, 257] width 309 height 25
click at [196, 245] on select "No Yes (Leave note on checkout)" at bounding box center [350, 257] width 309 height 25
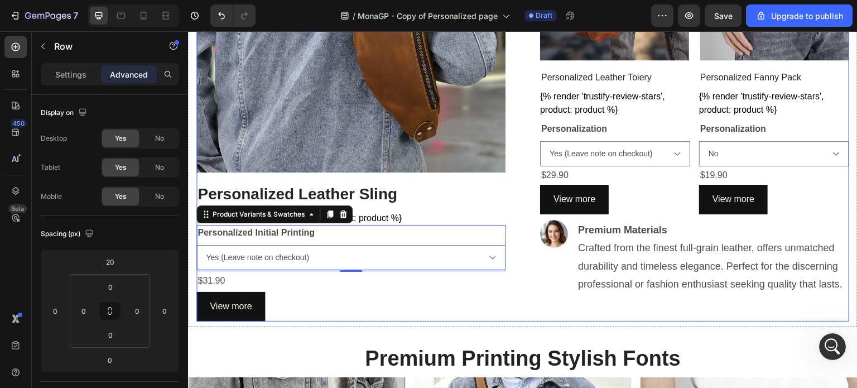
click at [514, 212] on div "Image Personalized Leather Sling (P) Title {% render 'trustify-review-stars', p…" at bounding box center [522, 92] width 652 height 458
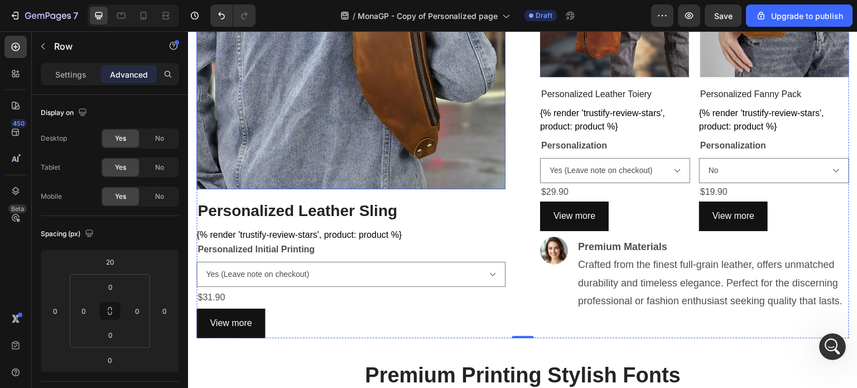
scroll to position [558, 0]
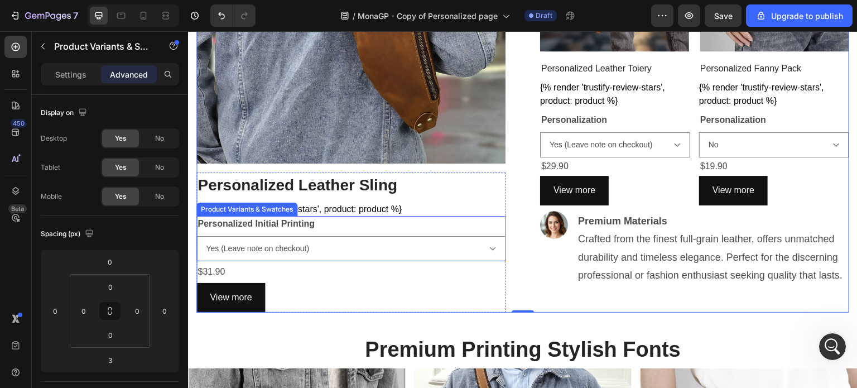
click at [344, 226] on div "Personalized Initial Printing No Yes (Leave note on checkout)" at bounding box center [350, 238] width 309 height 45
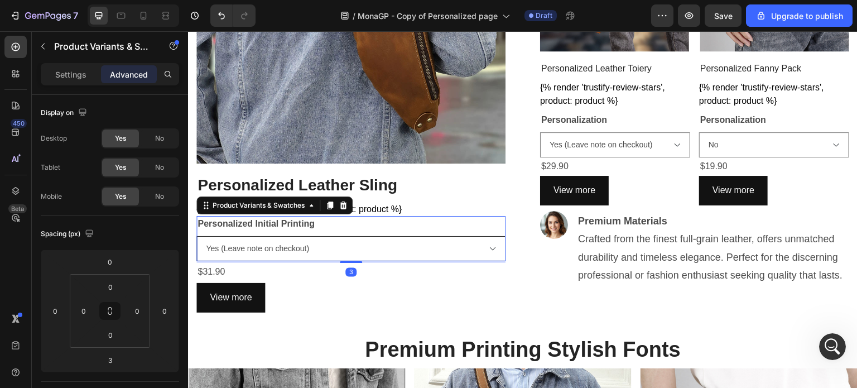
click at [345, 247] on select "No Yes (Leave note on checkout)" at bounding box center [350, 248] width 309 height 25
click at [196, 236] on select "No Yes (Leave note on checkout)" at bounding box center [350, 248] width 309 height 25
select select "No"
click at [588, 142] on select "No Yes (Leave note on checkout)" at bounding box center [615, 144] width 150 height 25
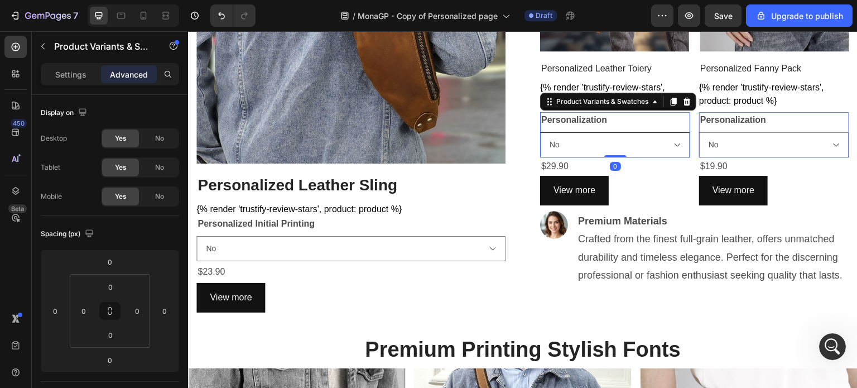
click at [540, 132] on select "No Yes (Leave note on checkout)" at bounding box center [615, 144] width 150 height 25
select select "No"
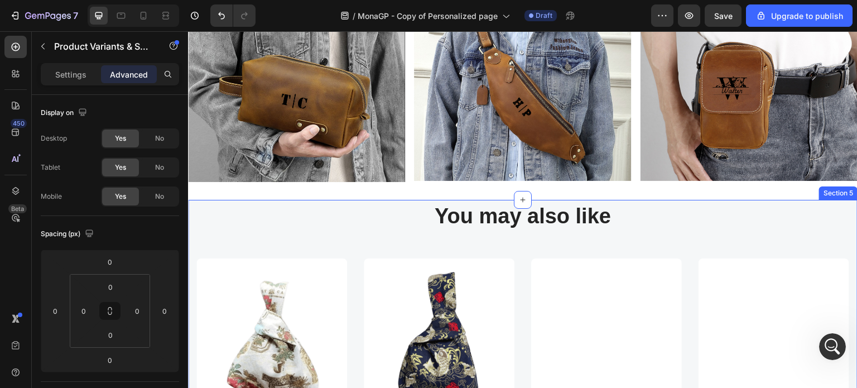
scroll to position [901, 0]
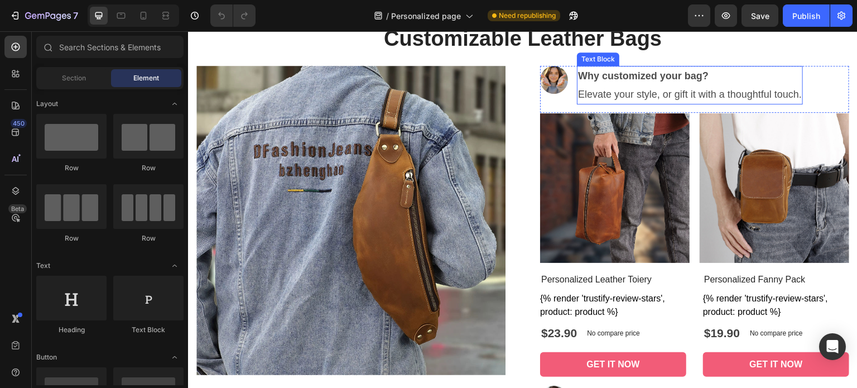
scroll to position [446, 0]
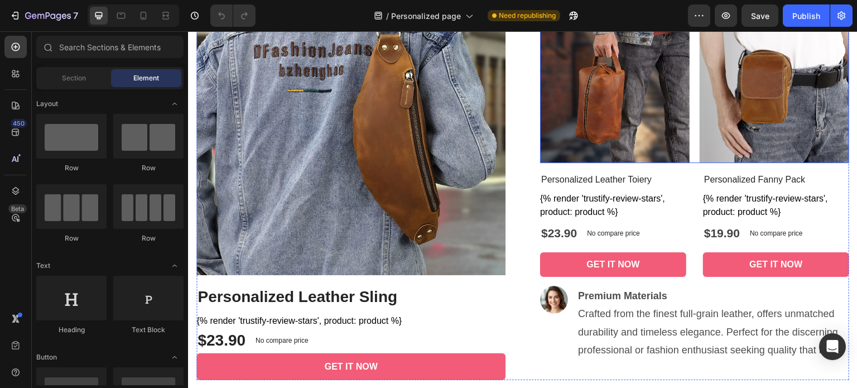
click at [685, 152] on div "Image Image Row" at bounding box center [694, 87] width 309 height 149
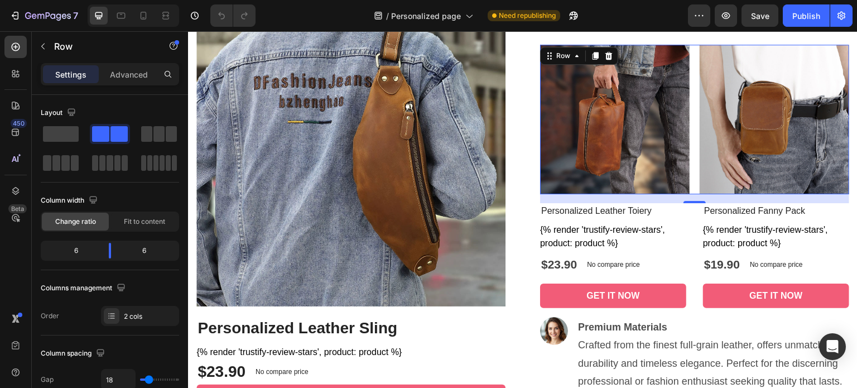
scroll to position [390, 0]
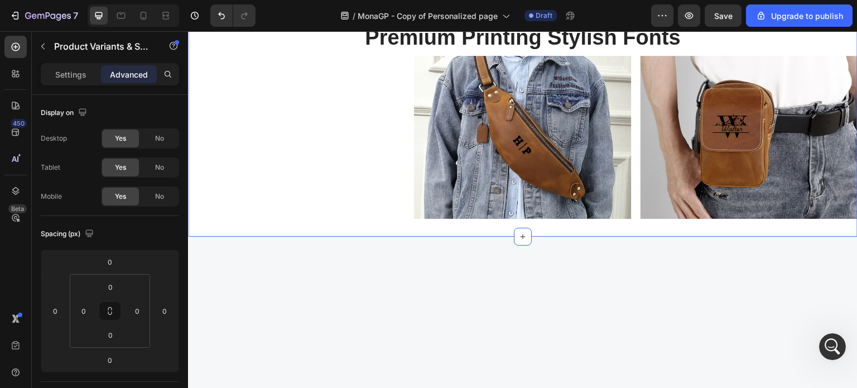
scroll to position [678, 0]
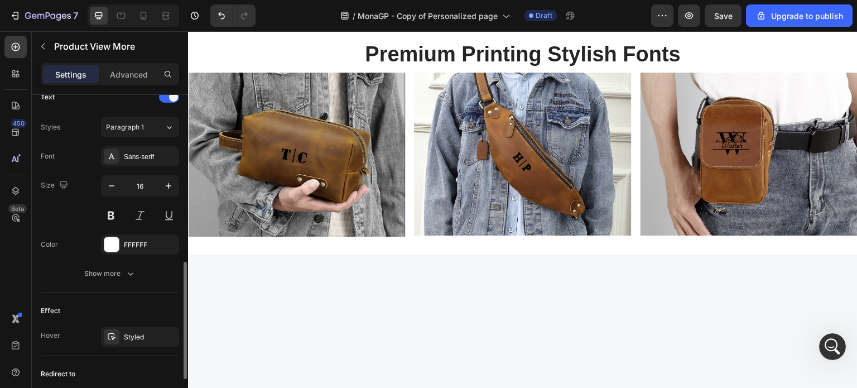
scroll to position [349, 0]
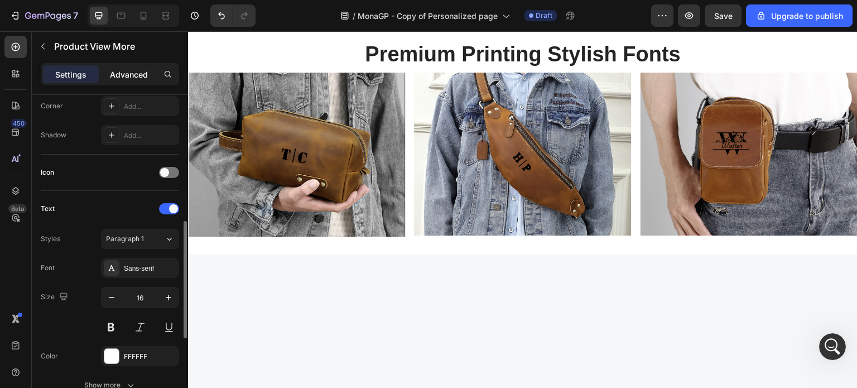
click at [129, 73] on p "Advanced" at bounding box center [129, 75] width 38 height 12
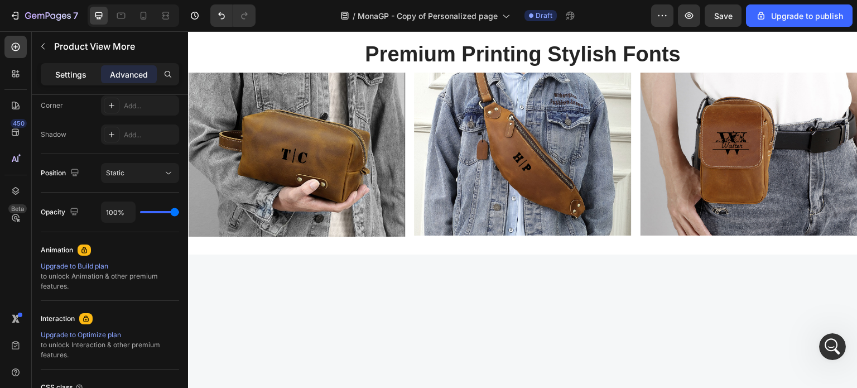
click at [66, 78] on p "Settings" at bounding box center [70, 75] width 31 height 12
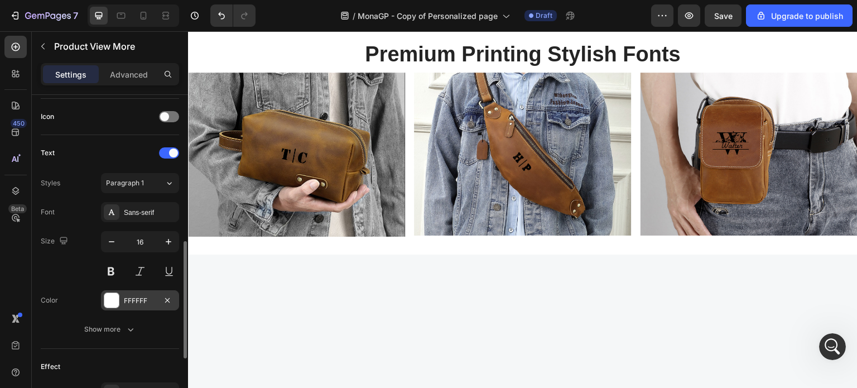
click at [109, 298] on div at bounding box center [111, 300] width 14 height 14
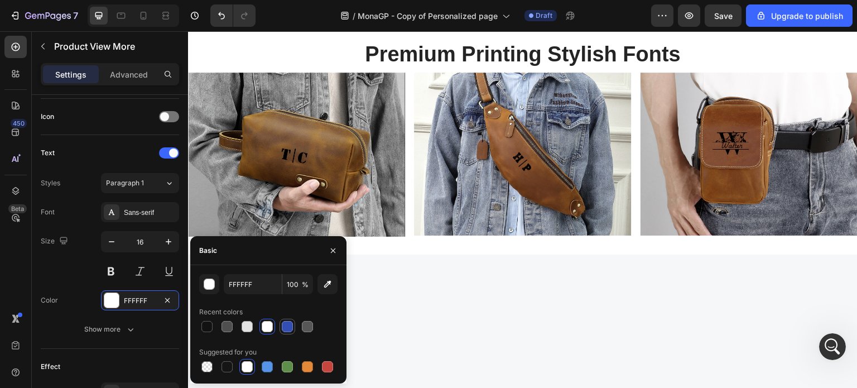
click at [288, 326] on div at bounding box center [287, 326] width 11 height 11
click at [265, 324] on div at bounding box center [267, 326] width 11 height 11
type input "E2E2E2"
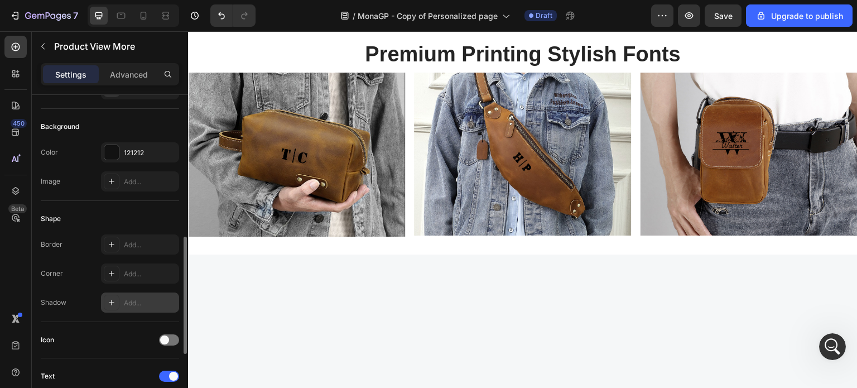
scroll to position [293, 0]
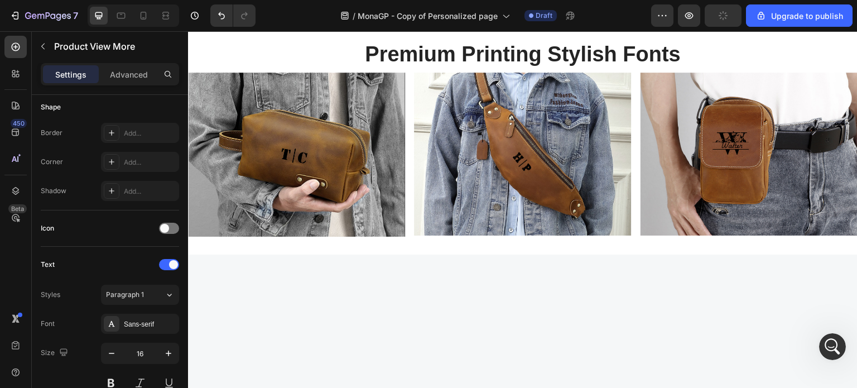
click at [173, 226] on div at bounding box center [169, 228] width 20 height 11
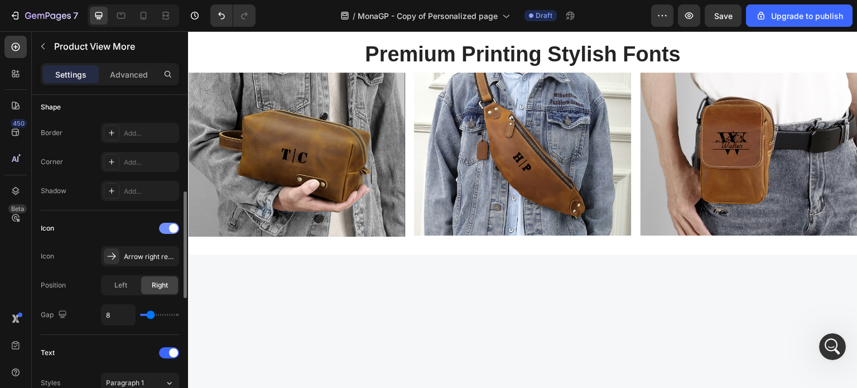
click at [164, 227] on div at bounding box center [169, 228] width 20 height 11
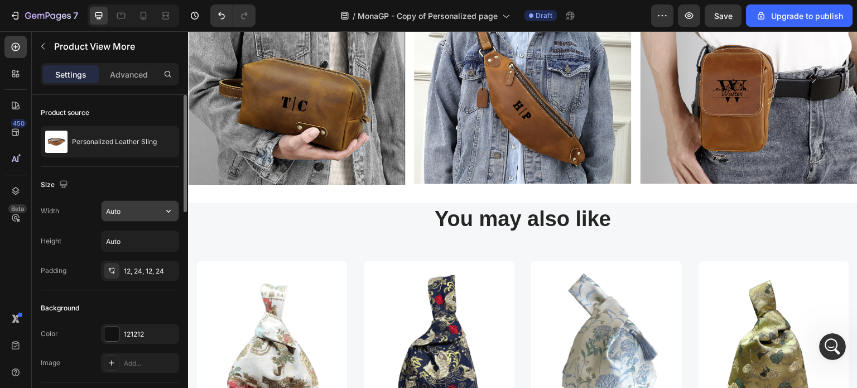
scroll to position [167, 0]
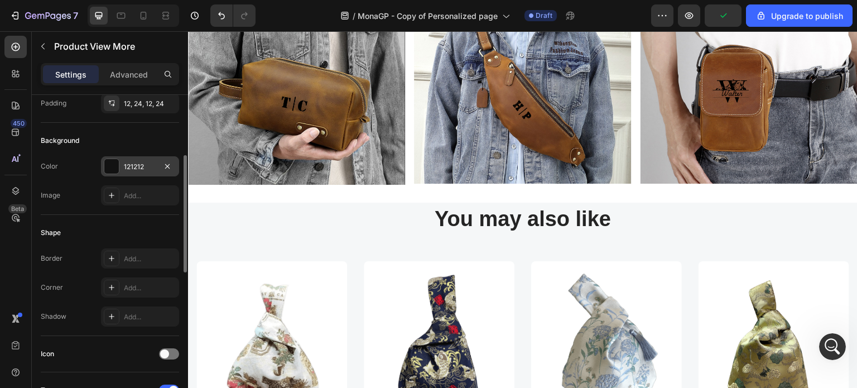
click at [112, 167] on div at bounding box center [111, 166] width 14 height 14
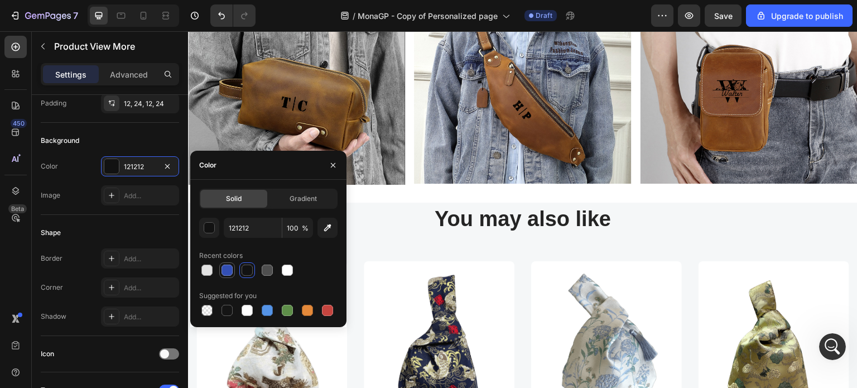
click at [223, 271] on div at bounding box center [226, 269] width 11 height 11
type input "334FB4"
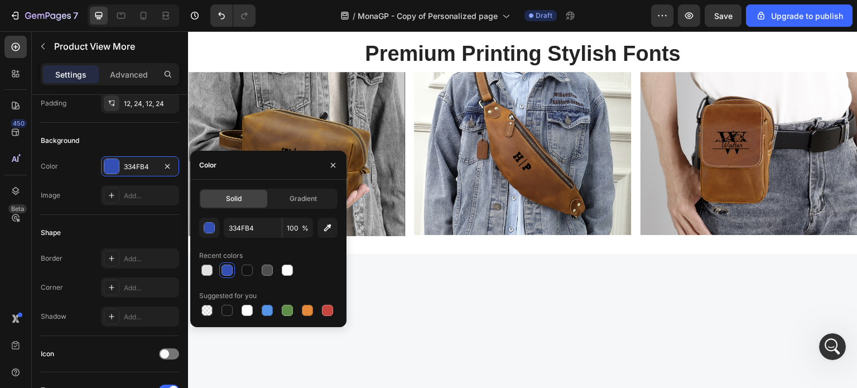
scroll to position [678, 0]
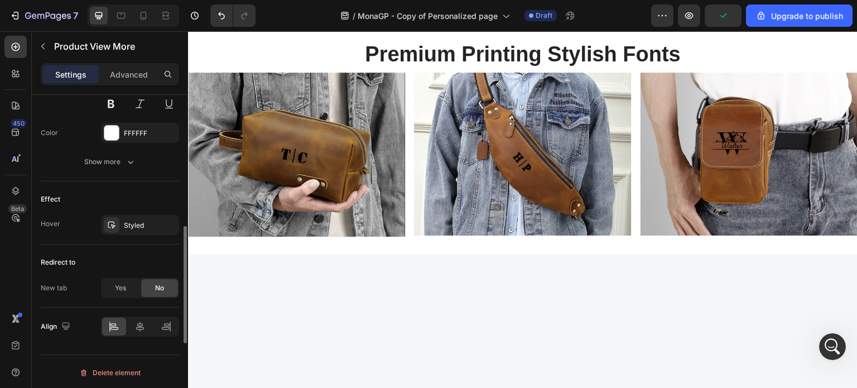
scroll to position [516, 0]
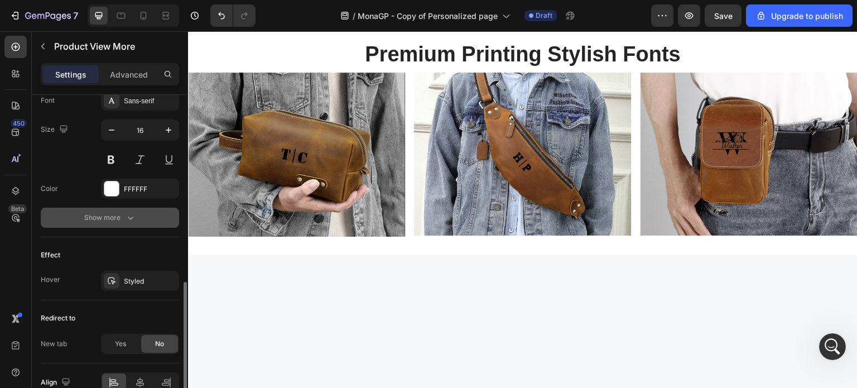
click at [120, 217] on div "Show more" at bounding box center [110, 217] width 52 height 11
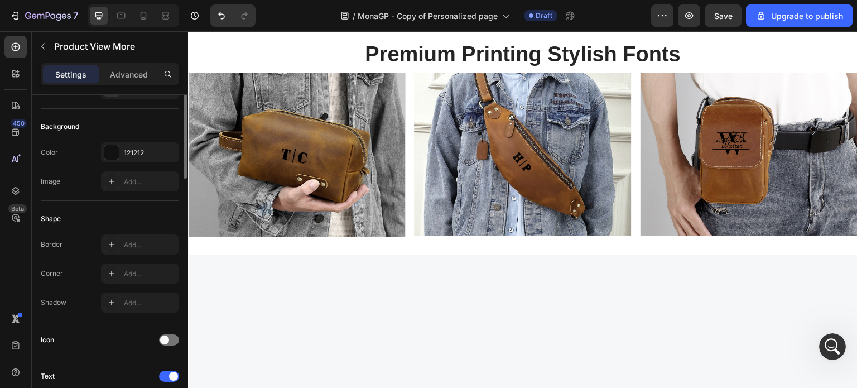
scroll to position [125, 0]
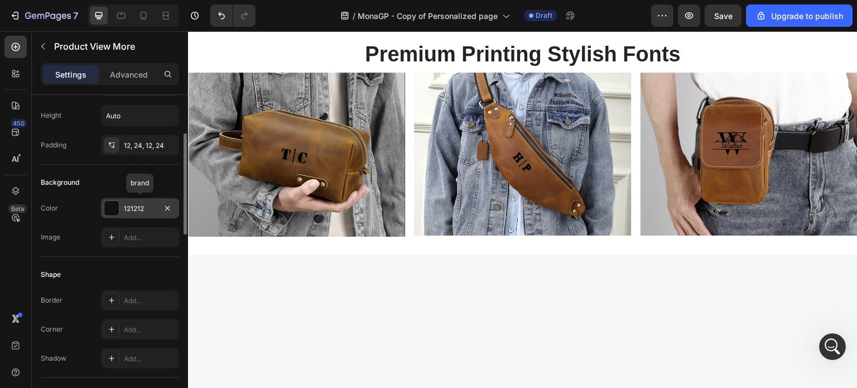
click at [109, 205] on div at bounding box center [111, 208] width 14 height 14
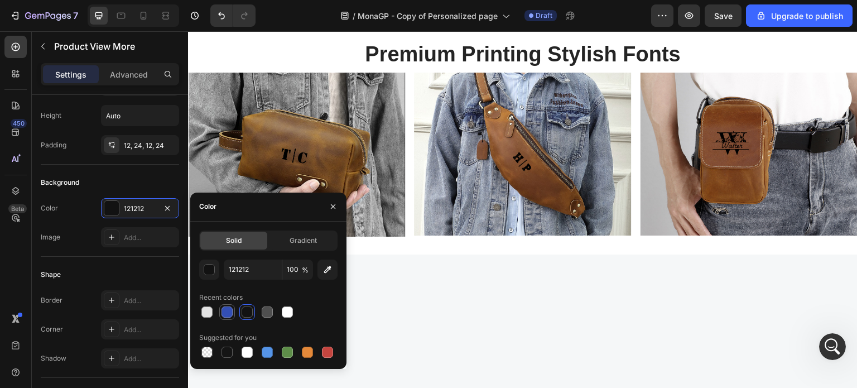
click at [223, 313] on div at bounding box center [226, 311] width 11 height 11
type input "334FB4"
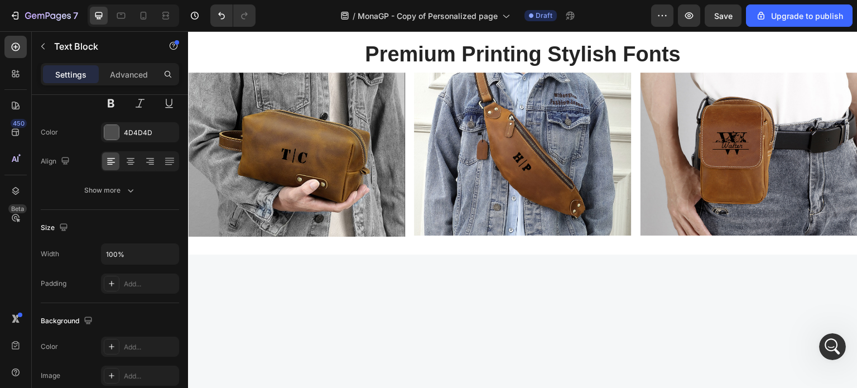
scroll to position [0, 0]
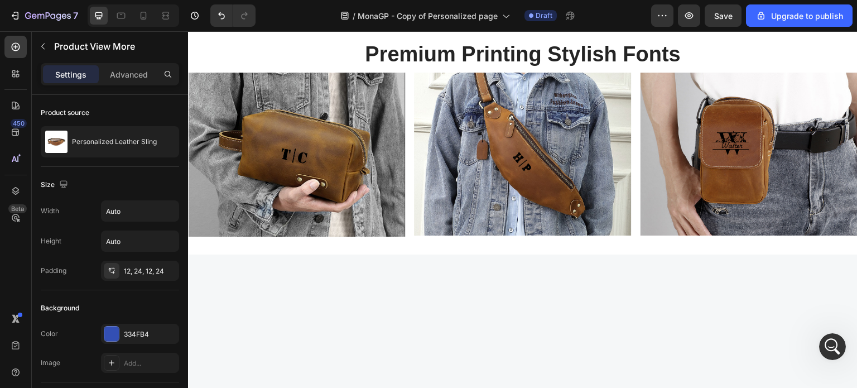
scroll to position [566, 0]
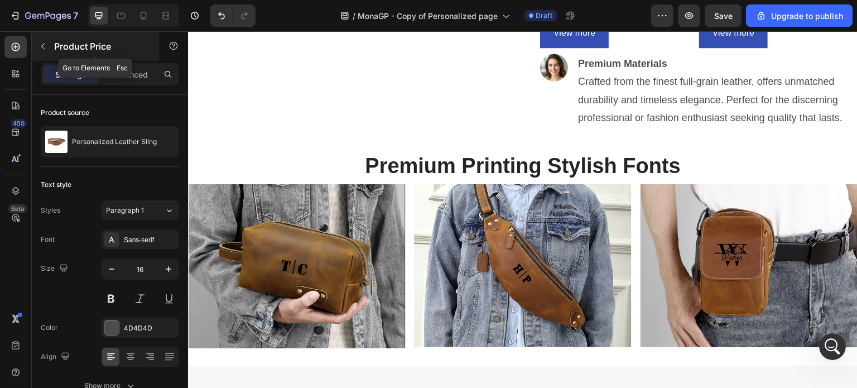
click at [45, 45] on icon "button" at bounding box center [42, 46] width 9 height 9
click at [57, 70] on p "Settings" at bounding box center [70, 75] width 31 height 12
click at [44, 42] on icon "button" at bounding box center [42, 46] width 9 height 9
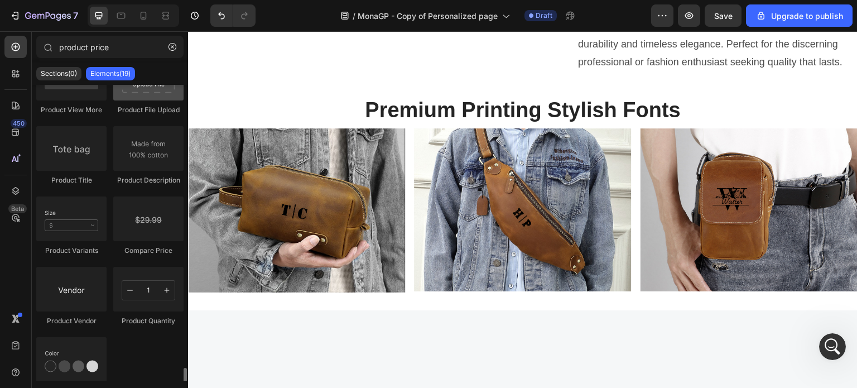
scroll to position [475, 0]
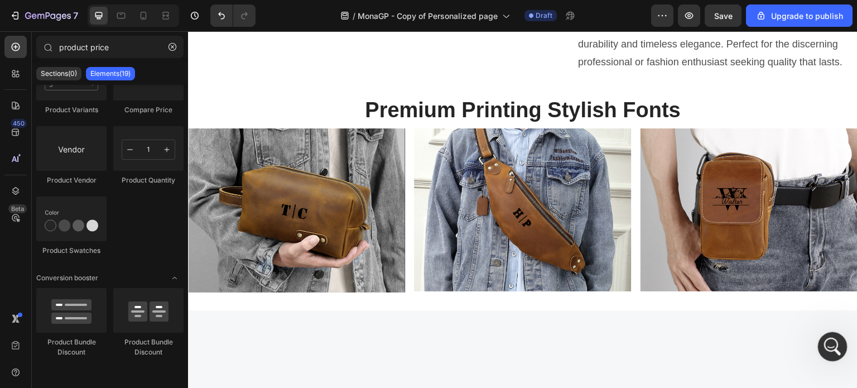
click at [828, 345] on icon "開啟 Intercom Messenger" at bounding box center [830, 345] width 18 height 18
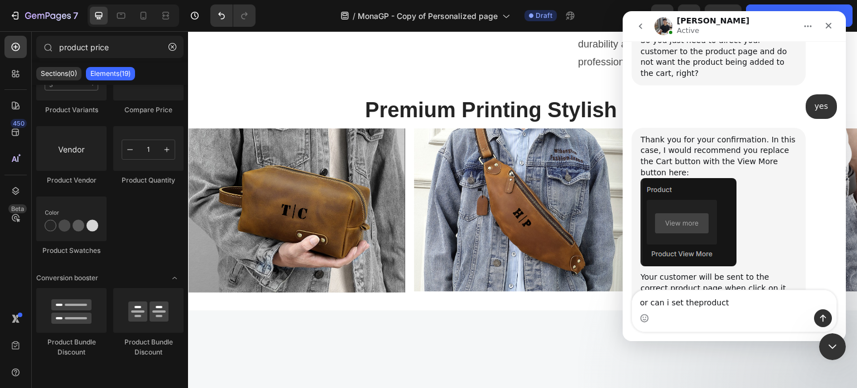
scroll to position [3181, 0]
click at [827, 26] on icon "關閉" at bounding box center [828, 25] width 9 height 9
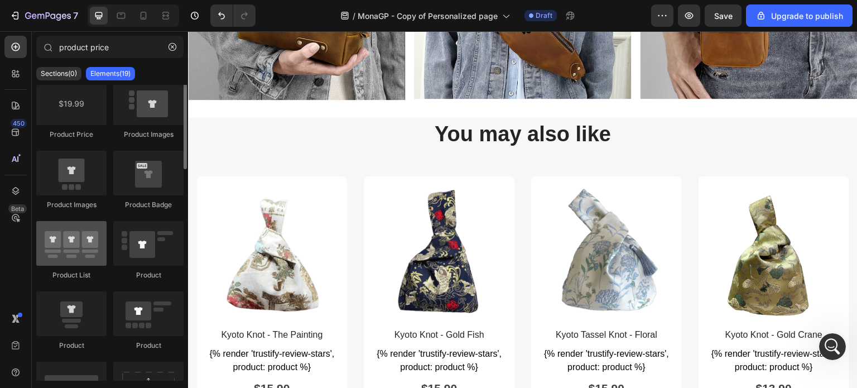
scroll to position [0, 0]
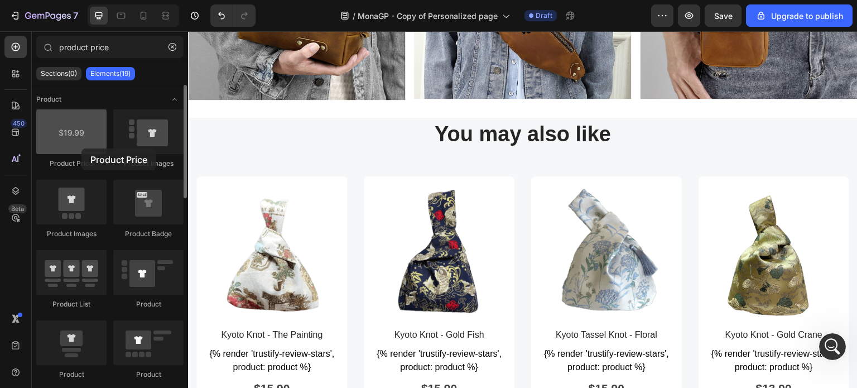
click at [81, 148] on div at bounding box center [71, 131] width 70 height 45
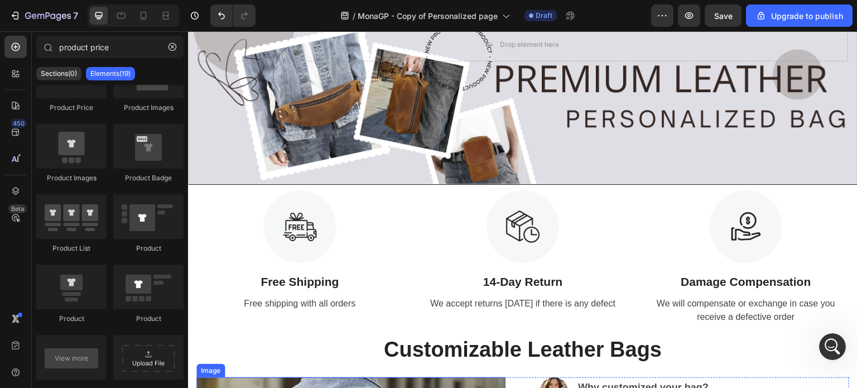
scroll to position [112, 0]
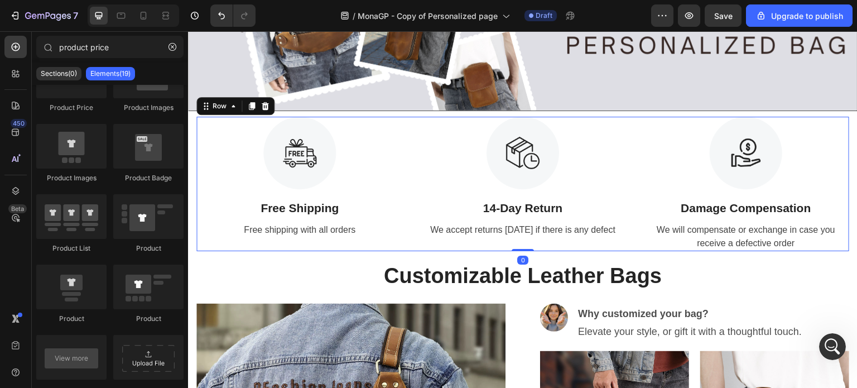
click at [407, 221] on div "Image Free Shipping Heading Free shipping with all orders Text Image 14-Day Ret…" at bounding box center [522, 184] width 652 height 135
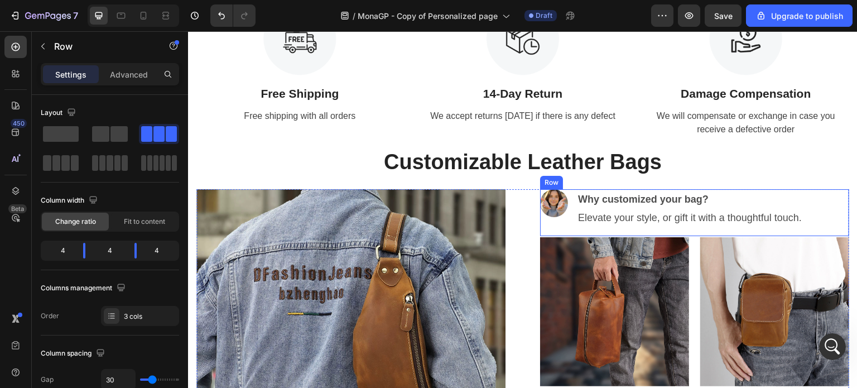
scroll to position [223, 0]
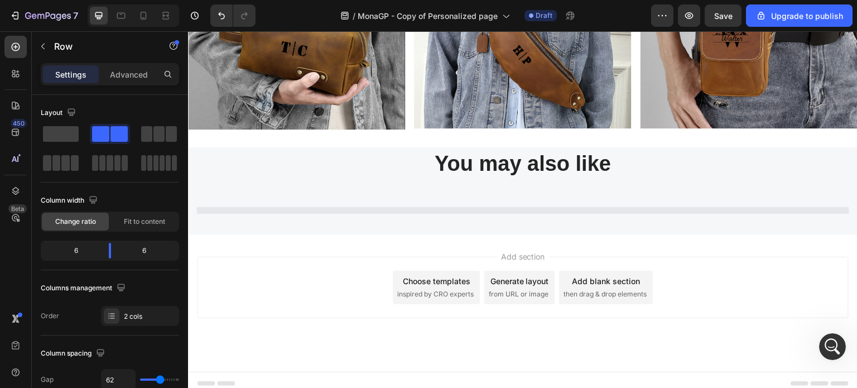
scroll to position [960, 0]
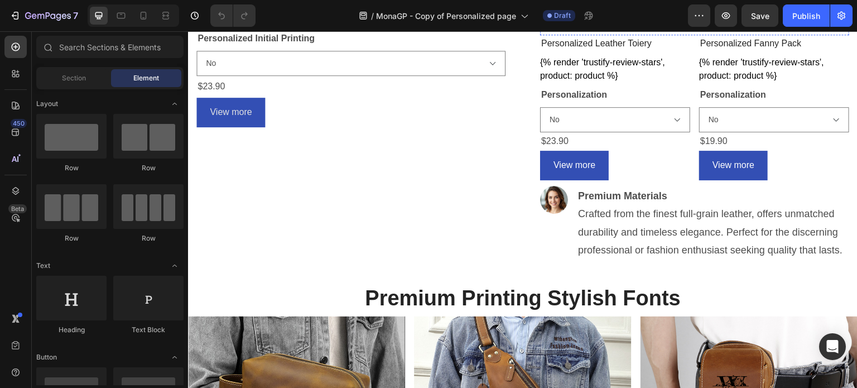
scroll to position [502, 0]
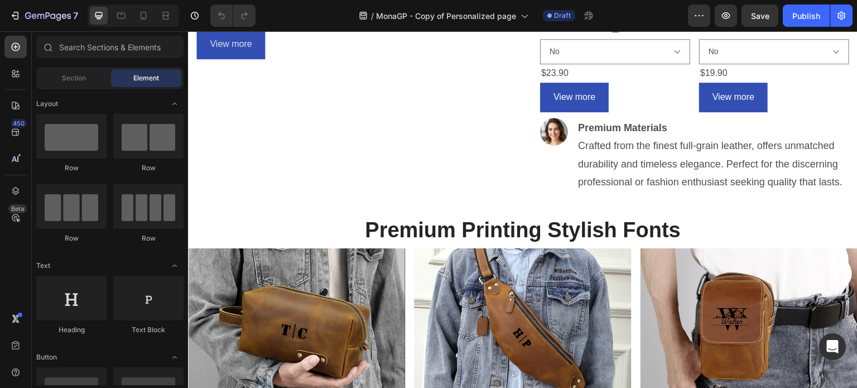
click at [581, 14] on div "{% render 'trustify-review-stars', product: product %}" at bounding box center [615, 1] width 150 height 27
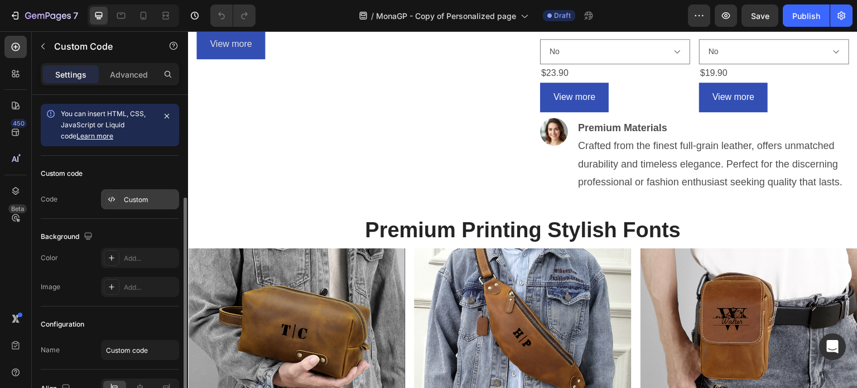
scroll to position [63, 0]
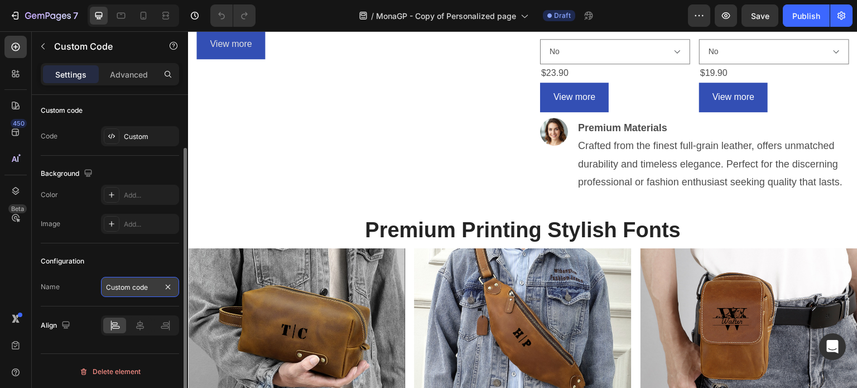
click at [134, 291] on input "Custom code" at bounding box center [140, 287] width 78 height 20
click at [124, 136] on div "Custom" at bounding box center [150, 137] width 52 height 10
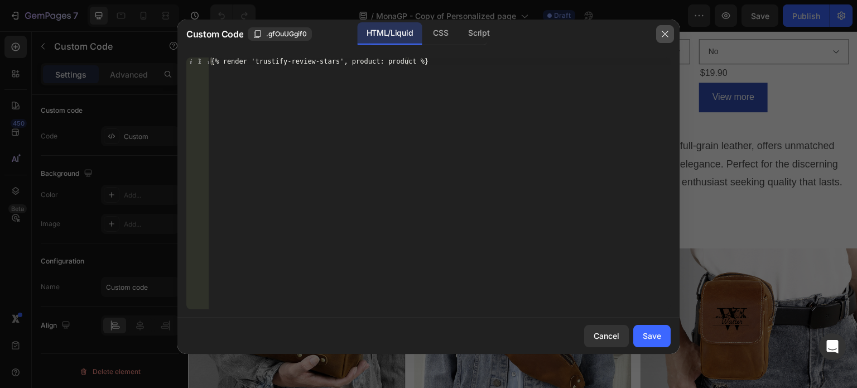
click at [663, 35] on icon "button" at bounding box center [664, 34] width 9 height 9
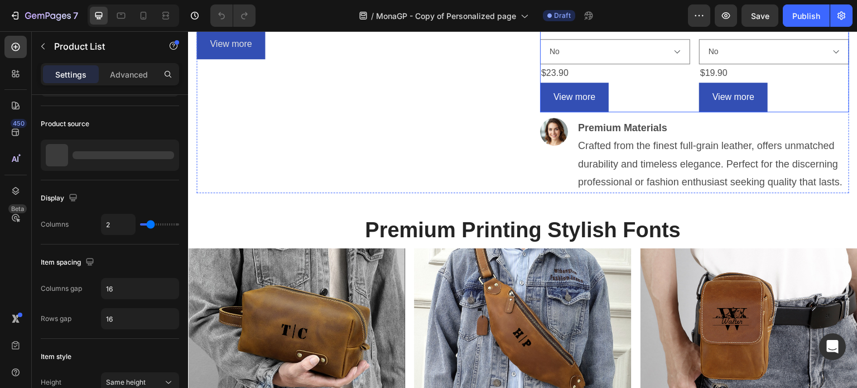
click at [686, 112] on div "Personalized Leather Toiery Product Title {% render 'trustify-review-stars', pr…" at bounding box center [694, 40] width 309 height 144
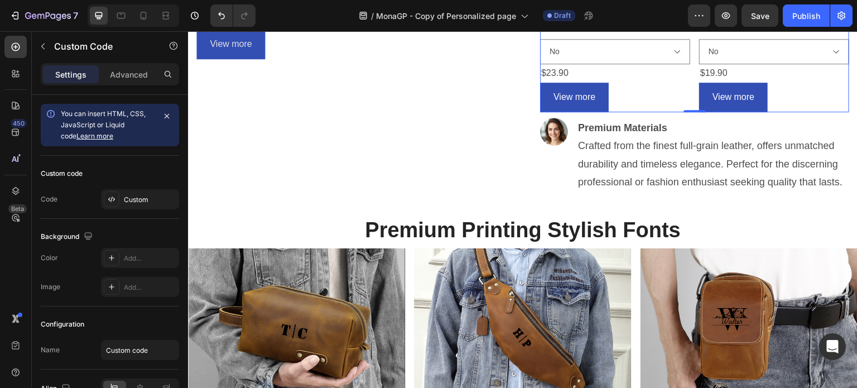
click at [606, 14] on div "{% render 'trustify-review-stars', product: product %}" at bounding box center [615, 1] width 150 height 27
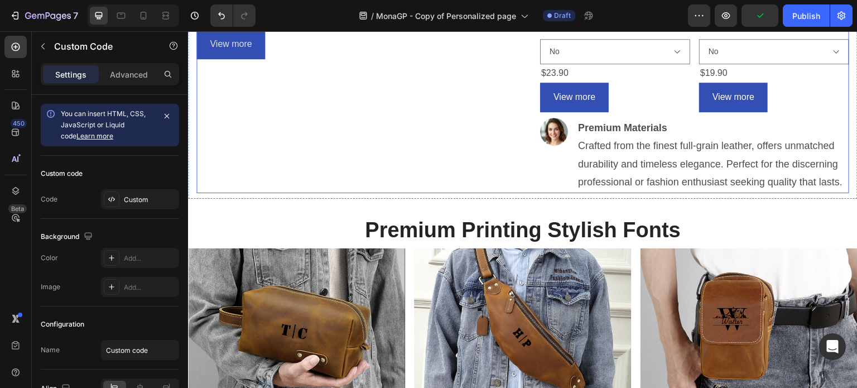
click at [528, 192] on div "Image Personalized Leather Sling (P) Title {% render 'trustify-review-stars', p…" at bounding box center [522, 51] width 652 height 282
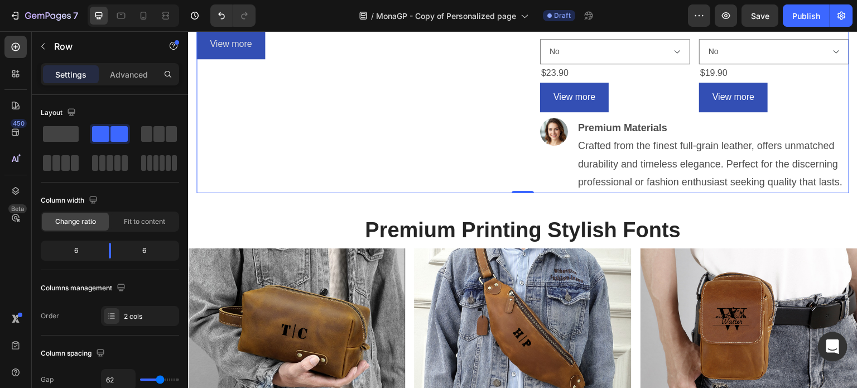
click at [827, 347] on icon "Open Intercom Messenger" at bounding box center [831, 346] width 13 height 14
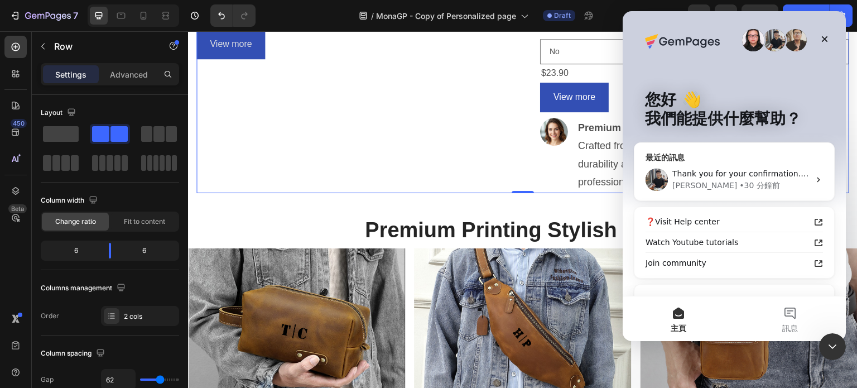
click at [733, 191] on div "Thank you for your confirmation. In this case, I would recommend you replace th…" at bounding box center [734, 179] width 200 height 41
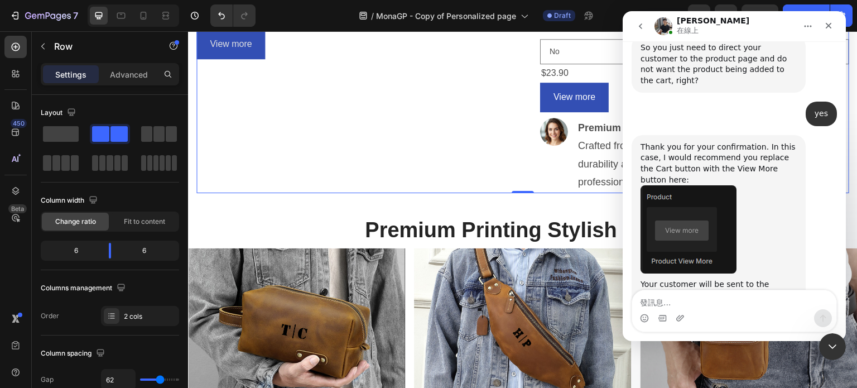
scroll to position [3137, 0]
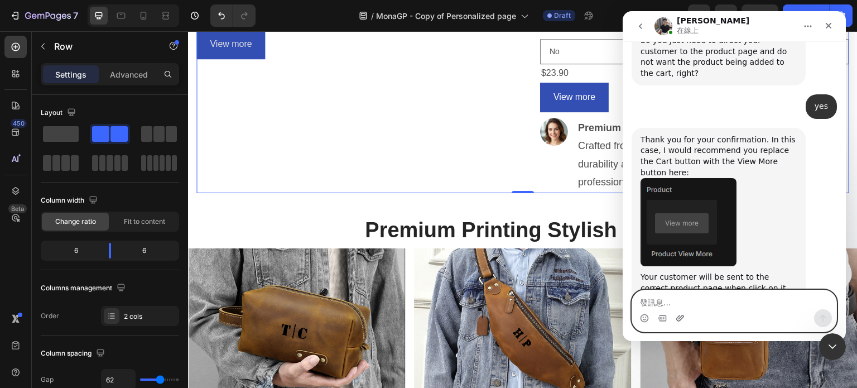
click at [679, 317] on icon "上載附件" at bounding box center [680, 318] width 8 height 6
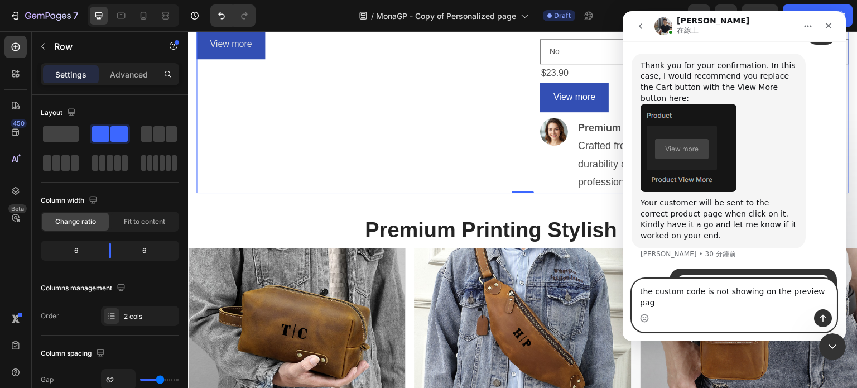
type textarea "the custom code is not showing on the preview page"
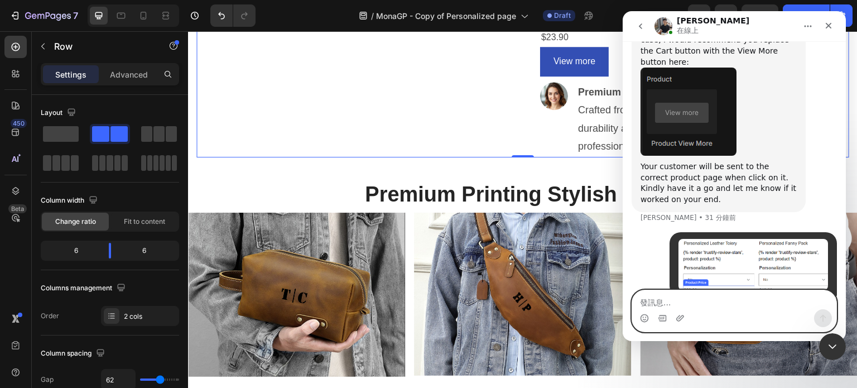
scroll to position [558, 0]
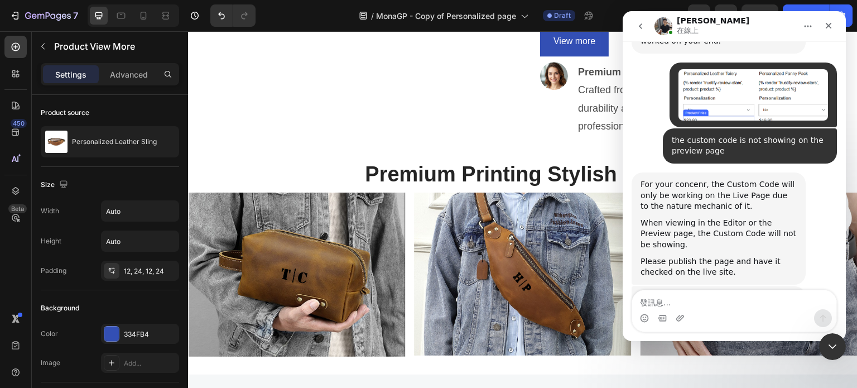
scroll to position [3405, 0]
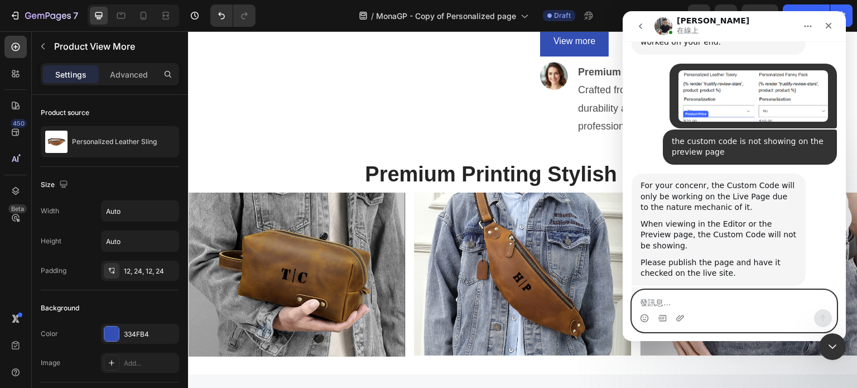
click at [685, 296] on textarea "發訊息..." at bounding box center [734, 299] width 204 height 19
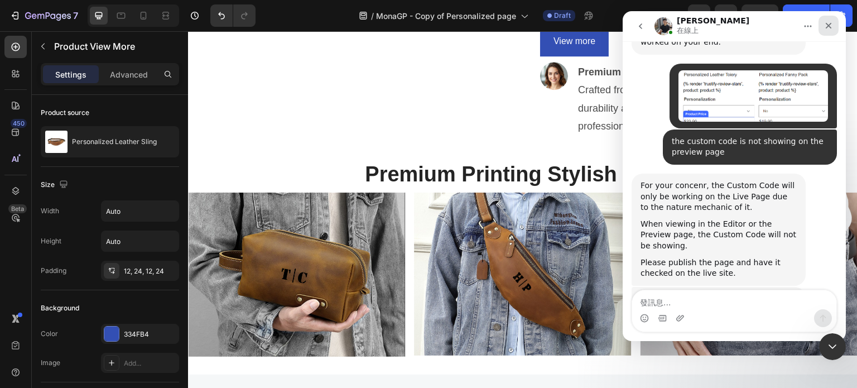
click at [828, 28] on icon "關閉" at bounding box center [828, 25] width 9 height 9
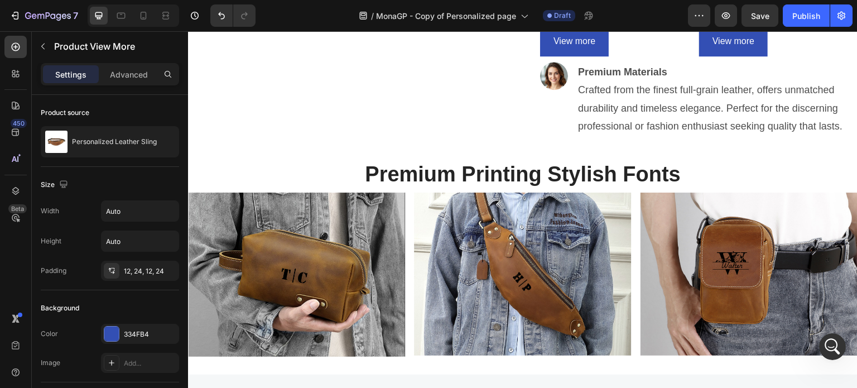
scroll to position [3405, 0]
click at [810, 22] on button "Publish" at bounding box center [805, 15] width 47 height 22
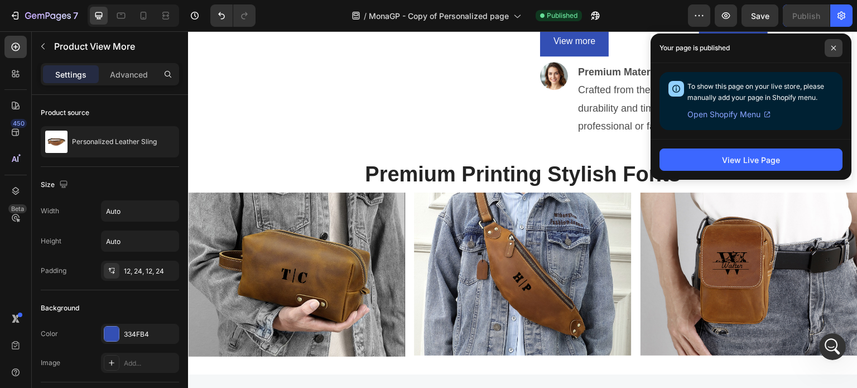
click at [830, 51] on span at bounding box center [833, 48] width 18 height 18
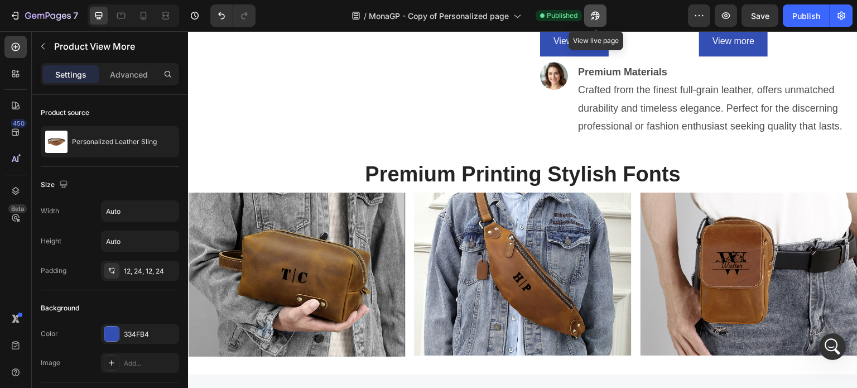
click at [593, 16] on icon "button" at bounding box center [594, 15] width 11 height 11
click at [831, 349] on icon "開啟 Intercom Messenger" at bounding box center [830, 345] width 18 height 18
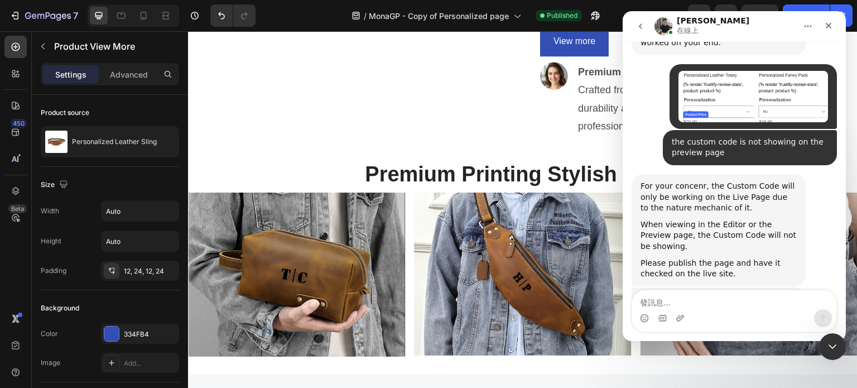
scroll to position [3405, 0]
type textarea "it is not"
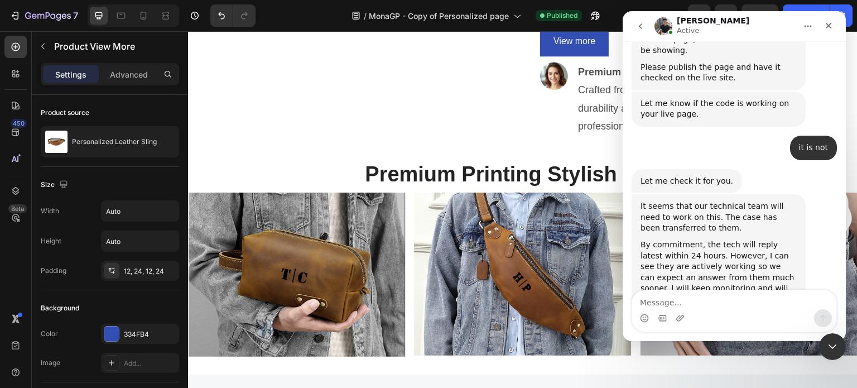
scroll to position [3645, 0]
click at [828, 28] on icon "關閉" at bounding box center [828, 25] width 9 height 9
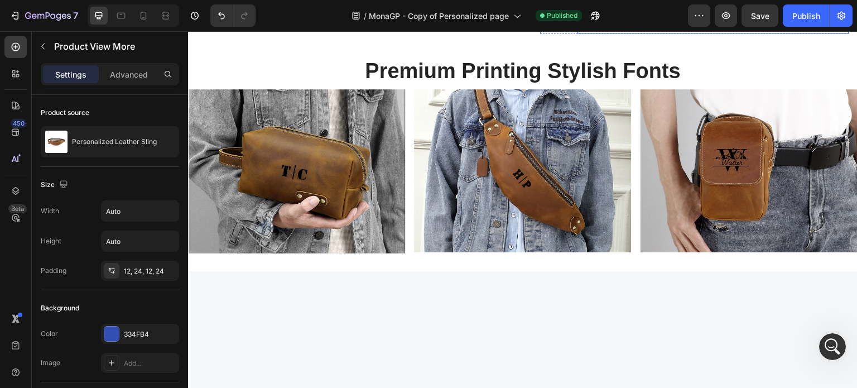
scroll to position [681, 0]
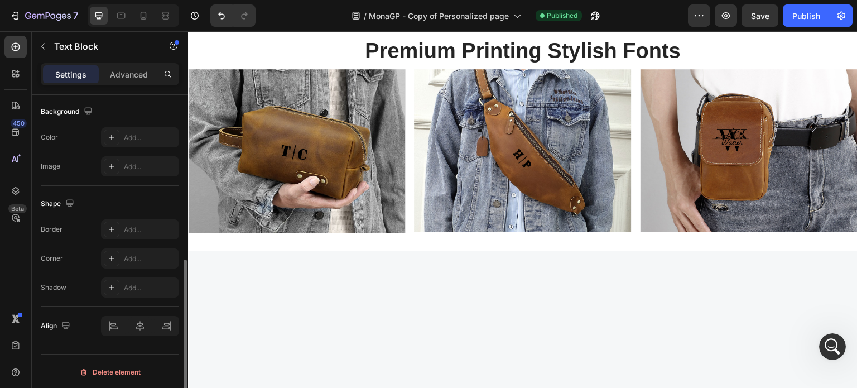
scroll to position [112, 0]
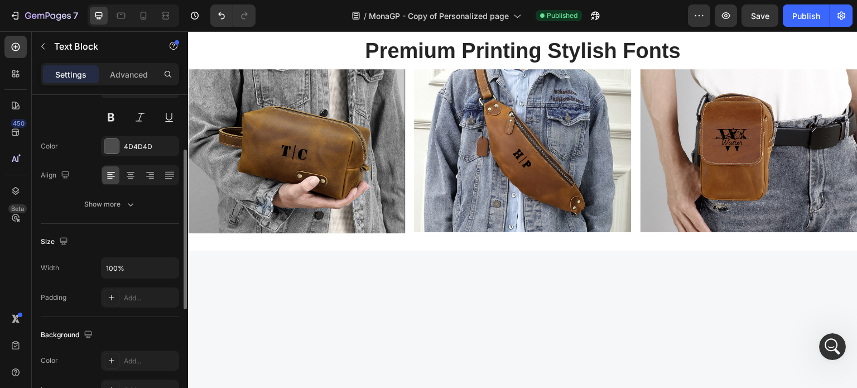
click at [64, 297] on div "Padding" at bounding box center [54, 297] width 26 height 10
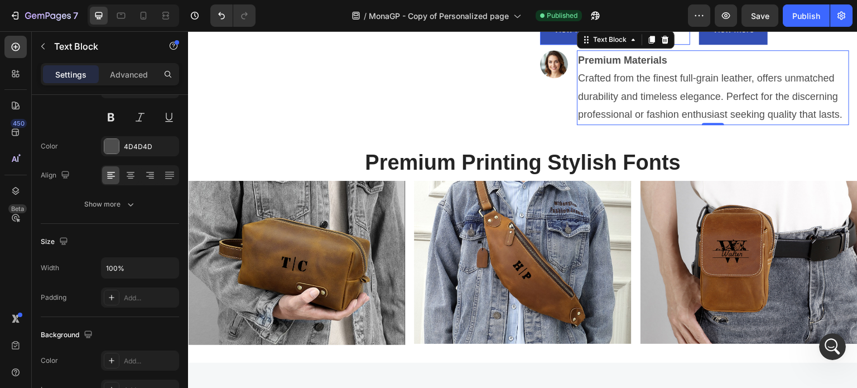
click at [650, 45] on div "View more" at bounding box center [615, 30] width 150 height 30
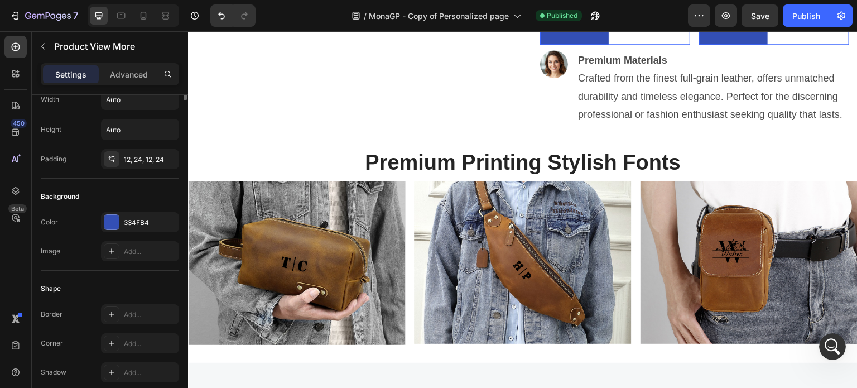
scroll to position [0, 0]
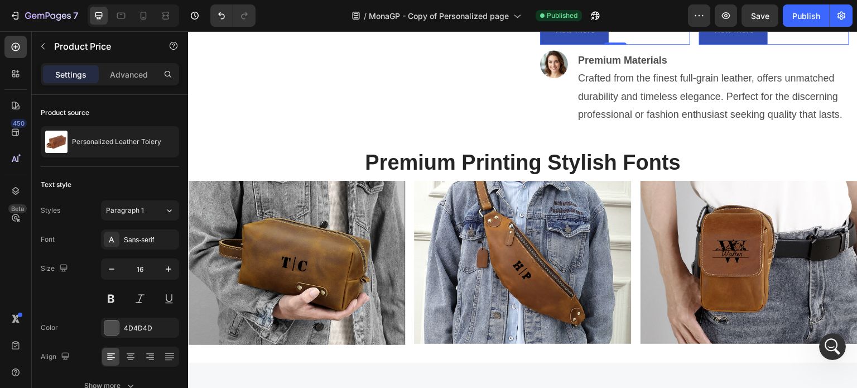
click at [690, 15] on div "$19.90" at bounding box center [615, 6] width 150 height 18
click at [664, 45] on div "View more" at bounding box center [615, 30] width 150 height 30
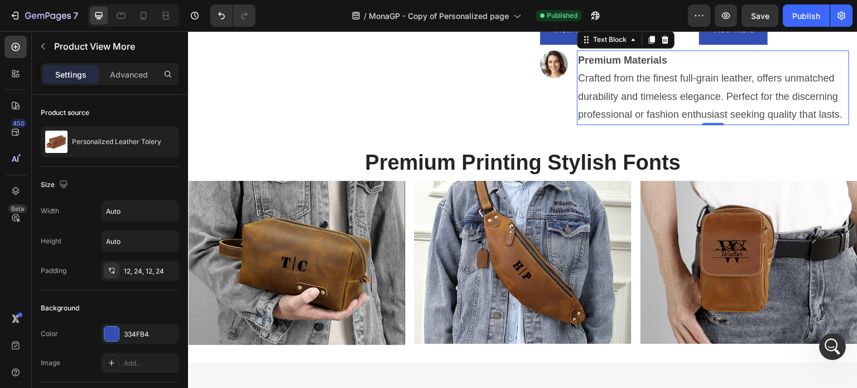
click at [689, 69] on p "Premium Materials" at bounding box center [713, 60] width 270 height 18
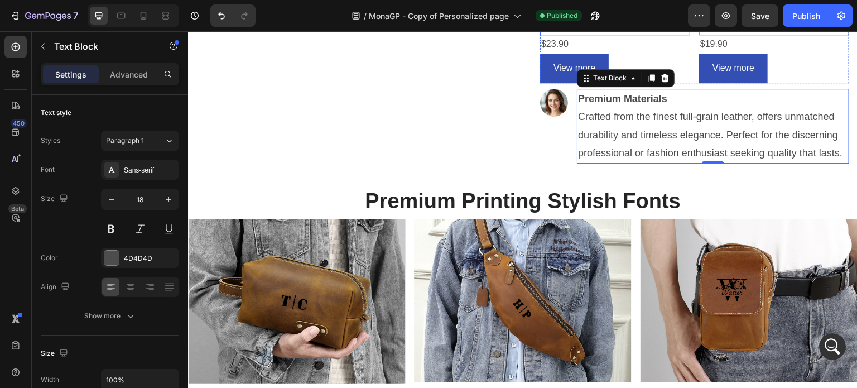
scroll to position [458, 0]
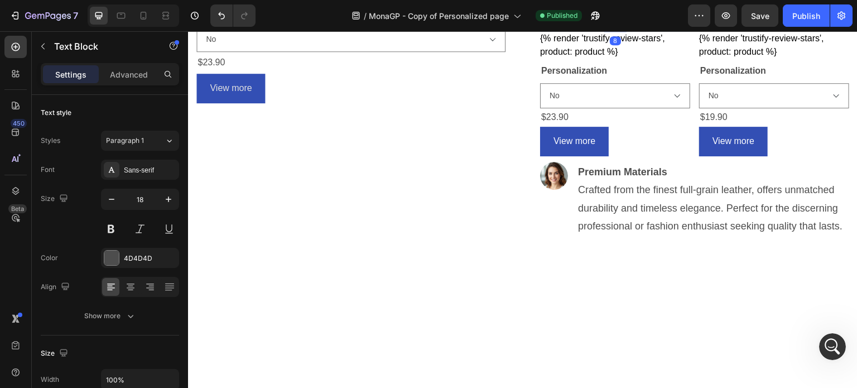
click at [676, 27] on h2 "Personalized Leather Toiery" at bounding box center [615, 20] width 150 height 16
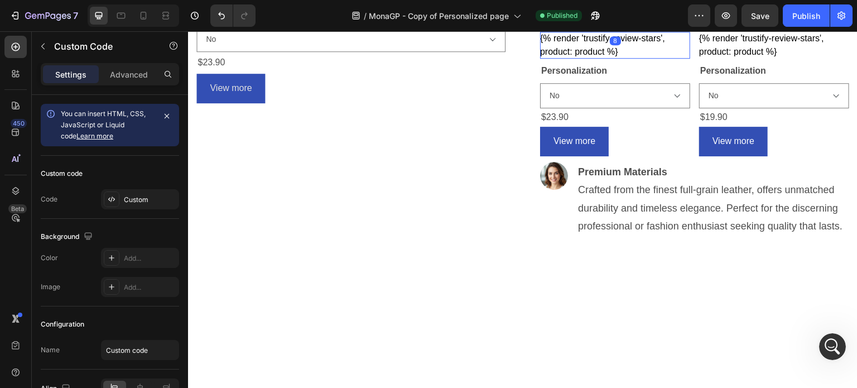
click at [676, 59] on div "{% render 'trustify-review-stars', product: product %}" at bounding box center [615, 45] width 150 height 27
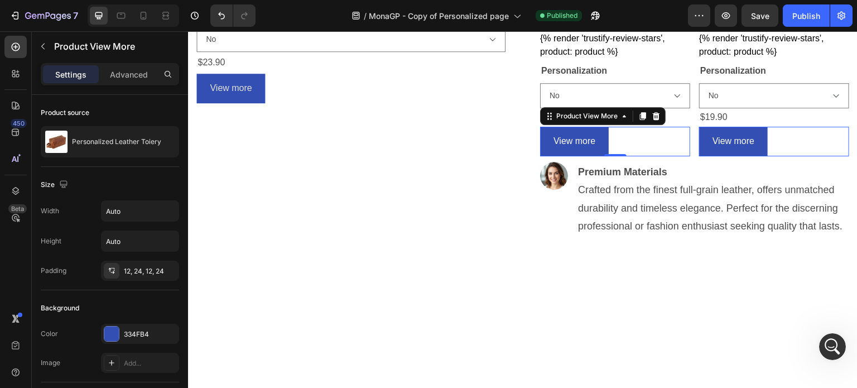
click at [664, 156] on div "View more" at bounding box center [615, 142] width 150 height 30
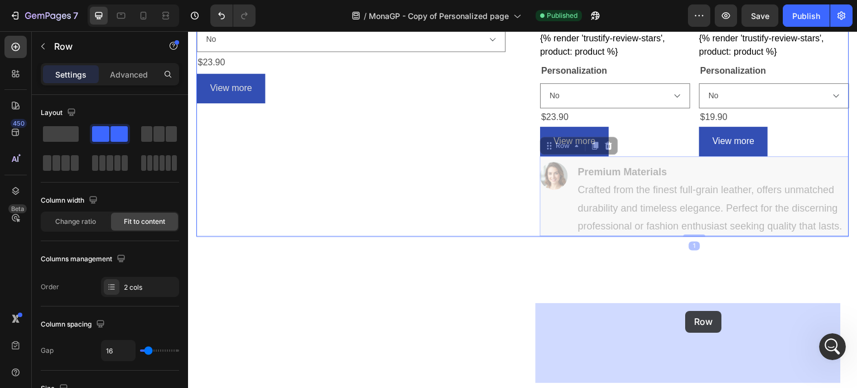
drag, startPoint x: 686, startPoint y: 304, endPoint x: 685, endPoint y: 311, distance: 6.7
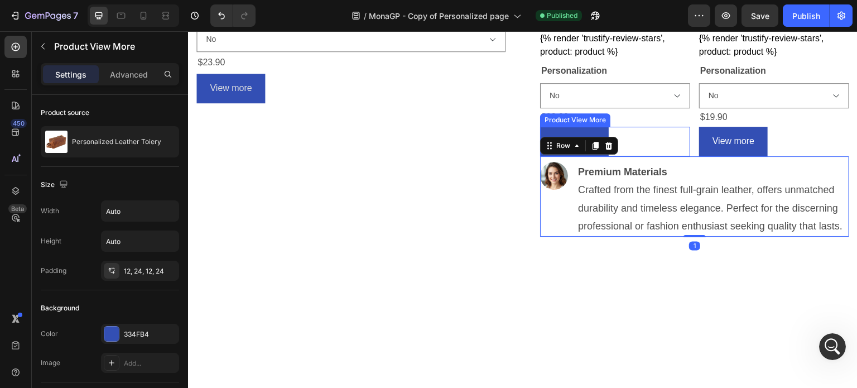
click at [675, 156] on div "View more" at bounding box center [615, 142] width 150 height 30
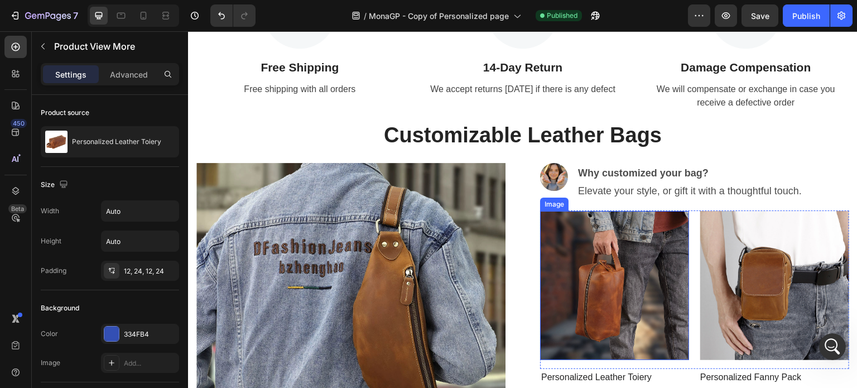
scroll to position [67, 0]
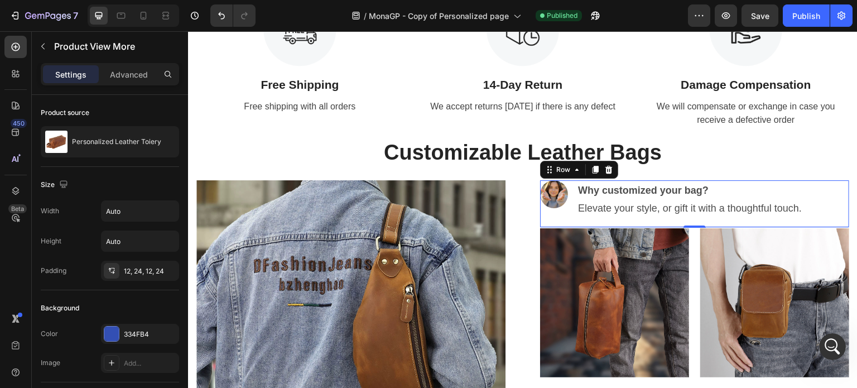
click at [810, 193] on div "Image Why customized your bag? Elevate your style, or gift it with a thoughtful…" at bounding box center [694, 203] width 309 height 47
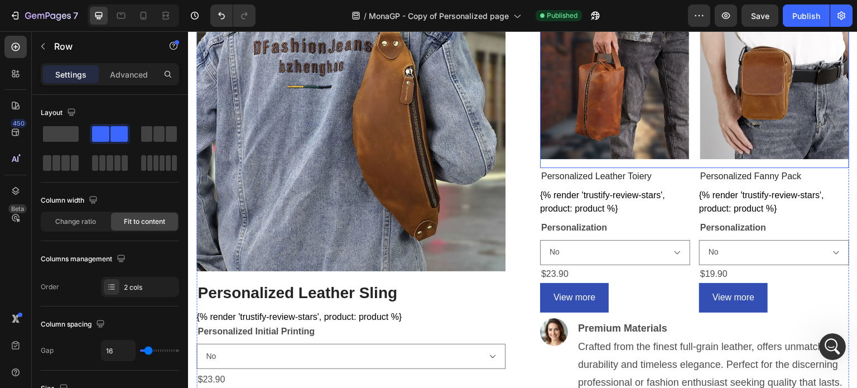
scroll to position [291, 0]
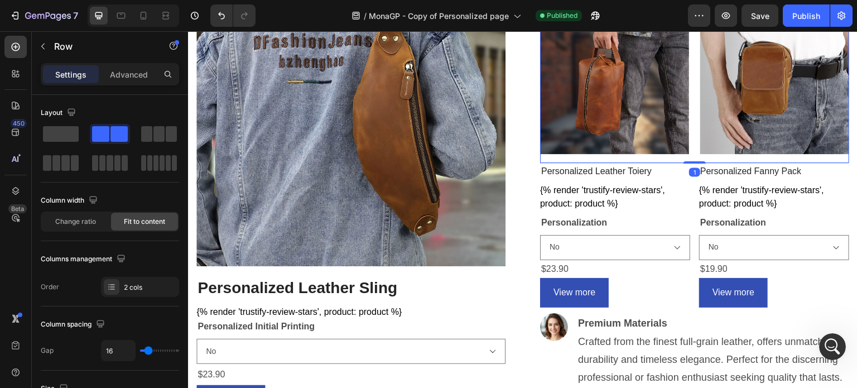
click at [686, 158] on div "Image Image Row 1" at bounding box center [694, 83] width 309 height 158
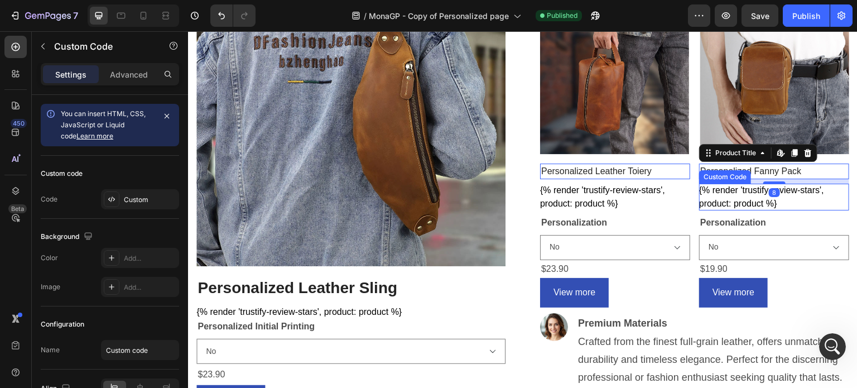
click at [690, 188] on div "{% render 'trustify-review-stars', product: product %}" at bounding box center [615, 196] width 150 height 27
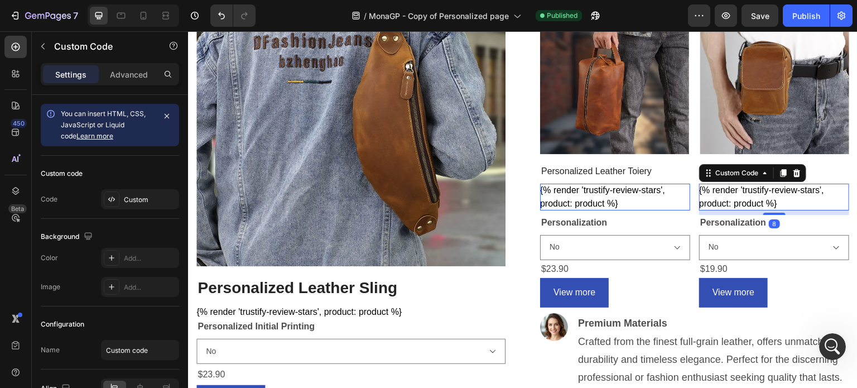
click at [188, 31] on div "8" at bounding box center [188, 31] width 0 height 0
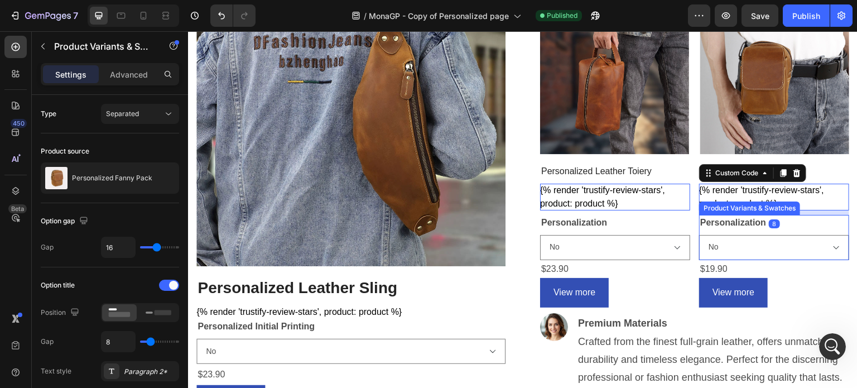
click at [690, 221] on div "Personalization No Yes (Leave note on checkout)" at bounding box center [615, 237] width 150 height 45
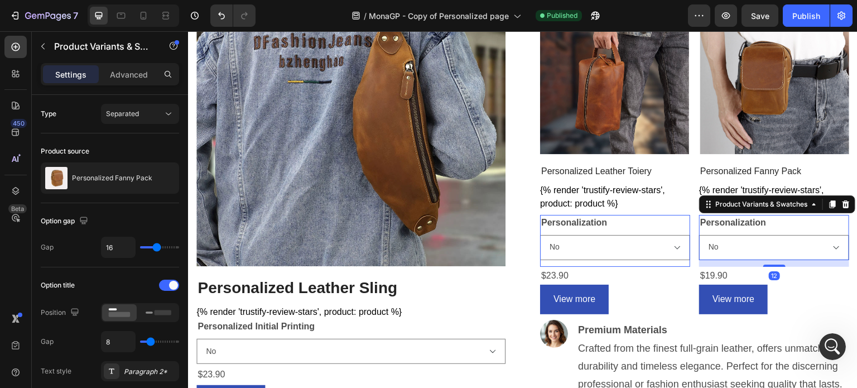
drag, startPoint x: 766, startPoint y: 257, endPoint x: 765, endPoint y: 263, distance: 6.8
click at [188, 31] on div "Personalized Fanny Pack Product Title {% render 'trustify-review-stars', produc…" at bounding box center [188, 31] width 0 height 0
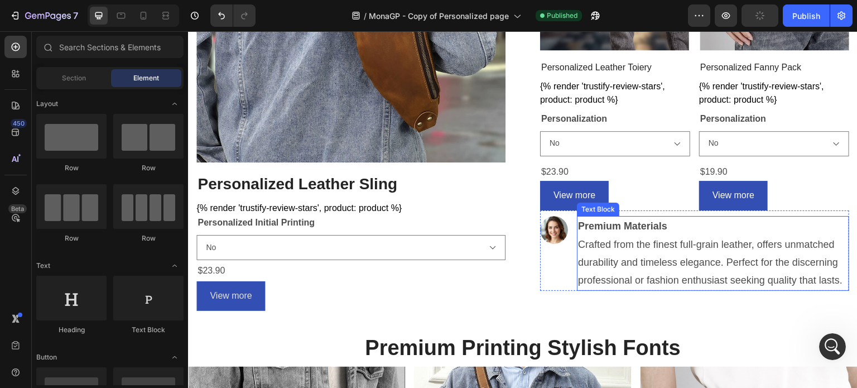
scroll to position [379, 0]
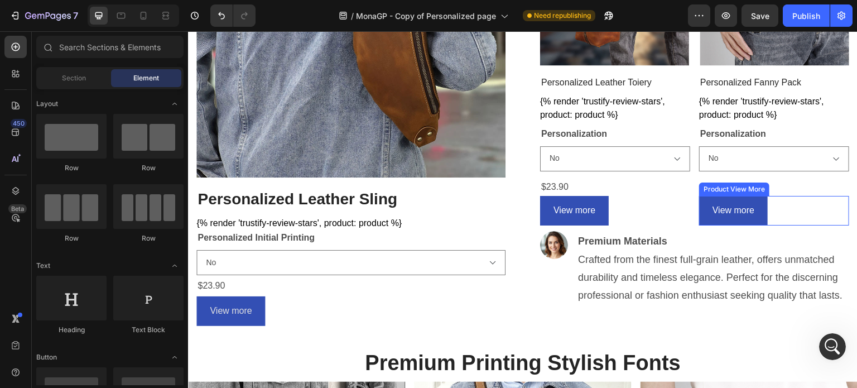
click at [690, 208] on div "View more" at bounding box center [615, 211] width 150 height 30
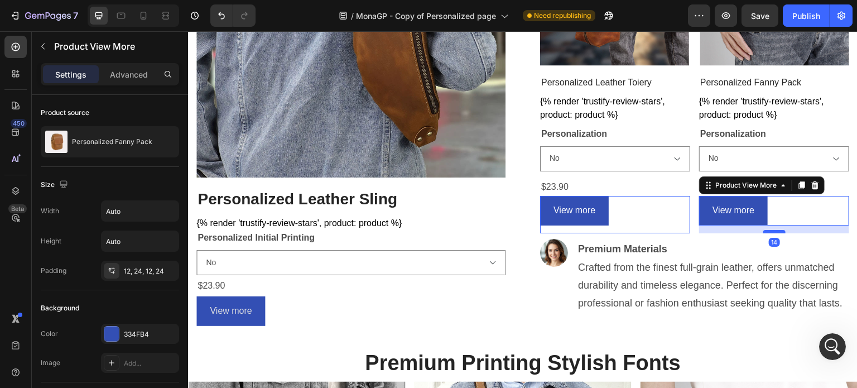
drag, startPoint x: 769, startPoint y: 222, endPoint x: 767, endPoint y: 230, distance: 8.0
click at [188, 31] on div at bounding box center [188, 31] width 0 height 0
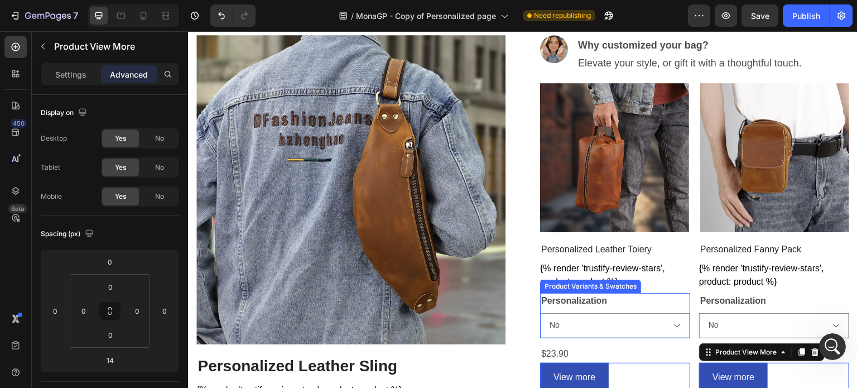
scroll to position [212, 0]
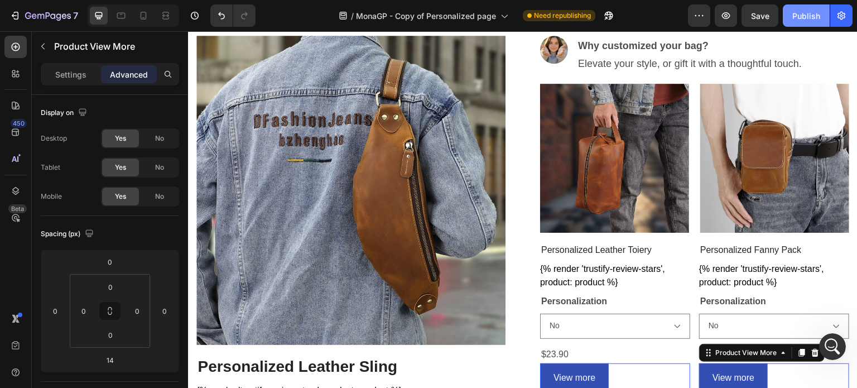
click at [813, 15] on div "Publish" at bounding box center [806, 16] width 28 height 12
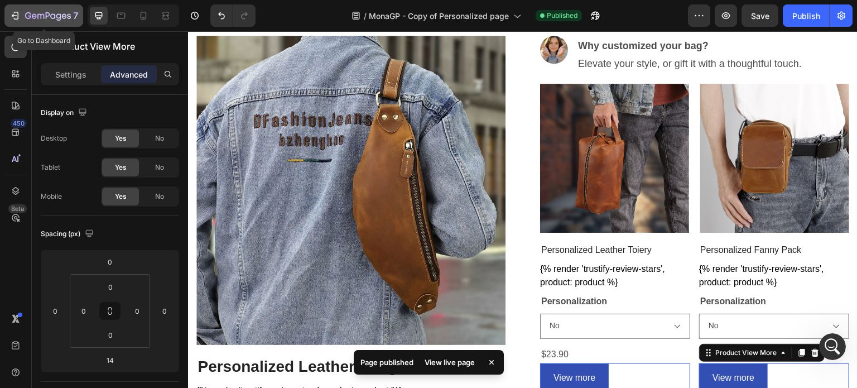
click at [26, 17] on icon "button" at bounding box center [28, 15] width 6 height 7
